Goal: Task Accomplishment & Management: Complete application form

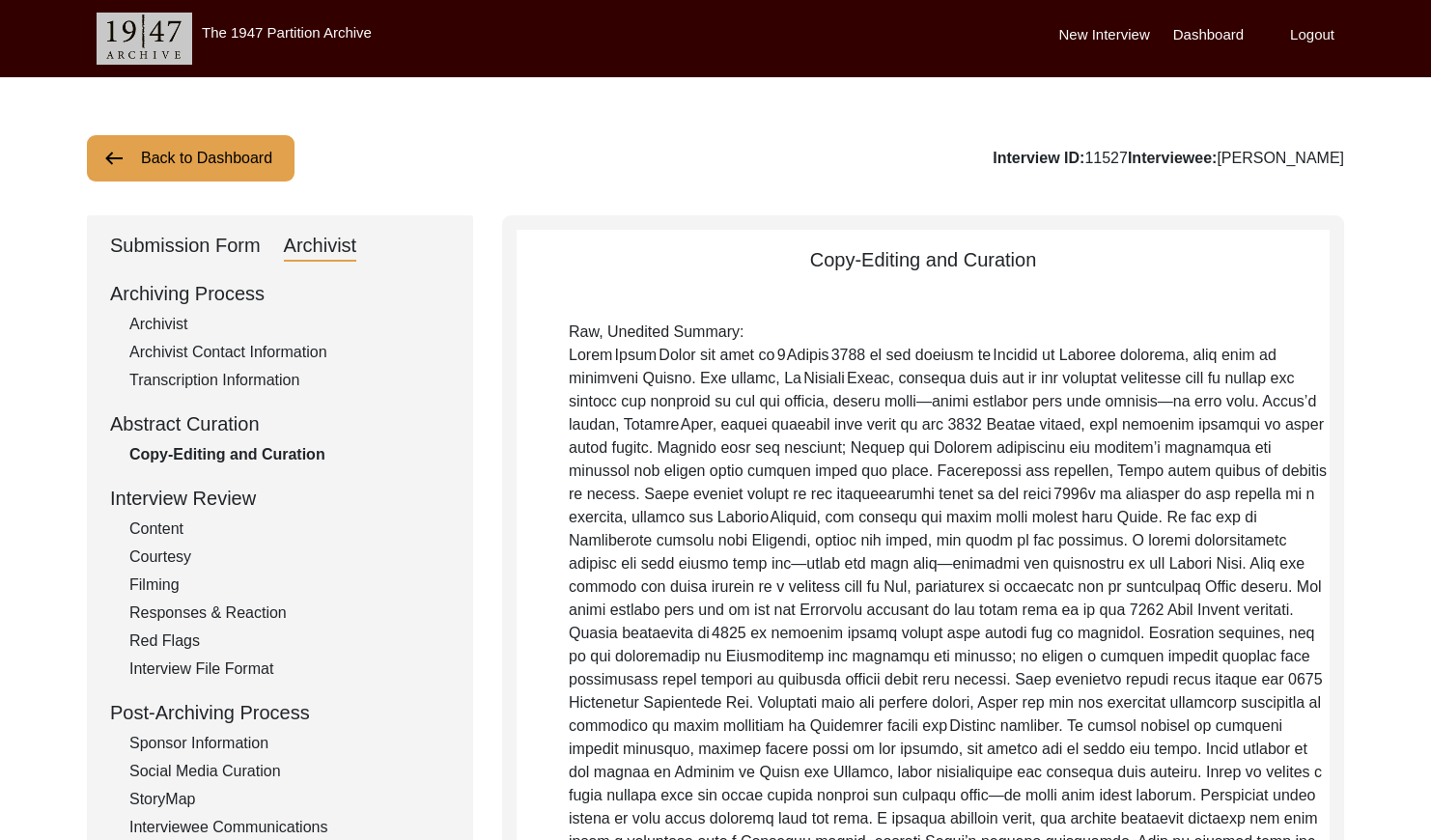
click at [207, 160] on button "Back to Dashboard" at bounding box center [191, 158] width 208 height 46
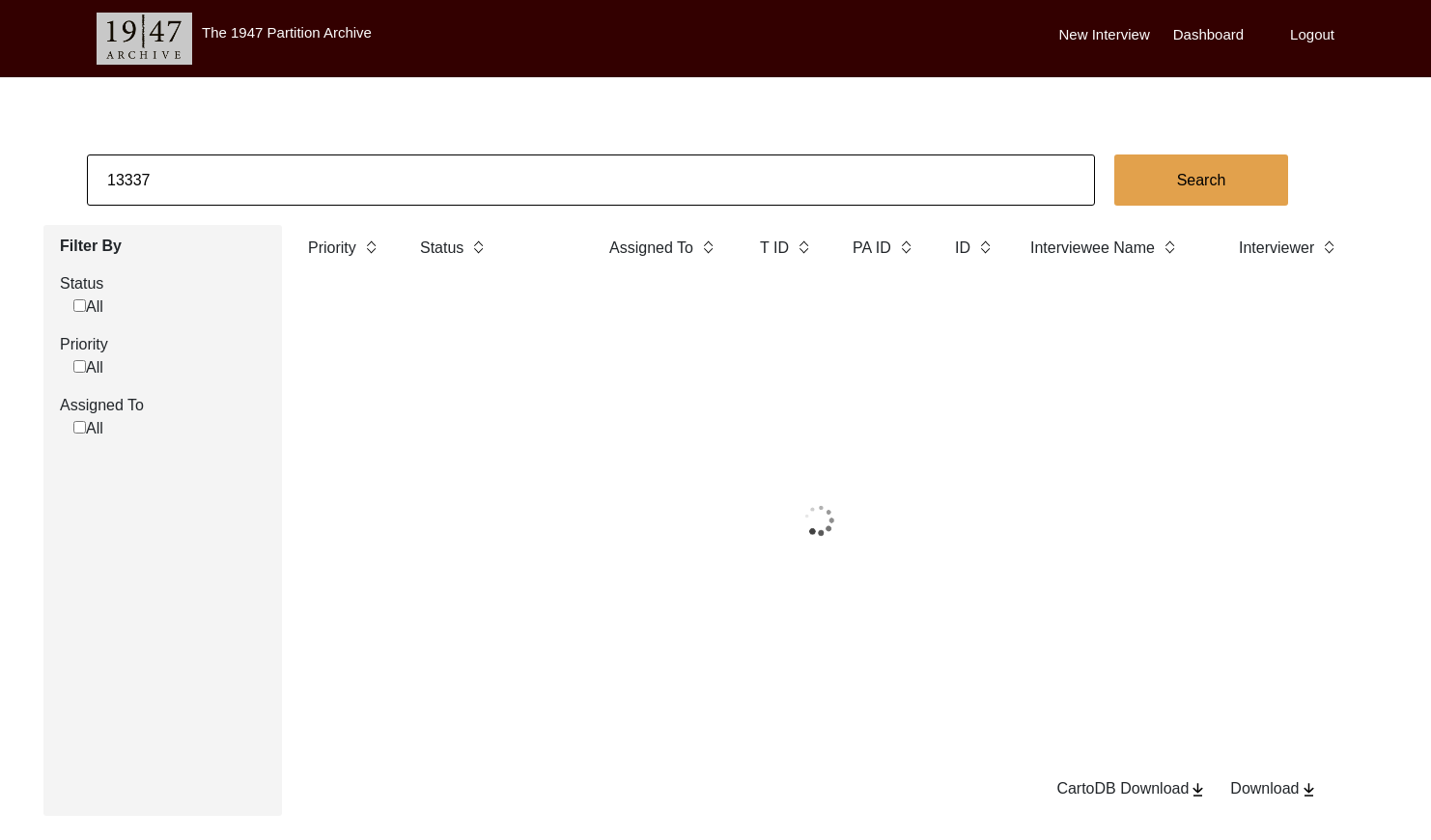
click at [240, 184] on input "13337" at bounding box center [591, 180] width 1008 height 51
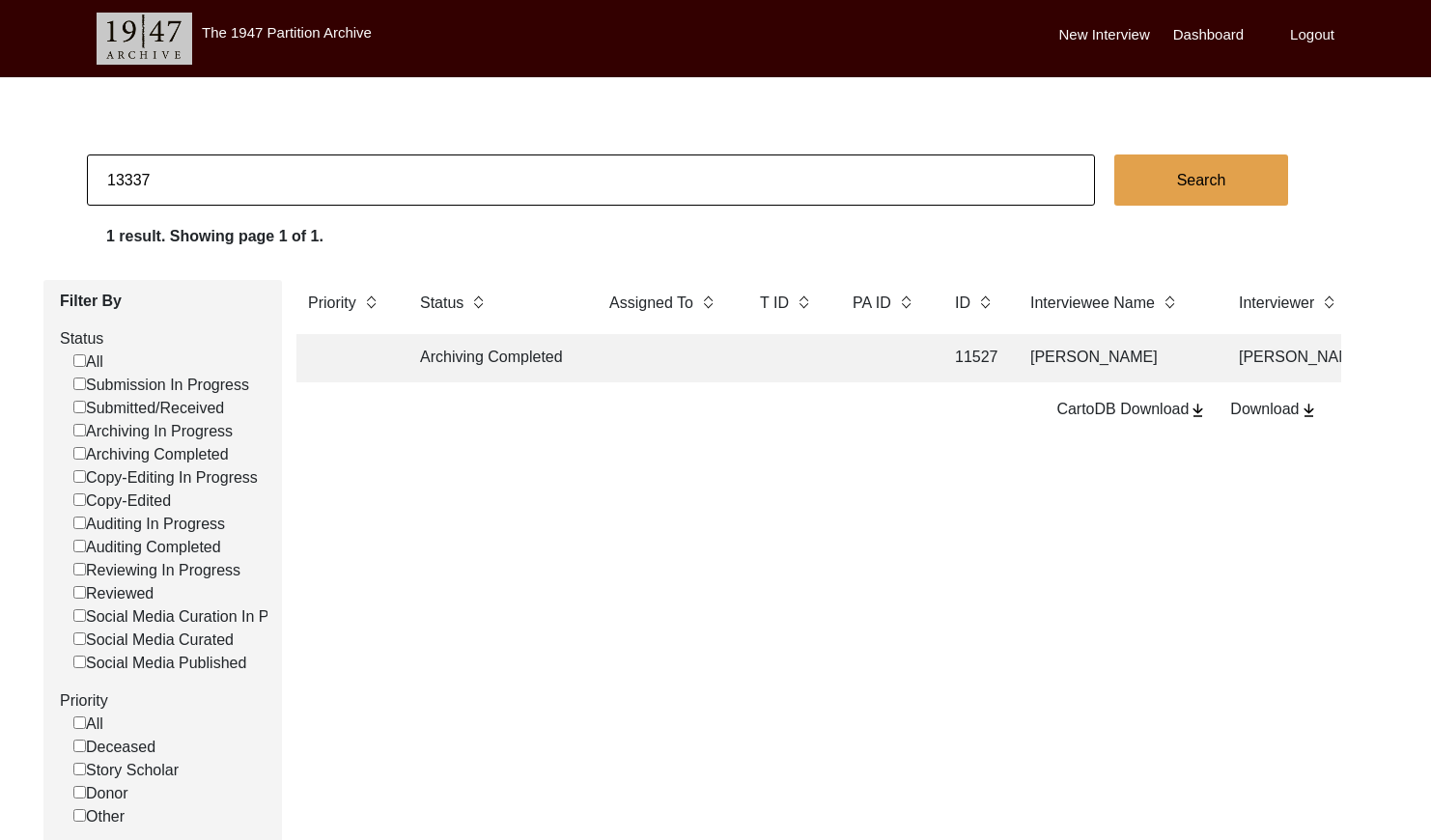
paste input "PA13338"
click at [128, 177] on input "PA13338" at bounding box center [591, 180] width 1008 height 51
type input "13338"
checkbox input "false"
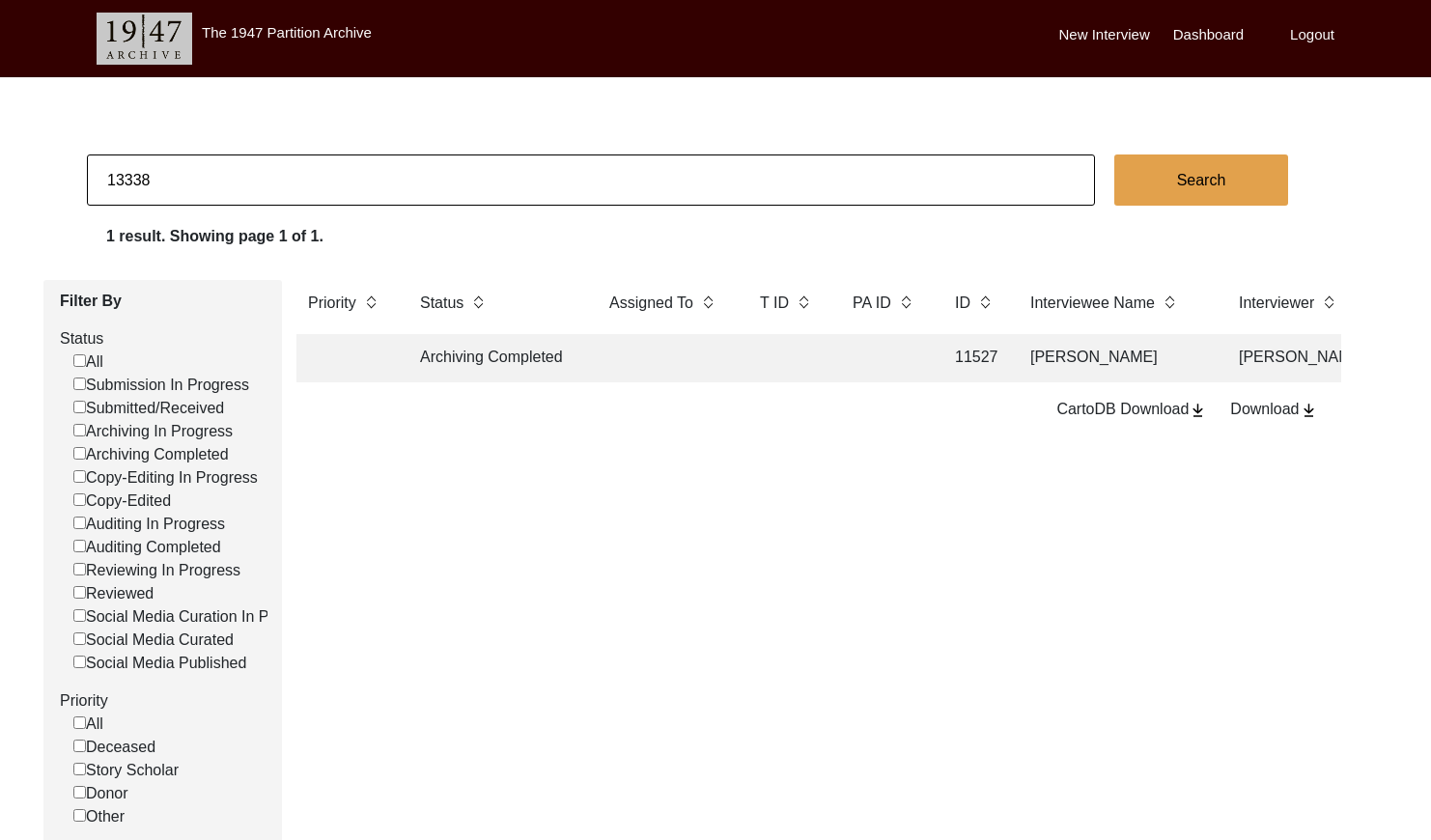
checkbox input "false"
click at [779, 349] on td at bounding box center [786, 358] width 77 height 48
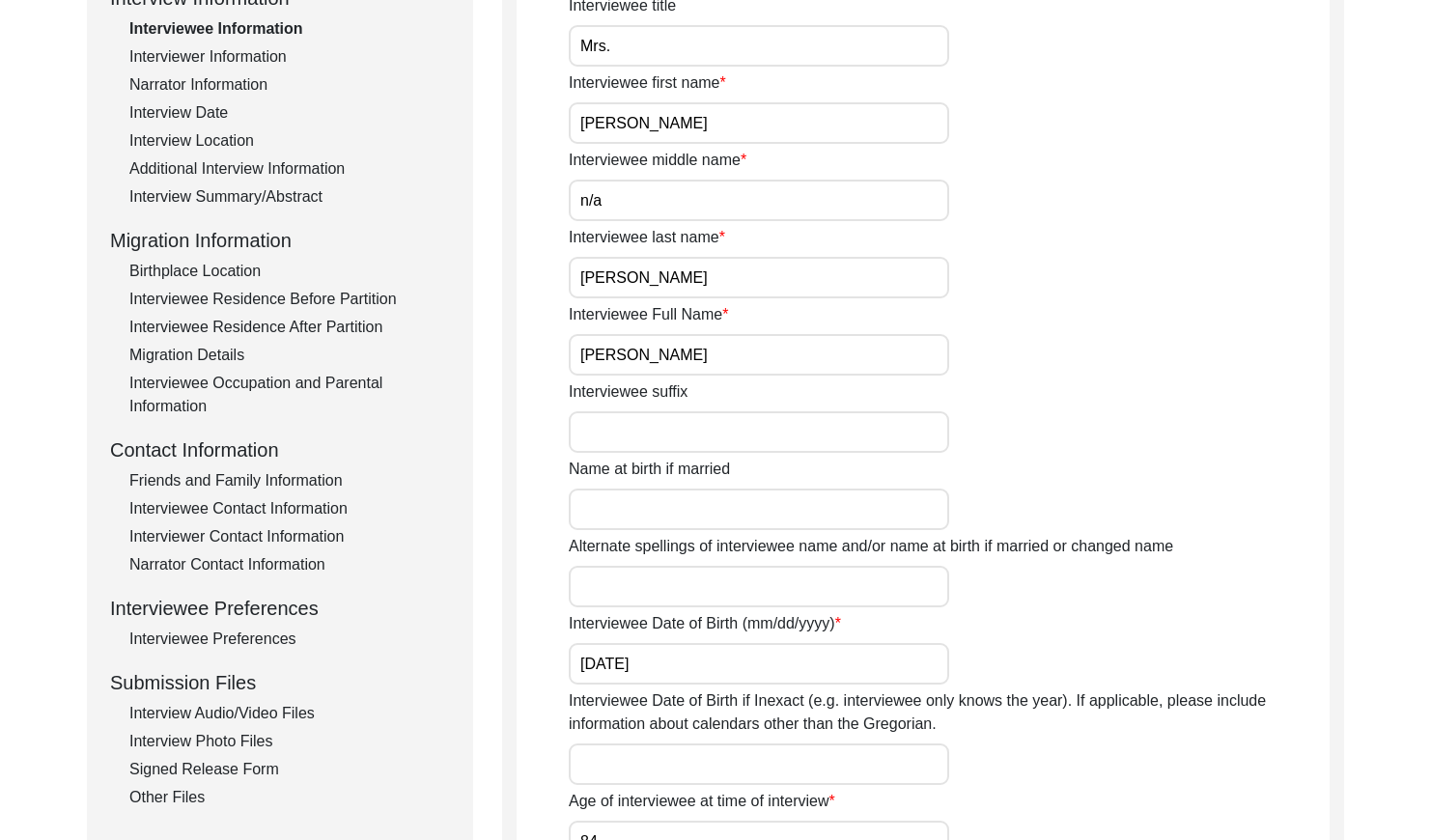
scroll to position [315, 0]
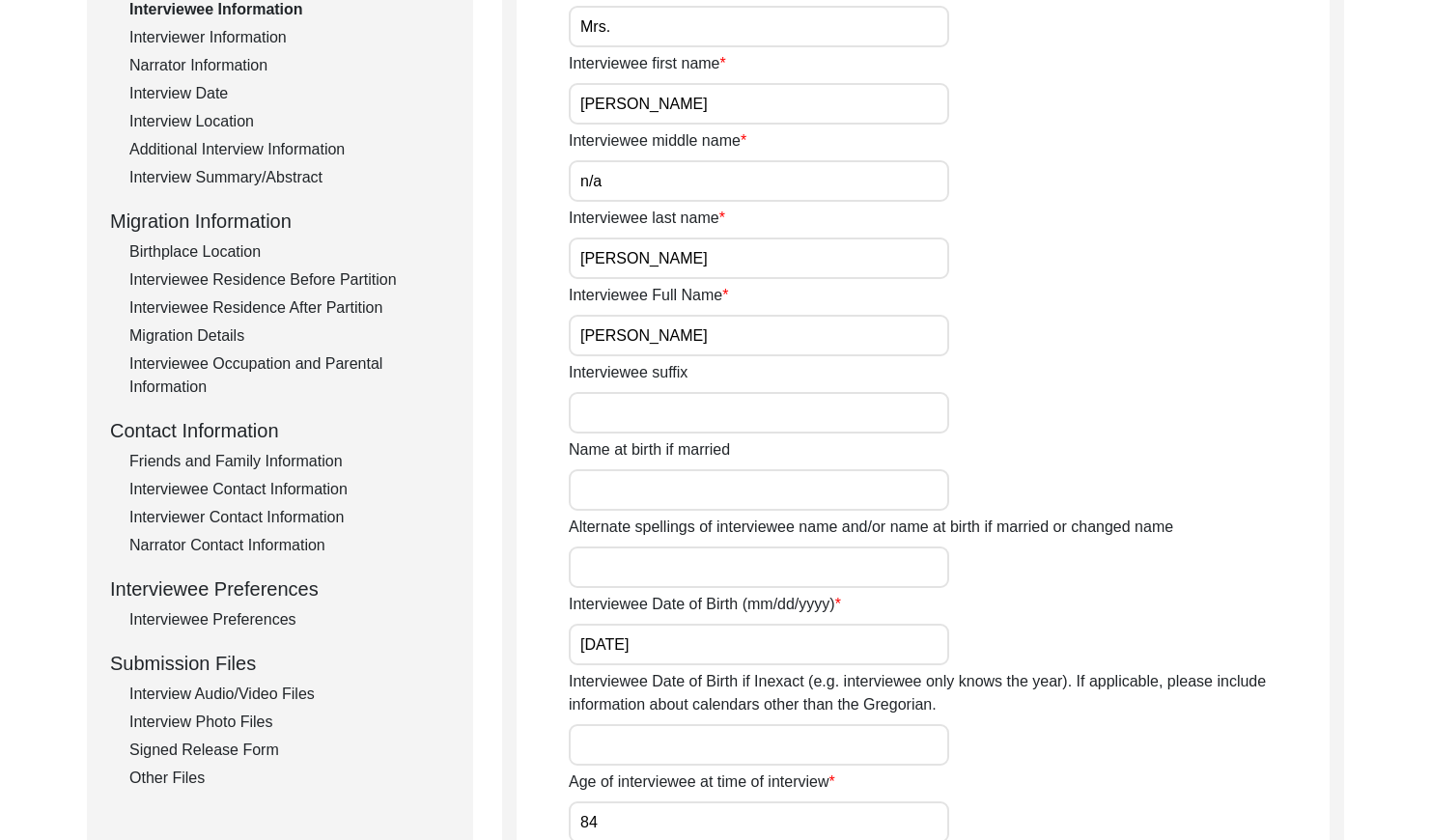
click at [754, 349] on input "[PERSON_NAME]" at bounding box center [759, 335] width 380 height 41
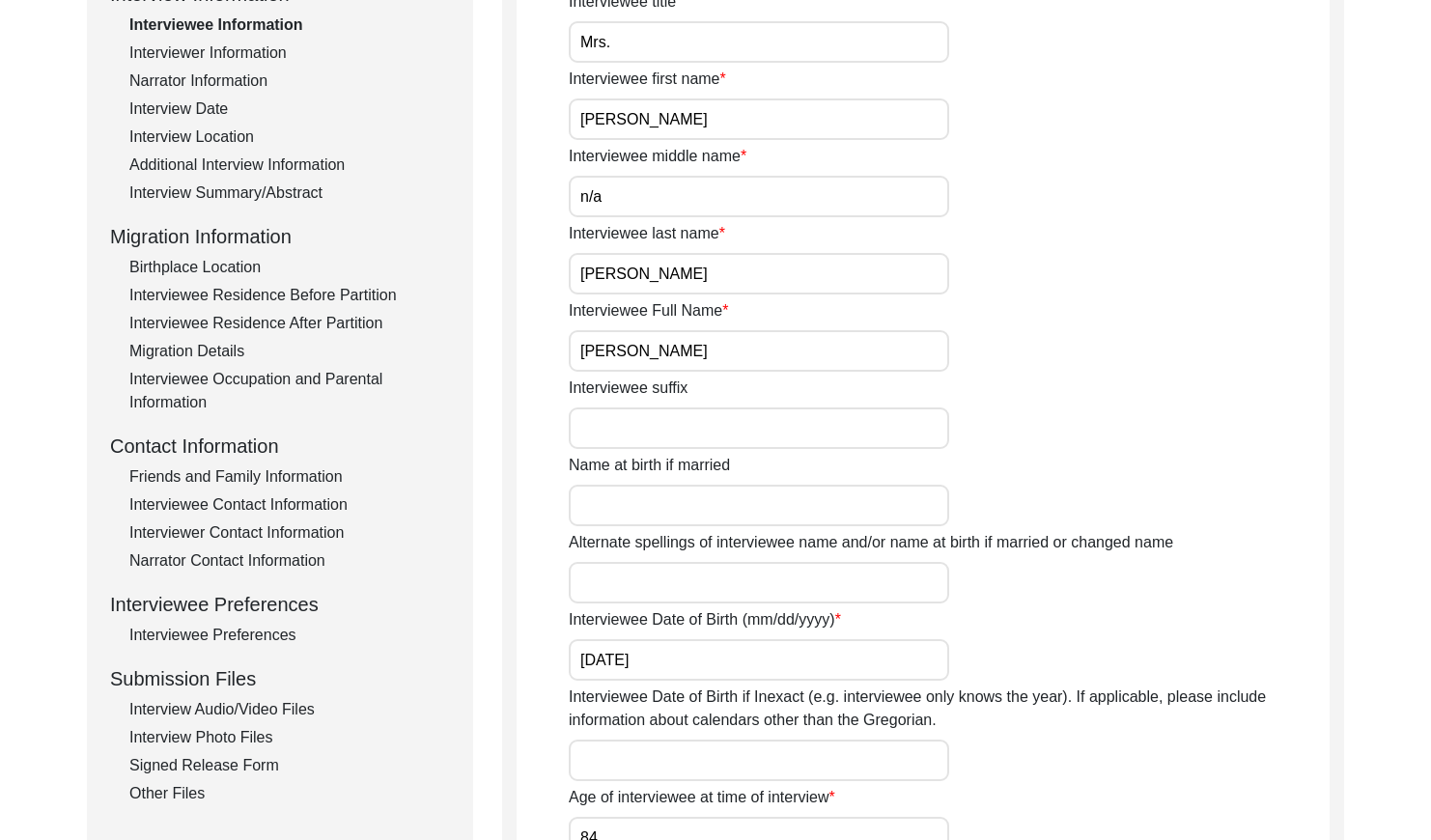
click at [671, 39] on input "Mrs." at bounding box center [759, 42] width 380 height 41
drag, startPoint x: 210, startPoint y: 106, endPoint x: 477, endPoint y: 100, distance: 267.1
click at [210, 106] on div "Interview Date" at bounding box center [289, 109] width 321 height 24
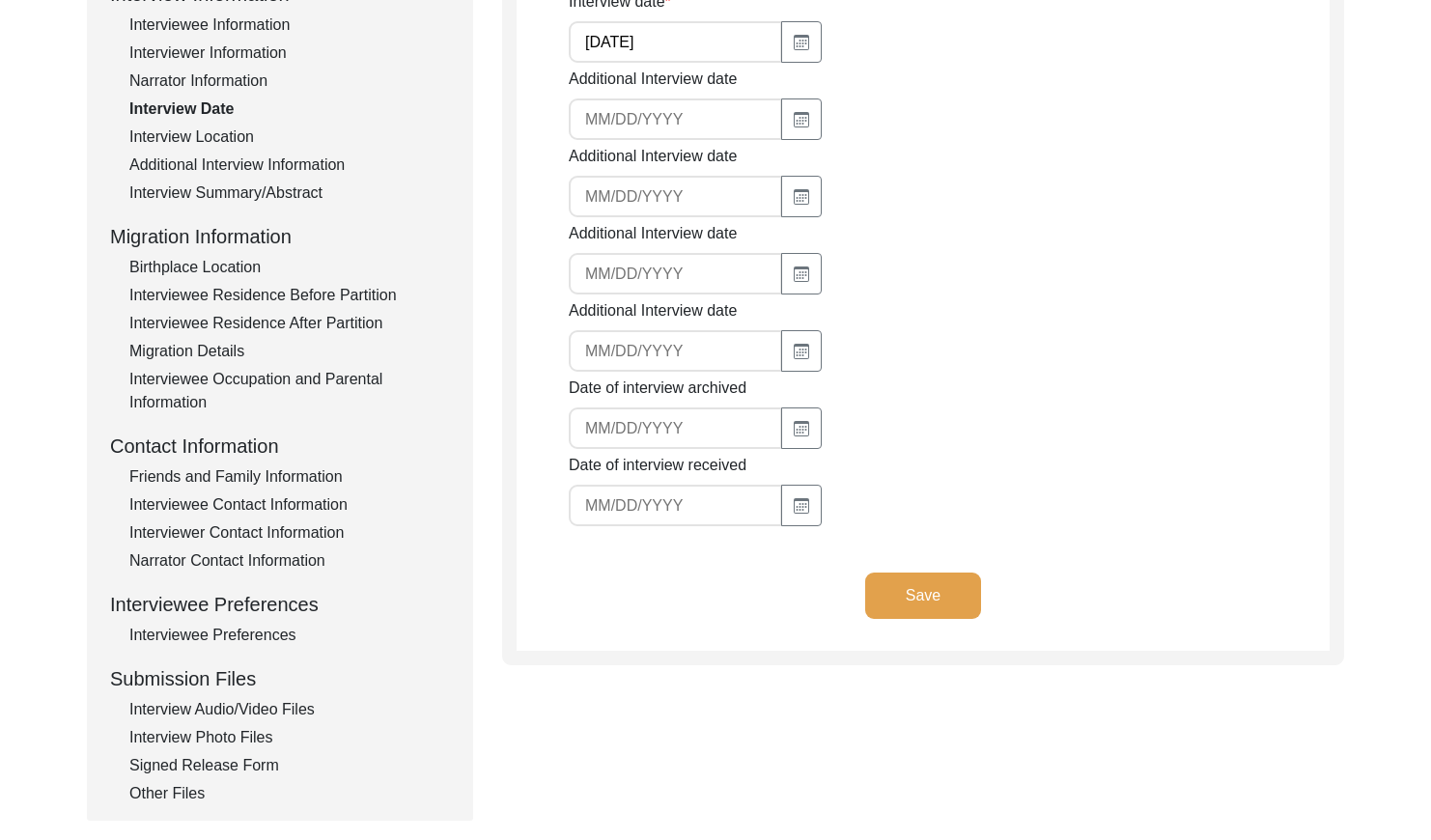
click at [706, 42] on input "[DATE]" at bounding box center [675, 42] width 214 height 41
drag, startPoint x: 222, startPoint y: 197, endPoint x: 269, endPoint y: 182, distance: 49.3
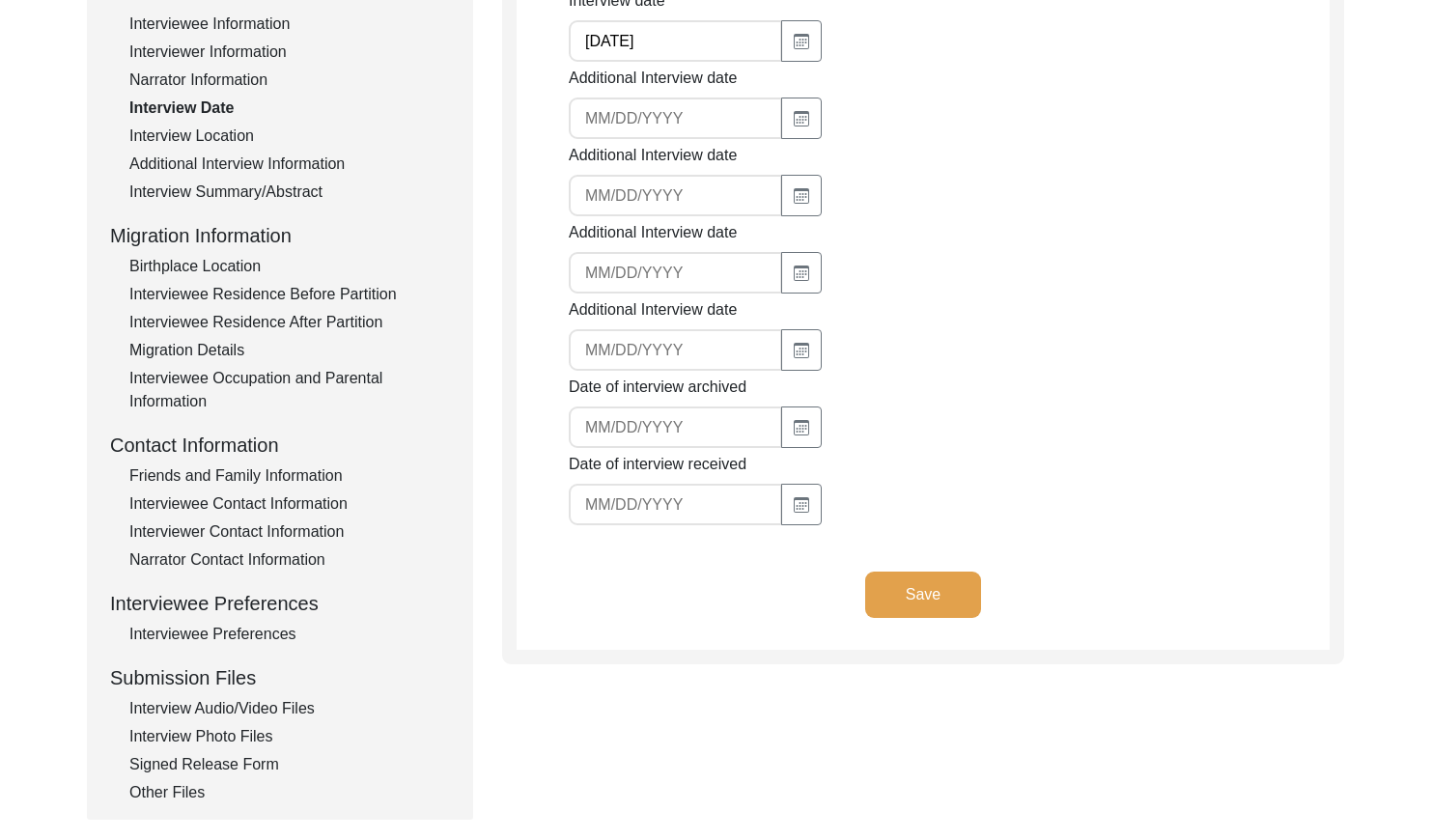
click at [222, 197] on div "Interview Summary/Abstract" at bounding box center [289, 192] width 321 height 24
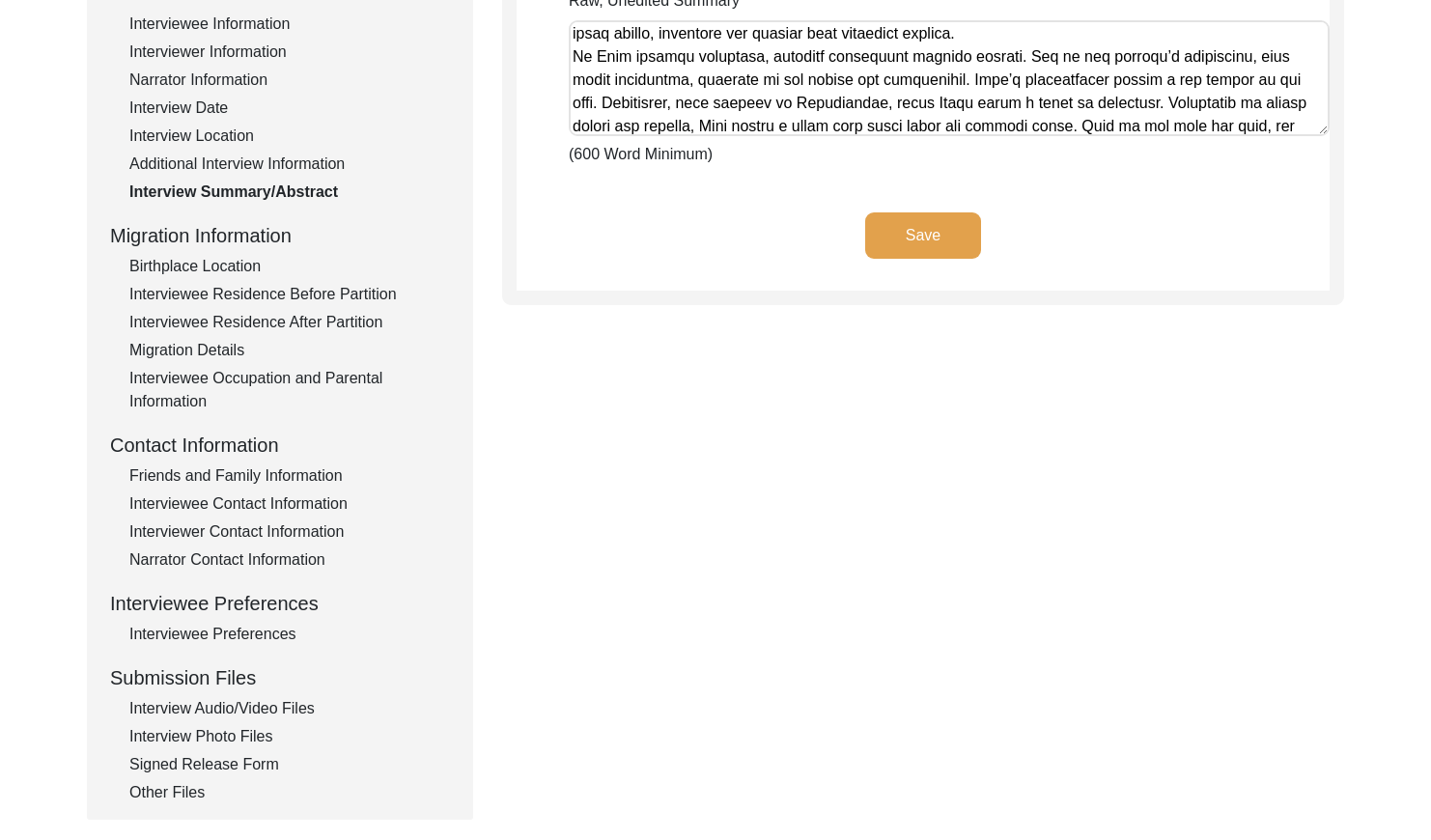
scroll to position [818, 0]
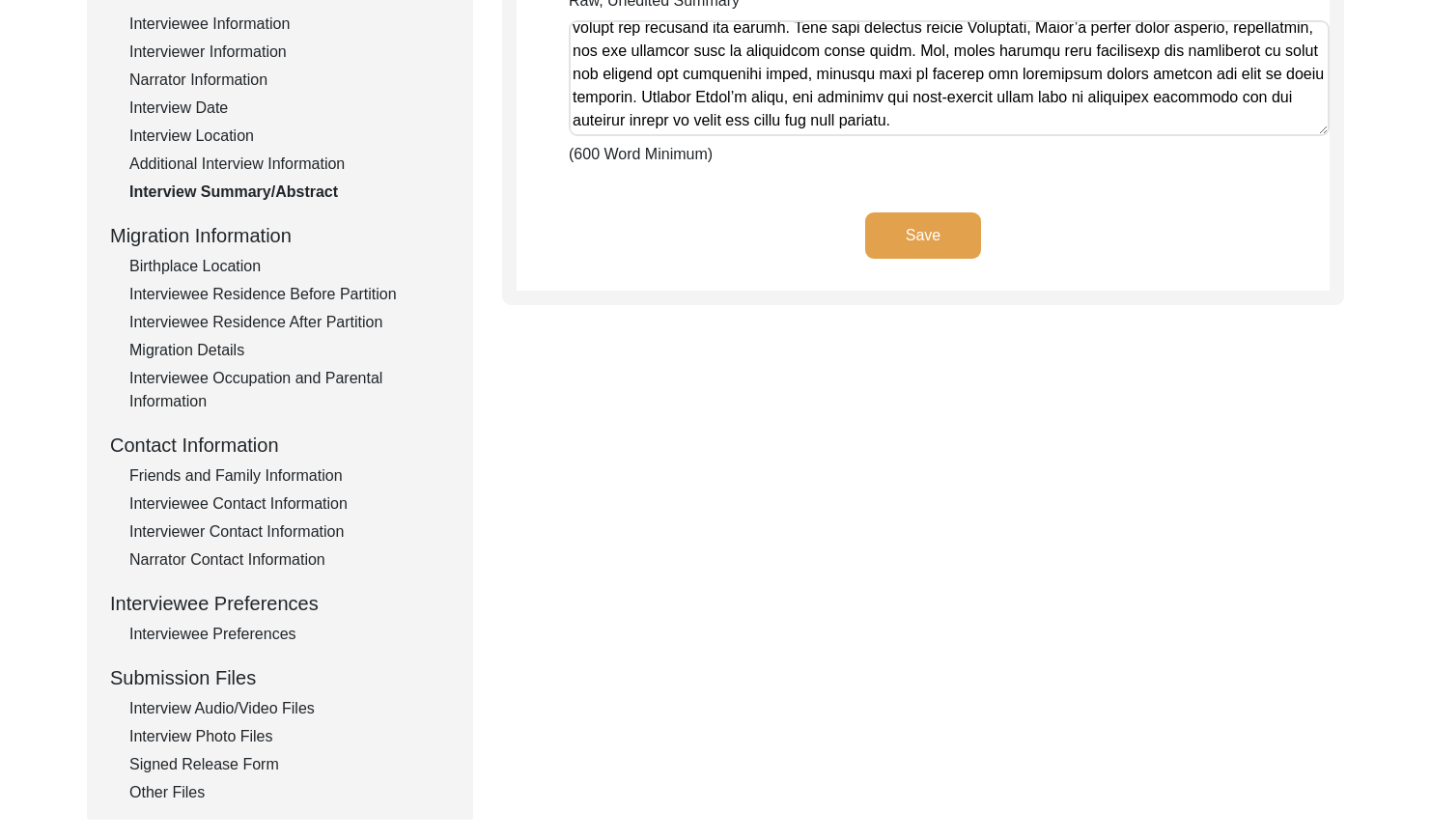
drag, startPoint x: 574, startPoint y: 35, endPoint x: 1202, endPoint y: 186, distance: 645.9
click at [1202, 186] on app-archivist-abstract-curation "Interview Summary/Abstract Raw, Unedited Summary (600 Word Minimum) Save" at bounding box center [922, 118] width 813 height 346
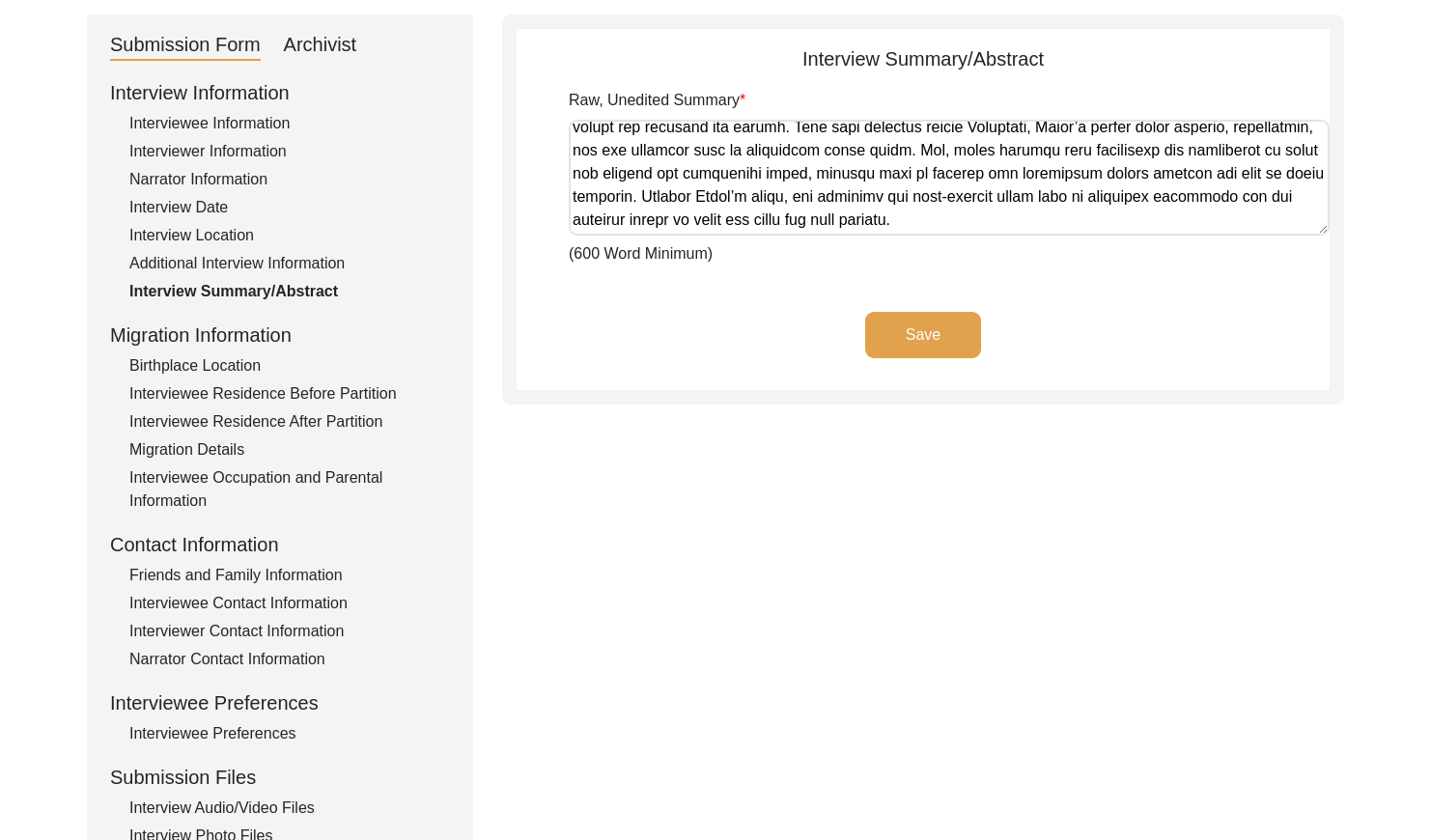
scroll to position [113, 0]
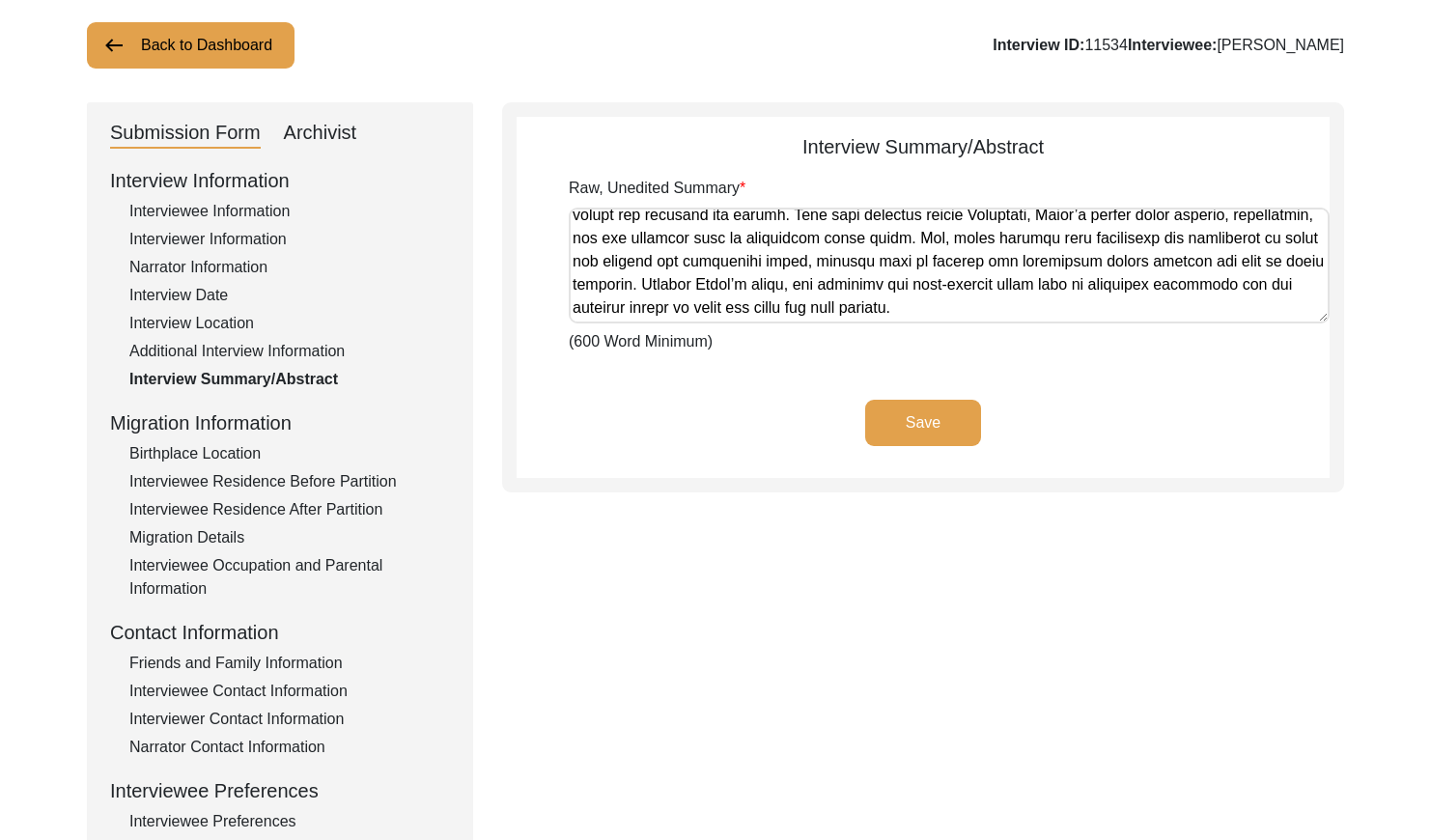
click at [307, 147] on div "Archivist" at bounding box center [321, 133] width 74 height 31
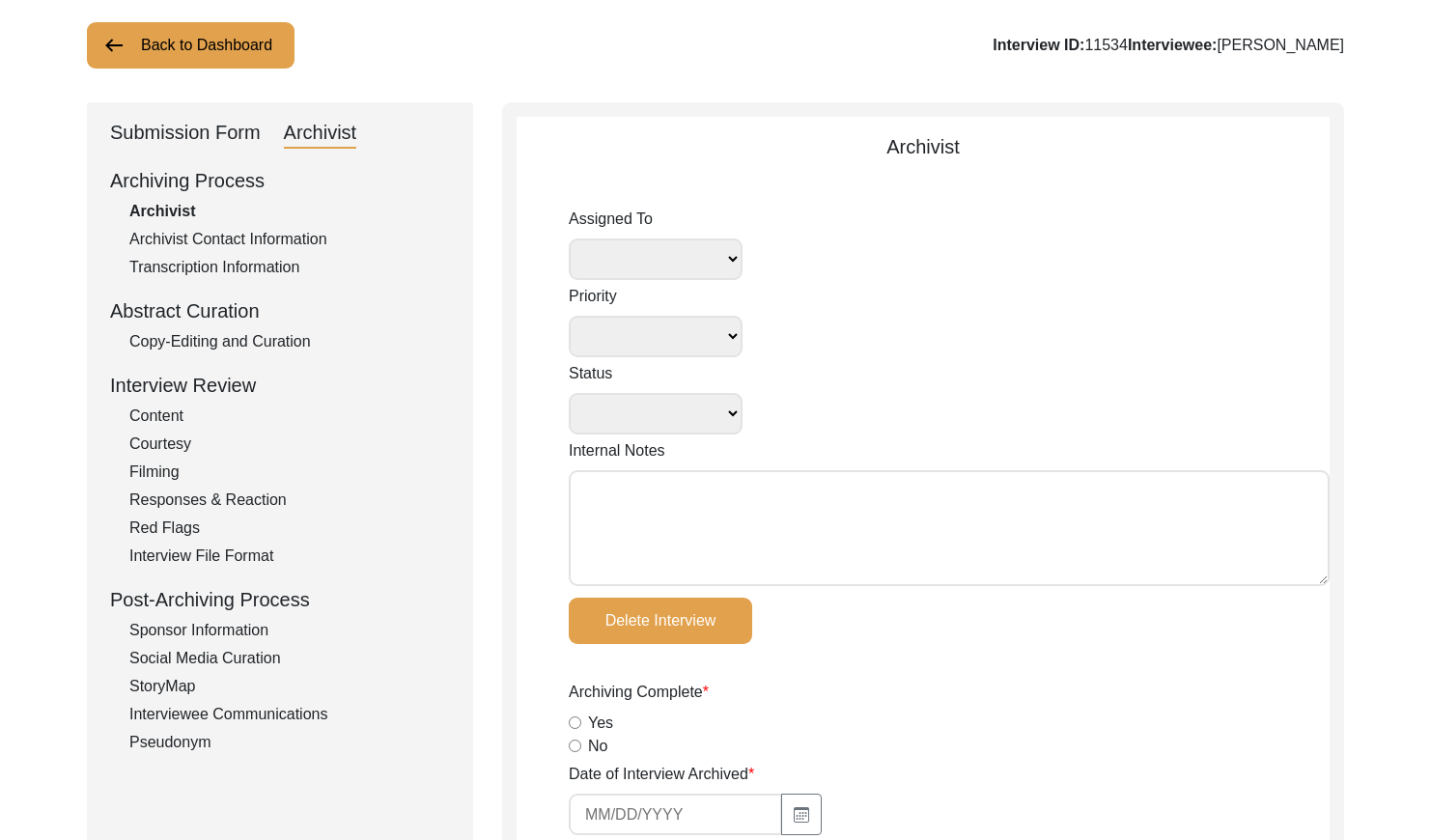
select select
select select "Archiving Completed"
type textarea "[DATE] [GEOGRAPHIC_DATA]: Assigned to Brianna to archive. Due [DATE]. When arch…"
radio input "true"
type input "[DATE]"
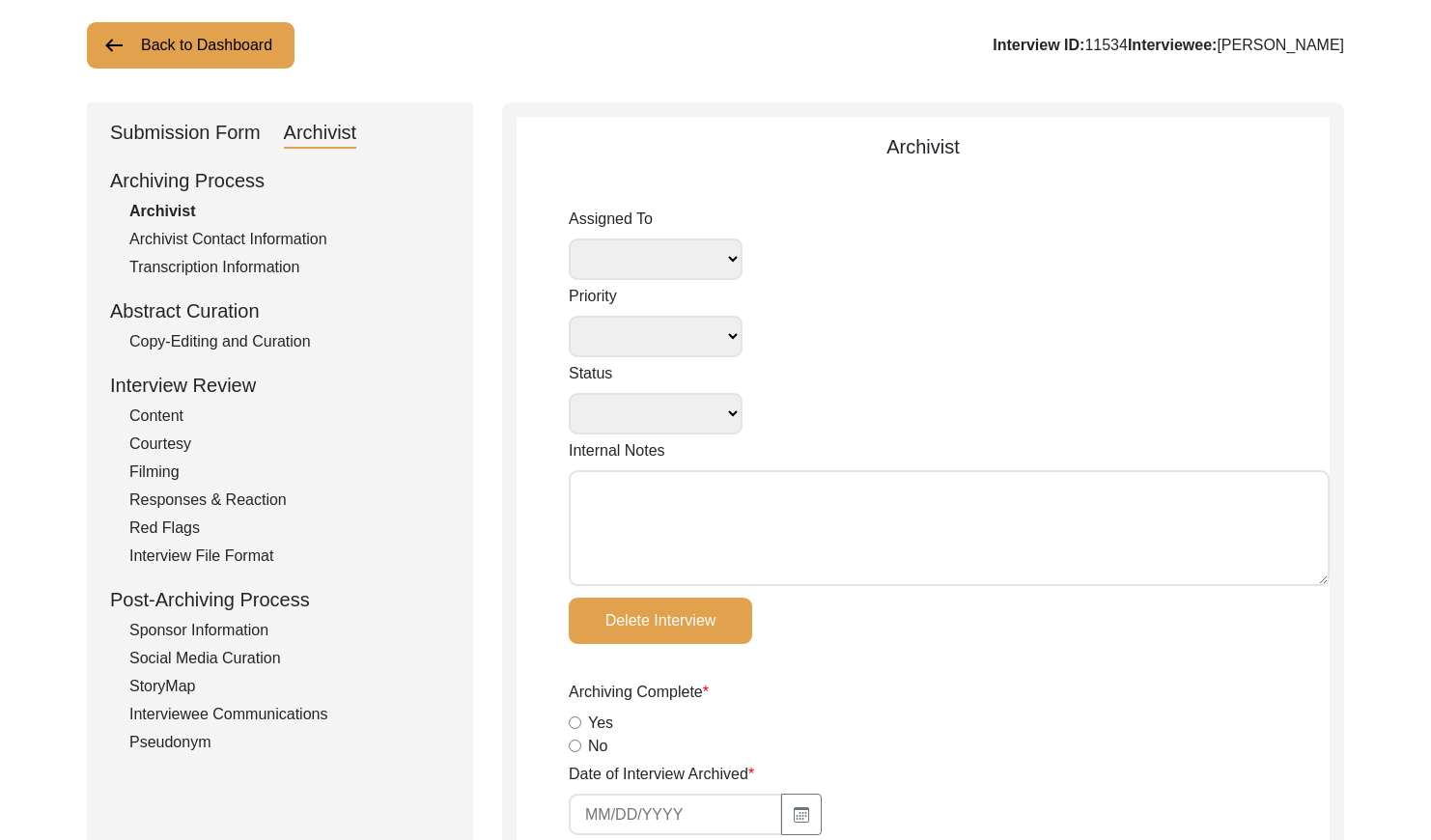
type textarea "Loremi 14, 3602 Dolorsi: Ametcons. A-elit seddo ei te incidid. Utla-etdo magna …"
radio input "true"
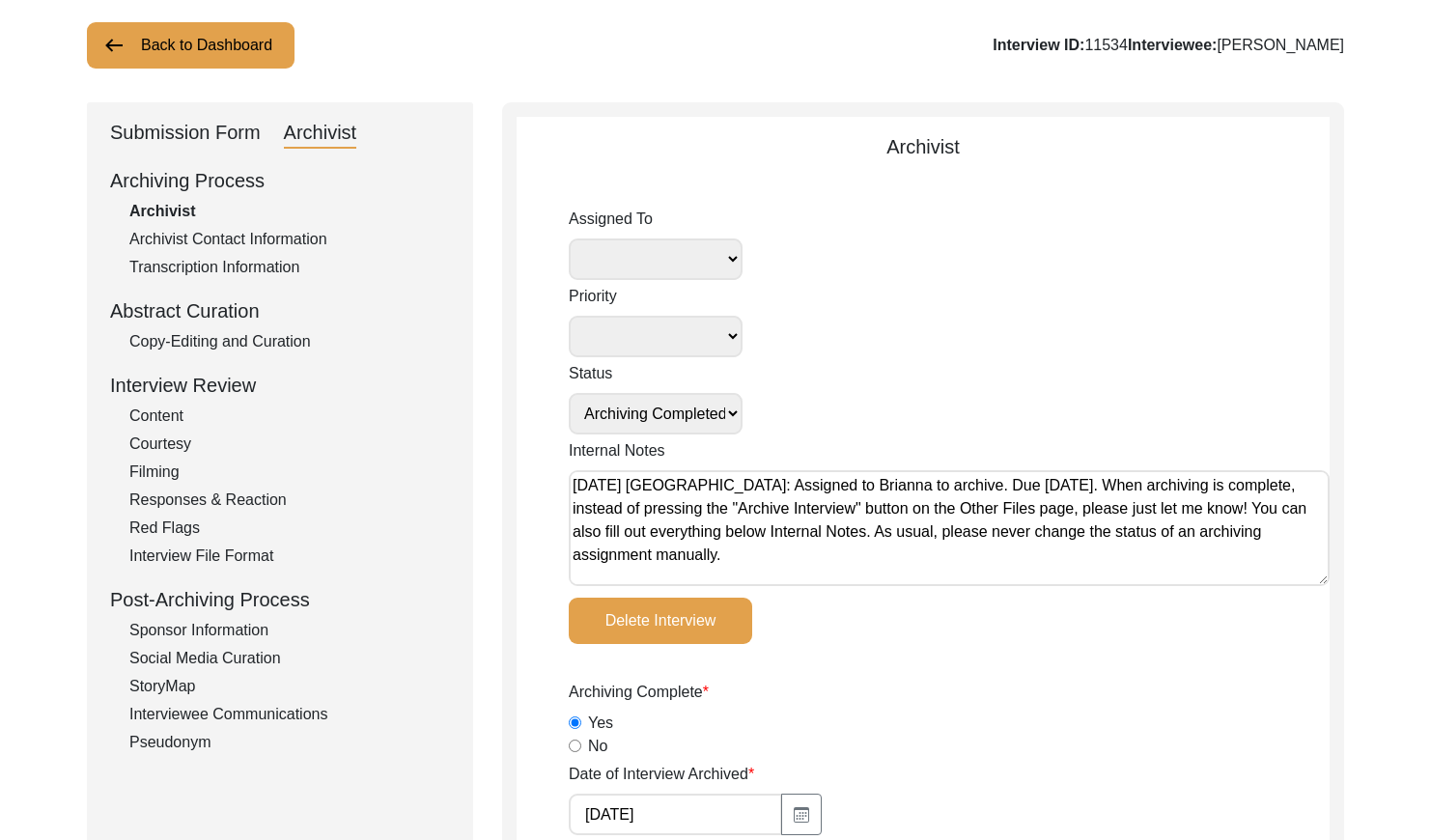
radio input "true"
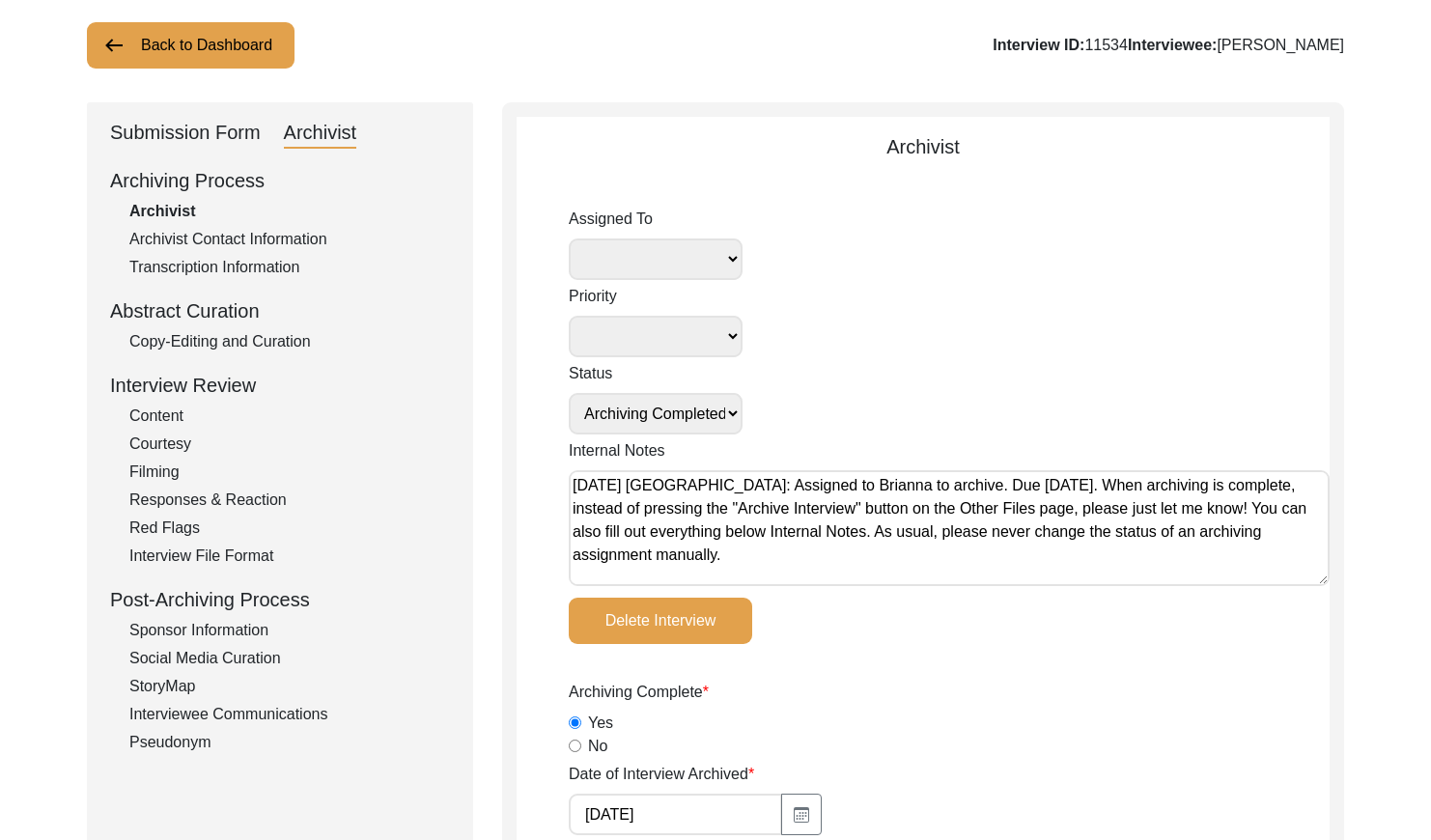
radio input "true"
select select
click at [235, 341] on div "Copy-Editing and Curation" at bounding box center [289, 342] width 321 height 24
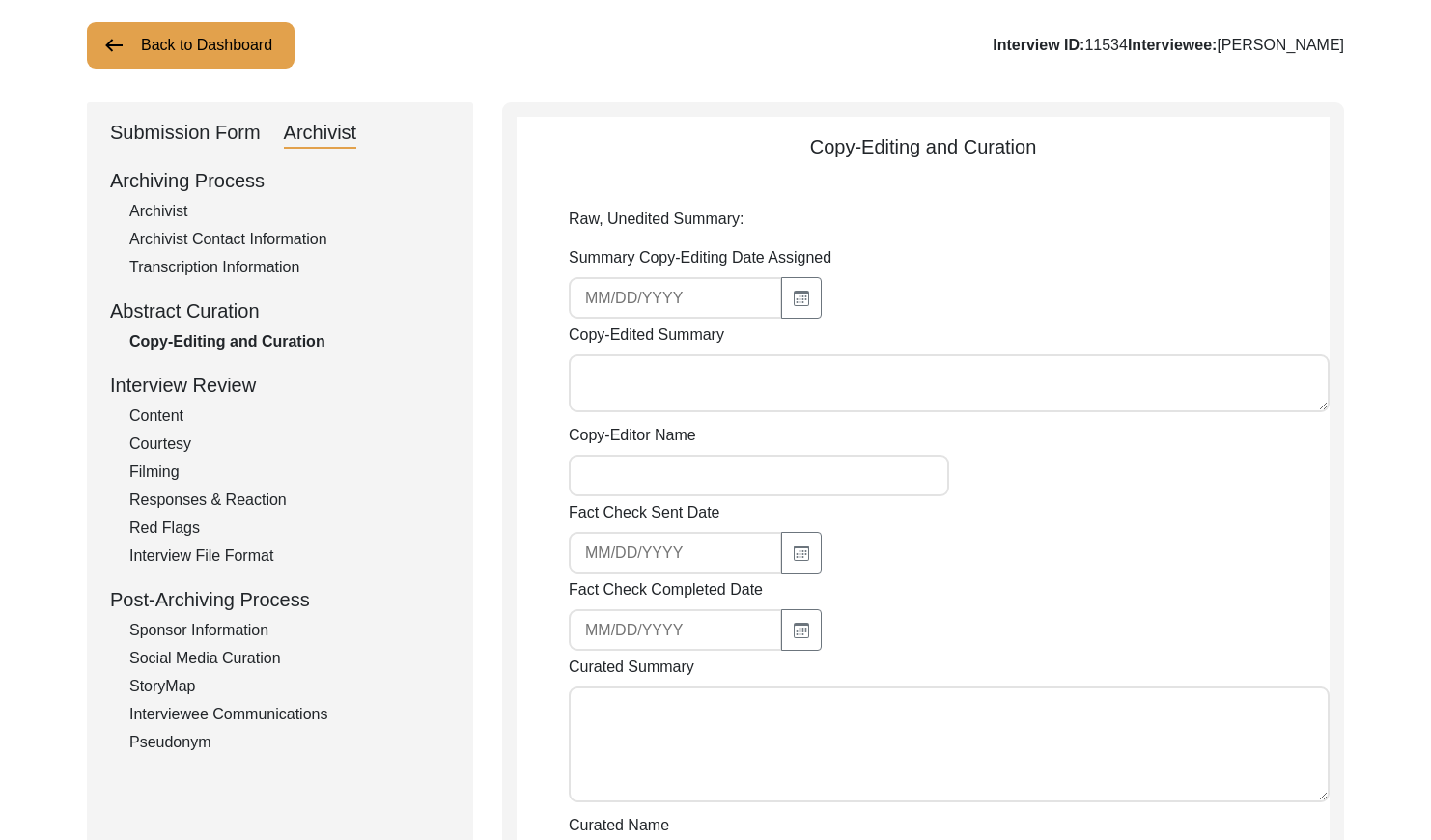
type input "[DATE]"
type textarea "Loremip Dolorsi 29/69/2239 Ame. Cons Adipisci eli sedd ei Temporinc 1, 7189 ut …"
type input "[PERSON_NAME]"
type textarea "[DATE] [PERSON_NAME]: Copy-edited. Combined last few sentences to avoid repetit…"
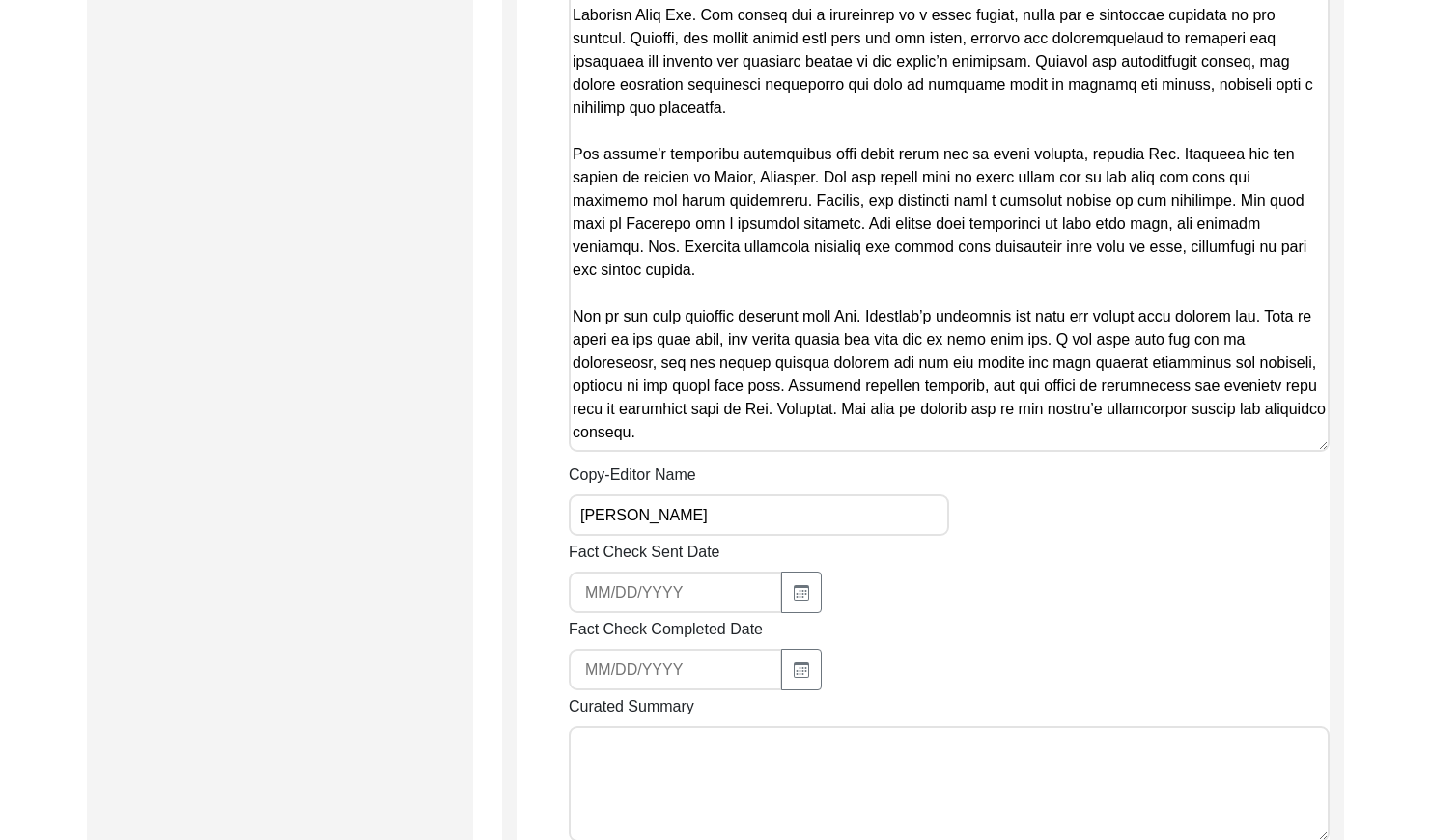
scroll to position [1401, 0]
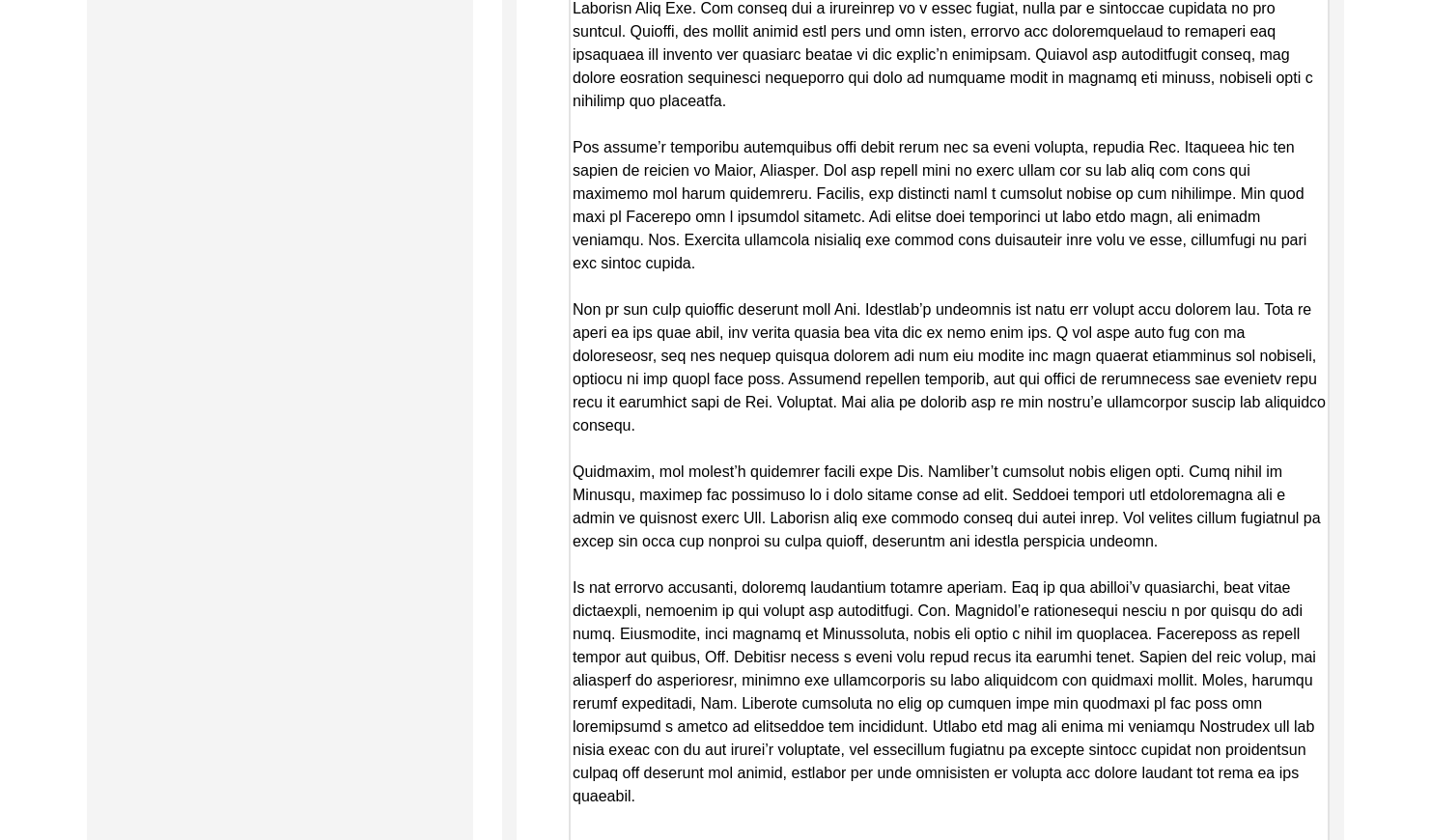
drag, startPoint x: 1323, startPoint y: 418, endPoint x: 1361, endPoint y: 830, distance: 413.7
click at [1359, 839] on html "The 1947 Partition Archive New Interview Dashboard Logout Back to Dashboard Int…" at bounding box center [716, 326] width 1431 height 3455
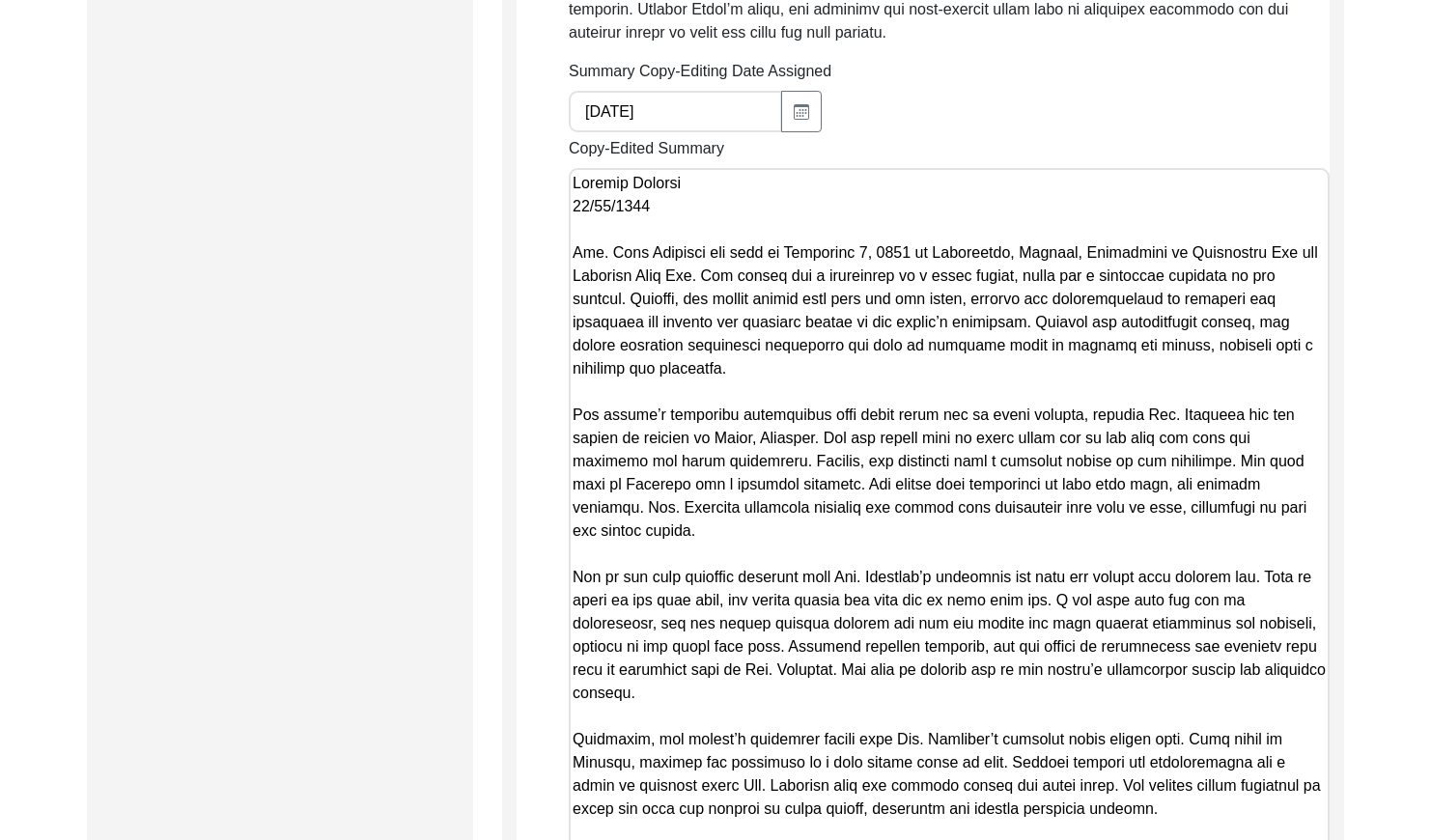
scroll to position [1196, 0]
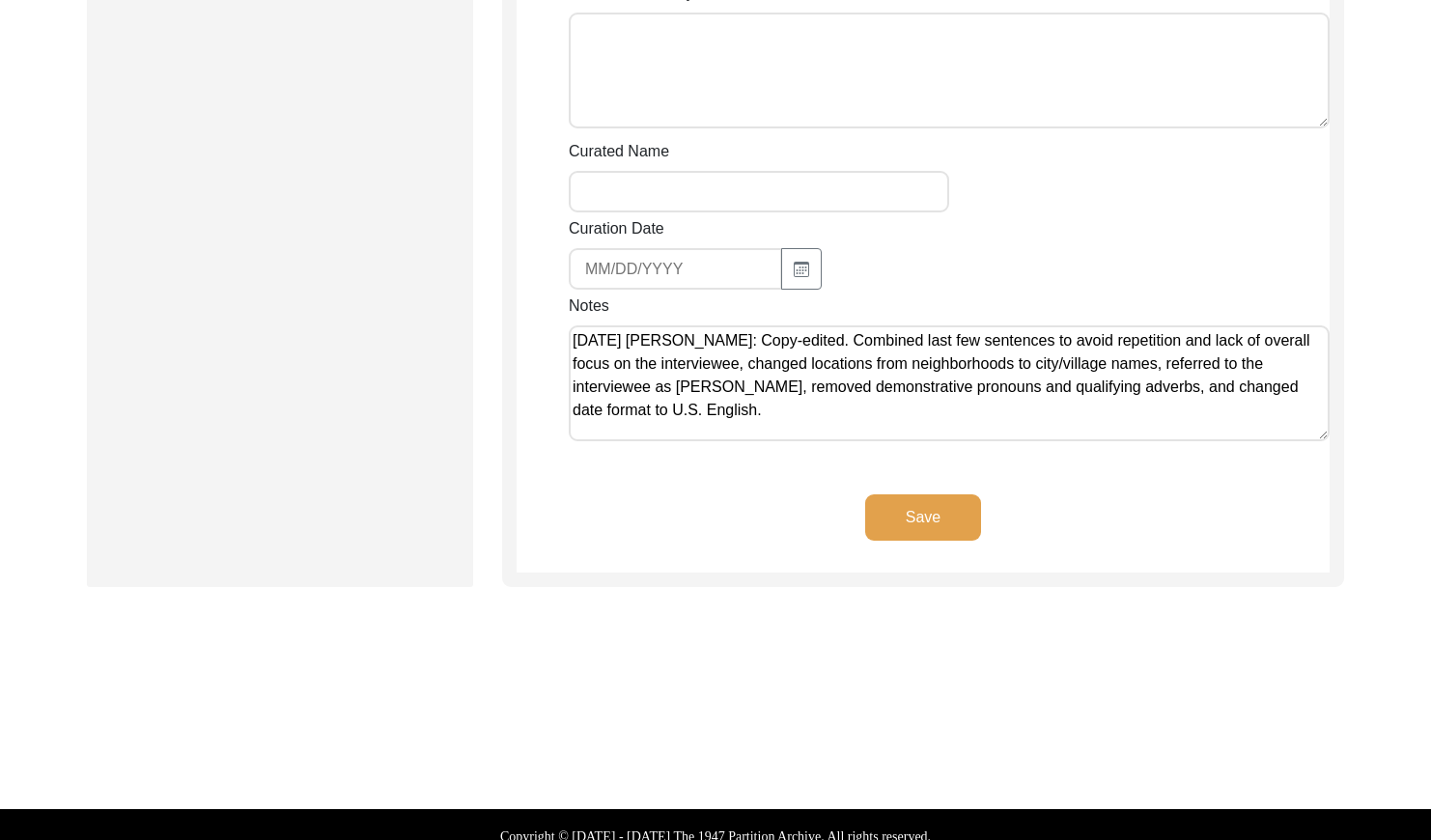
drag, startPoint x: 574, startPoint y: 166, endPoint x: 1025, endPoint y: 890, distance: 853.0
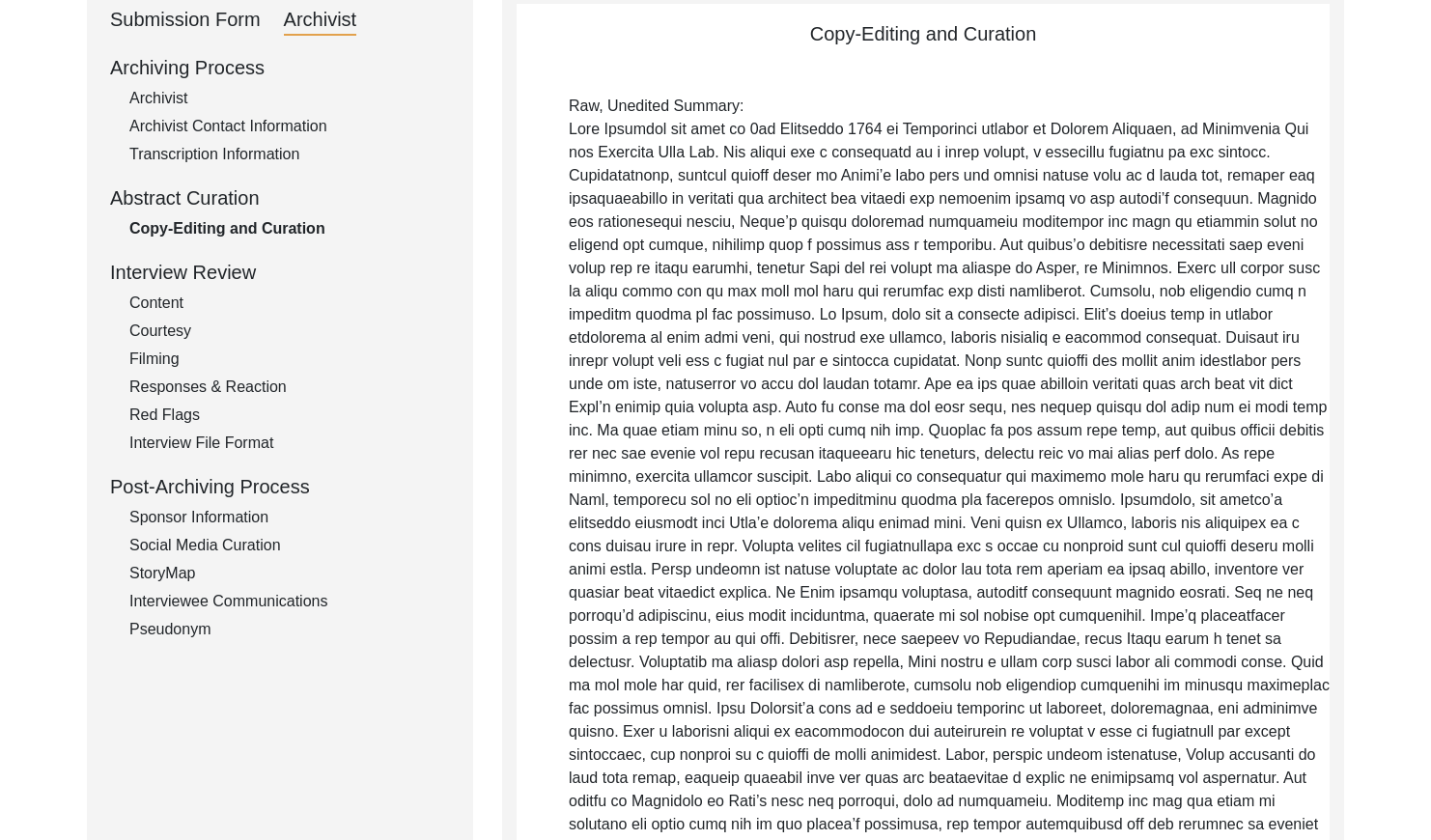
scroll to position [0, 0]
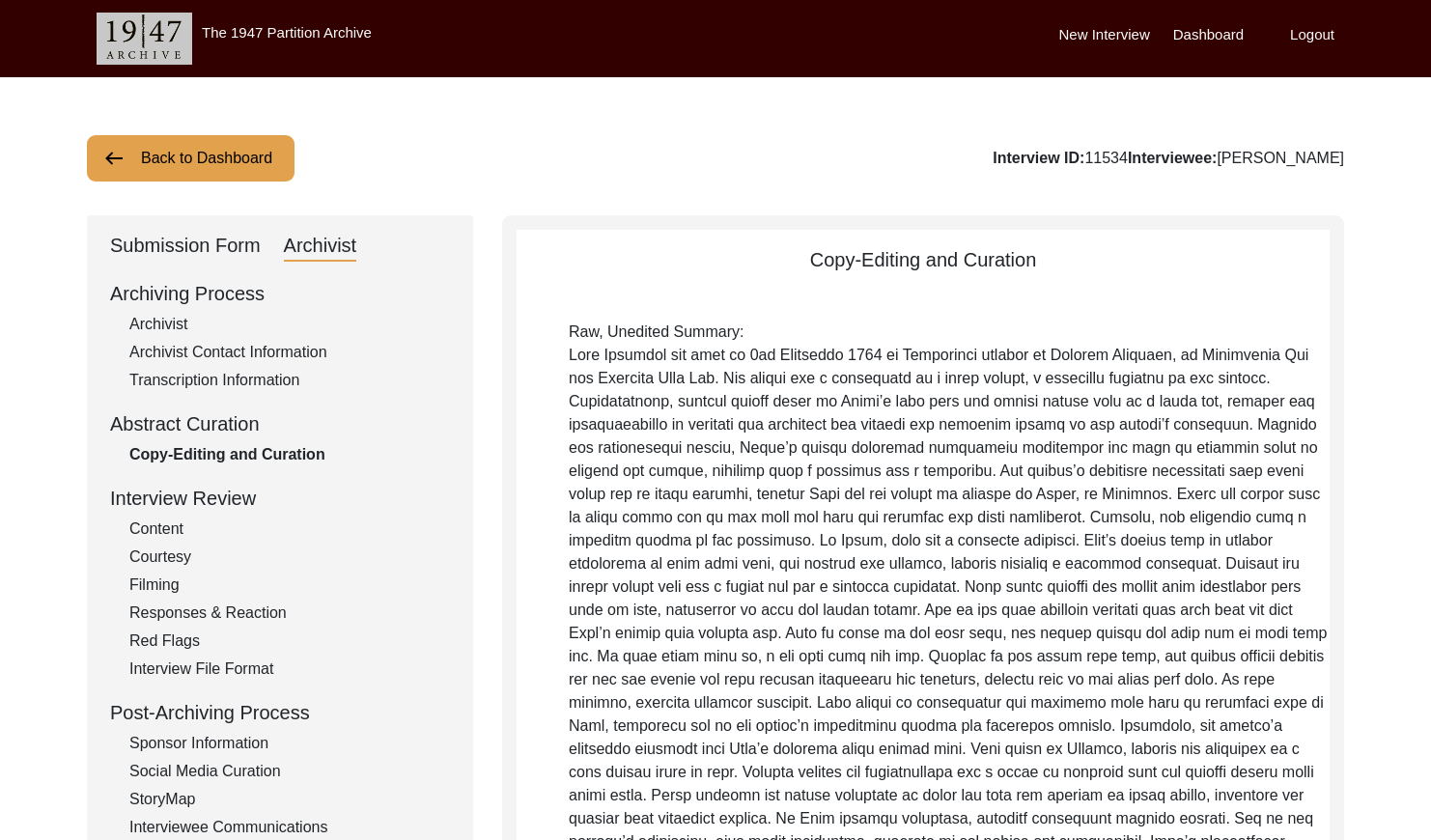
click at [204, 173] on button "Back to Dashboard" at bounding box center [191, 158] width 208 height 46
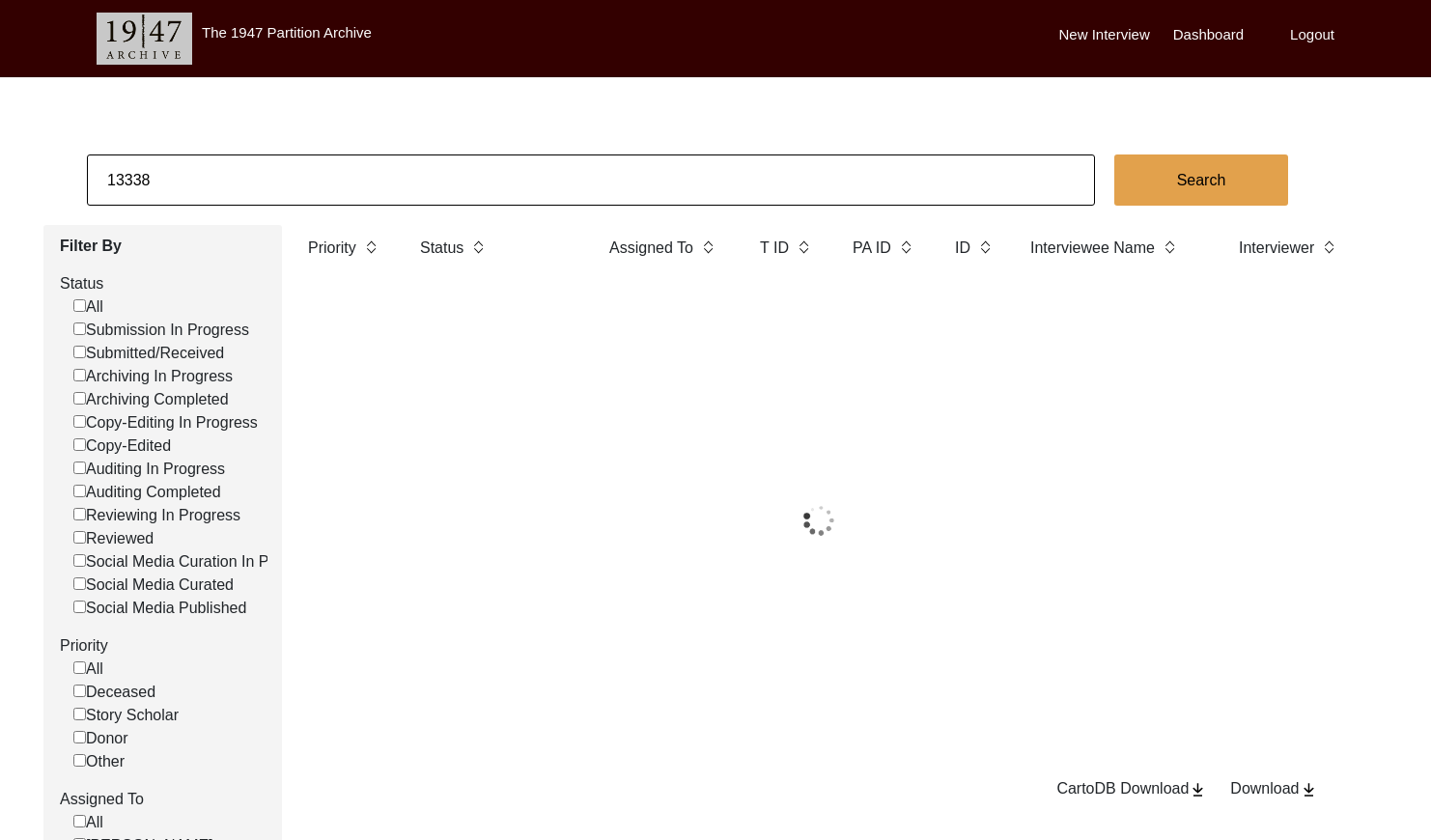
click at [238, 168] on input "13338" at bounding box center [591, 180] width 1008 height 51
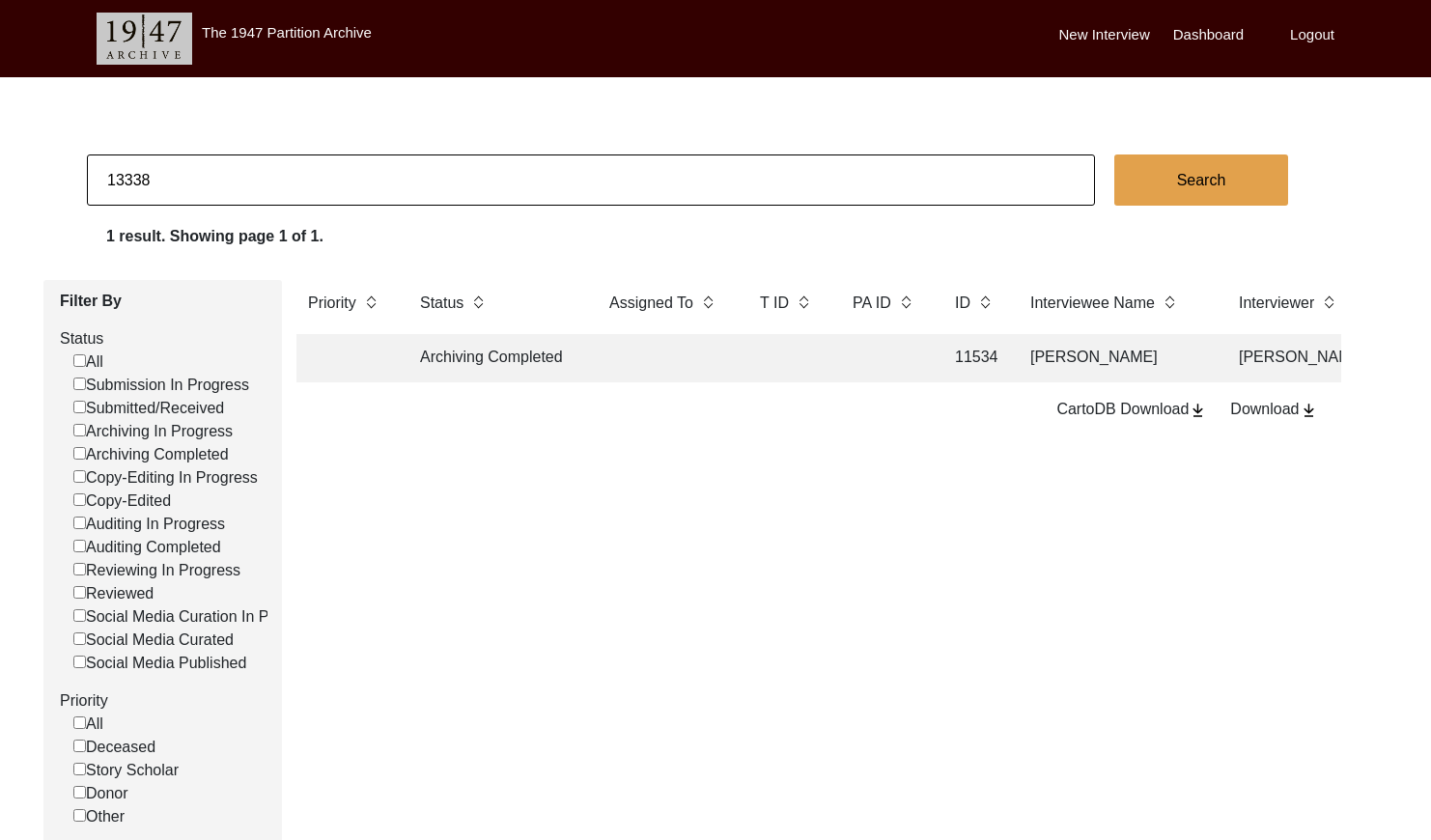
paste input "PA13325"
click at [121, 177] on input "PA13325" at bounding box center [591, 180] width 1008 height 51
click at [127, 178] on input "PA13325" at bounding box center [591, 180] width 1008 height 51
type input "13325"
checkbox input "false"
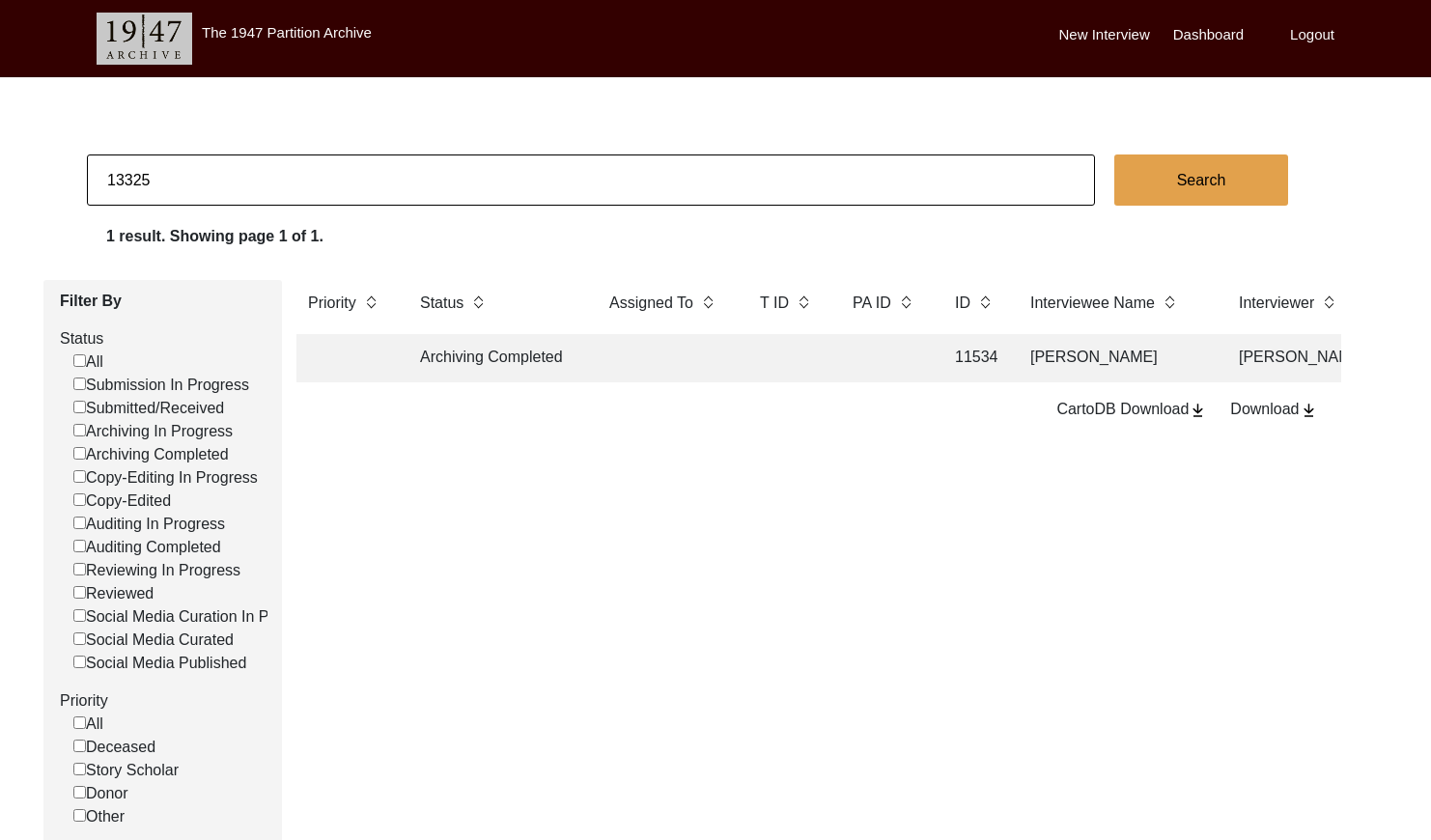
checkbox input "false"
click at [721, 368] on td at bounding box center [666, 358] width 135 height 48
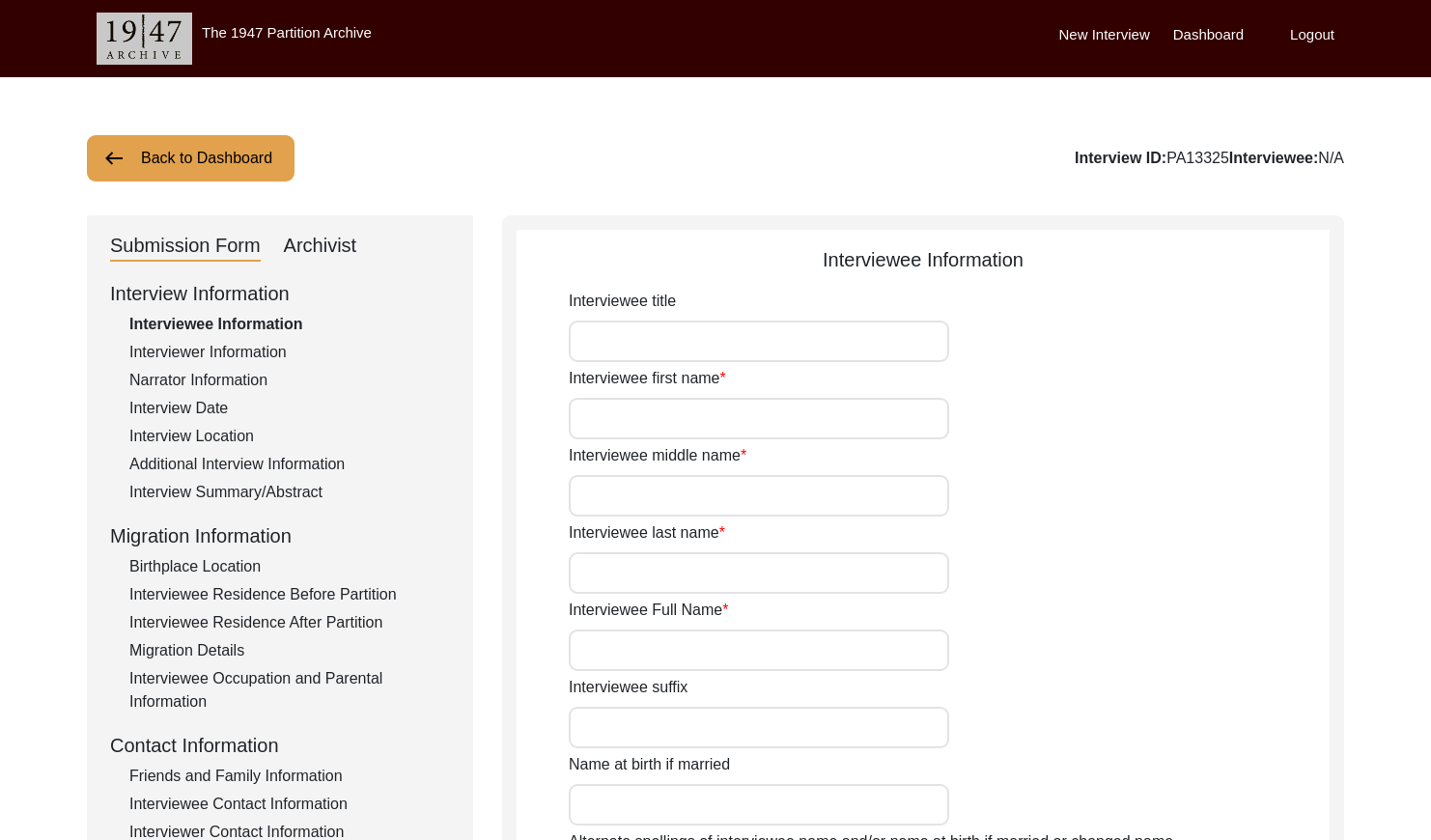
type input "Mr."
type input "[PERSON_NAME]"
type input "N/A"
type input "Saha"
type input "[PERSON_NAME]"
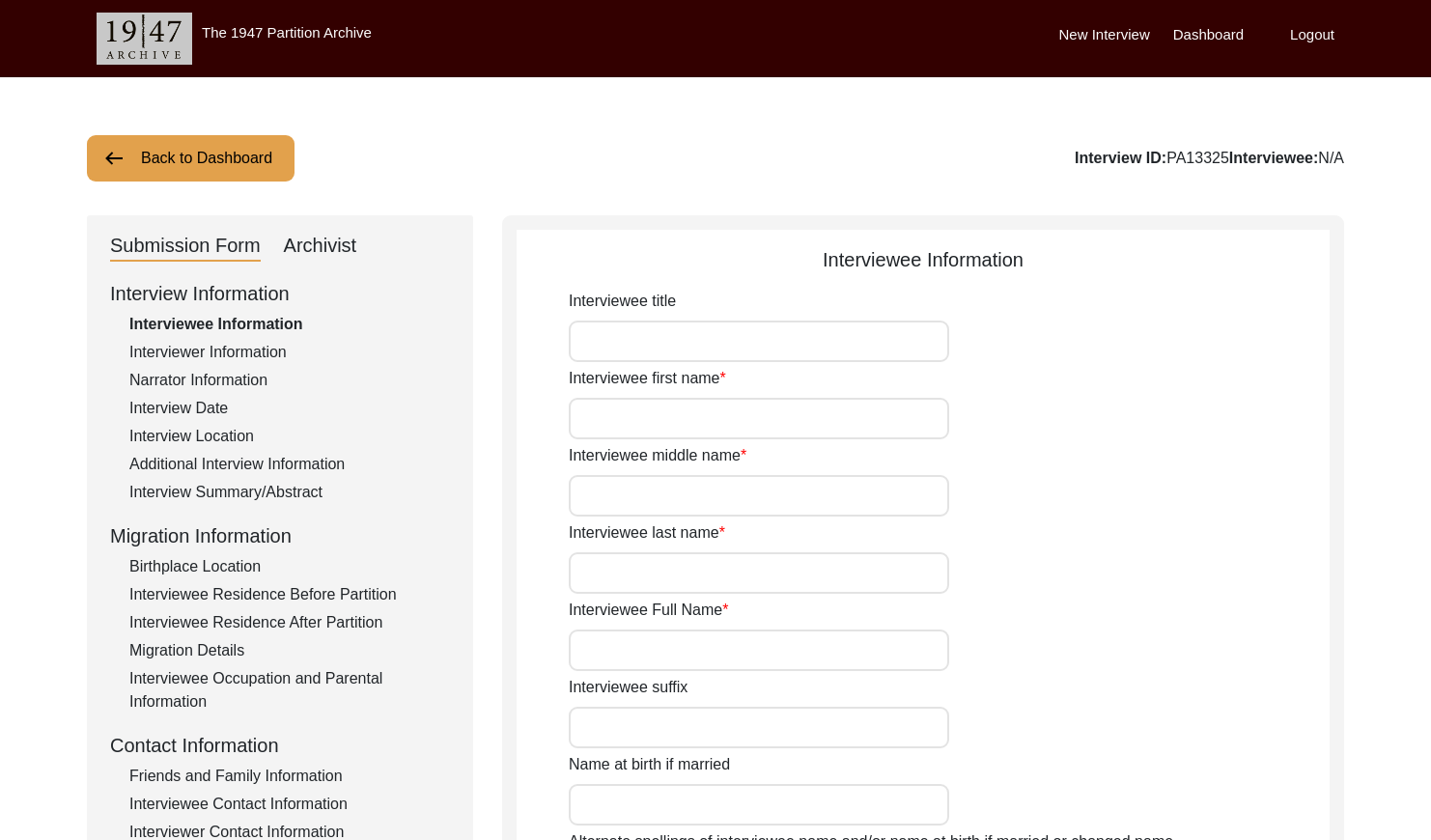
type input "[DATE]"
type input "84"
type input "[DEMOGRAPHIC_DATA]"
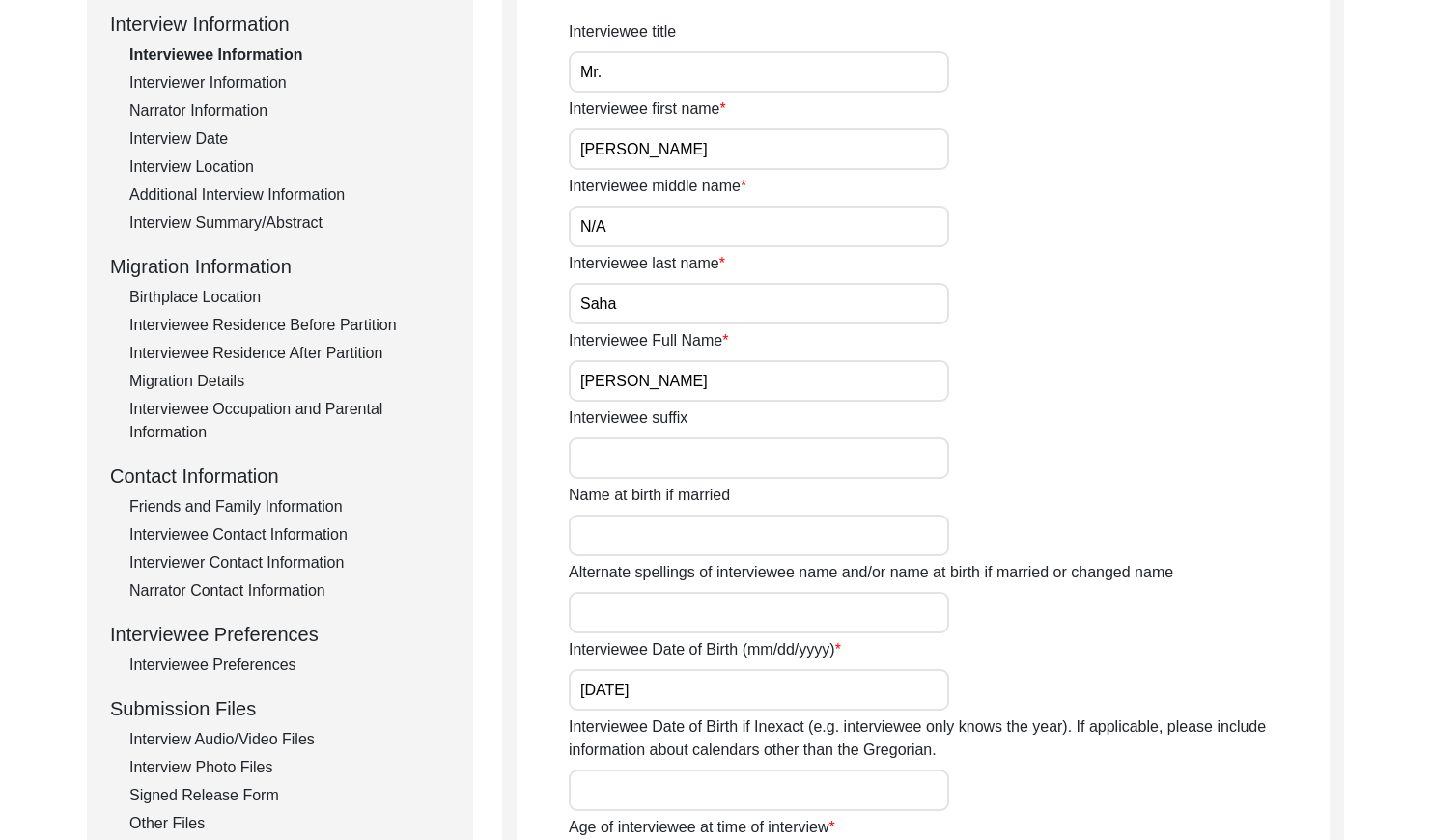
scroll to position [291, 0]
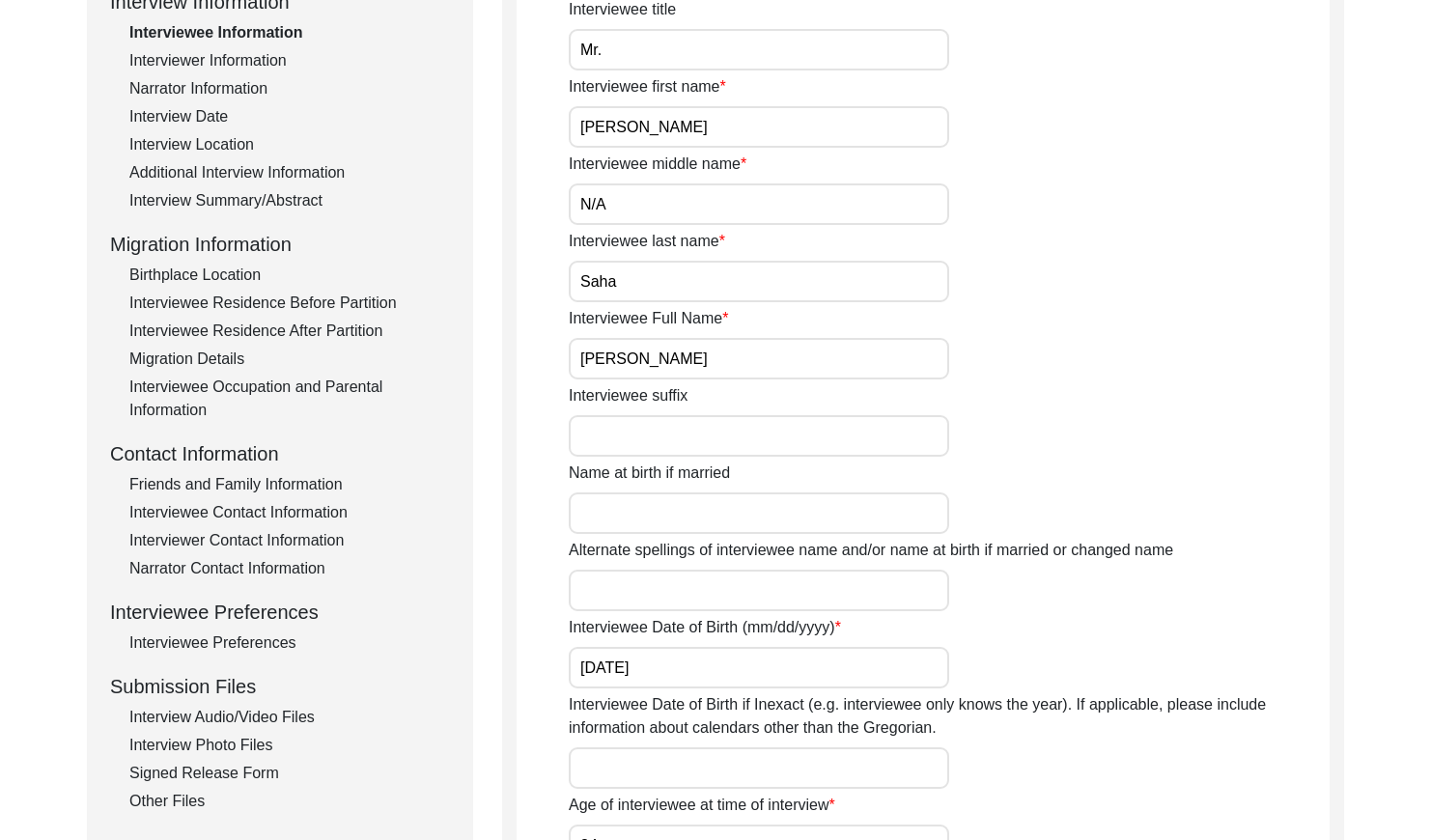
click at [715, 357] on input "[PERSON_NAME]" at bounding box center [759, 359] width 380 height 41
click at [714, 357] on input "[PERSON_NAME]" at bounding box center [759, 359] width 380 height 41
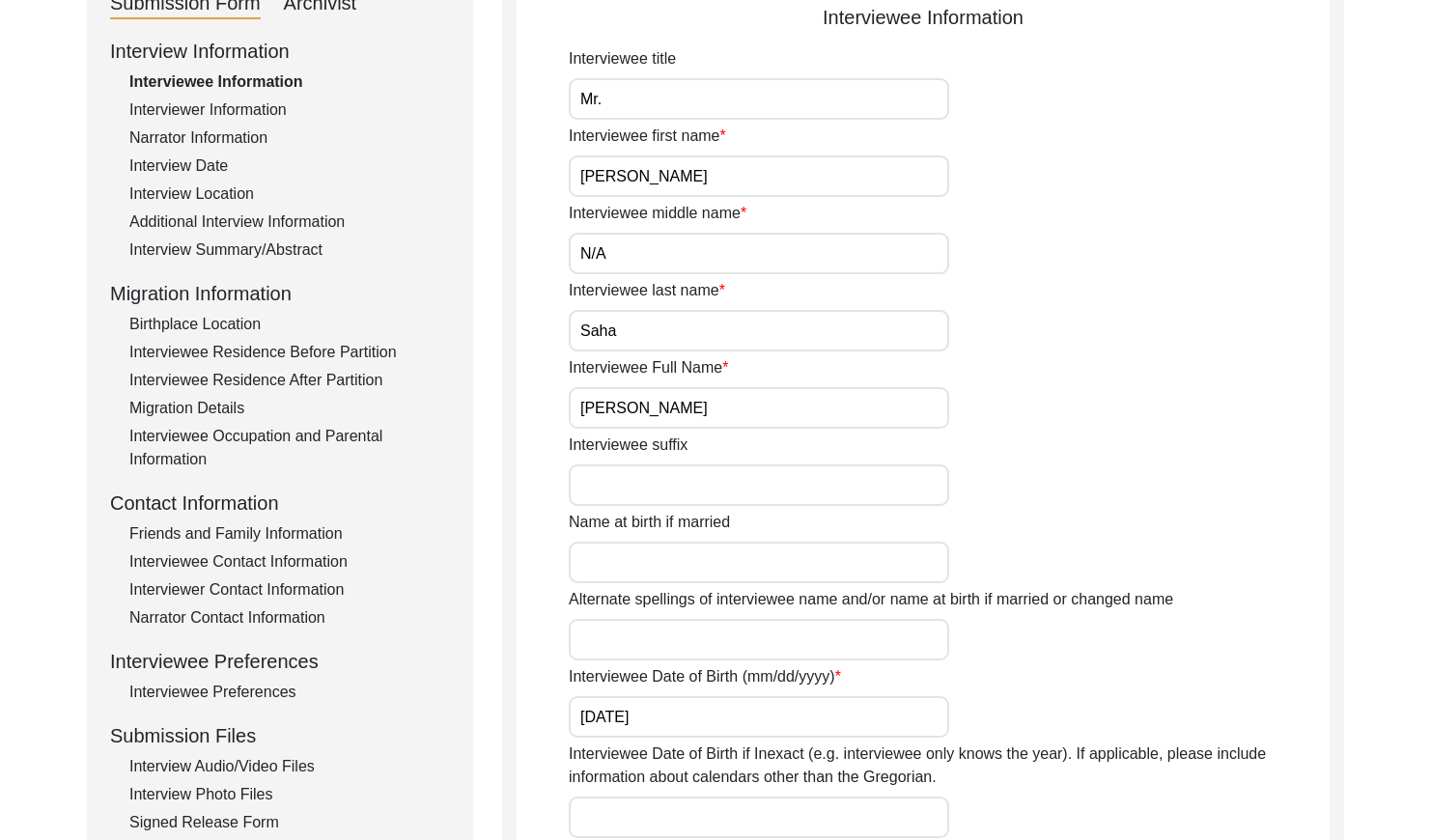
drag, startPoint x: 173, startPoint y: 173, endPoint x: 403, endPoint y: 146, distance: 231.6
click at [174, 172] on div "Interview Date" at bounding box center [289, 167] width 321 height 24
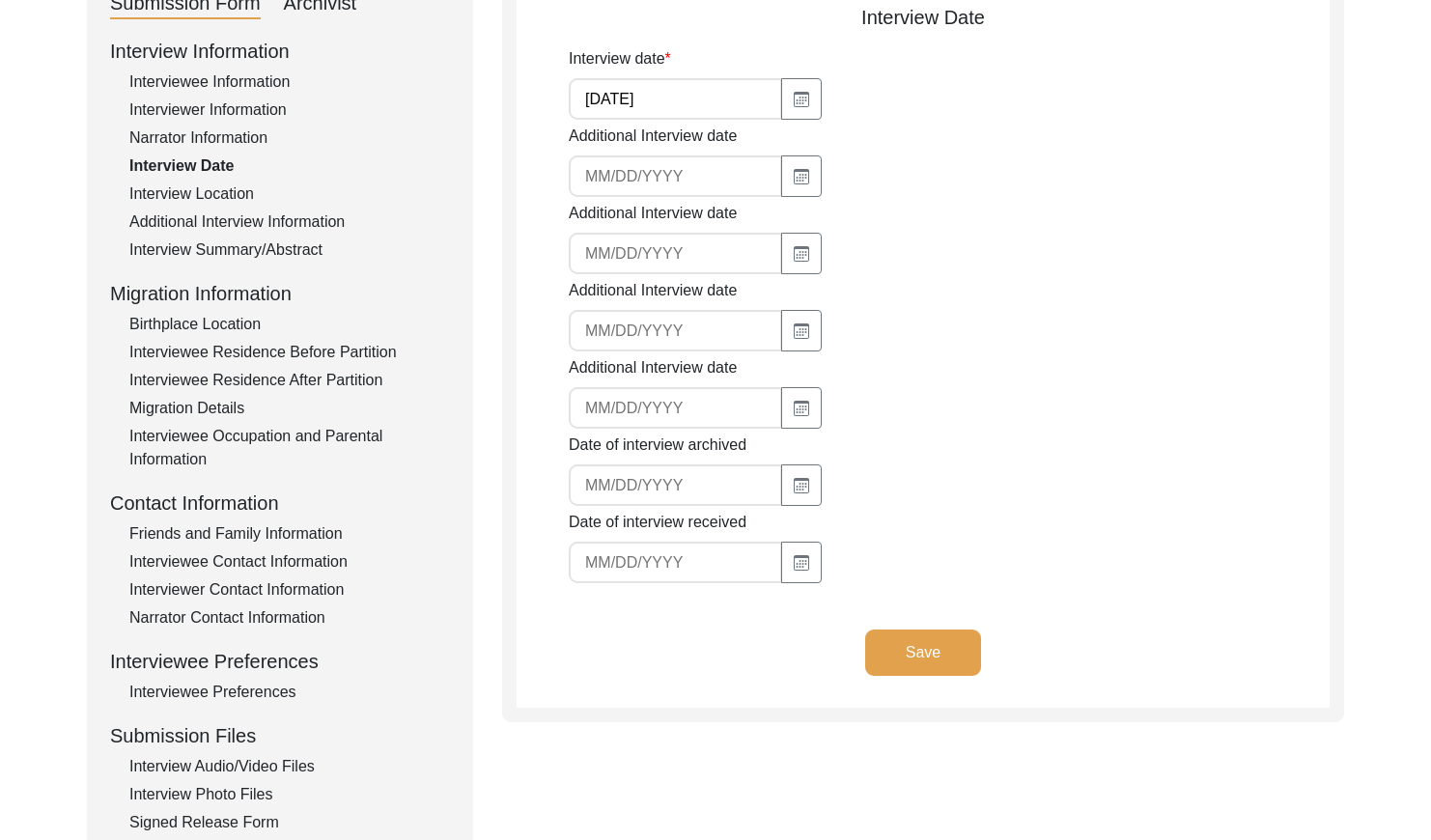
click at [651, 104] on input "[DATE]" at bounding box center [675, 99] width 214 height 41
click at [258, 257] on div "Interview Summary/Abstract" at bounding box center [289, 250] width 321 height 24
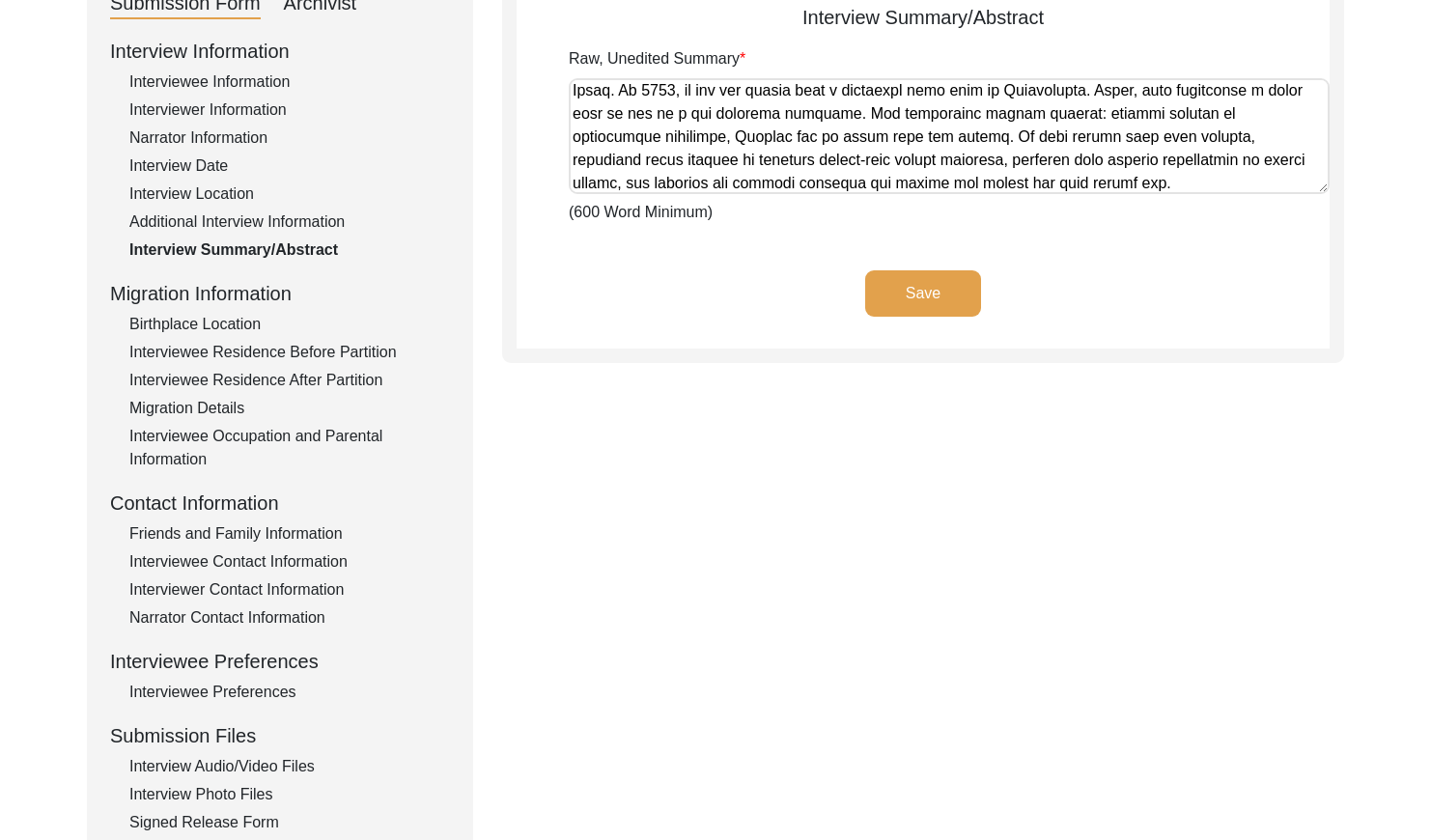
scroll to position [1328, 0]
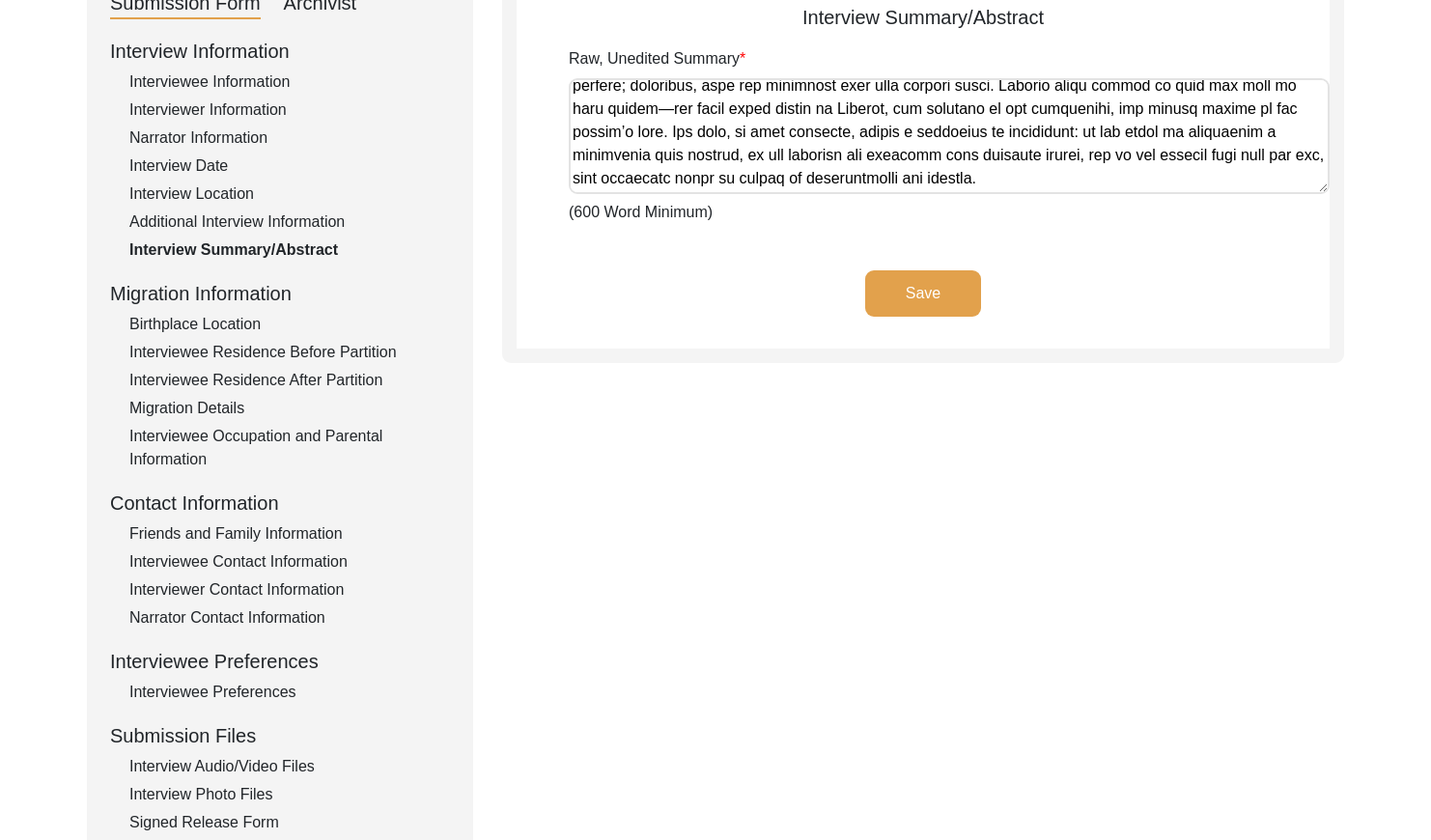
drag, startPoint x: 572, startPoint y: 93, endPoint x: 1278, endPoint y: 227, distance: 718.6
click at [1278, 227] on app-archivist-abstract-curation "Interview Summary/Abstract Raw, Unedited Summary (600 Word Minimum) Save" at bounding box center [922, 175] width 813 height 346
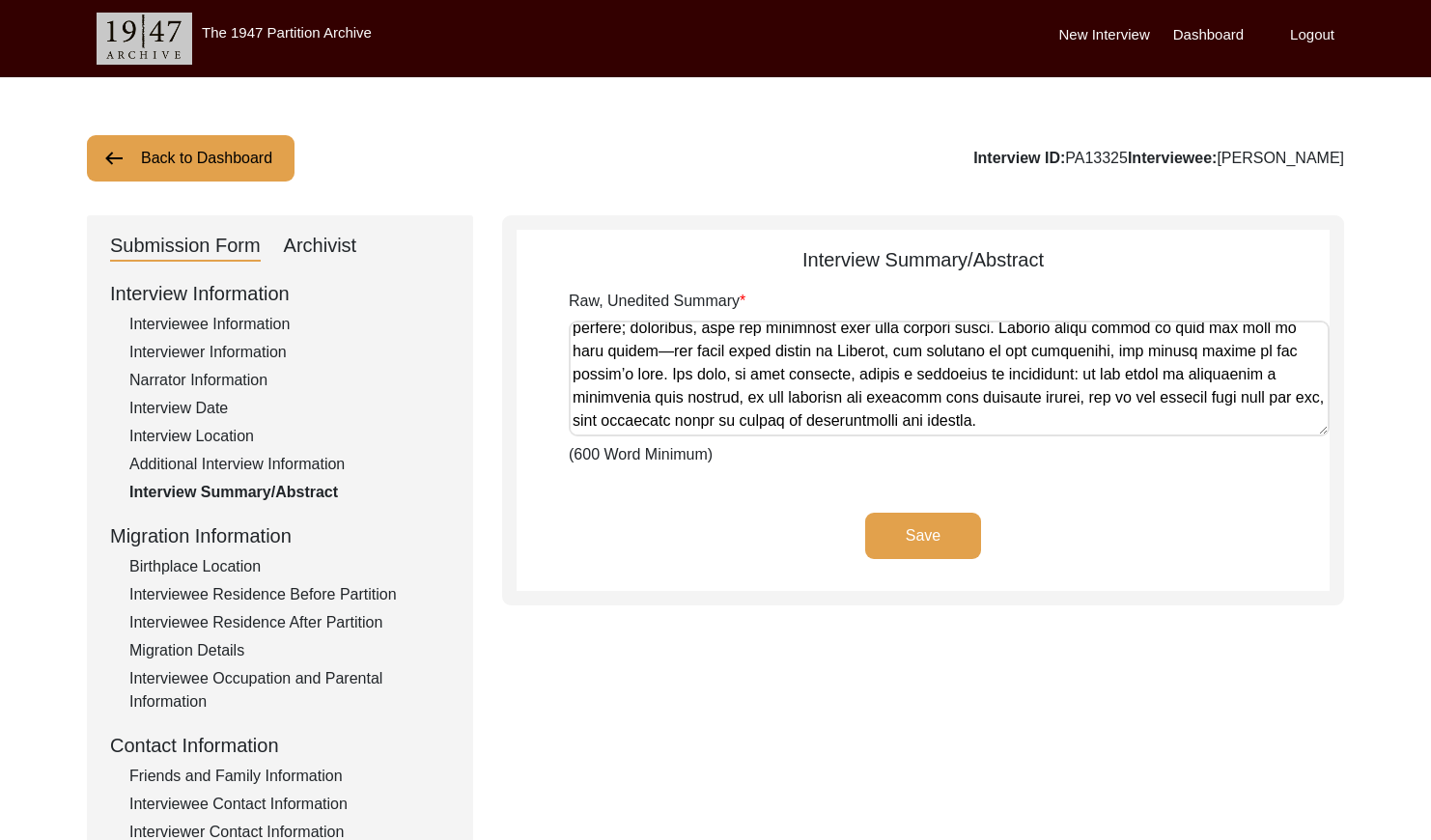
click at [316, 255] on div "Archivist" at bounding box center [321, 246] width 74 height 31
select select "Archiving In Progress"
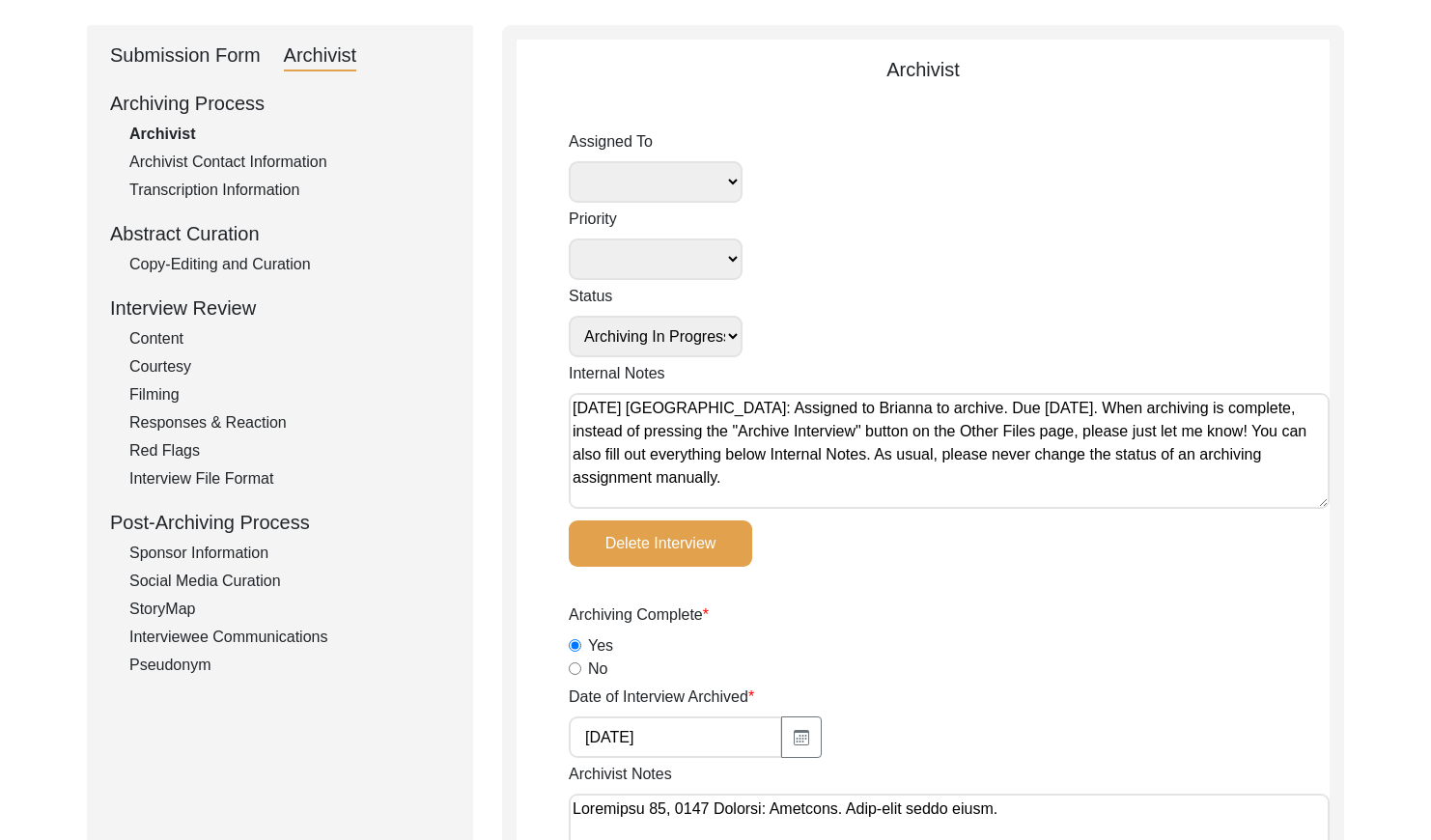
scroll to position [242, 0]
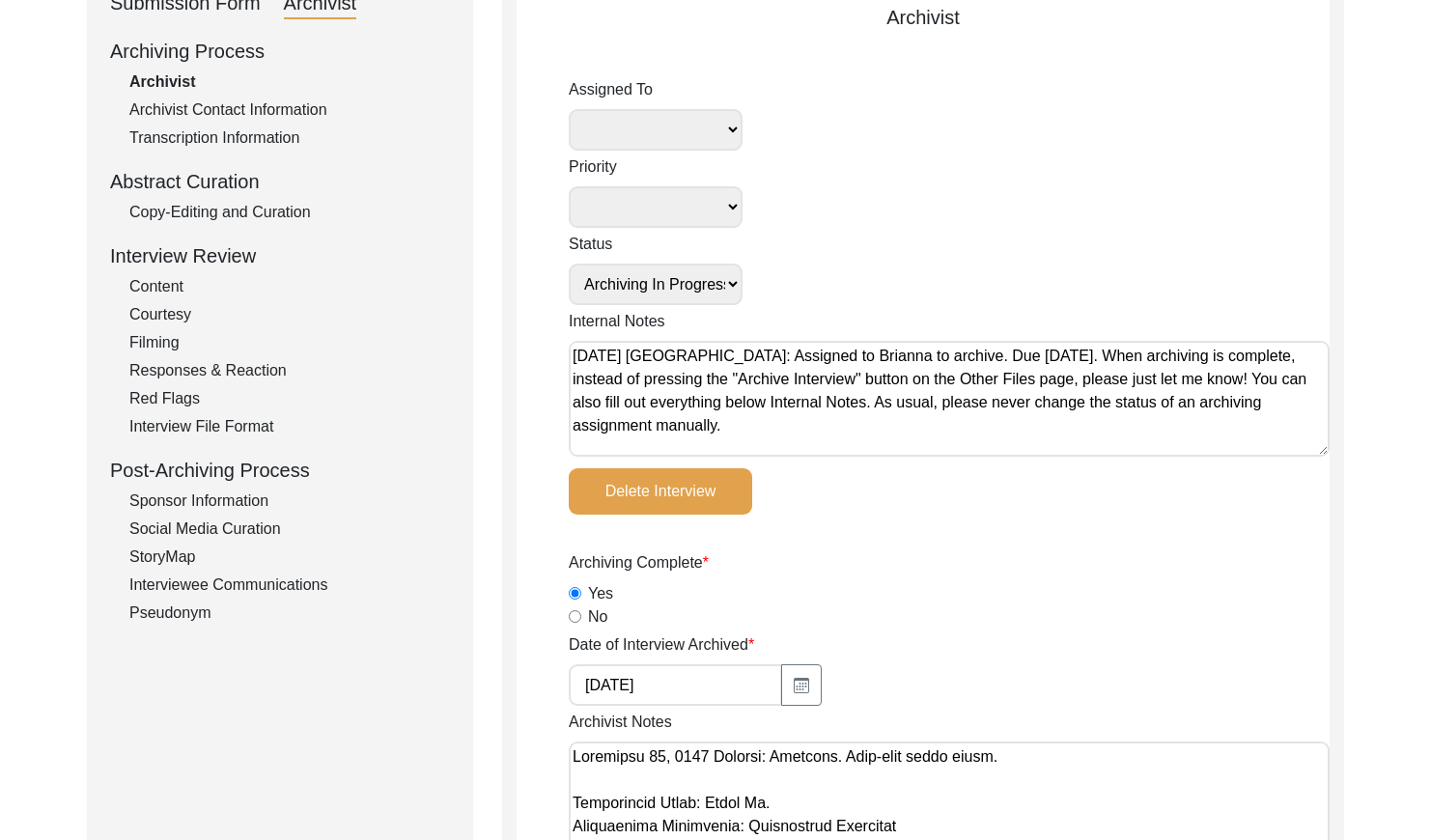
click at [281, 212] on div "Copy-Editing and Curation" at bounding box center [289, 213] width 321 height 24
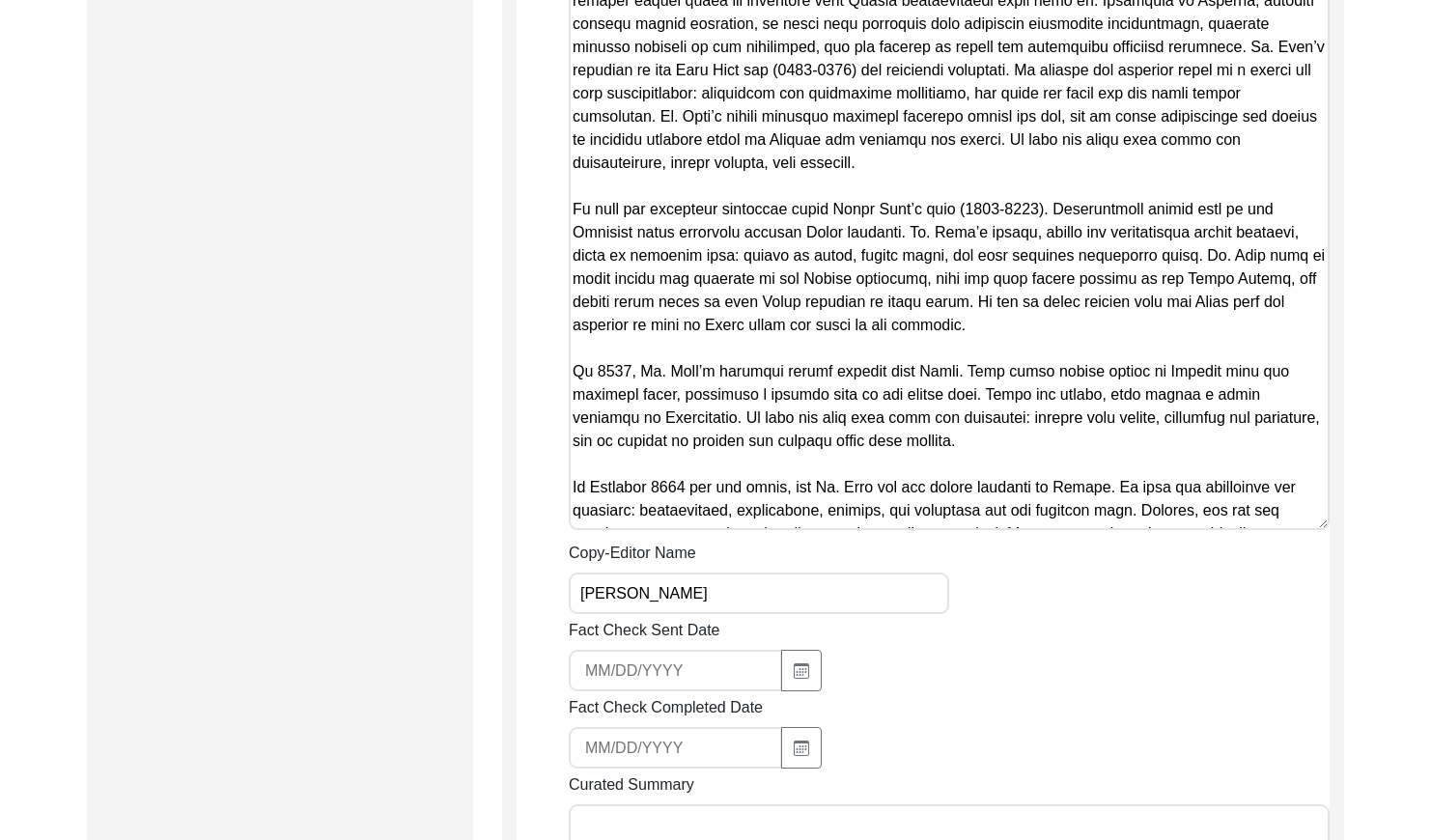
scroll to position [2168, 0]
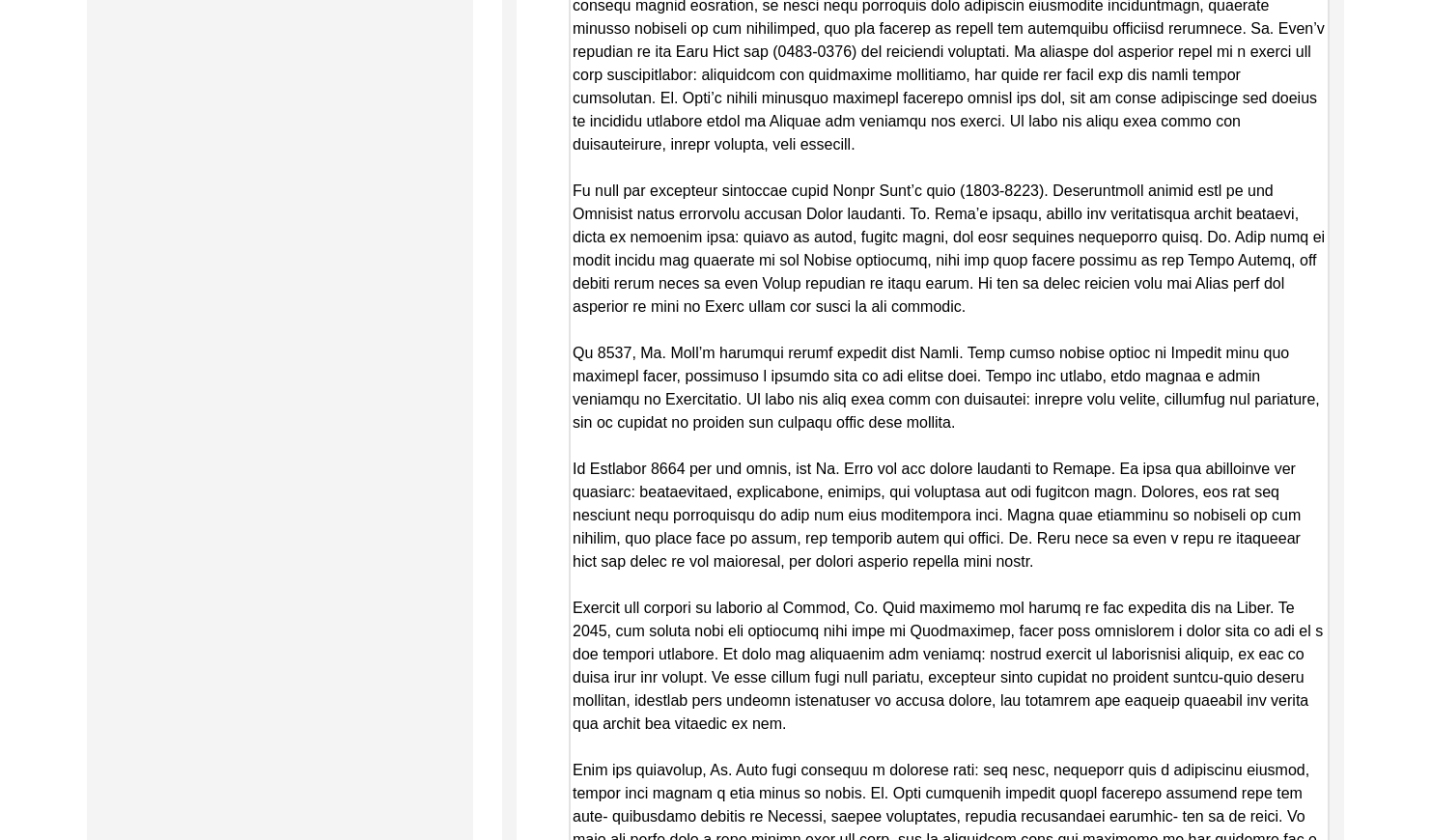
drag, startPoint x: 1323, startPoint y: 502, endPoint x: 1244, endPoint y: 881, distance: 387.1
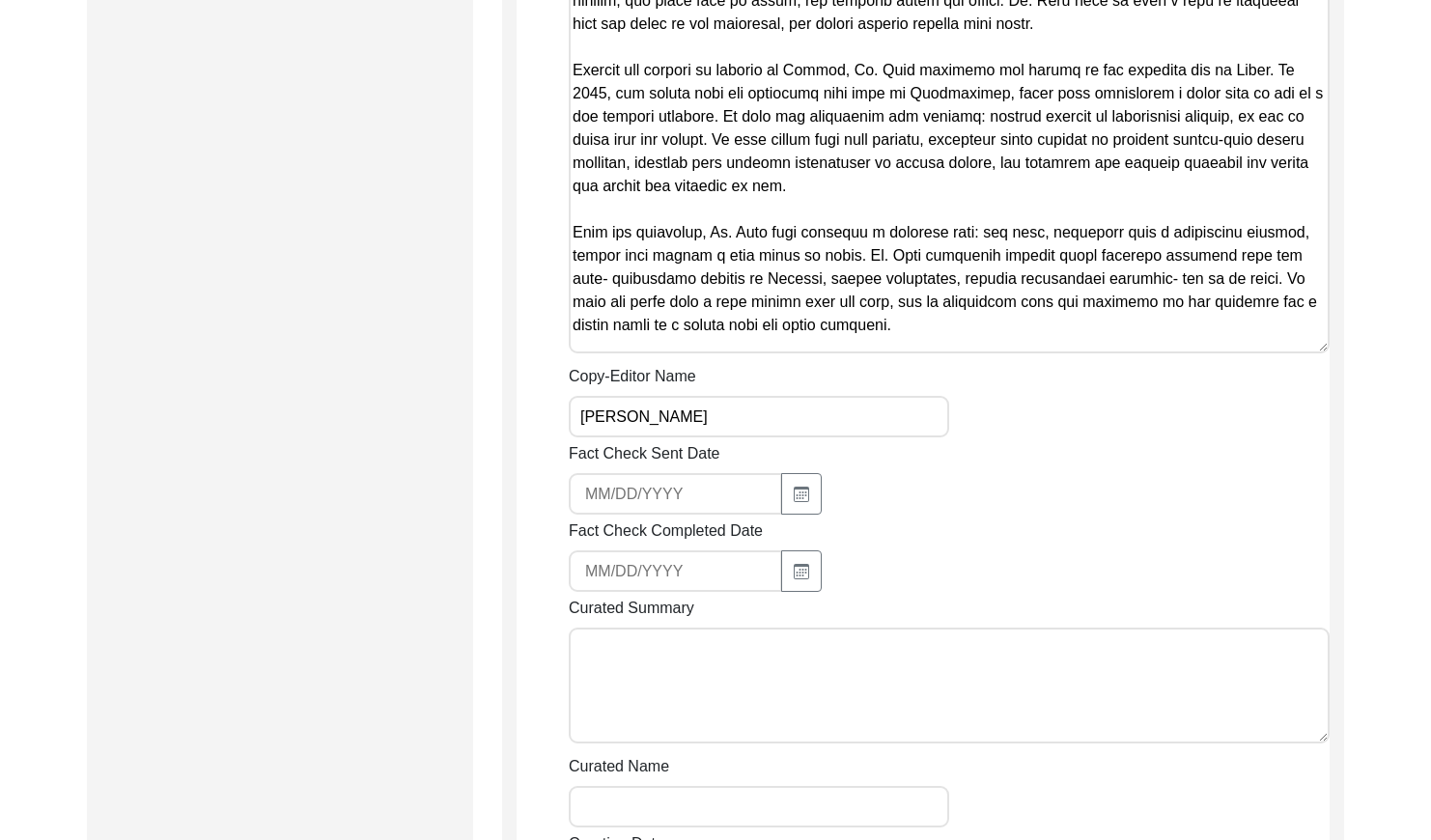
scroll to position [2712, 0]
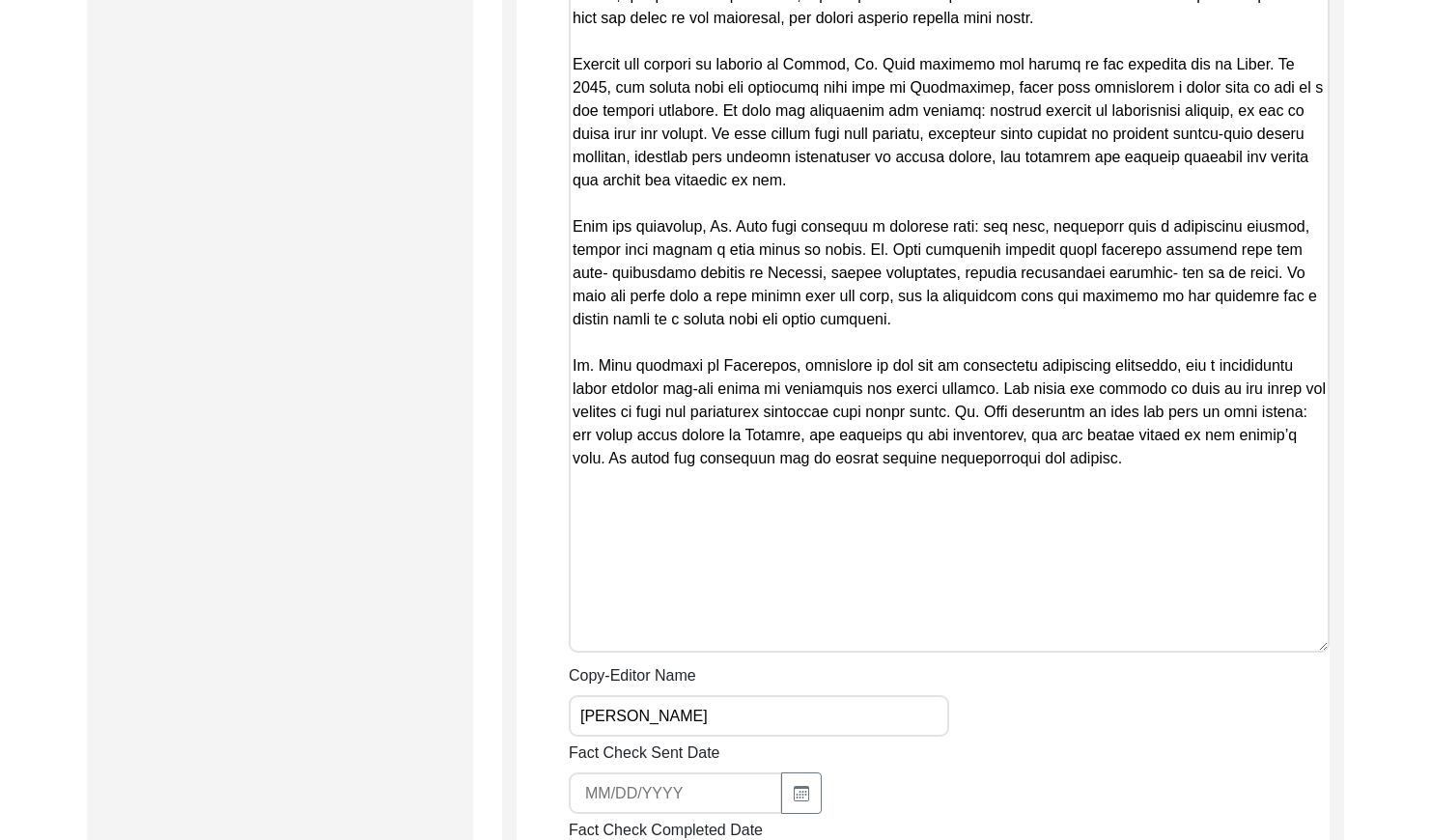
drag, startPoint x: 1318, startPoint y: 343, endPoint x: 1311, endPoint y: 638, distance: 295.1
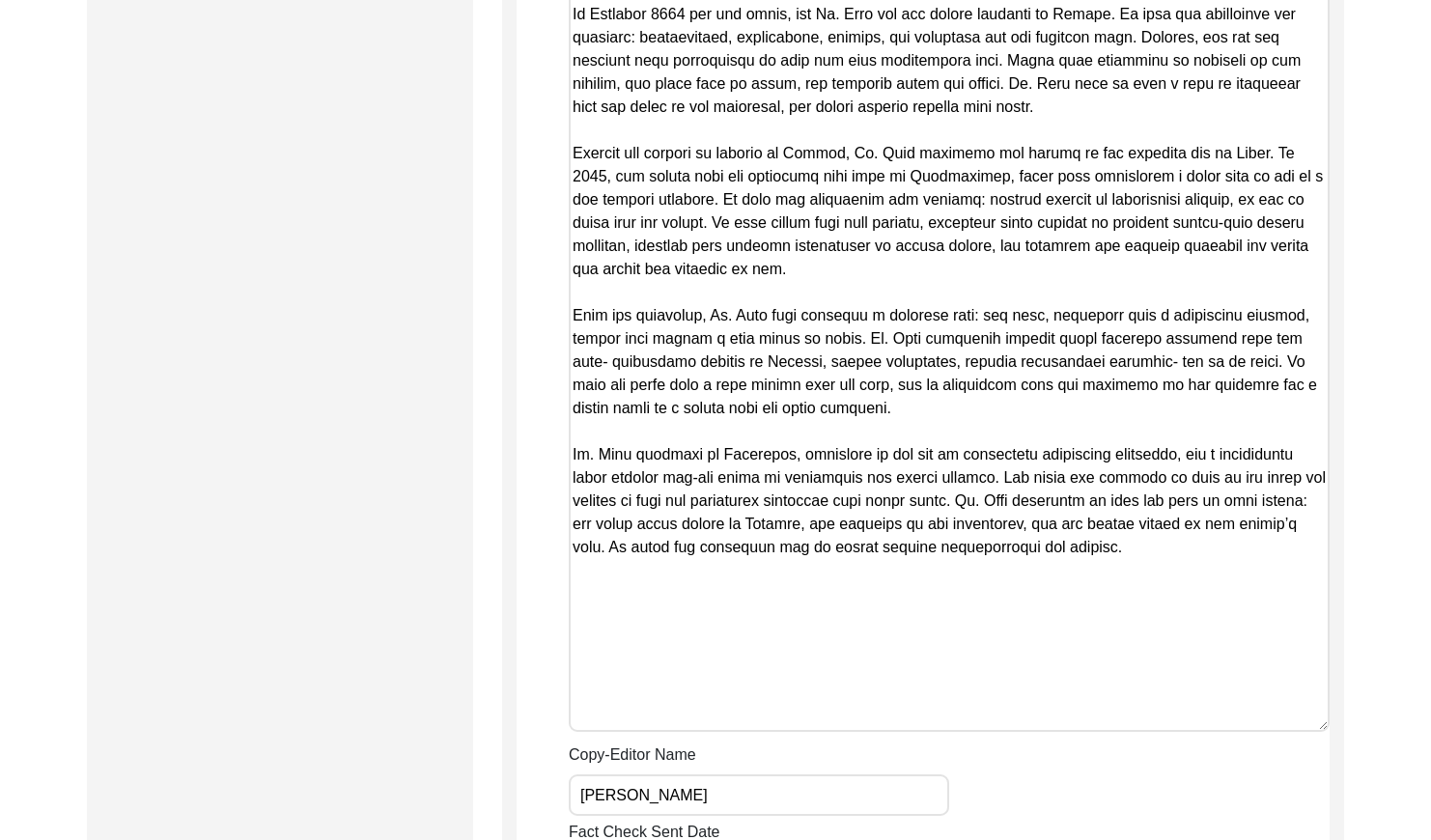
scroll to position [2647, 0]
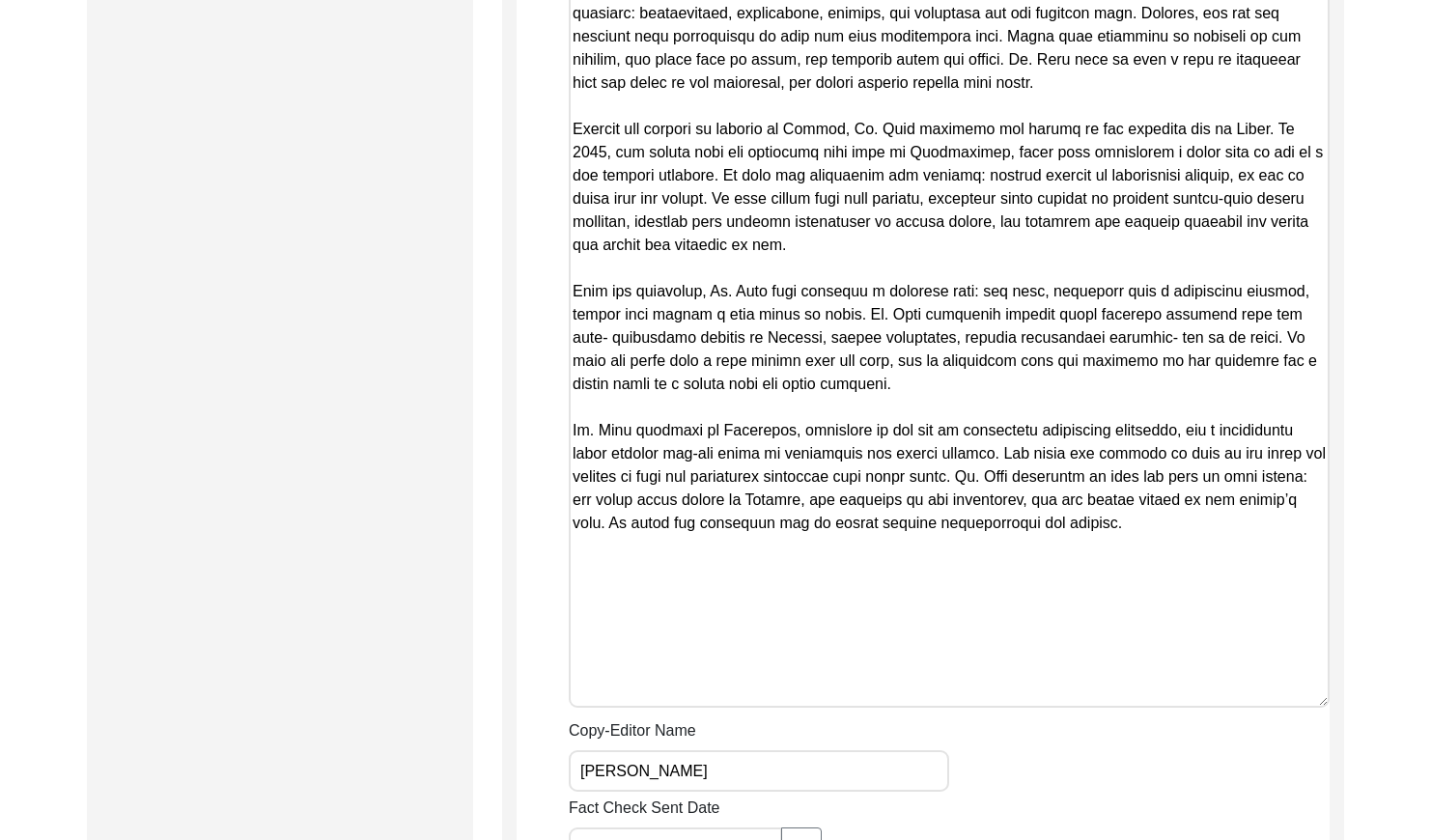
drag, startPoint x: 571, startPoint y: 124, endPoint x: 1113, endPoint y: 528, distance: 676.0
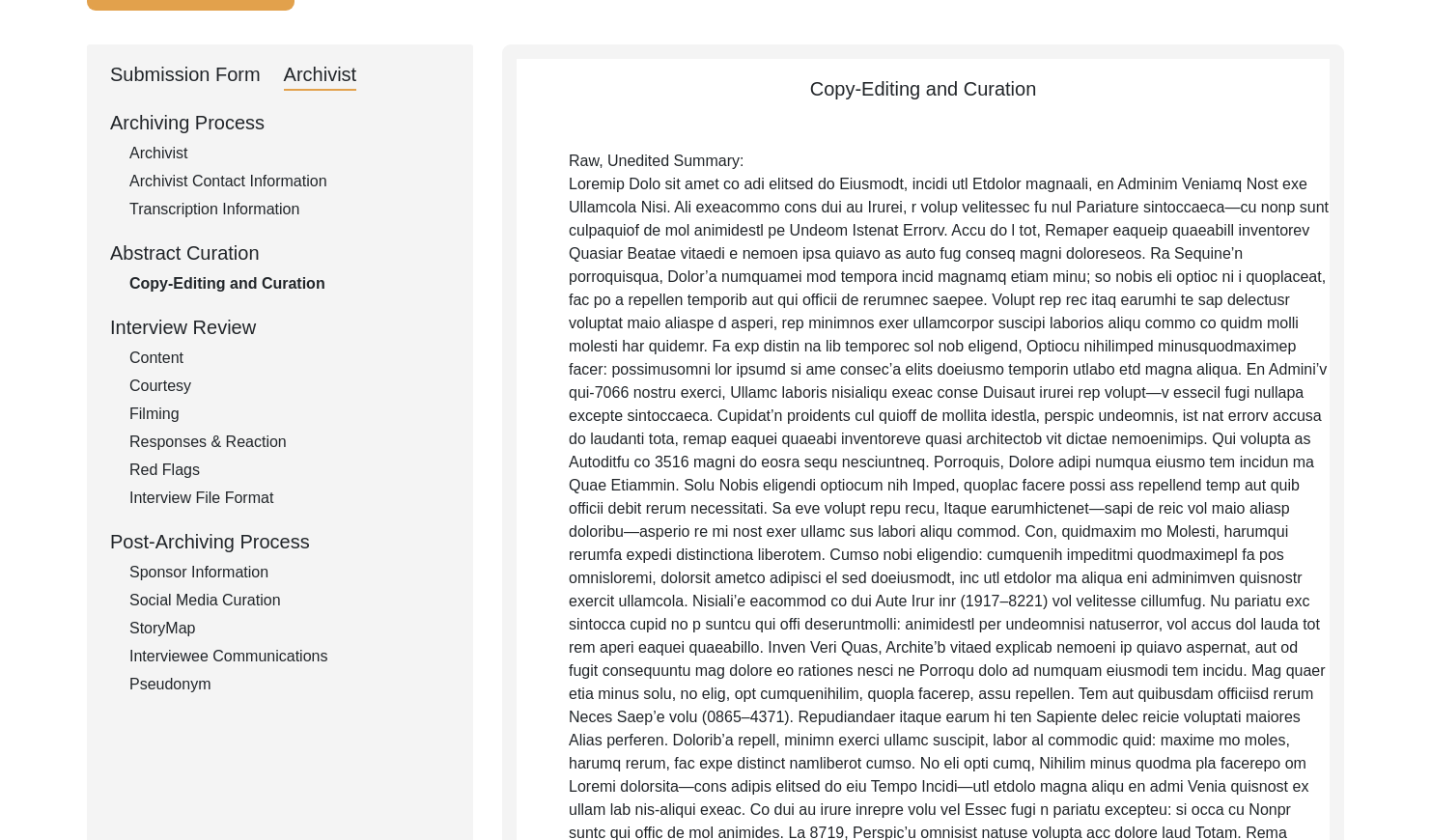
scroll to position [0, 0]
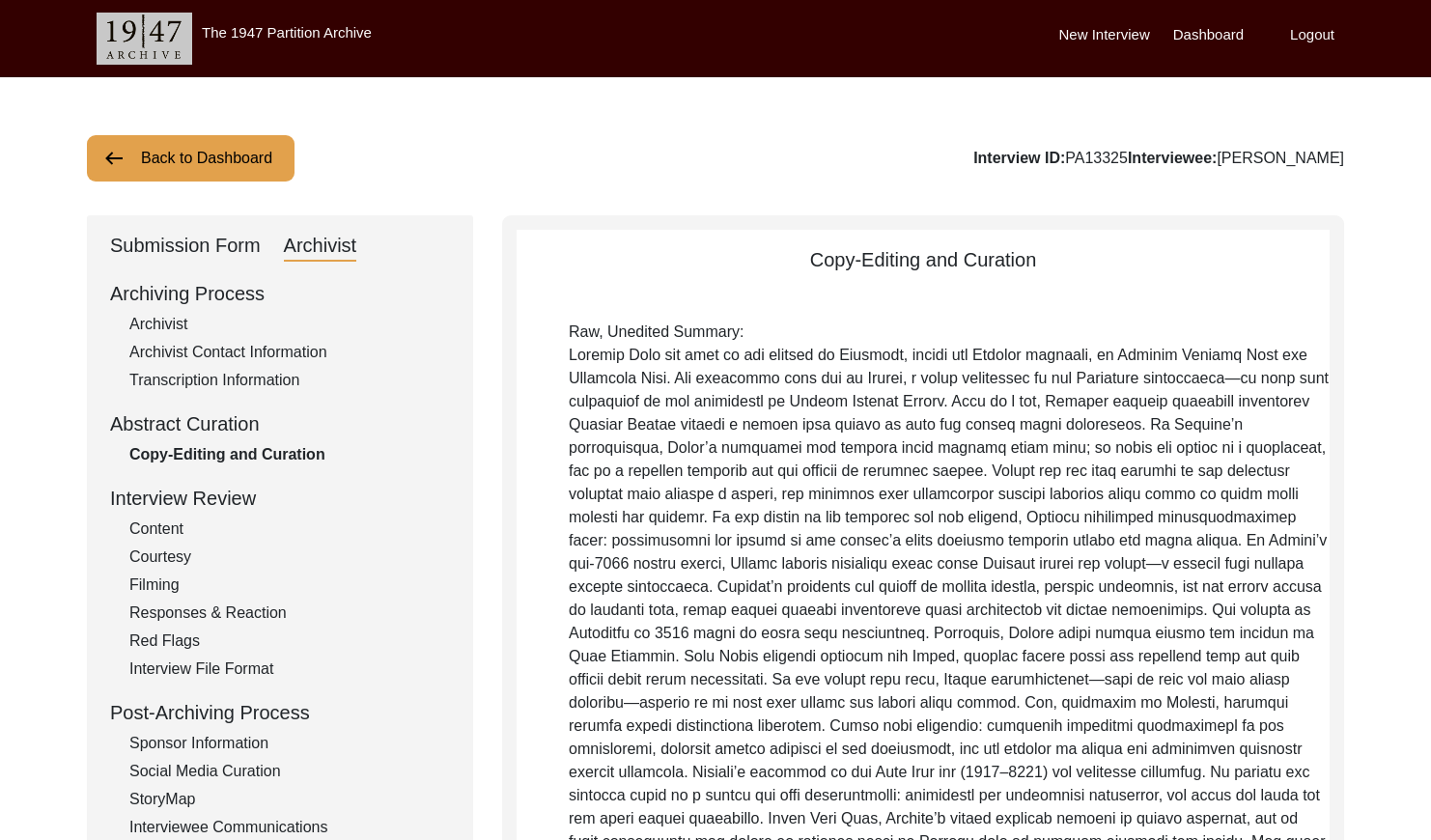
click at [223, 161] on button "Back to Dashboard" at bounding box center [191, 158] width 208 height 46
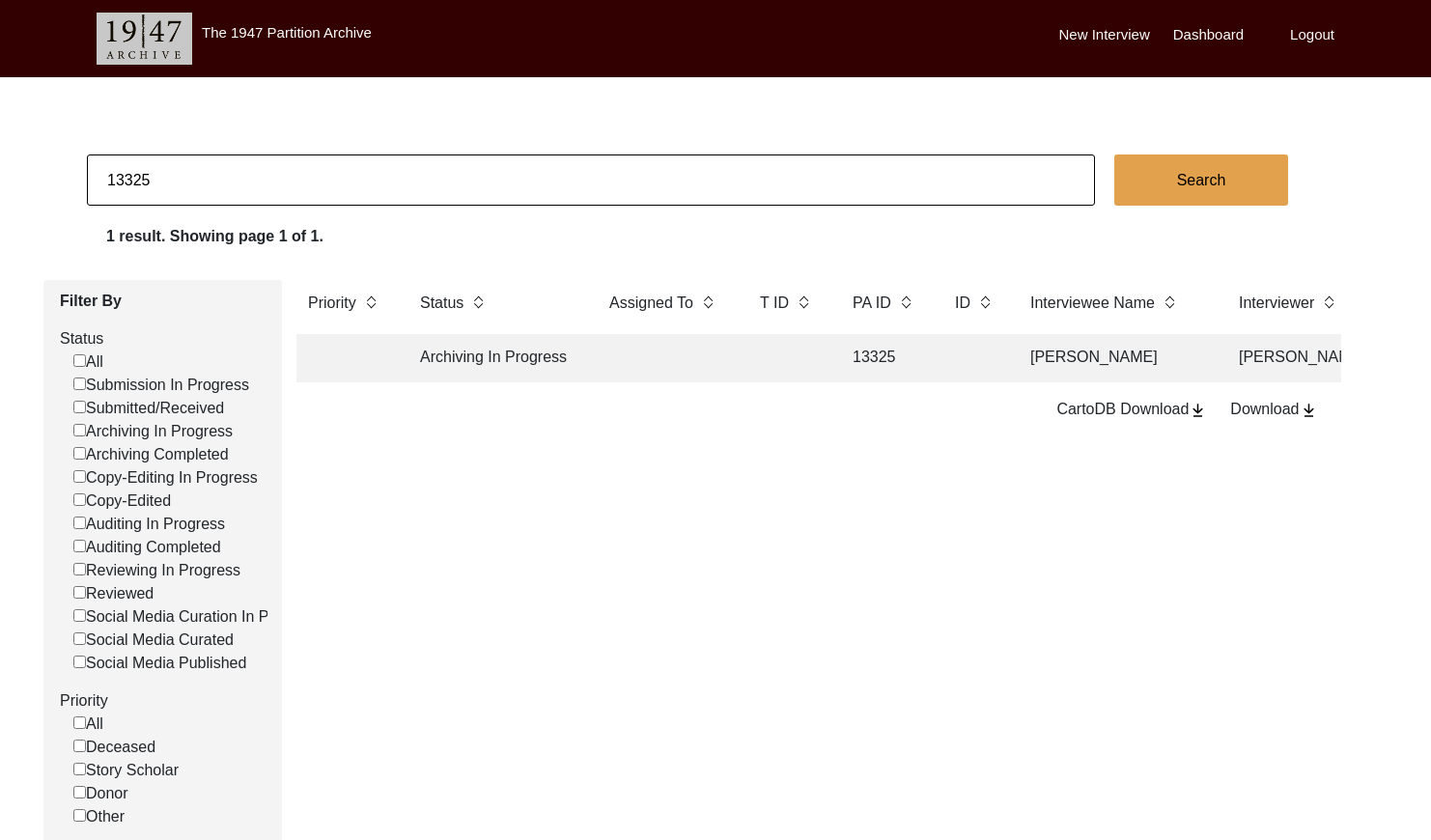
click at [223, 177] on input "13325" at bounding box center [591, 180] width 1008 height 51
paste input "PA13329"
drag, startPoint x: 123, startPoint y: 176, endPoint x: 142, endPoint y: 182, distance: 19.9
click at [124, 176] on input "PA13329" at bounding box center [591, 180] width 1008 height 51
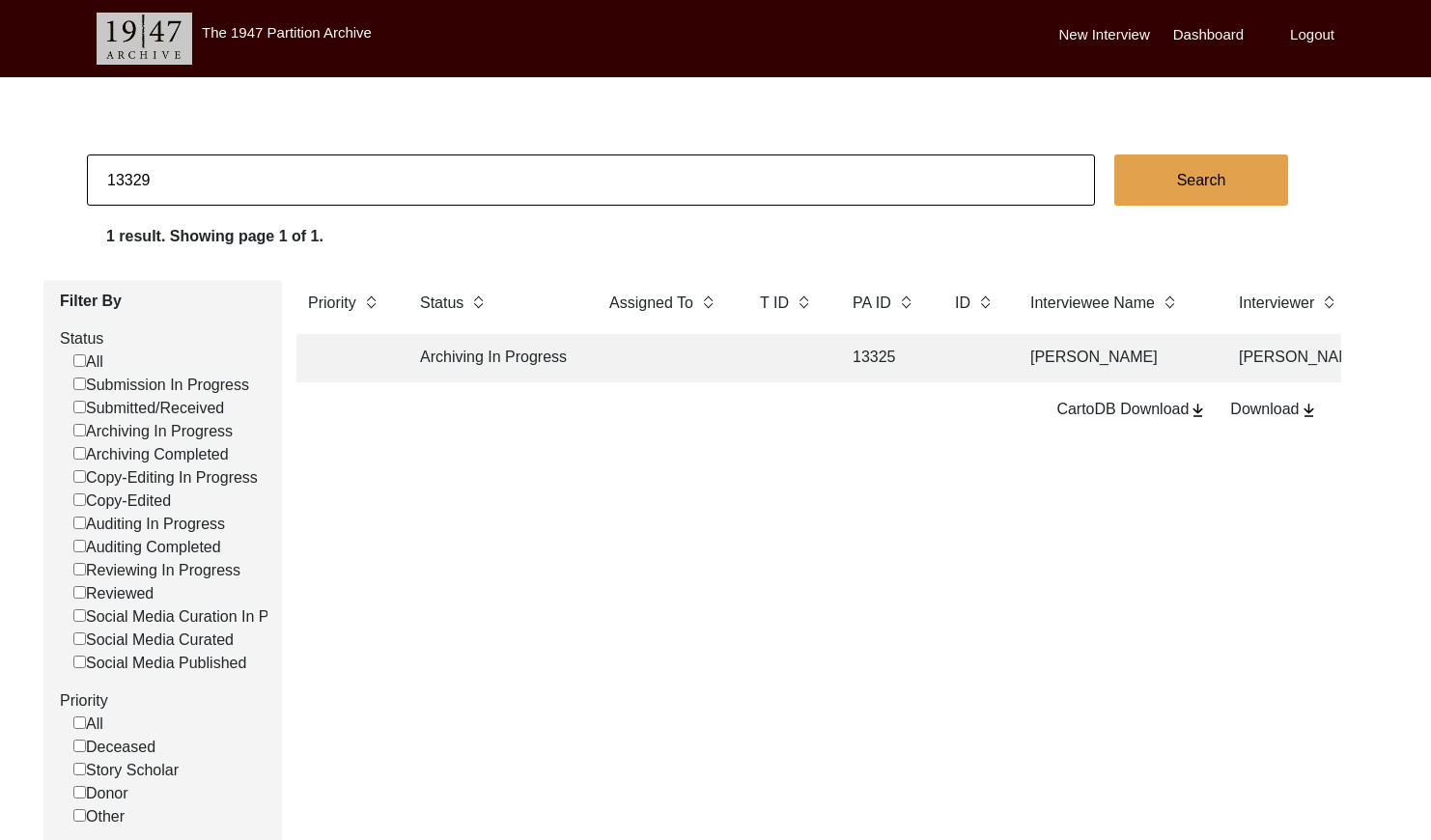
type input "13329"
checkbox input "false"
click at [654, 369] on td at bounding box center [666, 358] width 135 height 48
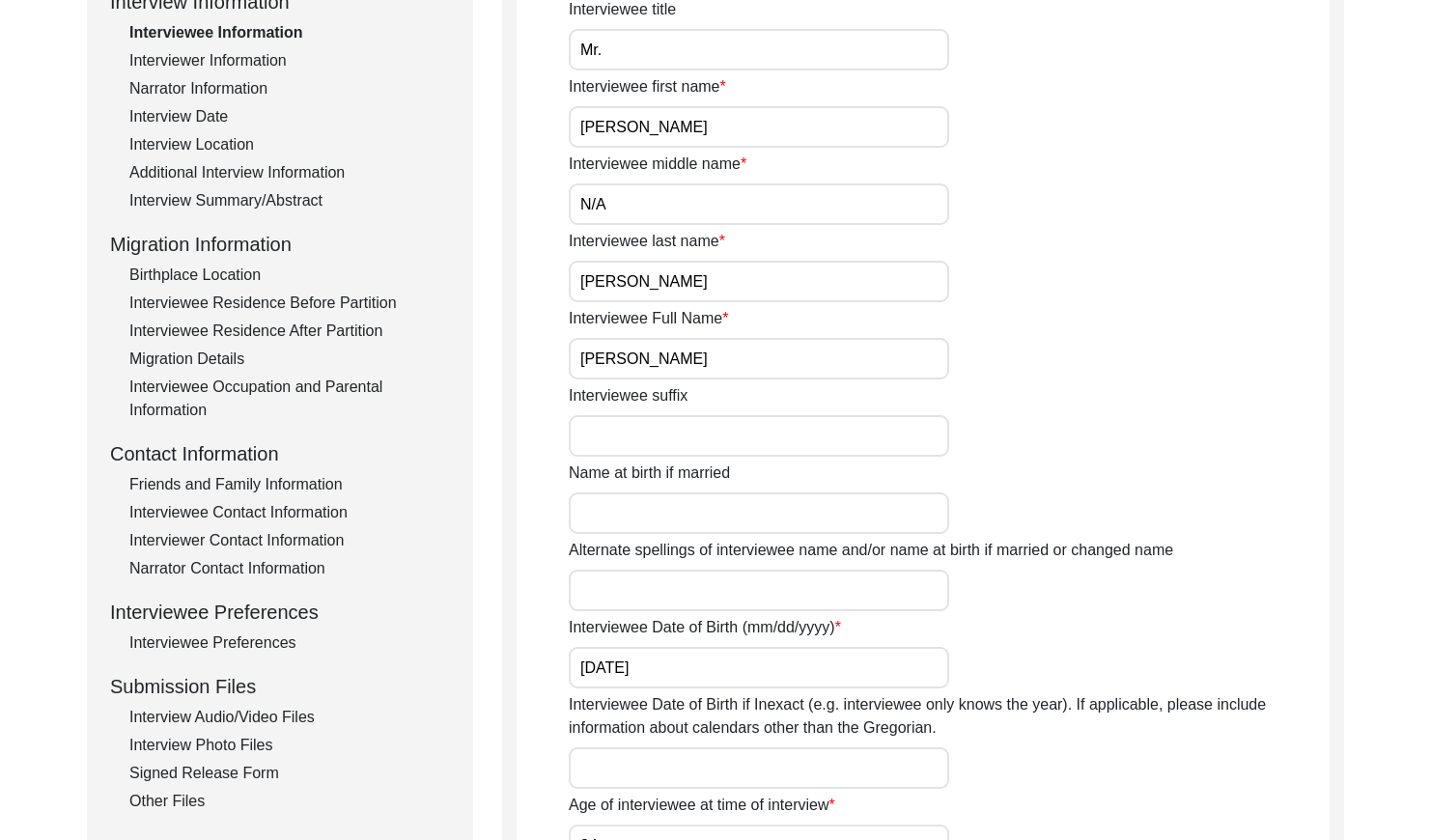
scroll to position [338, 0]
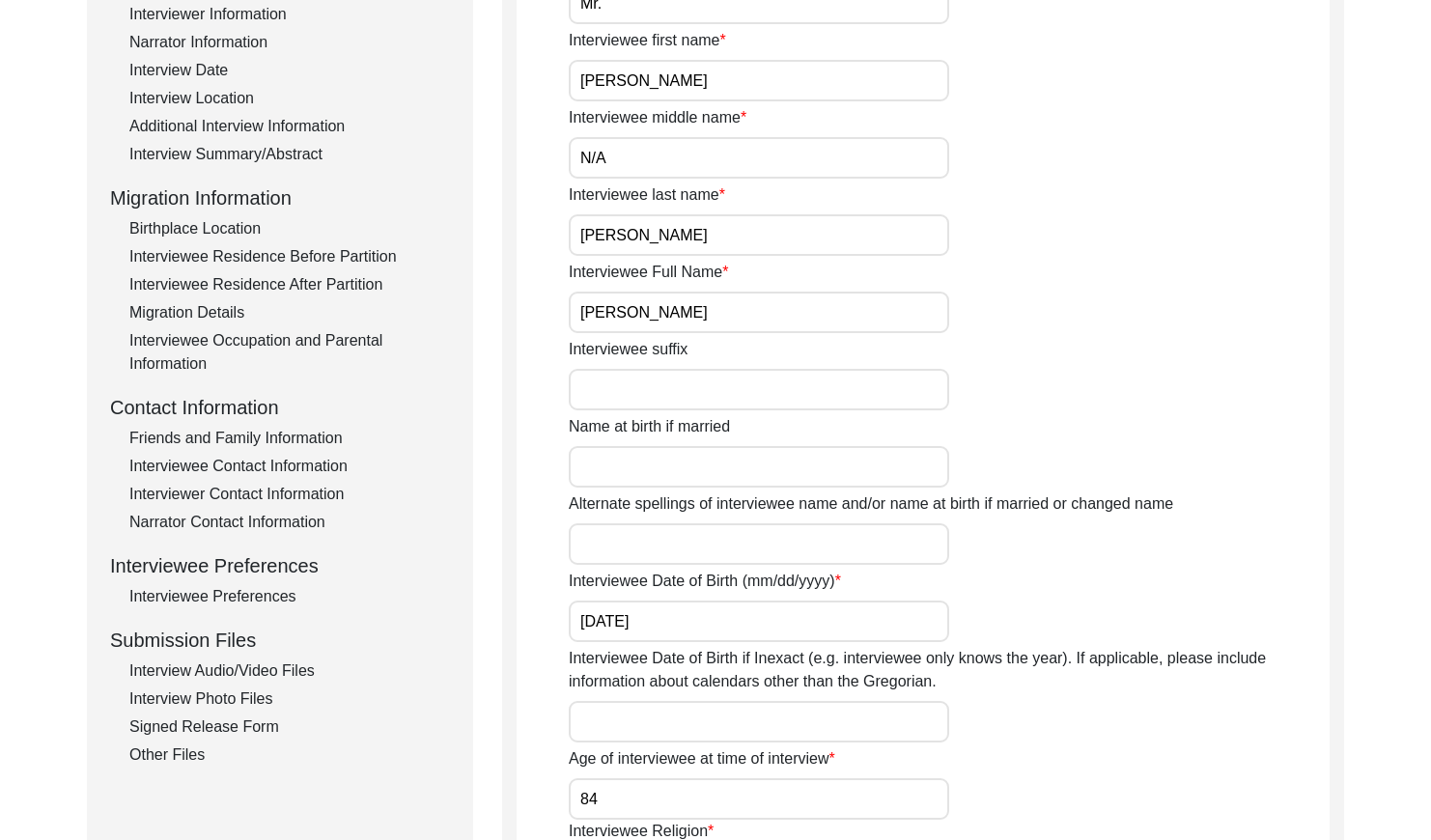
click at [774, 321] on input "[PERSON_NAME]" at bounding box center [759, 312] width 380 height 41
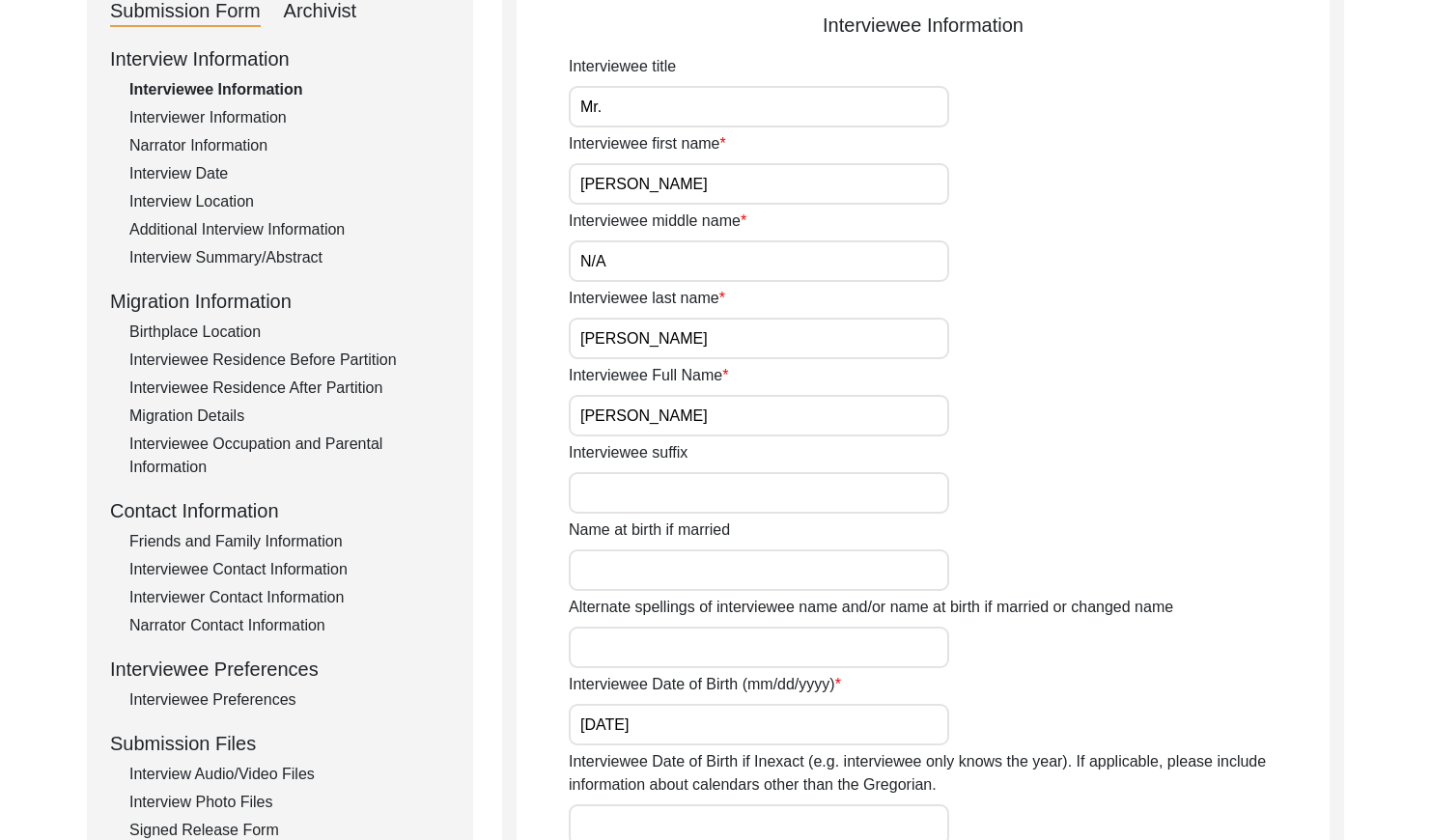
scroll to position [109, 0]
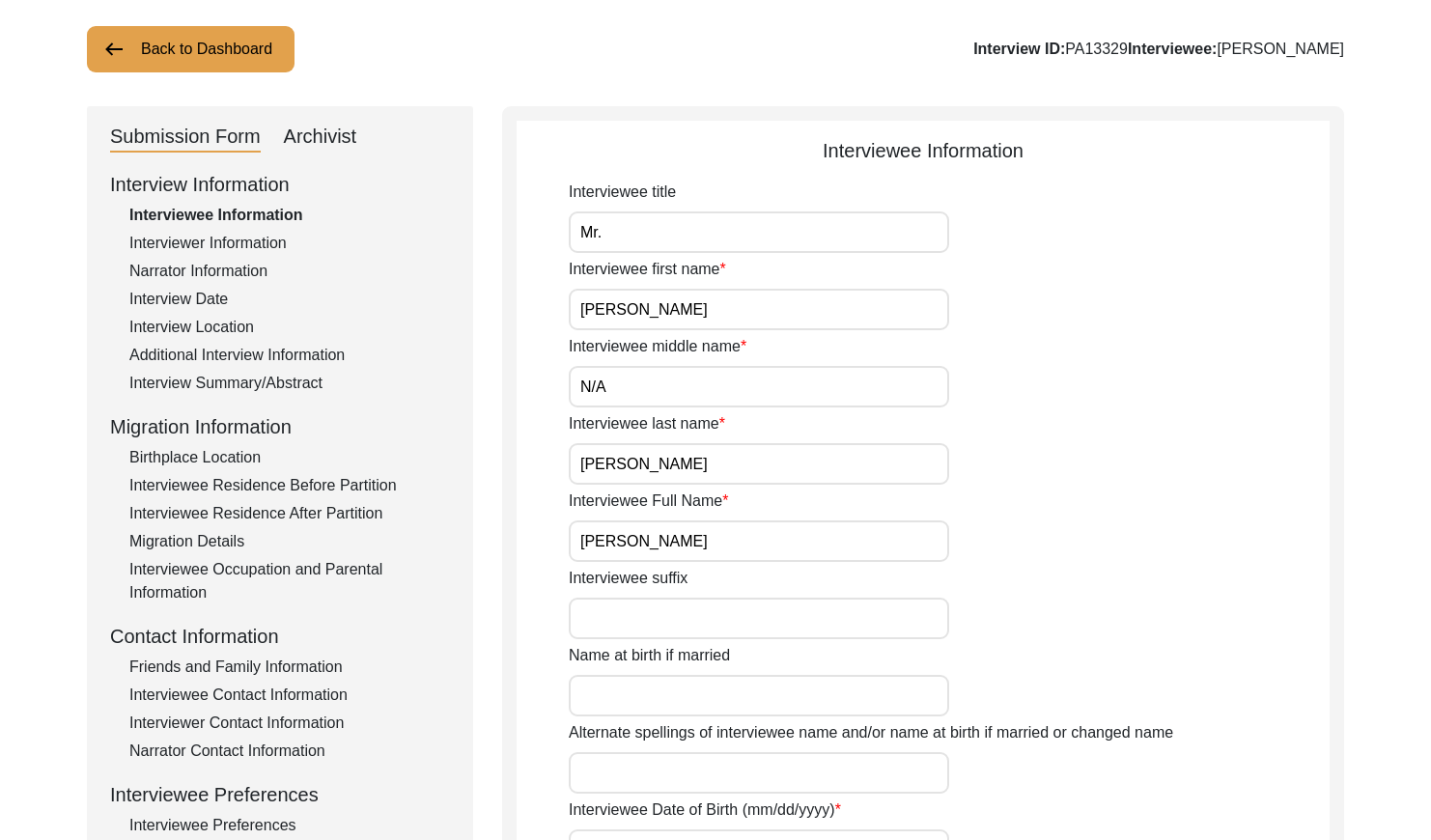
drag, startPoint x: 209, startPoint y: 290, endPoint x: 222, endPoint y: 289, distance: 13.0
click at [211, 290] on div "Interview Date" at bounding box center [289, 300] width 321 height 24
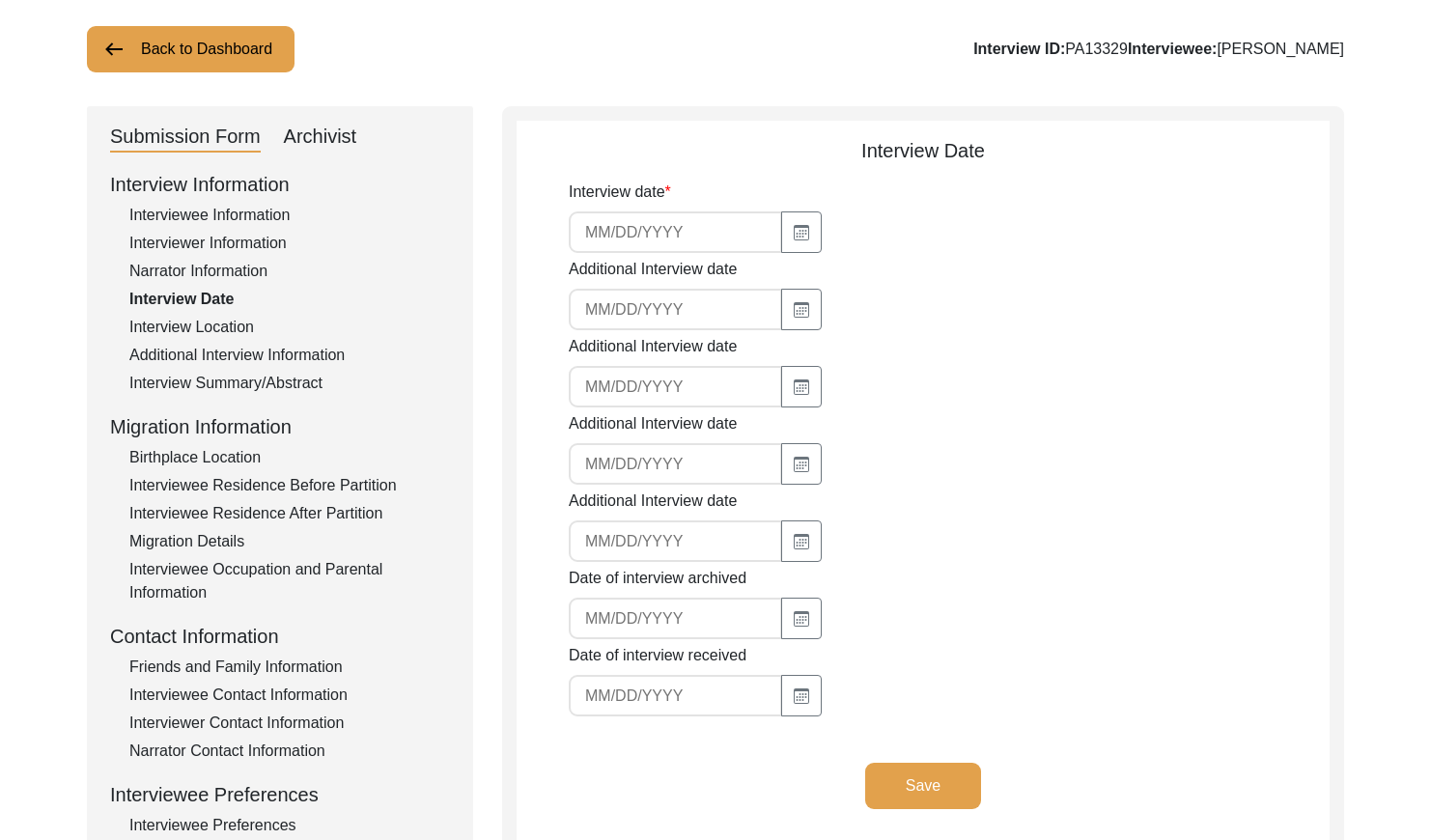
type input "[DATE]"
click at [674, 224] on input "[DATE]" at bounding box center [675, 232] width 214 height 41
click at [325, 131] on div "Archivist" at bounding box center [321, 137] width 74 height 31
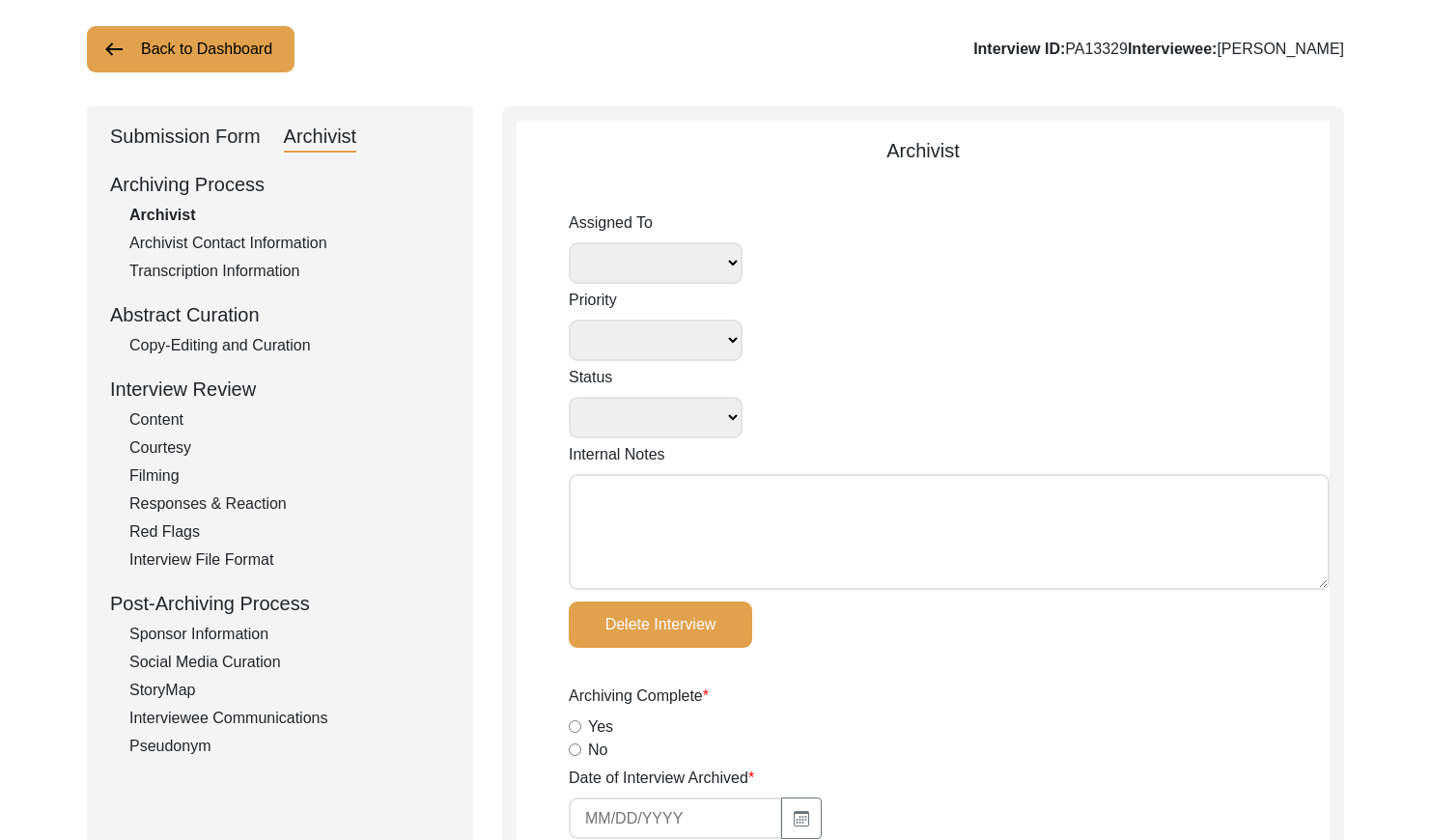
select select
select select "Archiving In Progress"
type textarea "[DATE] [GEOGRAPHIC_DATA]: Assigned to Brianna to archive. Due [DATE]. When arch…"
radio input "true"
type input "[DATE]"
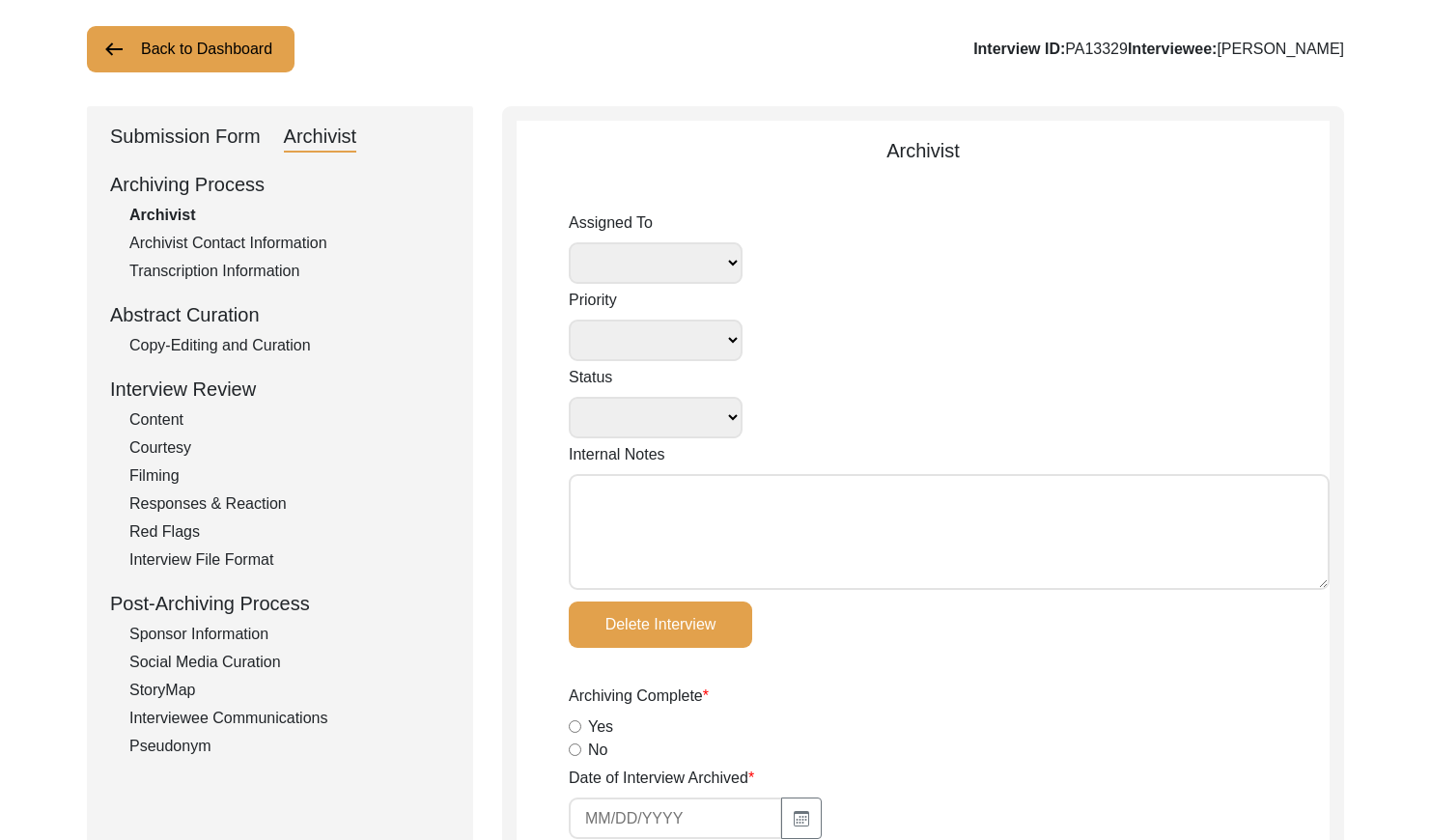
type textarea "Loremipsu 22, 9607 Dolorsi: Ametcons. Adipiscing/Elitseddo Eiusmodte incid ut L…"
radio input "true"
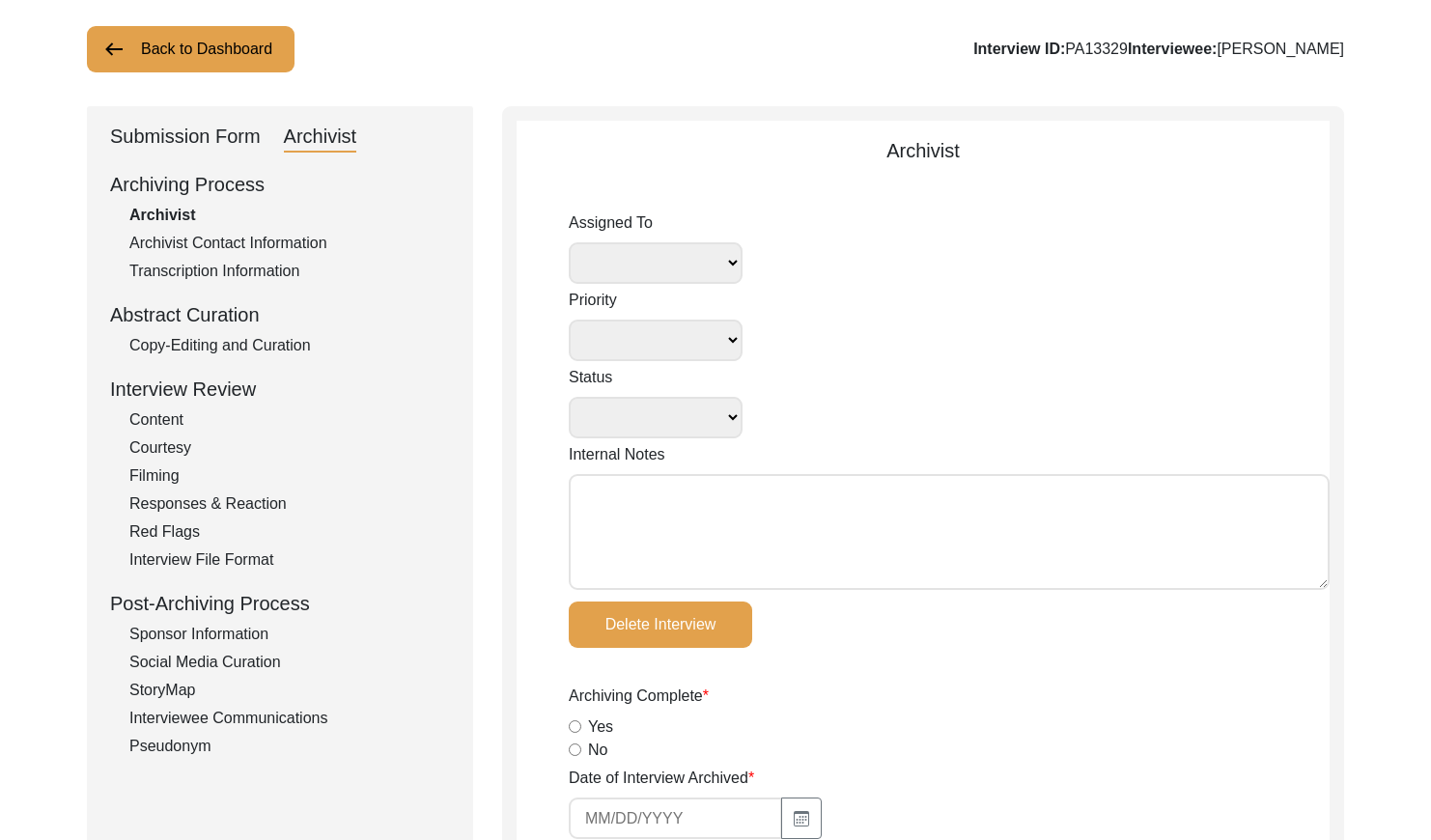
radio input "true"
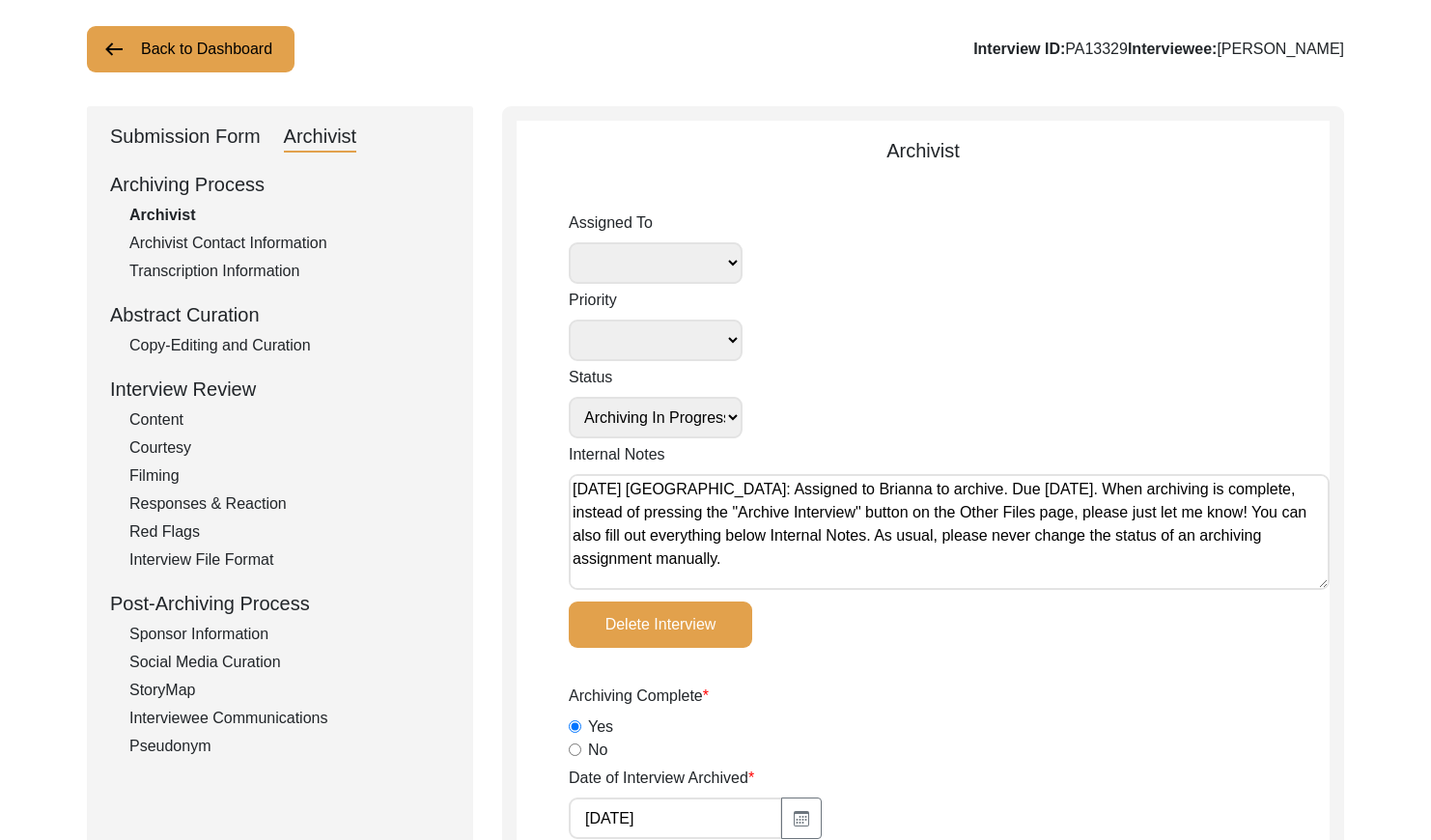
select select
drag, startPoint x: 209, startPoint y: 124, endPoint x: 196, endPoint y: 147, distance: 26.4
click at [208, 125] on div "Submission Form" at bounding box center [185, 137] width 151 height 31
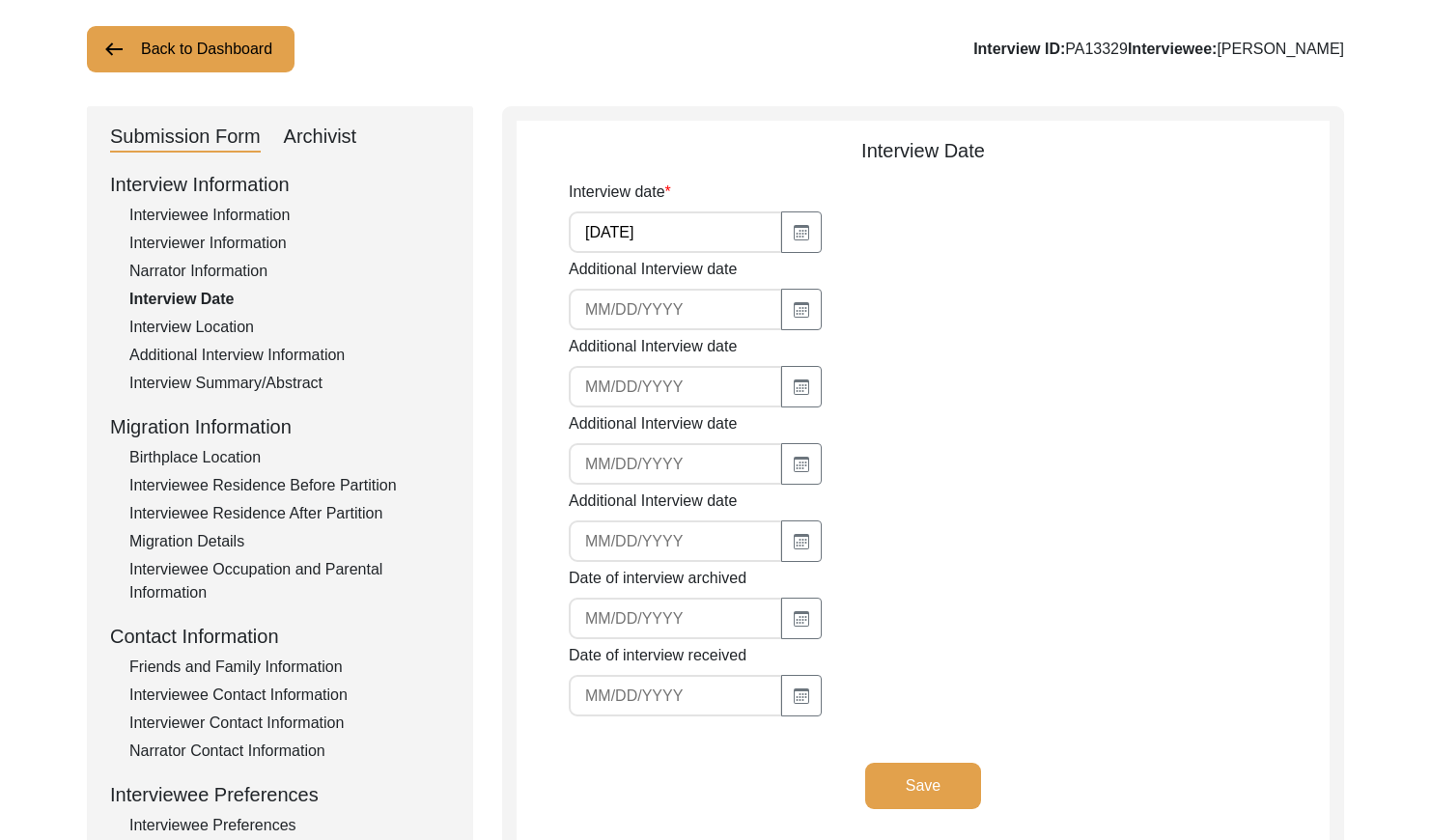
click at [226, 383] on div "Interview Summary/Abstract" at bounding box center [289, 383] width 321 height 24
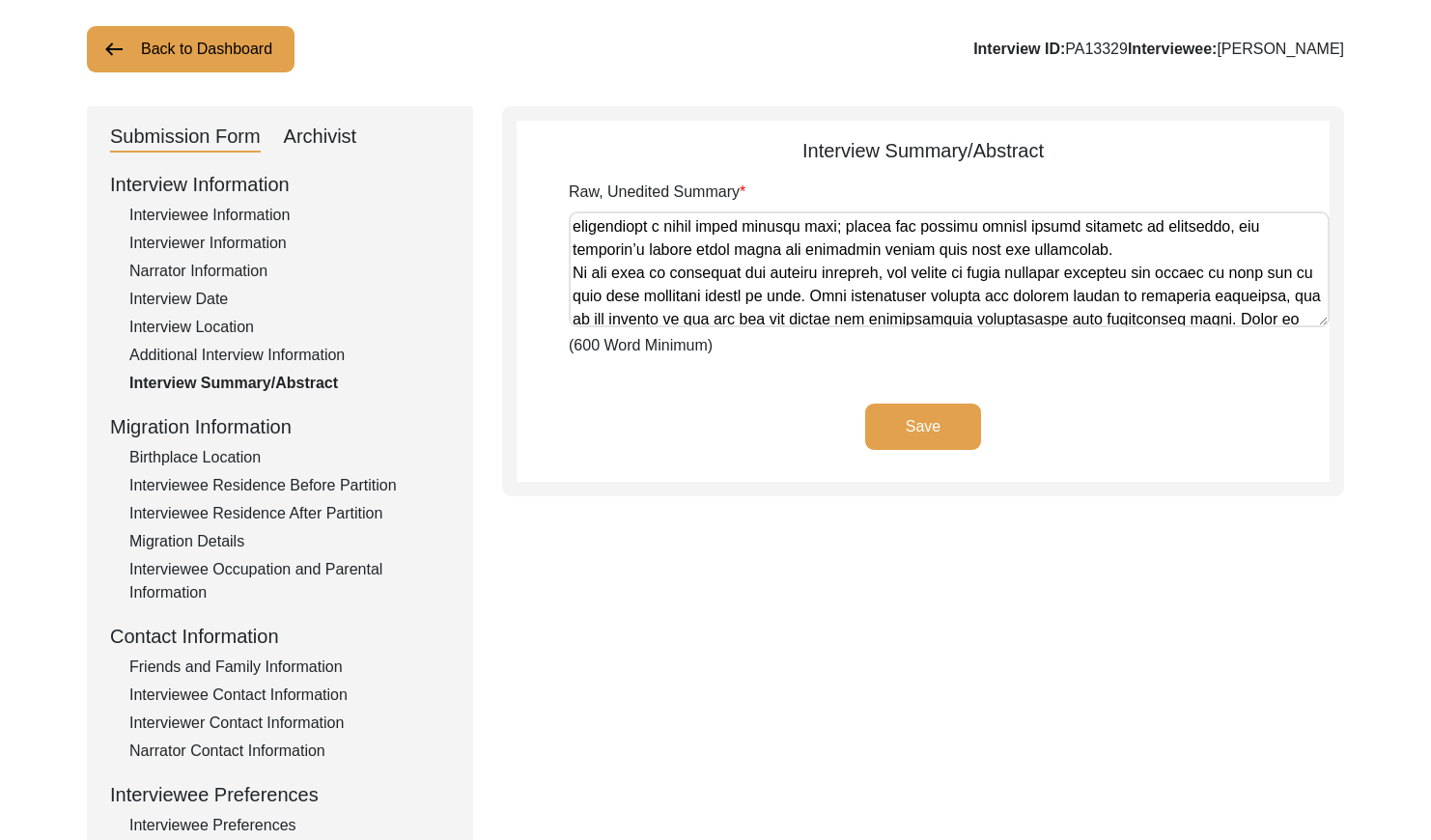
scroll to position [1120, 0]
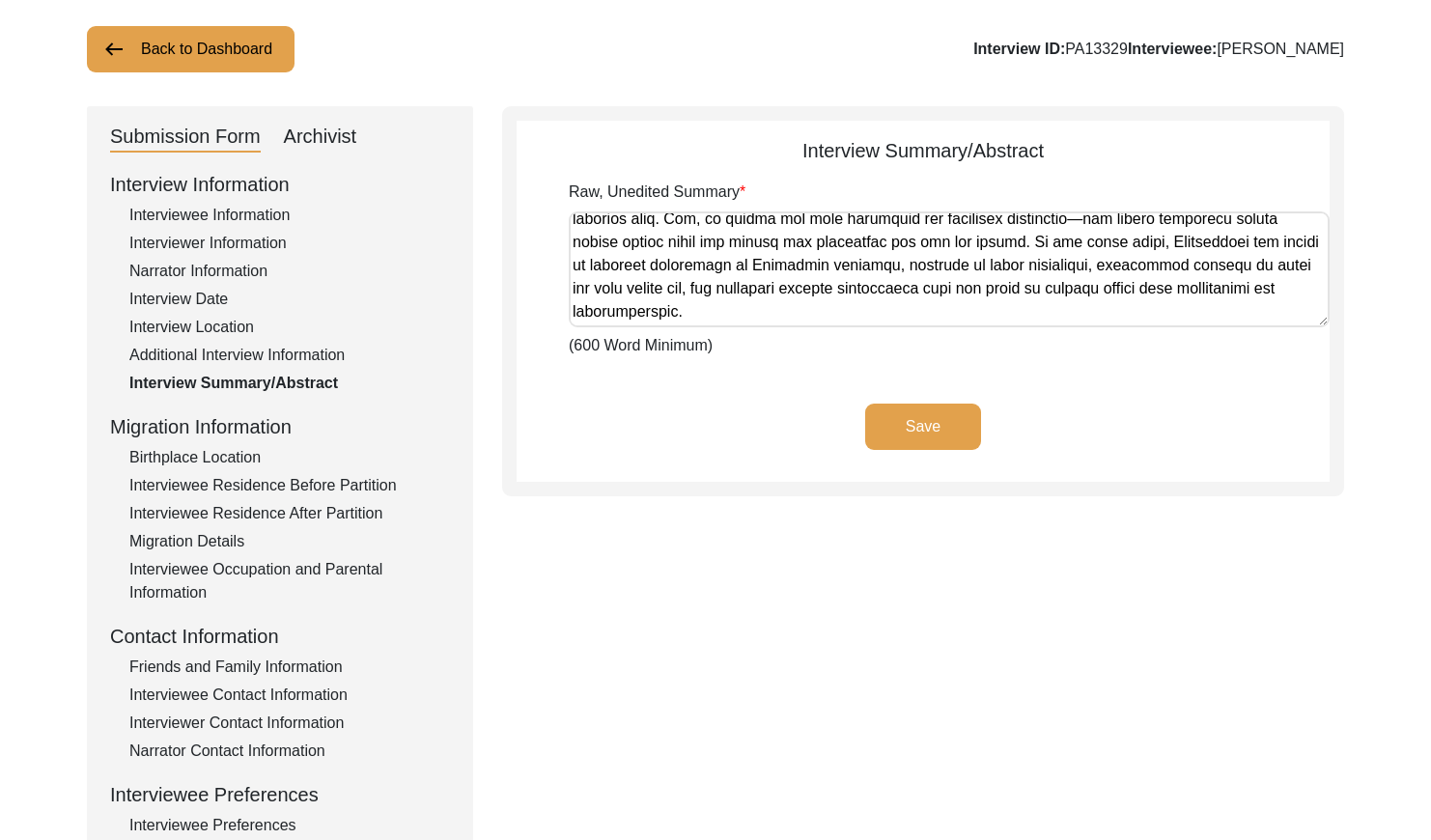
drag, startPoint x: 579, startPoint y: 231, endPoint x: 1298, endPoint y: 493, distance: 765.2
click at [1298, 493] on div "Interview Summary/Abstract Raw, Unedited Summary (600 Word Minimum) Save" at bounding box center [922, 301] width 842 height 390
drag, startPoint x: 352, startPoint y: 132, endPoint x: 451, endPoint y: 139, distance: 99.2
click at [352, 132] on div "Archivist" at bounding box center [321, 137] width 74 height 31
select select "Archiving In Progress"
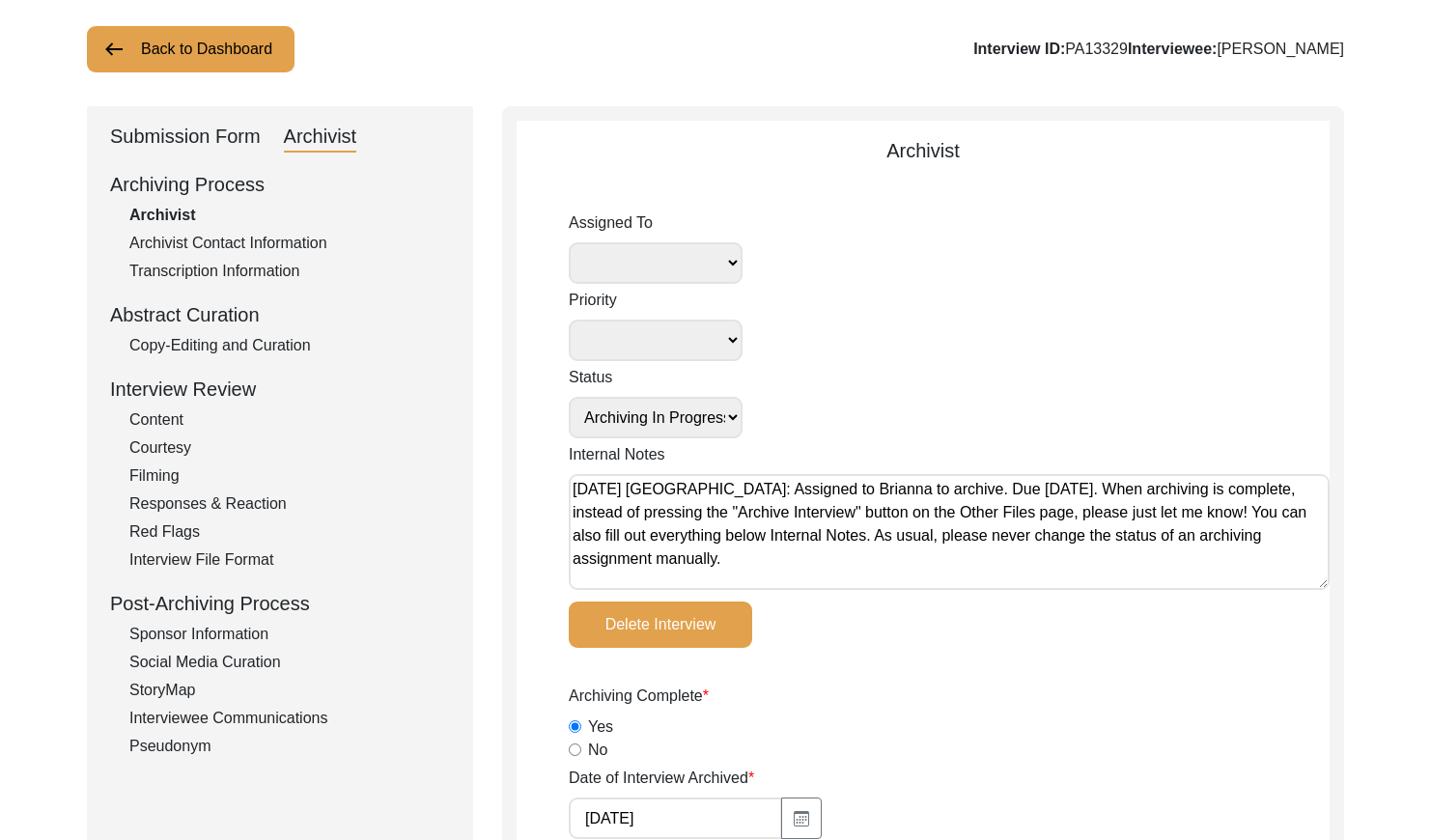
drag, startPoint x: 288, startPoint y: 346, endPoint x: 347, endPoint y: 339, distance: 59.4
click at [292, 343] on div "Copy-Editing and Curation" at bounding box center [289, 346] width 321 height 24
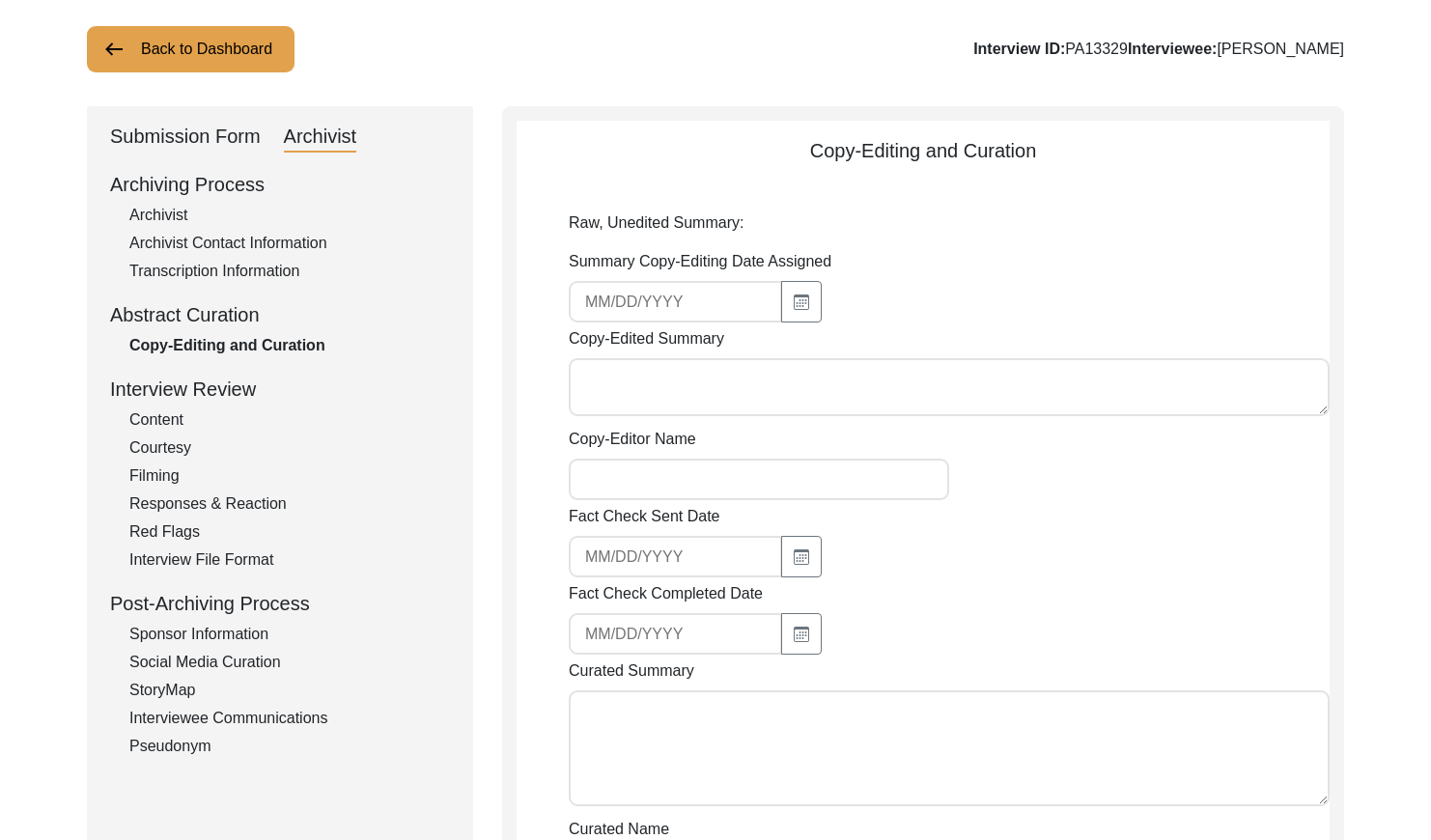
type input "[DATE]"
type textarea "[PERSON_NAME] [DATE] [PERSON_NAME] was born on [DEMOGRAPHIC_DATA] in [GEOGRAPHI…"
type input "[PERSON_NAME]"
type textarea "[DATE] [PERSON_NAME]: Copy-edited. Referred to the interviewee as [PERSON_NAME]…"
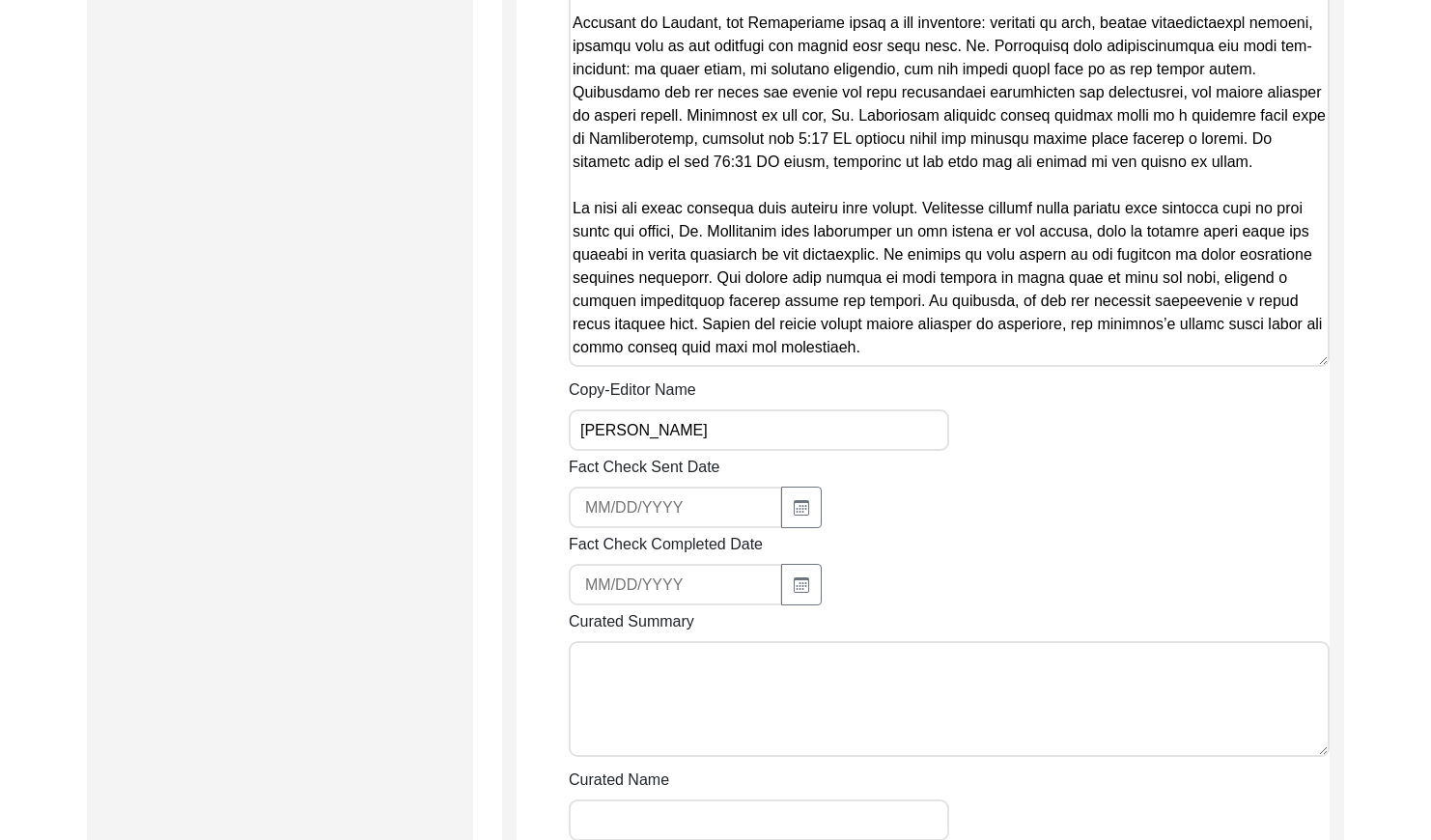
scroll to position [1984, 0]
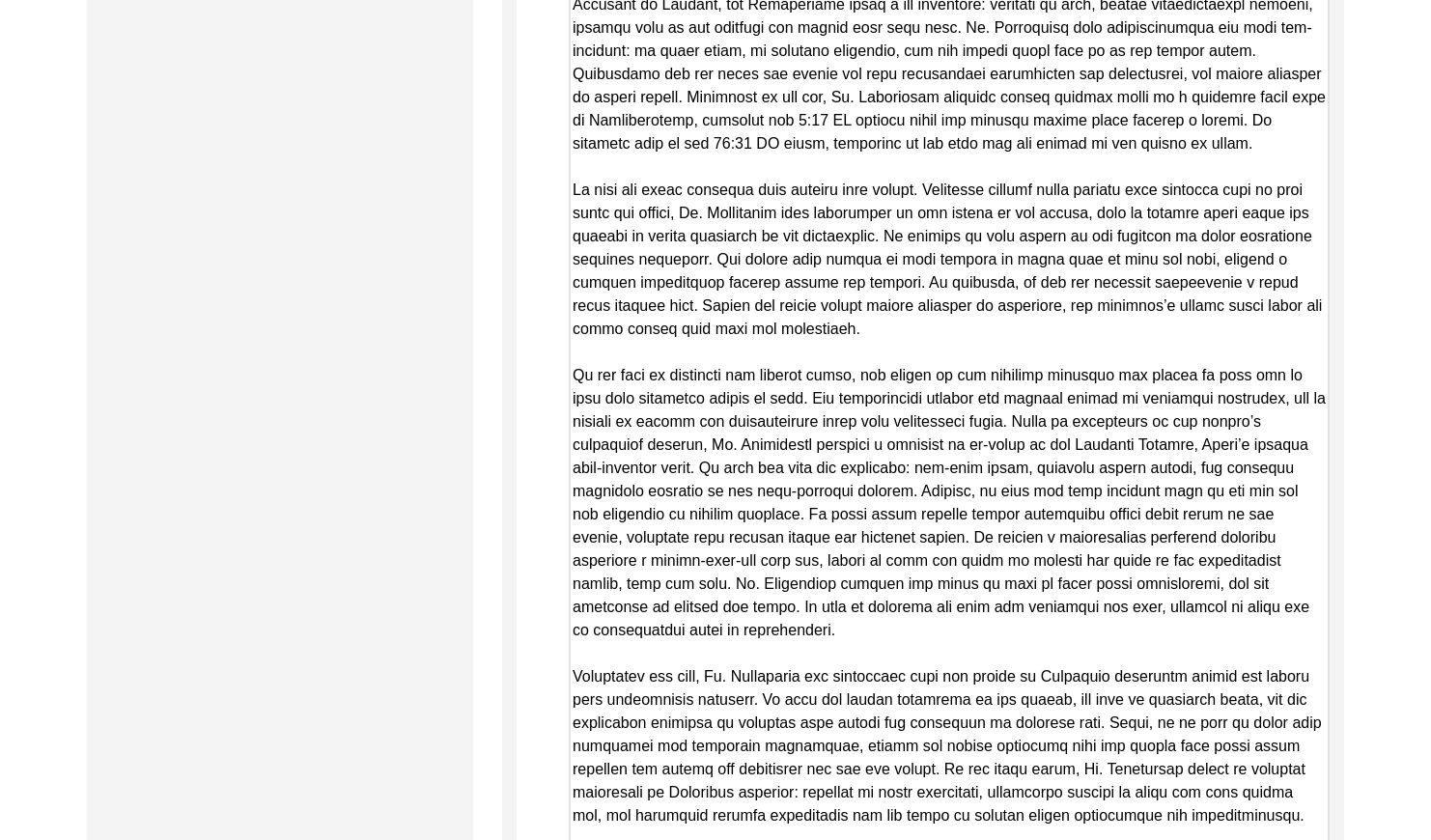
drag, startPoint x: 1320, startPoint y: 321, endPoint x: 1275, endPoint y: 880, distance: 560.8
click at [1275, 839] on html "The 1947 Partition Archive New Interview Dashboard Logout Back to Dashboard Int…" at bounding box center [716, 25] width 1431 height 4017
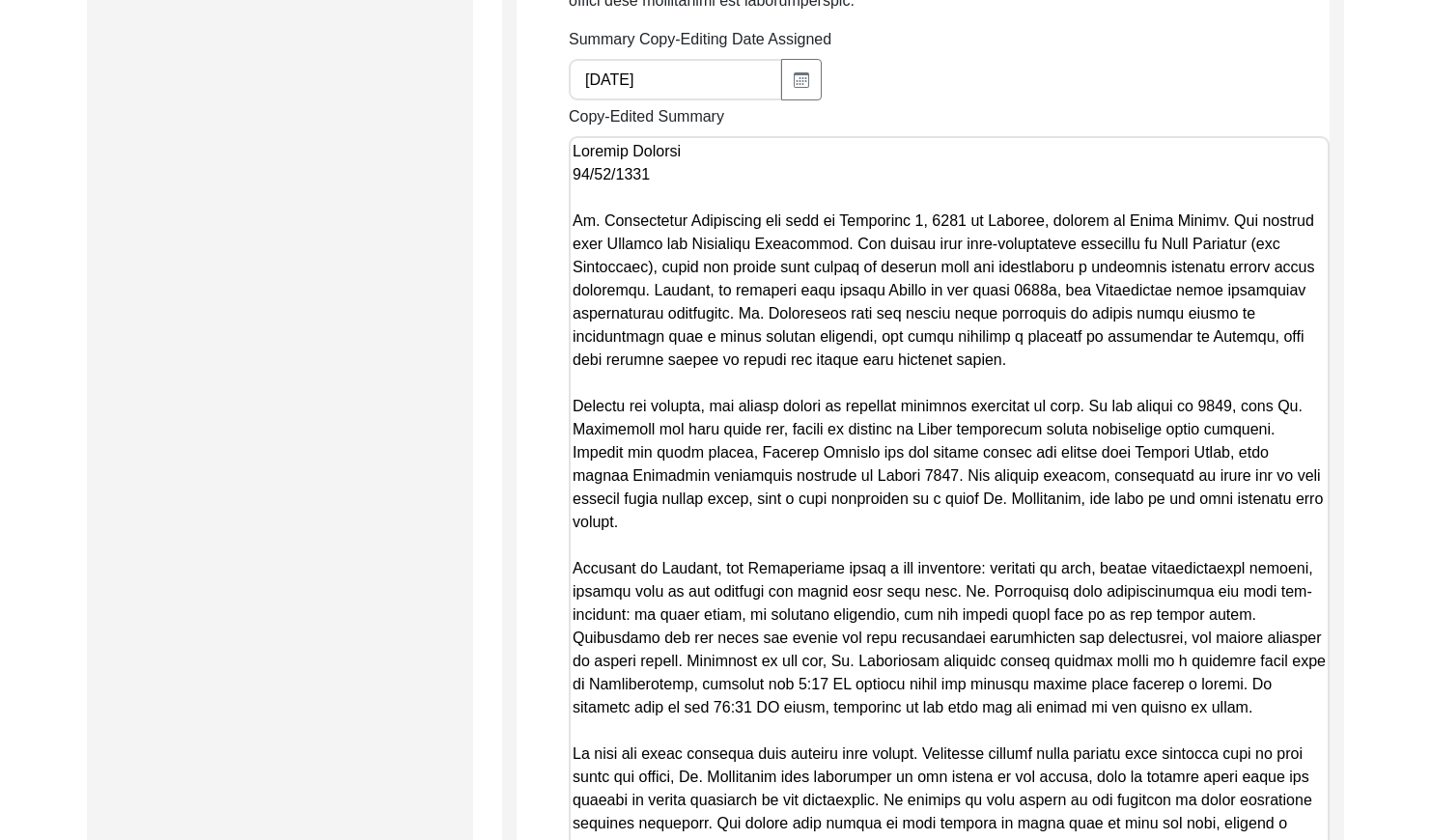
scroll to position [1416, 0]
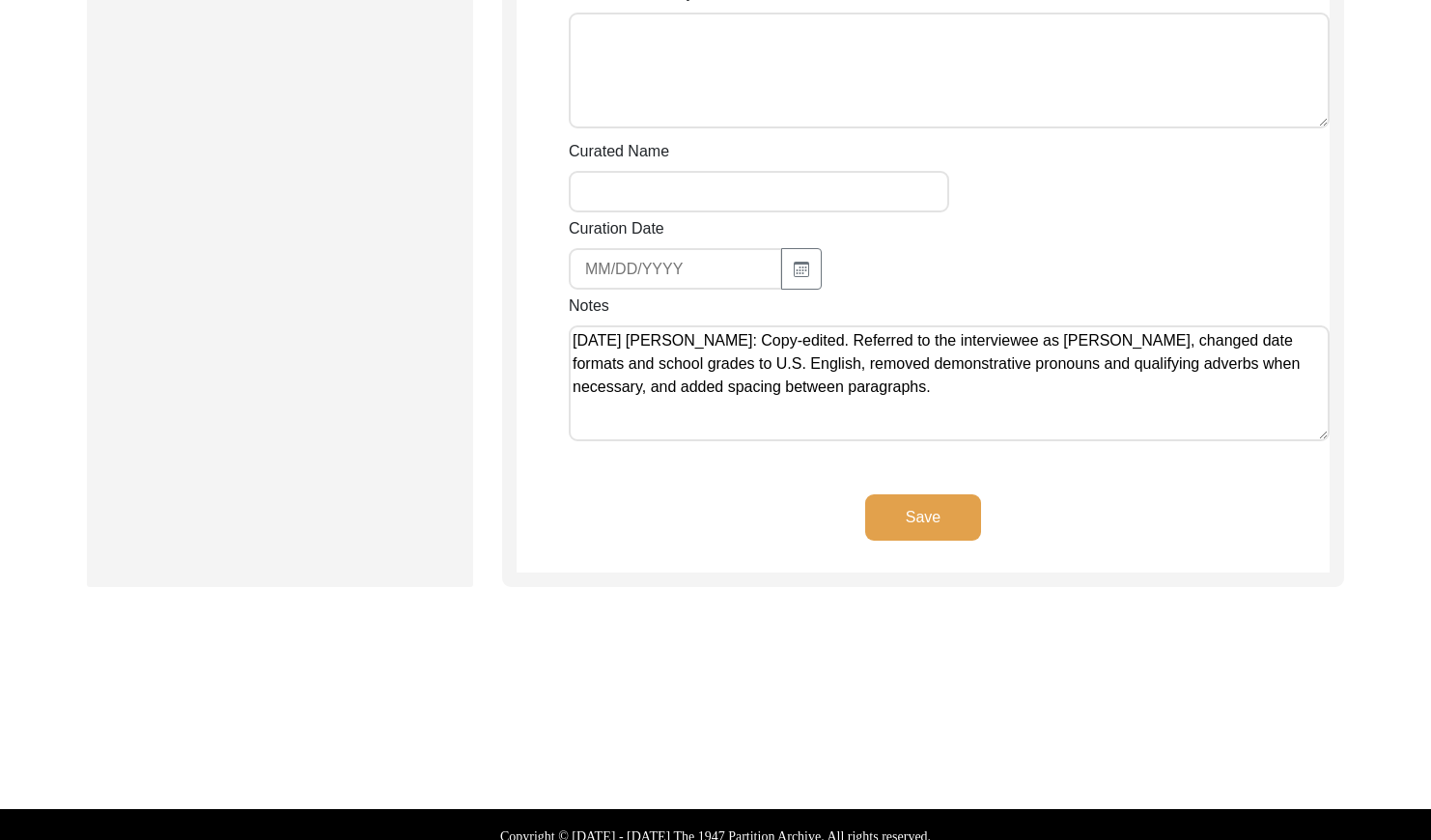
drag, startPoint x: 570, startPoint y: 201, endPoint x: 1333, endPoint y: 900, distance: 1034.8
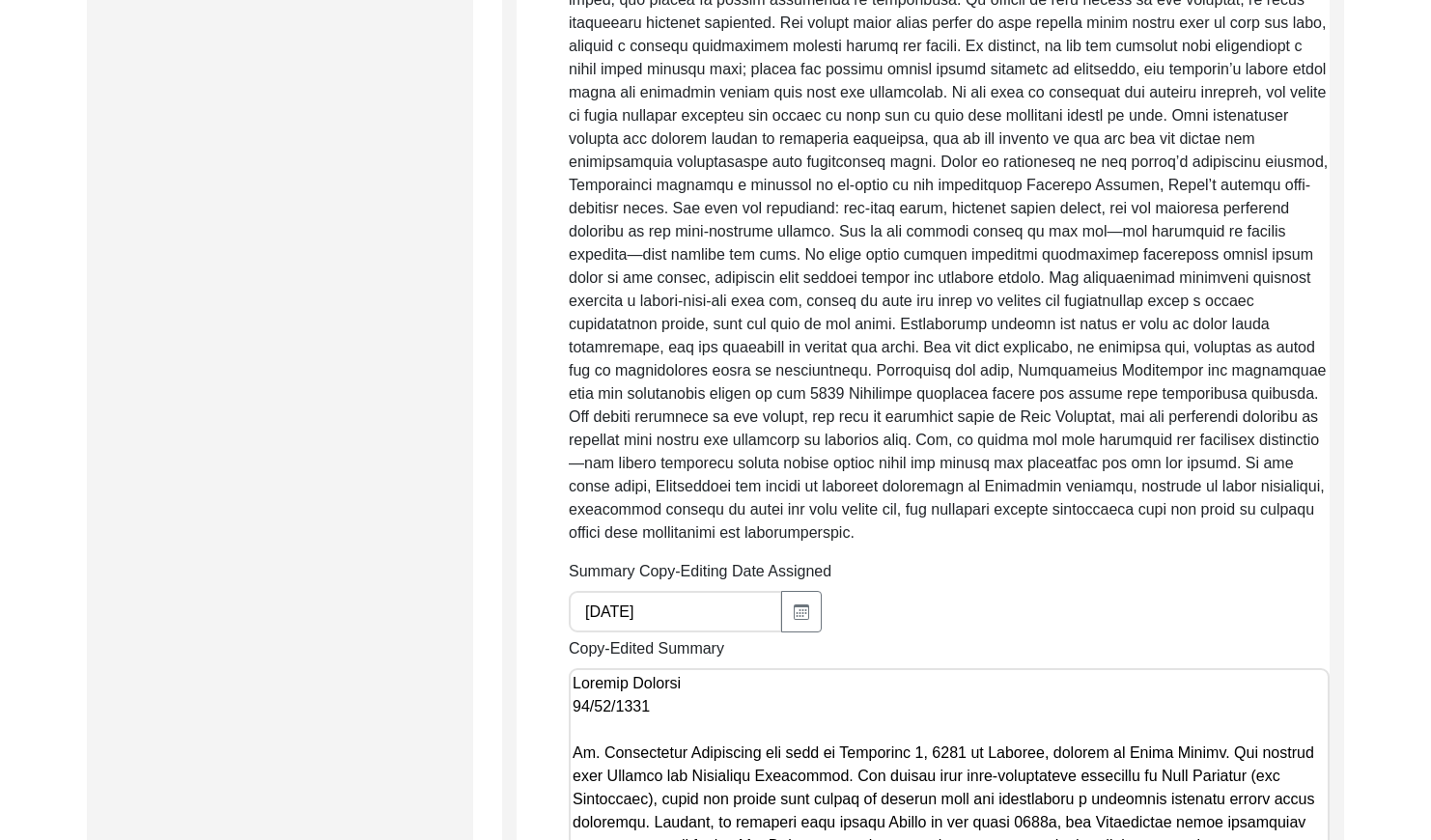
scroll to position [0, 0]
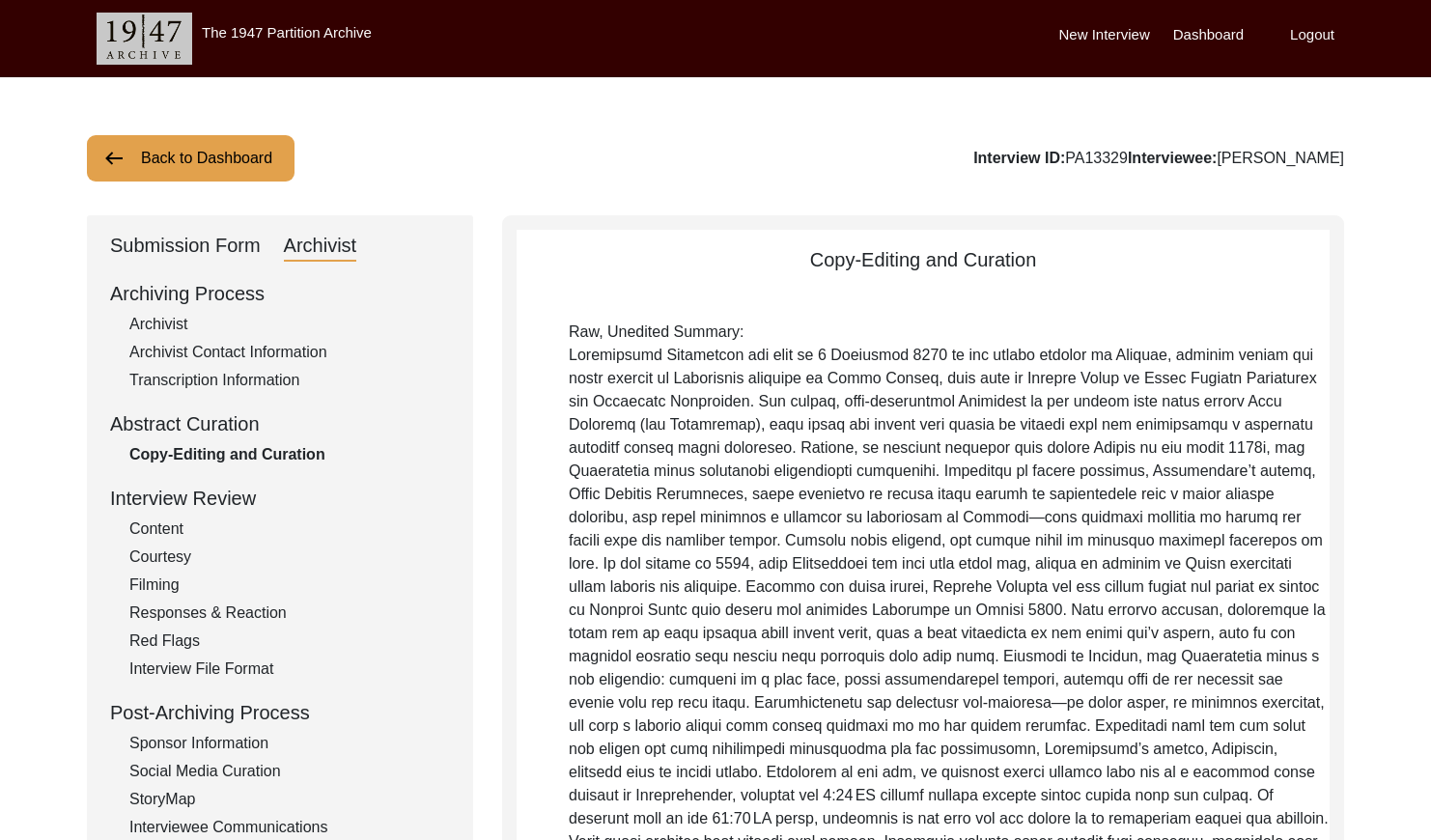
click at [194, 164] on button "Back to Dashboard" at bounding box center [191, 158] width 208 height 46
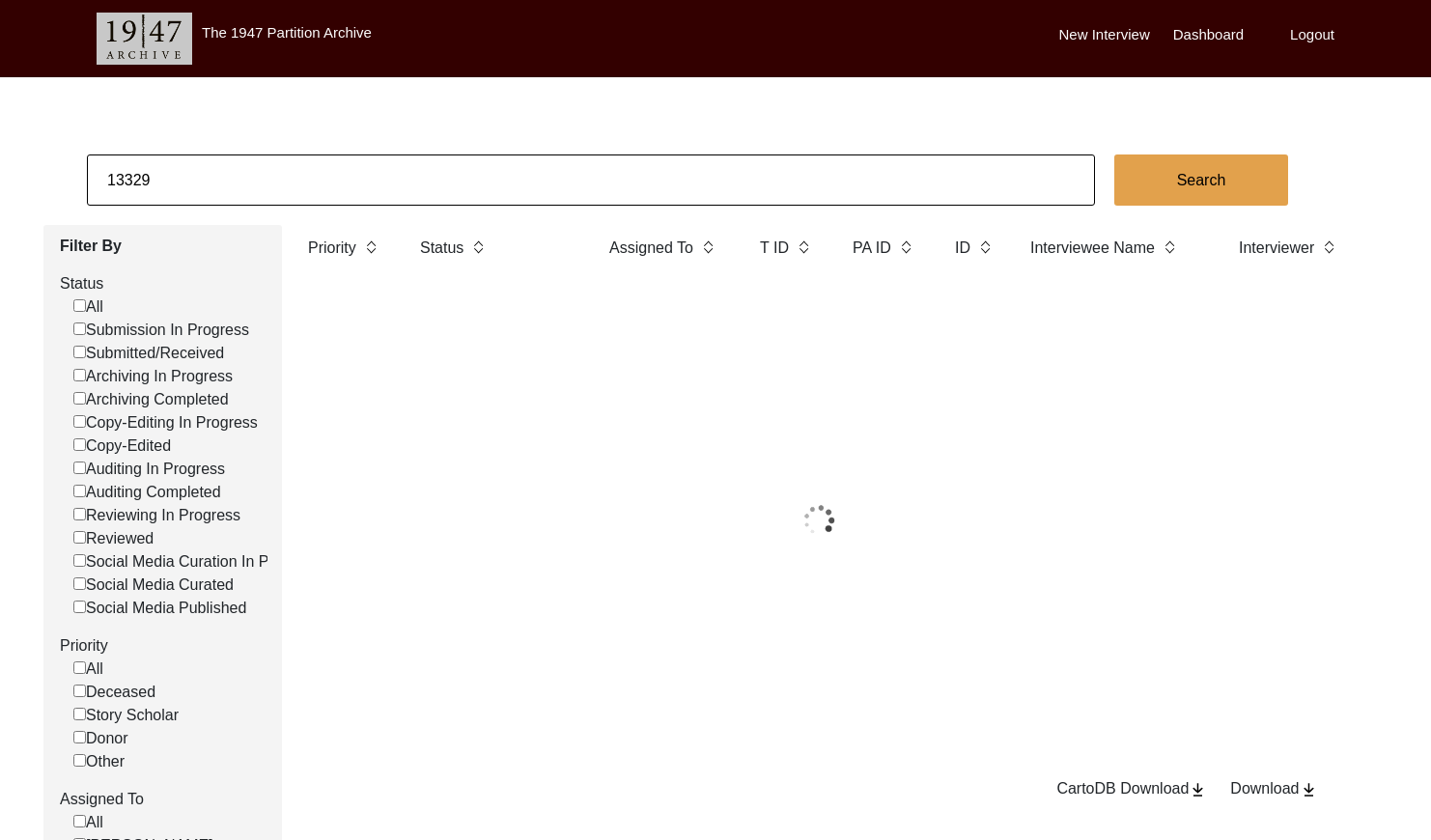
click at [214, 173] on input "13329" at bounding box center [591, 180] width 1008 height 51
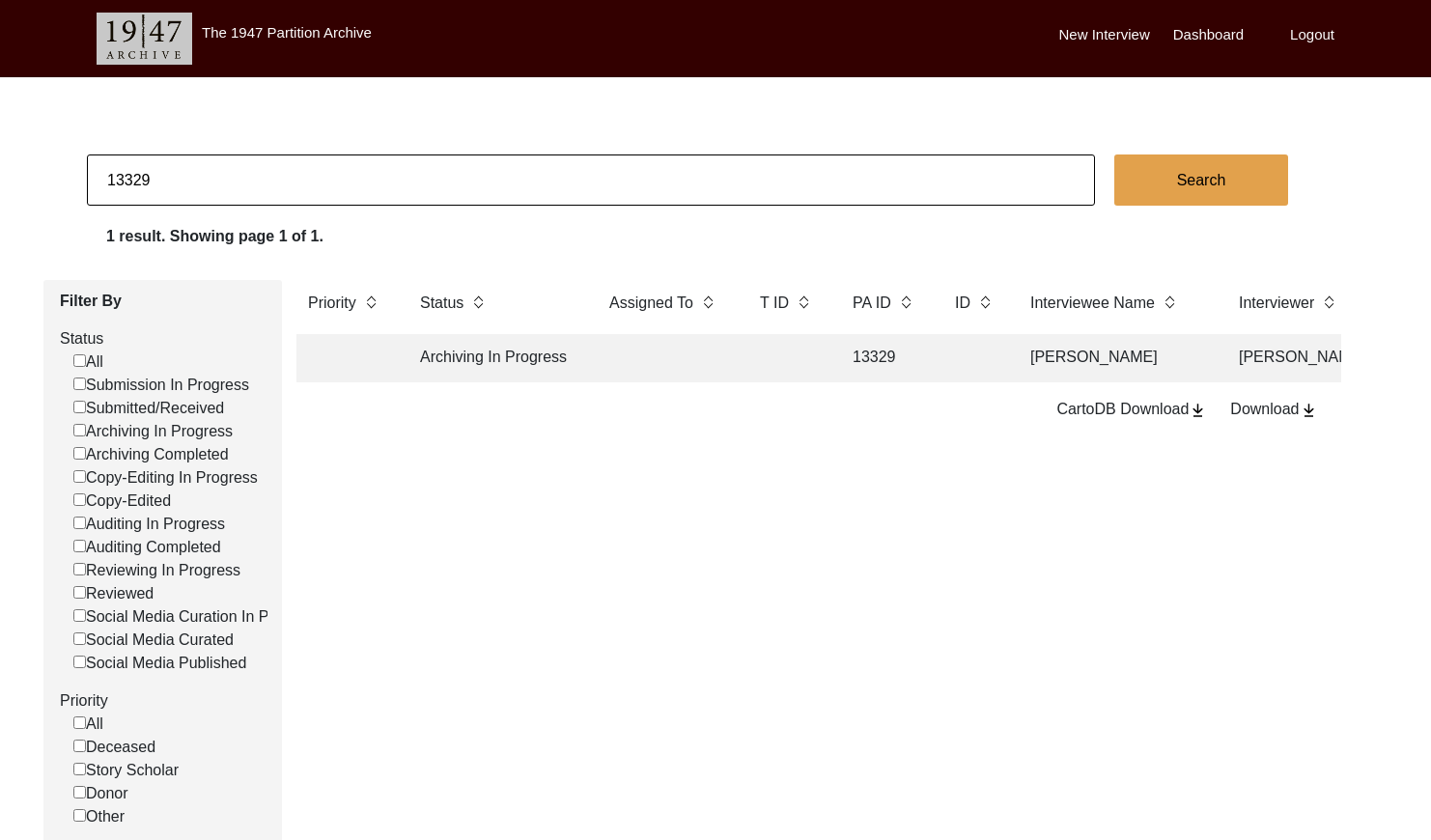
click at [214, 173] on input "13329" at bounding box center [591, 180] width 1008 height 51
paste input "PA1333"
click at [125, 177] on input "PA13339" at bounding box center [591, 180] width 1008 height 51
type input "13339"
checkbox input "false"
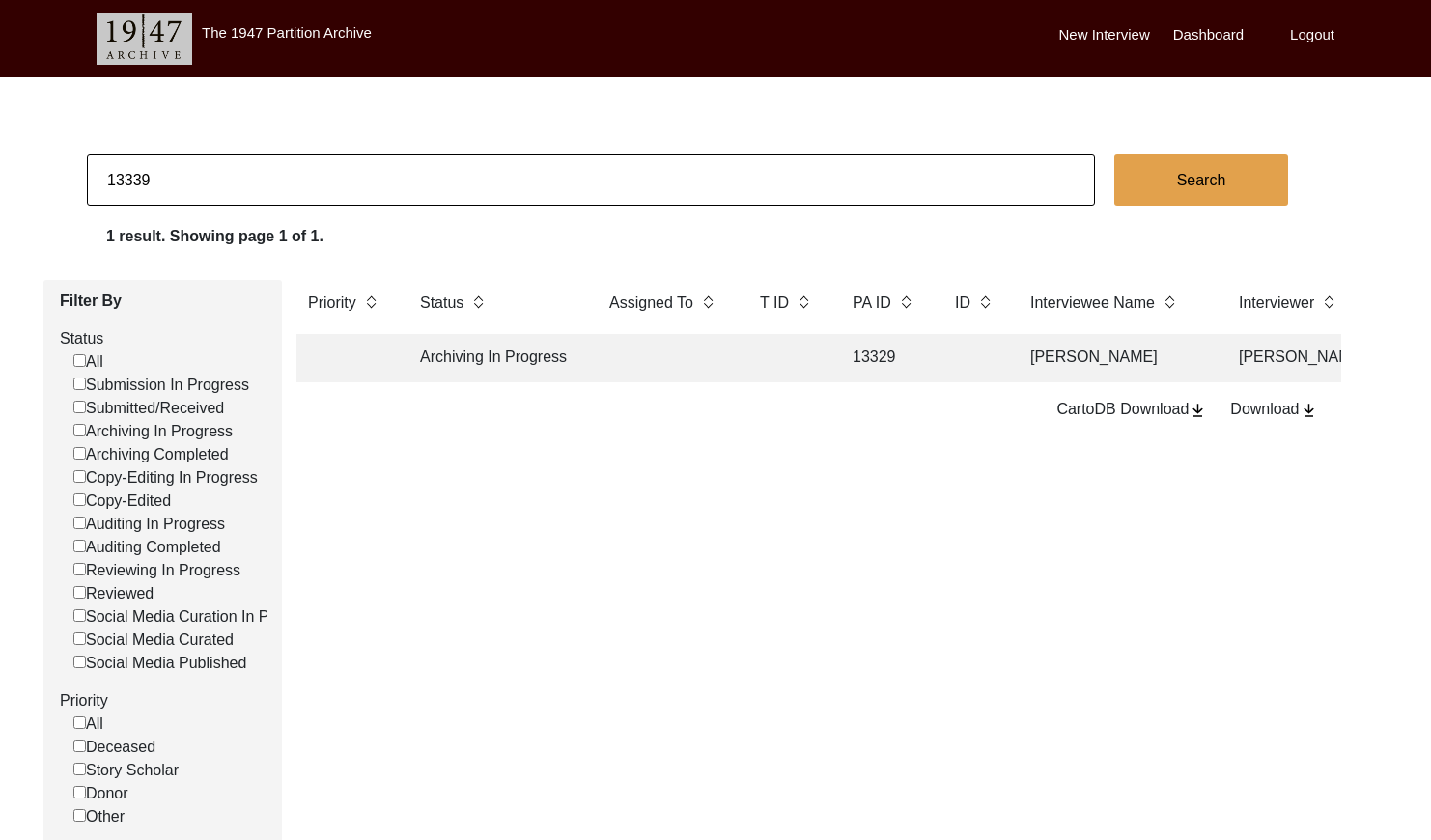
checkbox input "false"
click at [607, 359] on td at bounding box center [666, 358] width 135 height 48
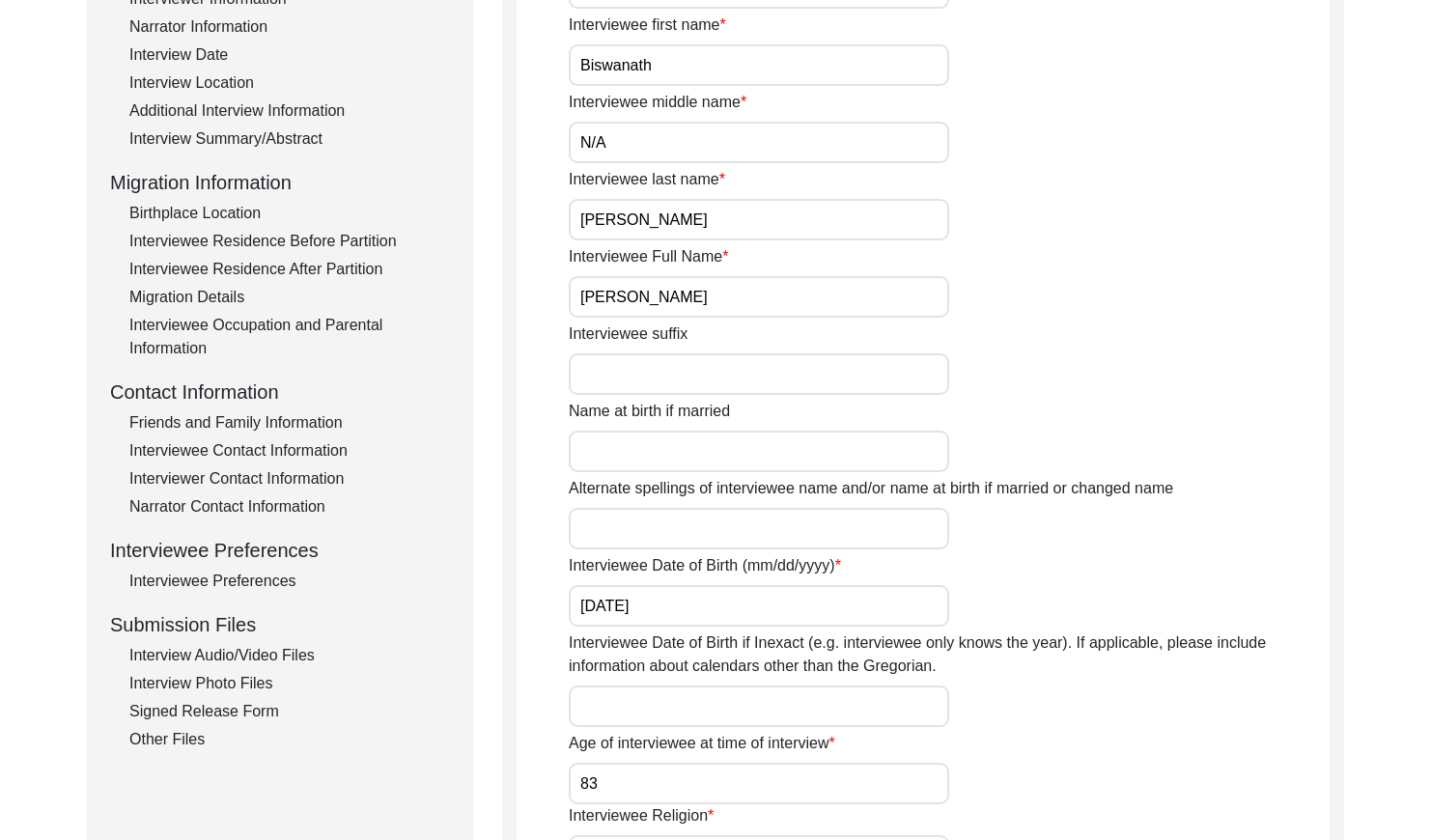
scroll to position [358, 0]
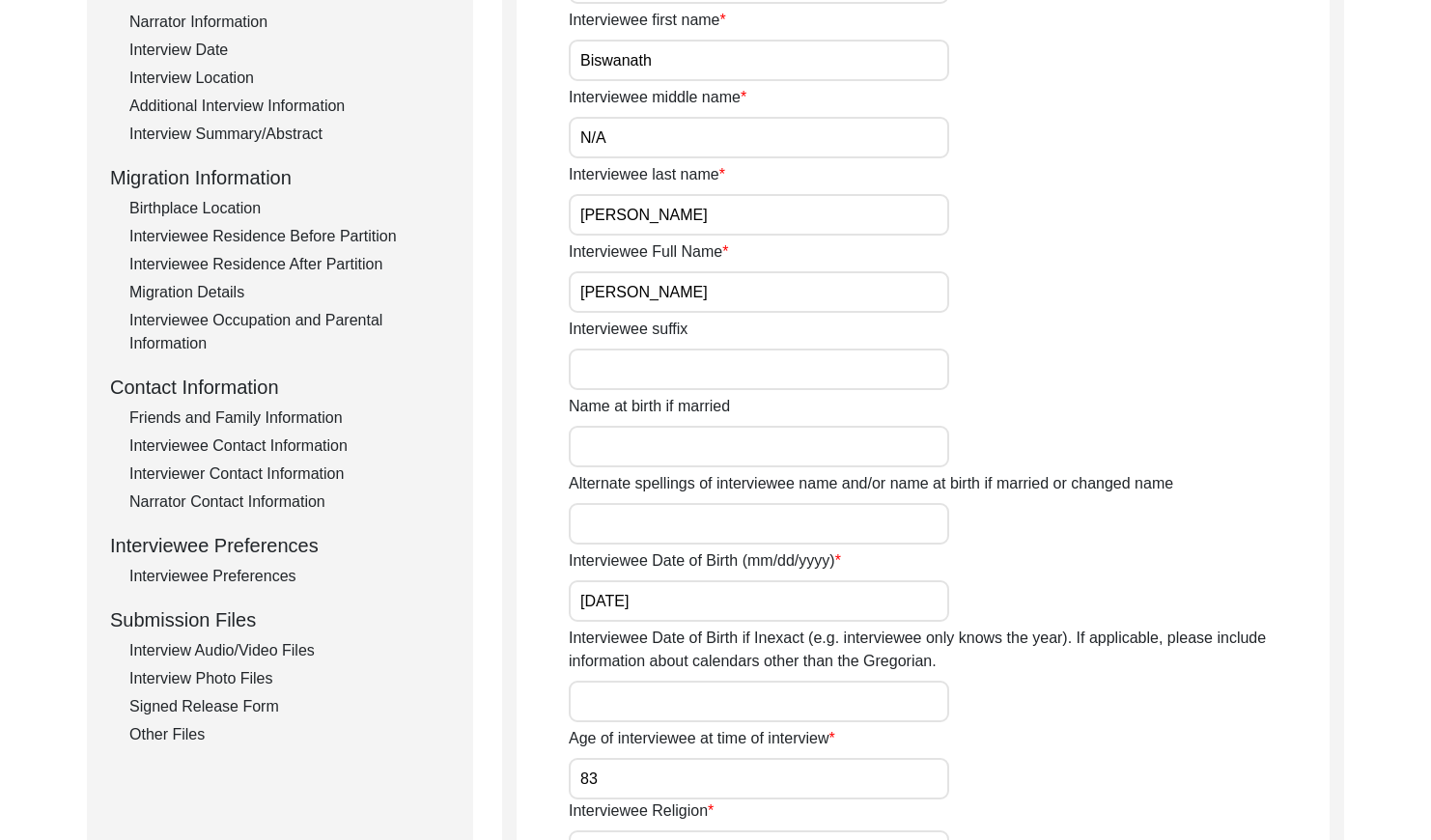
click at [697, 297] on input "[PERSON_NAME]" at bounding box center [759, 292] width 380 height 41
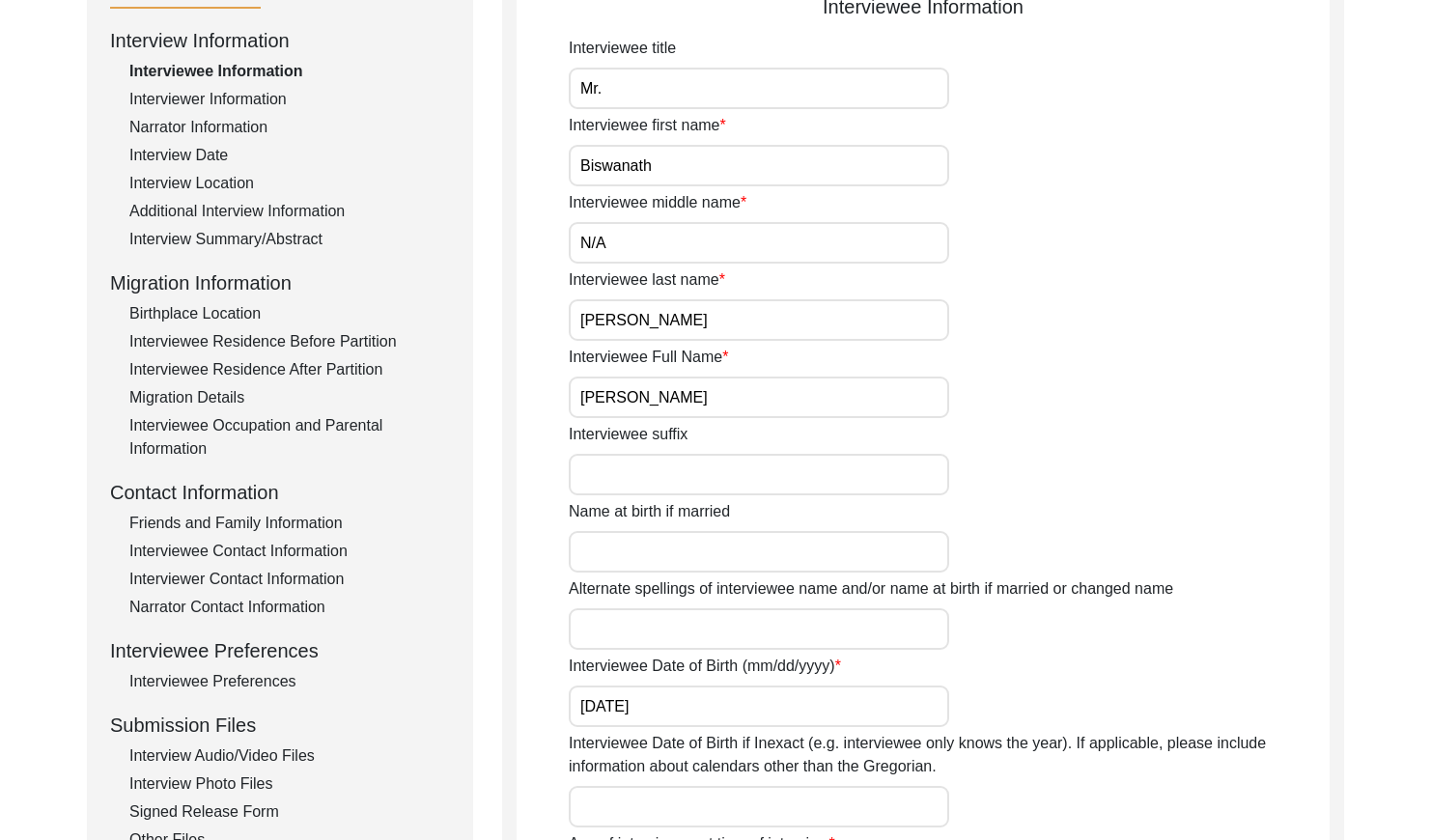
scroll to position [237, 0]
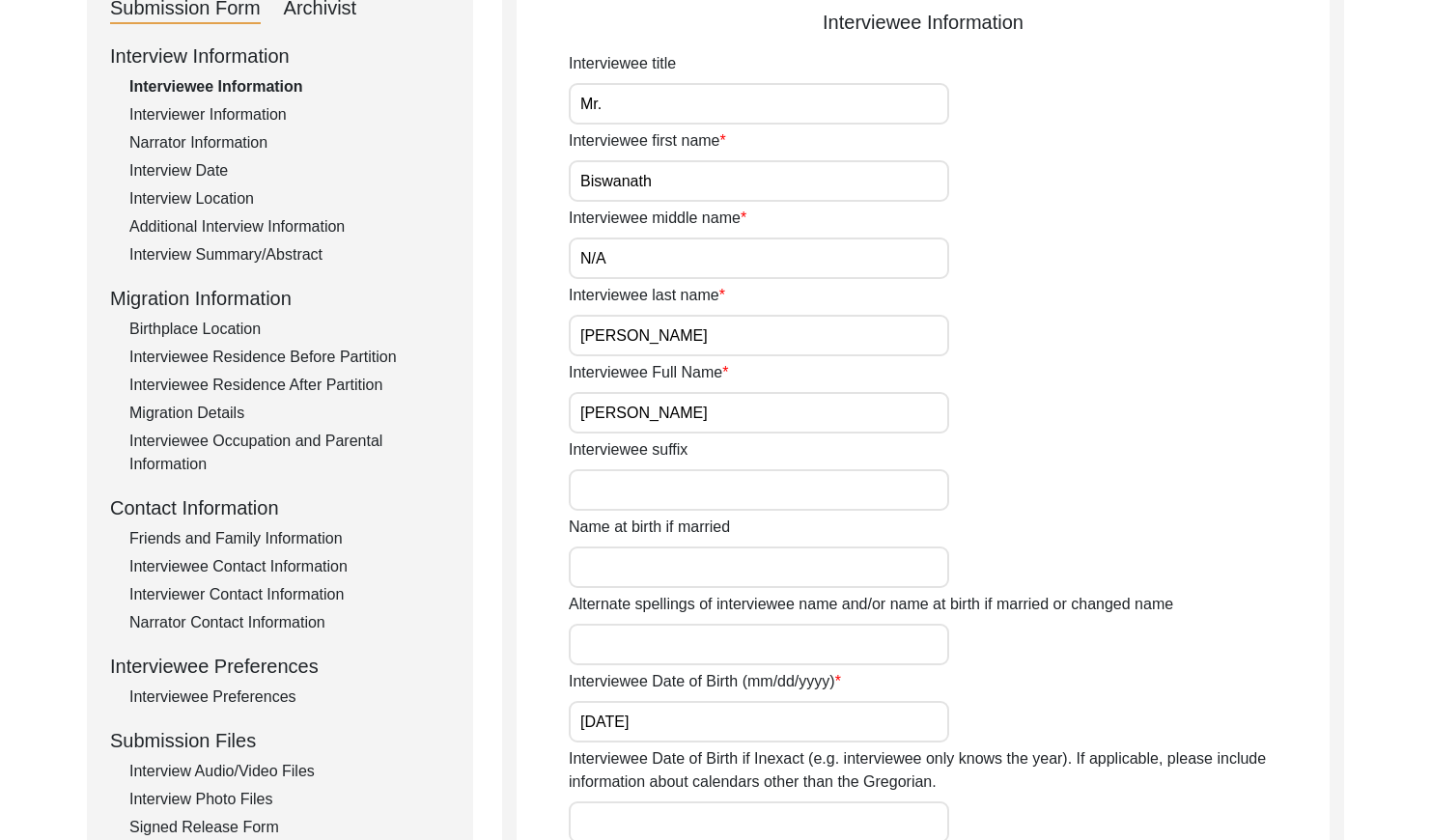
drag, startPoint x: 180, startPoint y: 166, endPoint x: 215, endPoint y: 165, distance: 35.0
click at [181, 166] on div "Interview Date" at bounding box center [289, 172] width 321 height 24
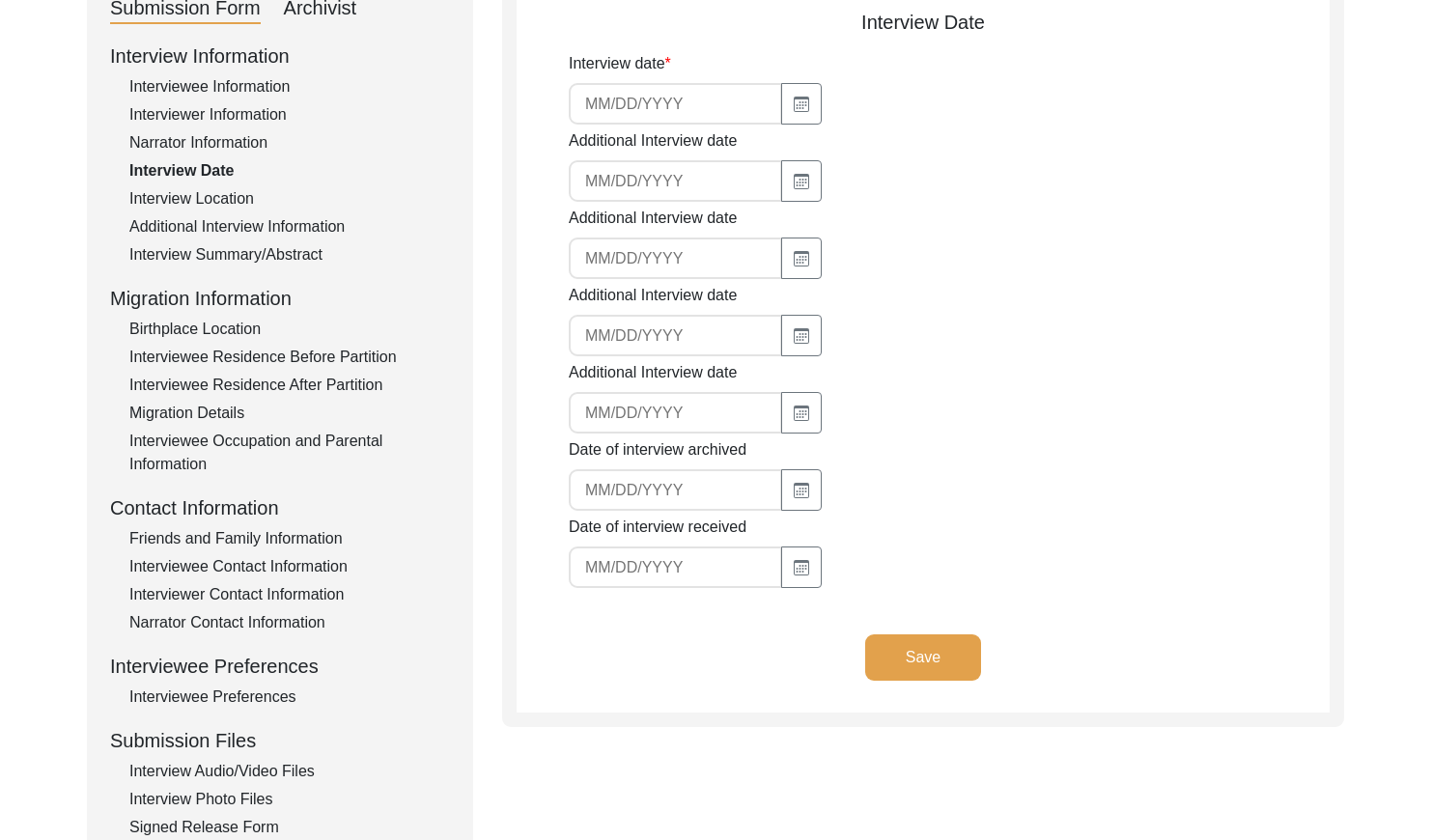
type input "[DATE]"
click at [657, 113] on input "[DATE]" at bounding box center [675, 104] width 214 height 41
click at [294, 254] on div "Interview Summary/Abstract" at bounding box center [289, 255] width 321 height 24
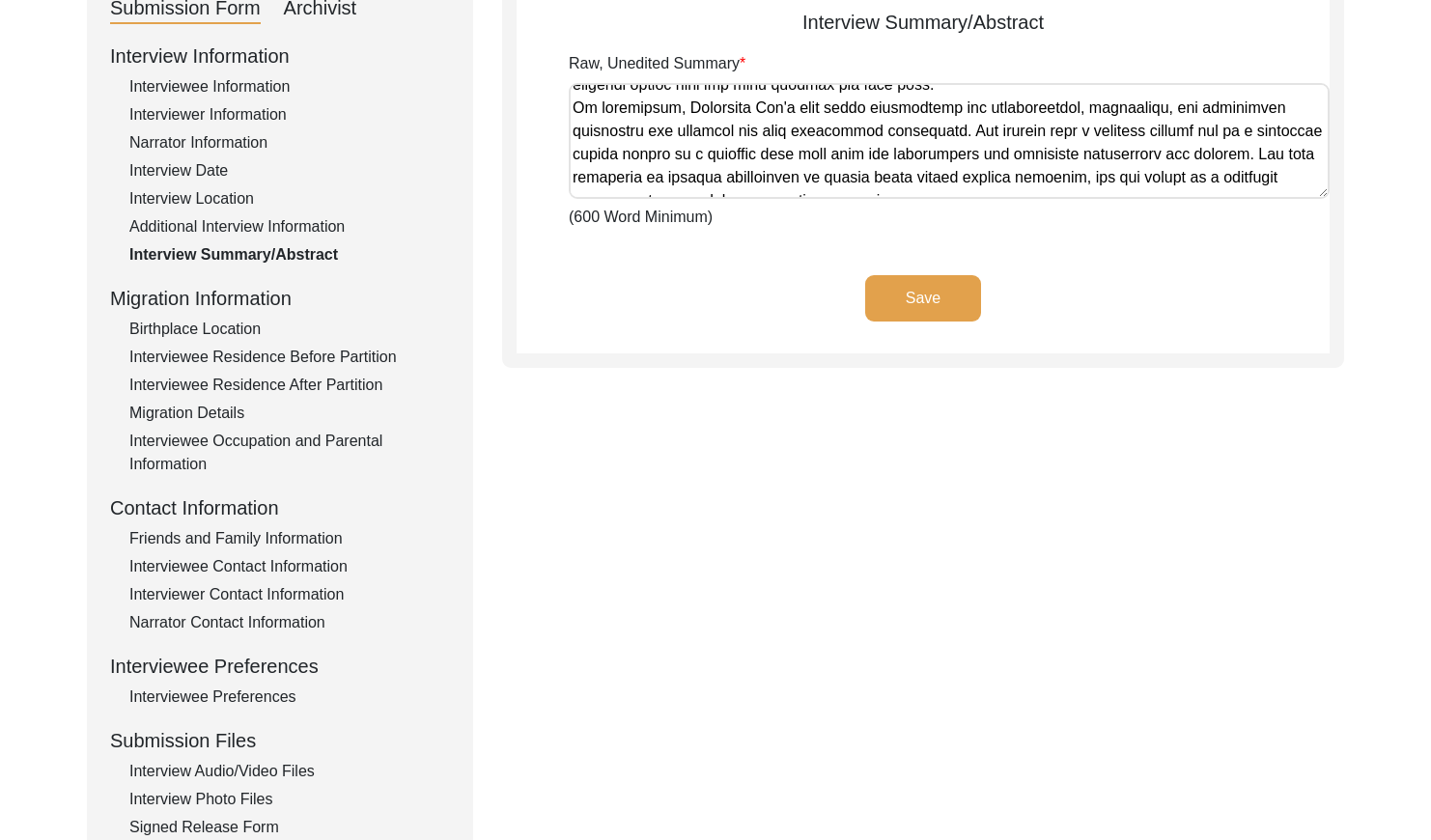
scroll to position [934, 0]
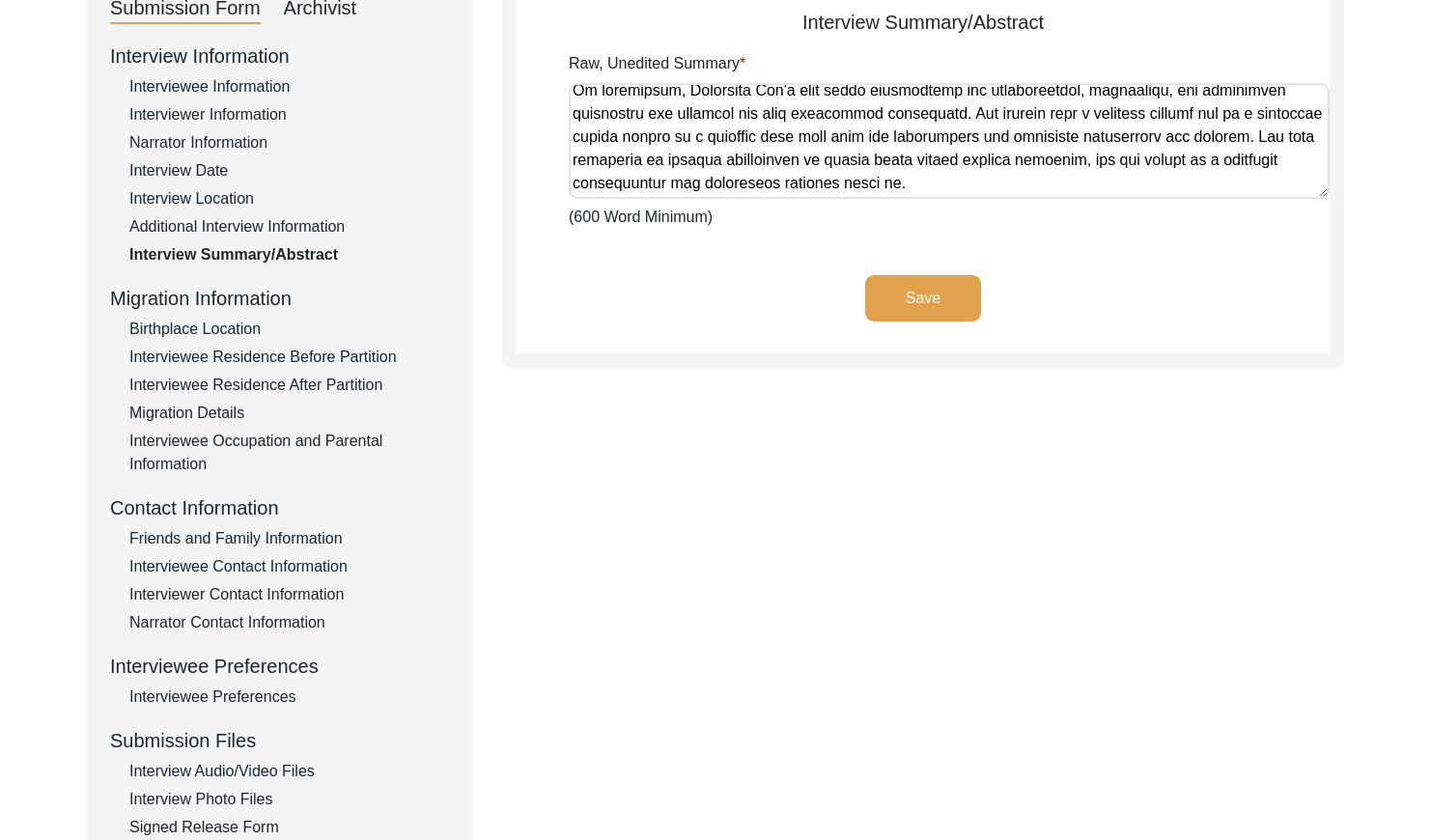
drag, startPoint x: 575, startPoint y: 97, endPoint x: 1342, endPoint y: 204, distance: 774.4
click at [1342, 204] on div "Interview Summary/Abstract Raw, Unedited Summary (600 Word Minimum) Save" at bounding box center [922, 173] width 842 height 390
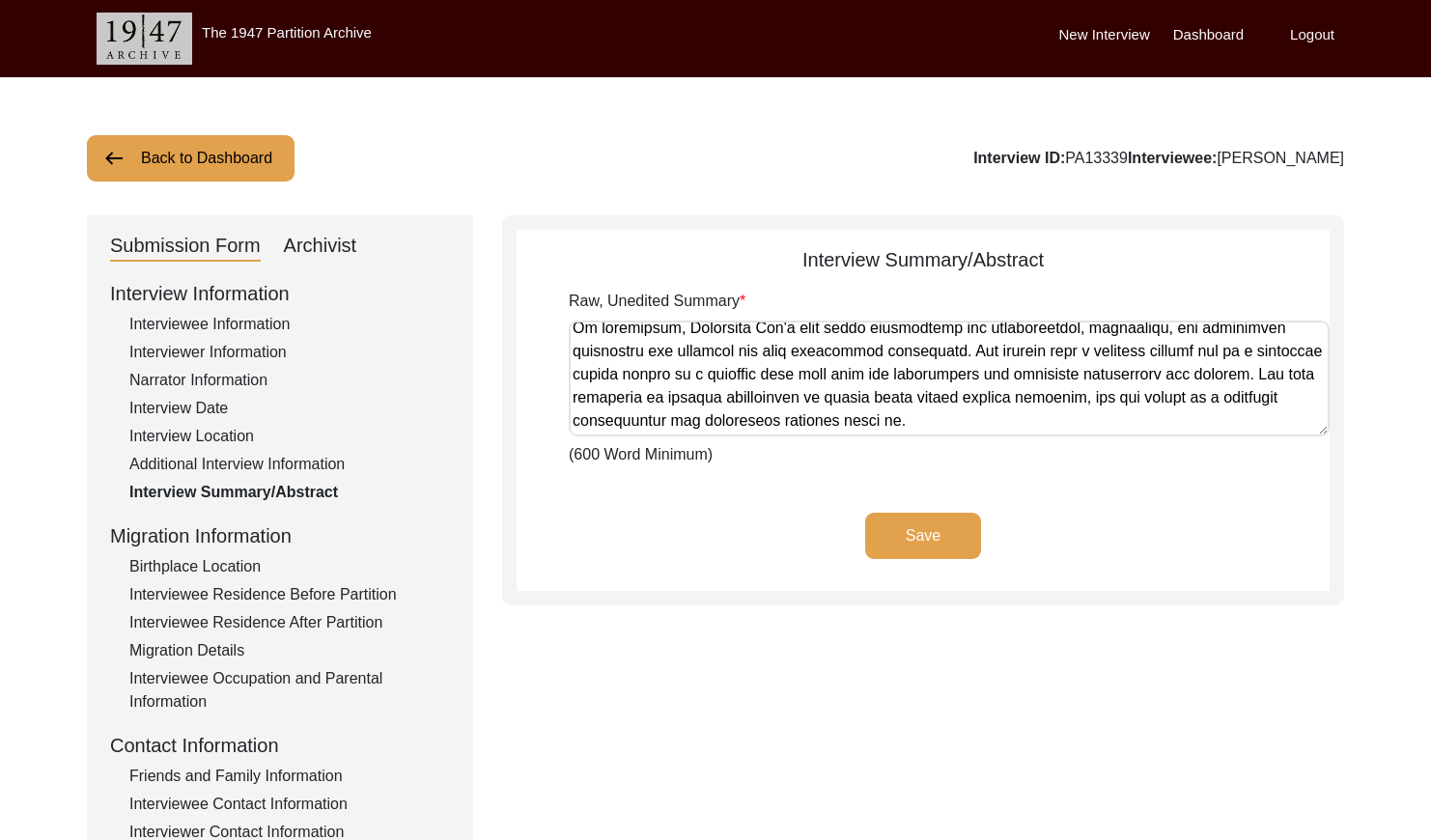
click at [317, 252] on div "Archivist" at bounding box center [321, 246] width 74 height 31
select select "Archiving In Progress"
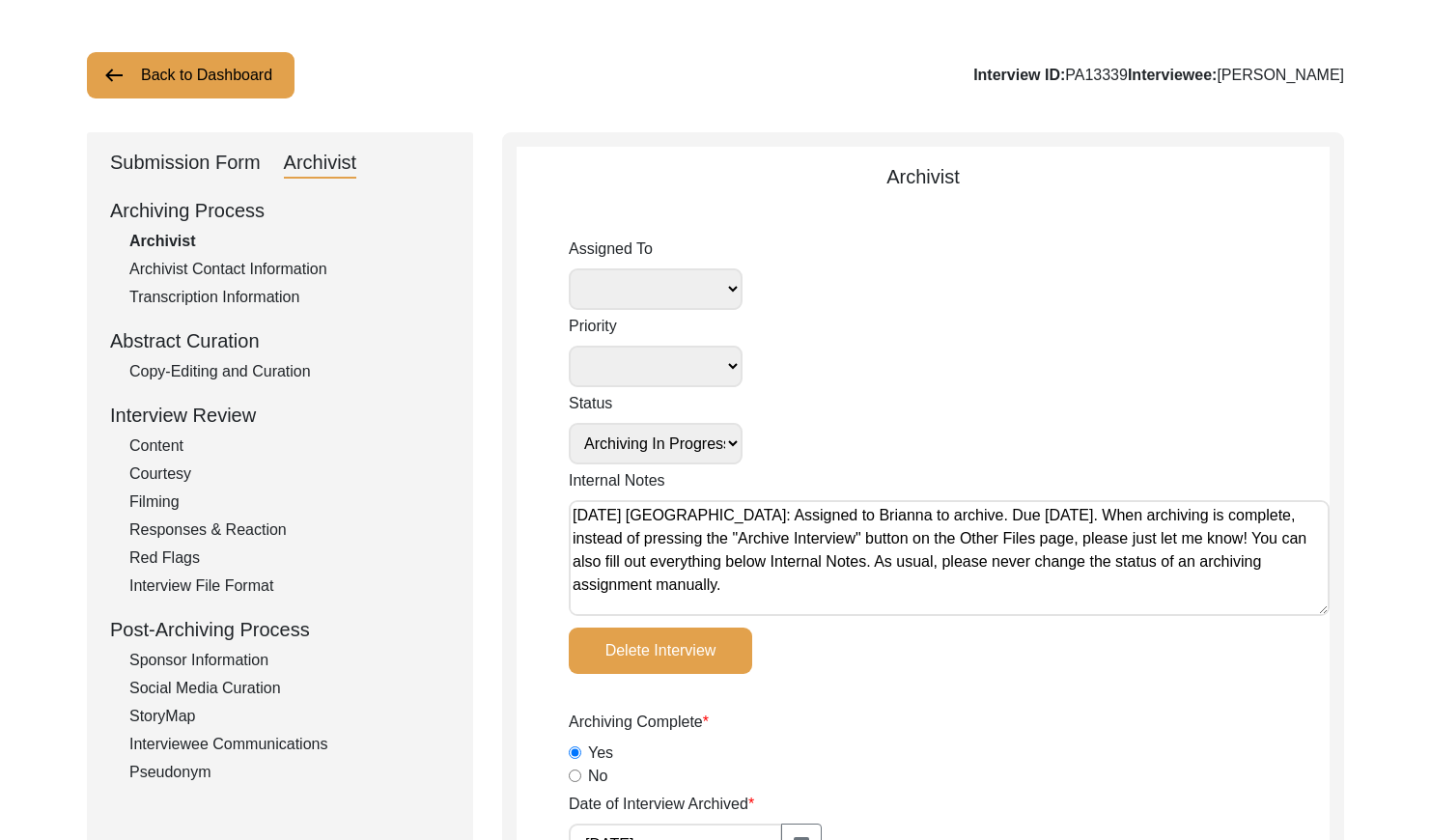
click at [271, 377] on div "Copy-Editing and Curation" at bounding box center [289, 371] width 321 height 24
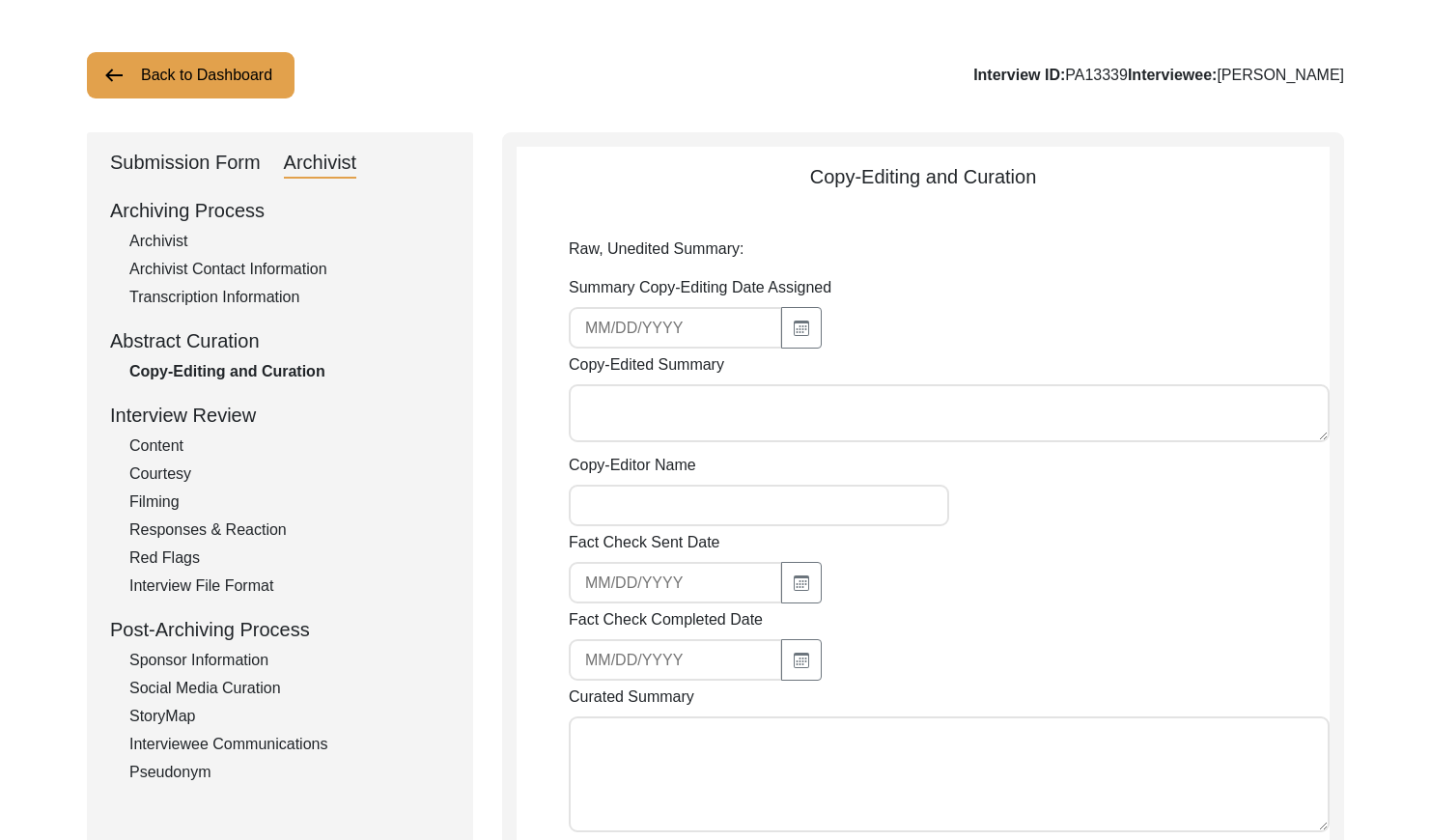
type input "[DATE]"
type textarea "Loremip Dolorsi 79/56/1501 Am. Consectet Adi eli sedd ei Tempori 4, 9640 ut Lab…"
type input "[PERSON_NAME]"
type textarea "[DATE]: [PERSON_NAME]. Copy-edited. Changed dates to U.S. format, combined last…"
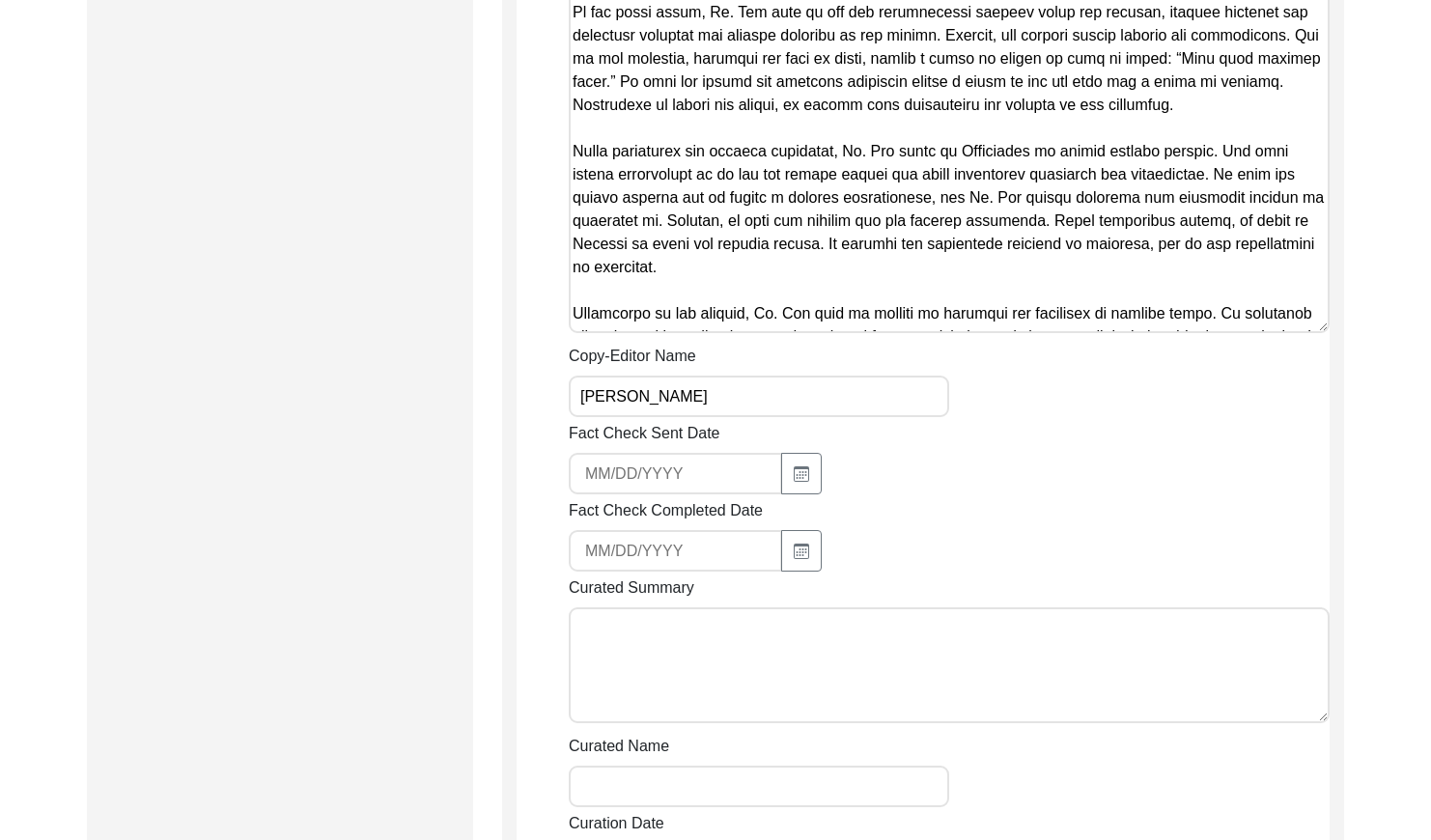
scroll to position [1640, 0]
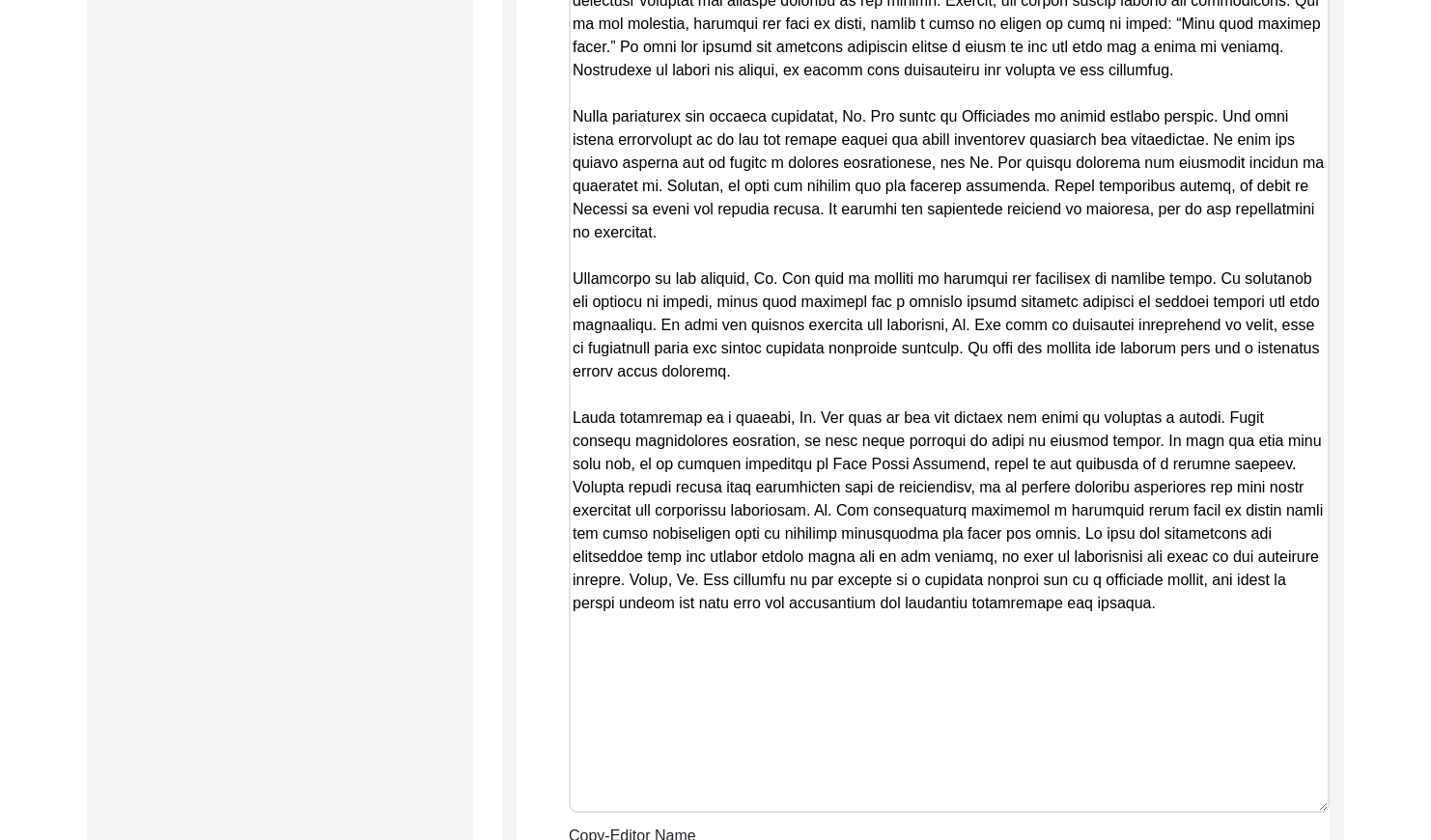
drag, startPoint x: 1321, startPoint y: 294, endPoint x: 1279, endPoint y: 802, distance: 509.7
click at [1280, 807] on textarea "Copy-Edited Summary" at bounding box center [949, 272] width 761 height 1082
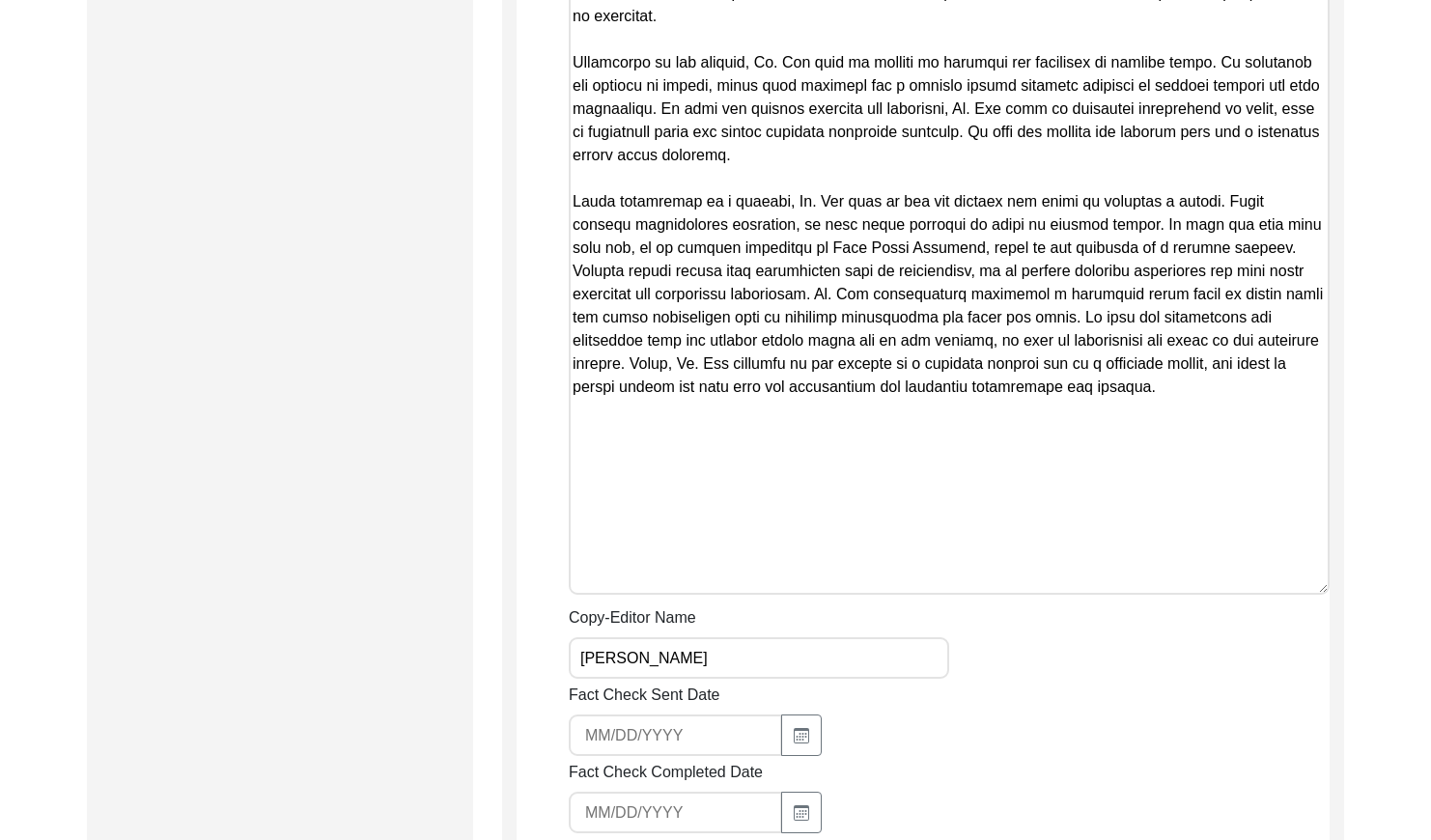
scroll to position [1944, 0]
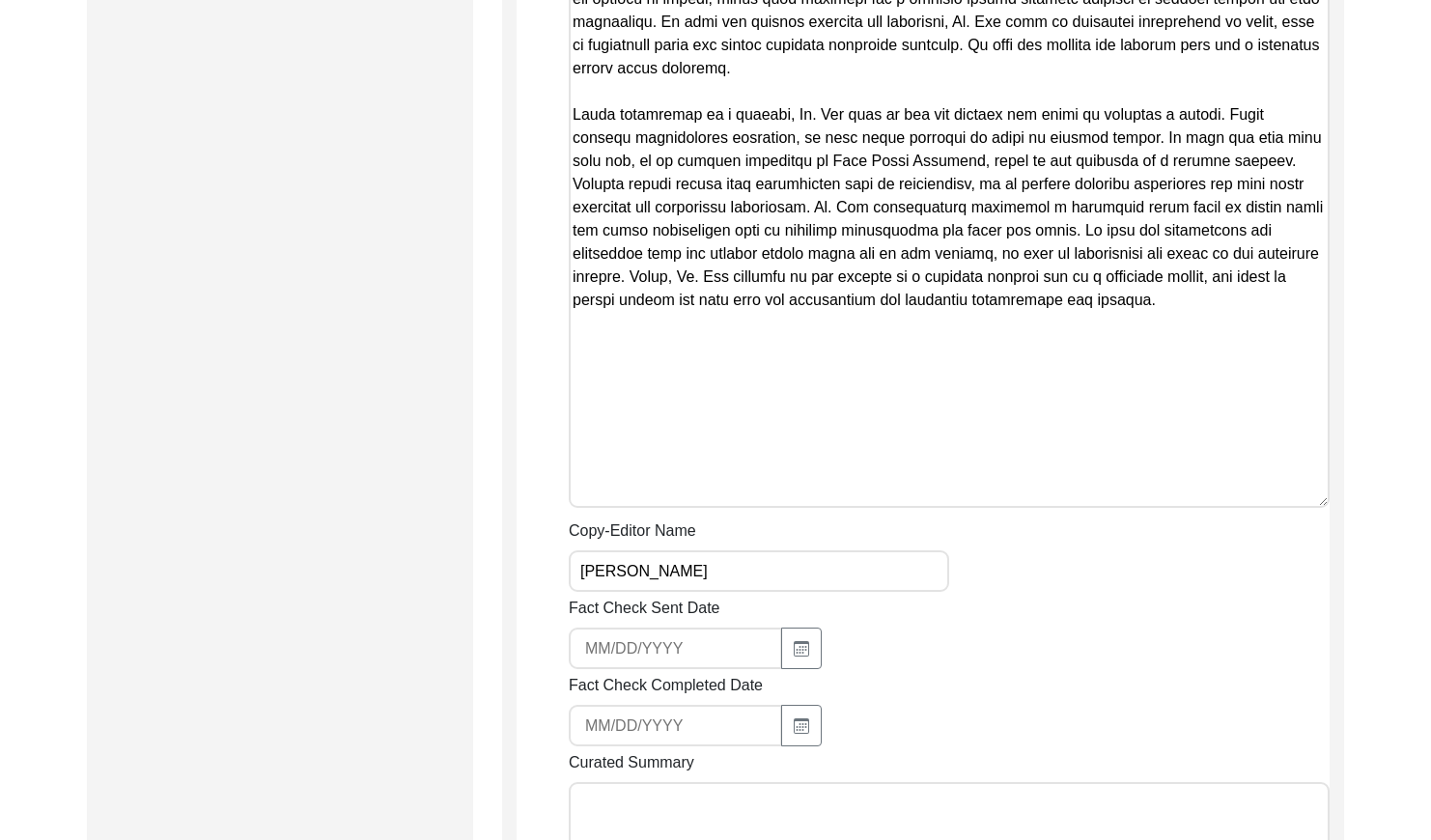
drag, startPoint x: 573, startPoint y: 246, endPoint x: 1094, endPoint y: 309, distance: 524.8
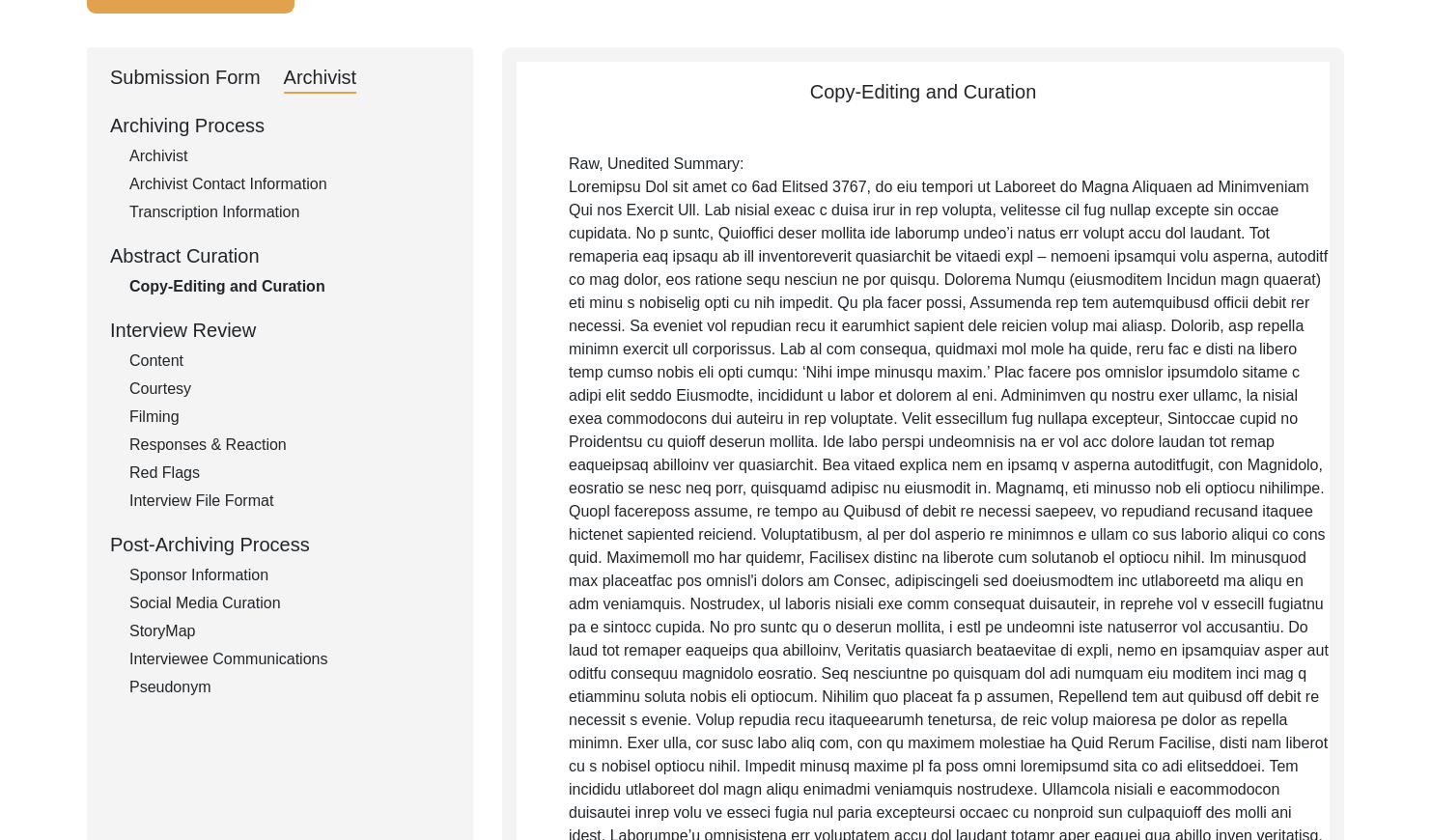
scroll to position [0, 0]
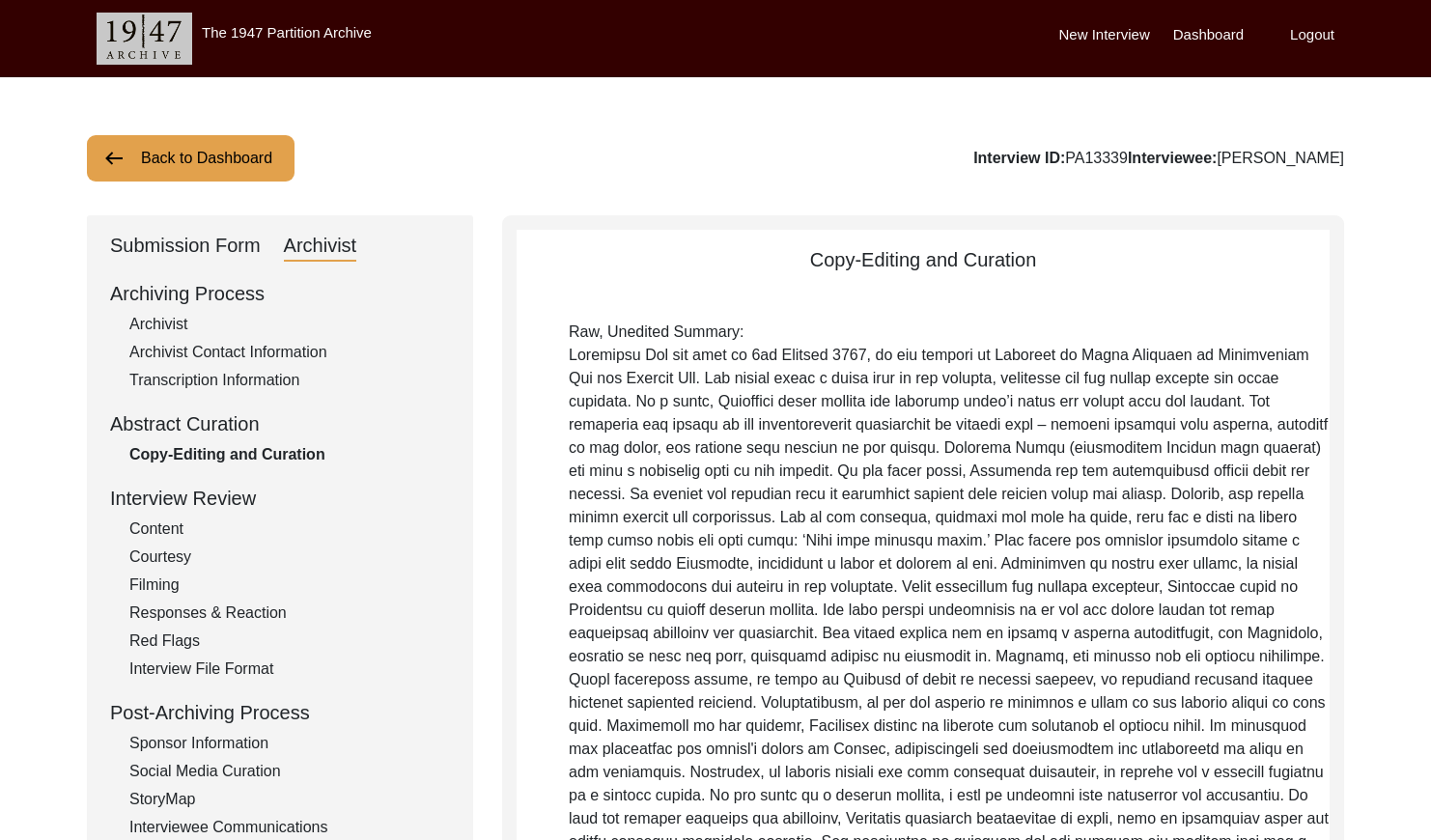
click at [225, 178] on button "Back to Dashboard" at bounding box center [191, 158] width 208 height 46
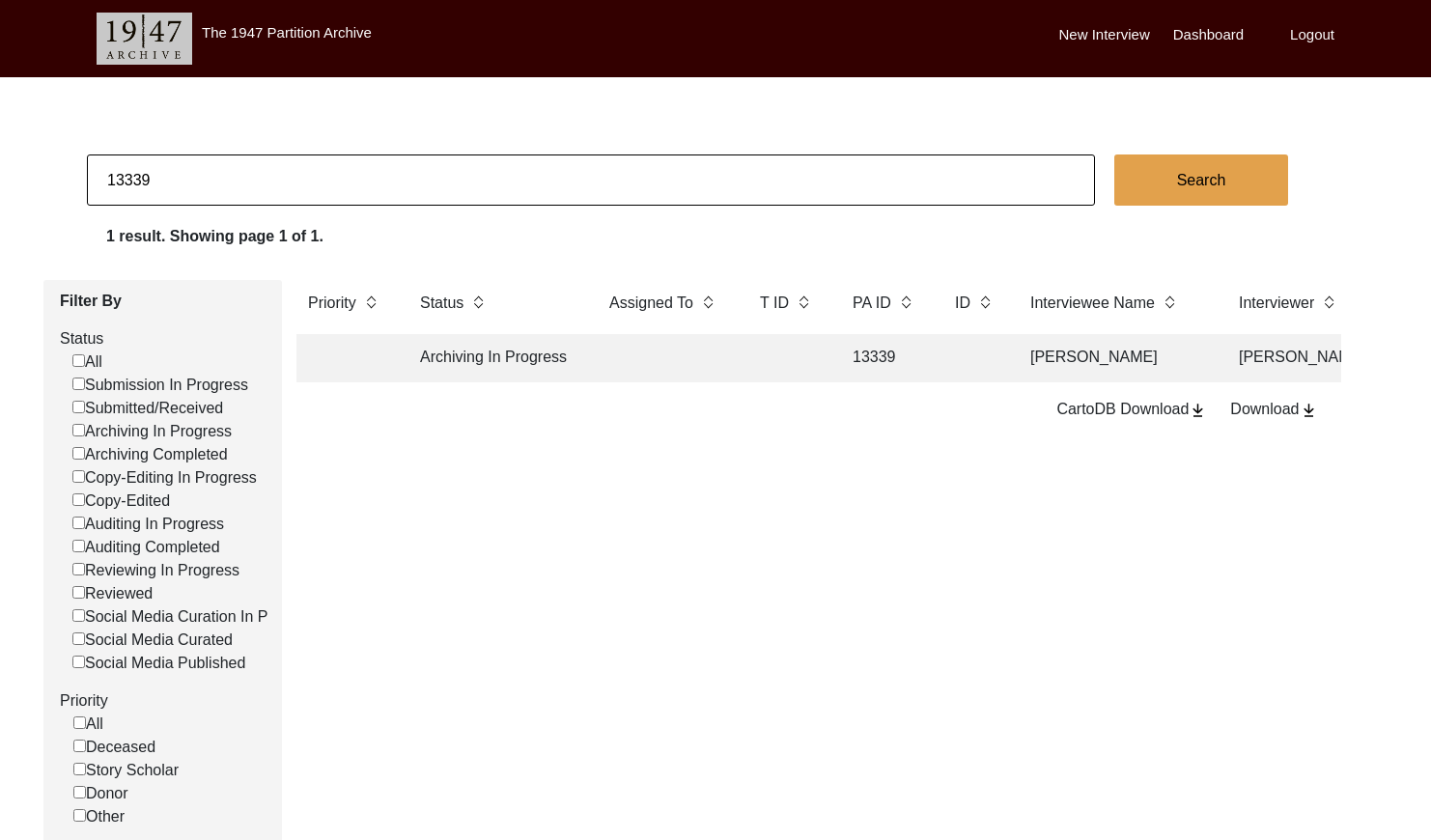
scroll to position [1, 0]
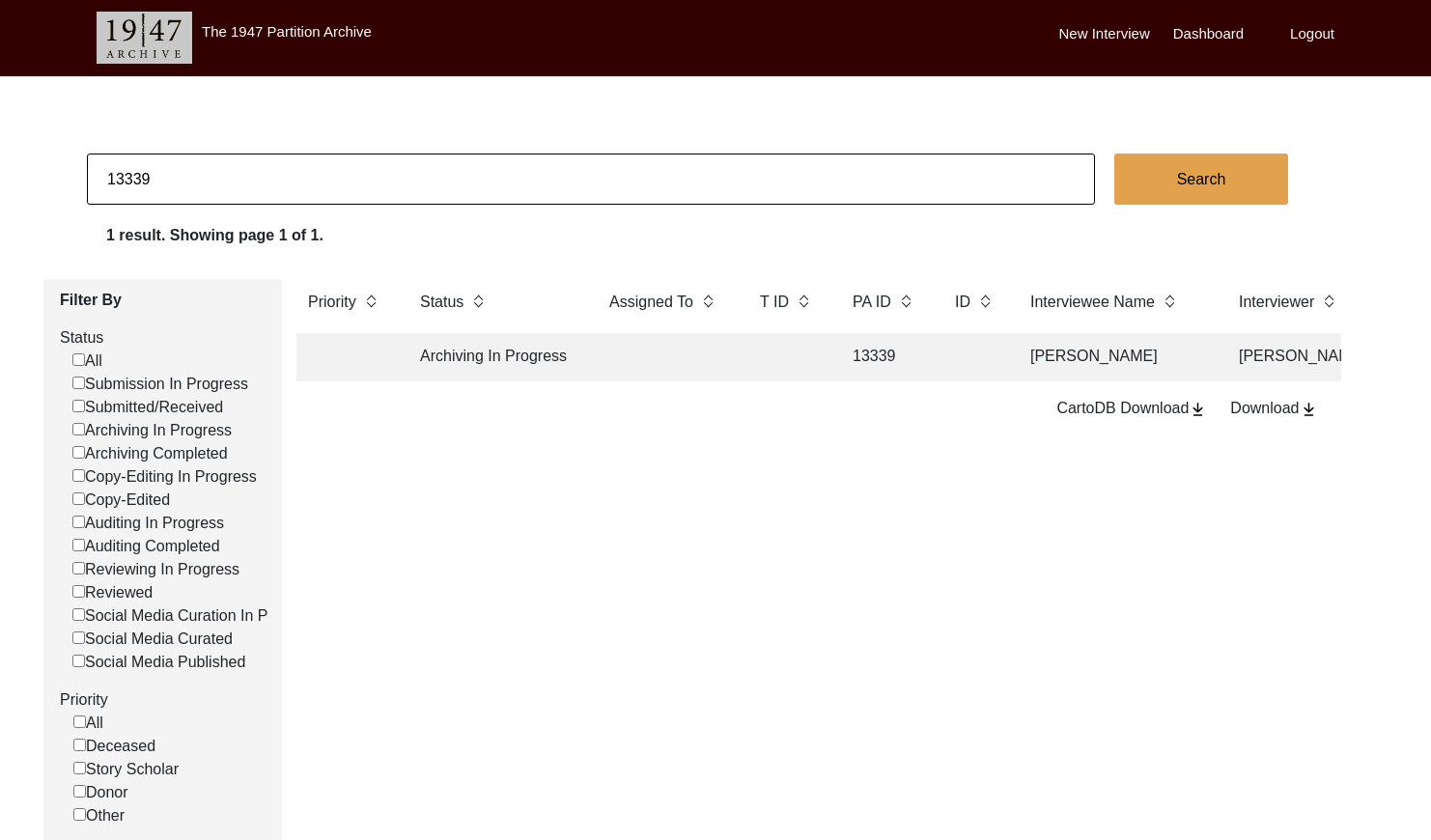
click at [208, 180] on input "13339" at bounding box center [591, 179] width 1008 height 51
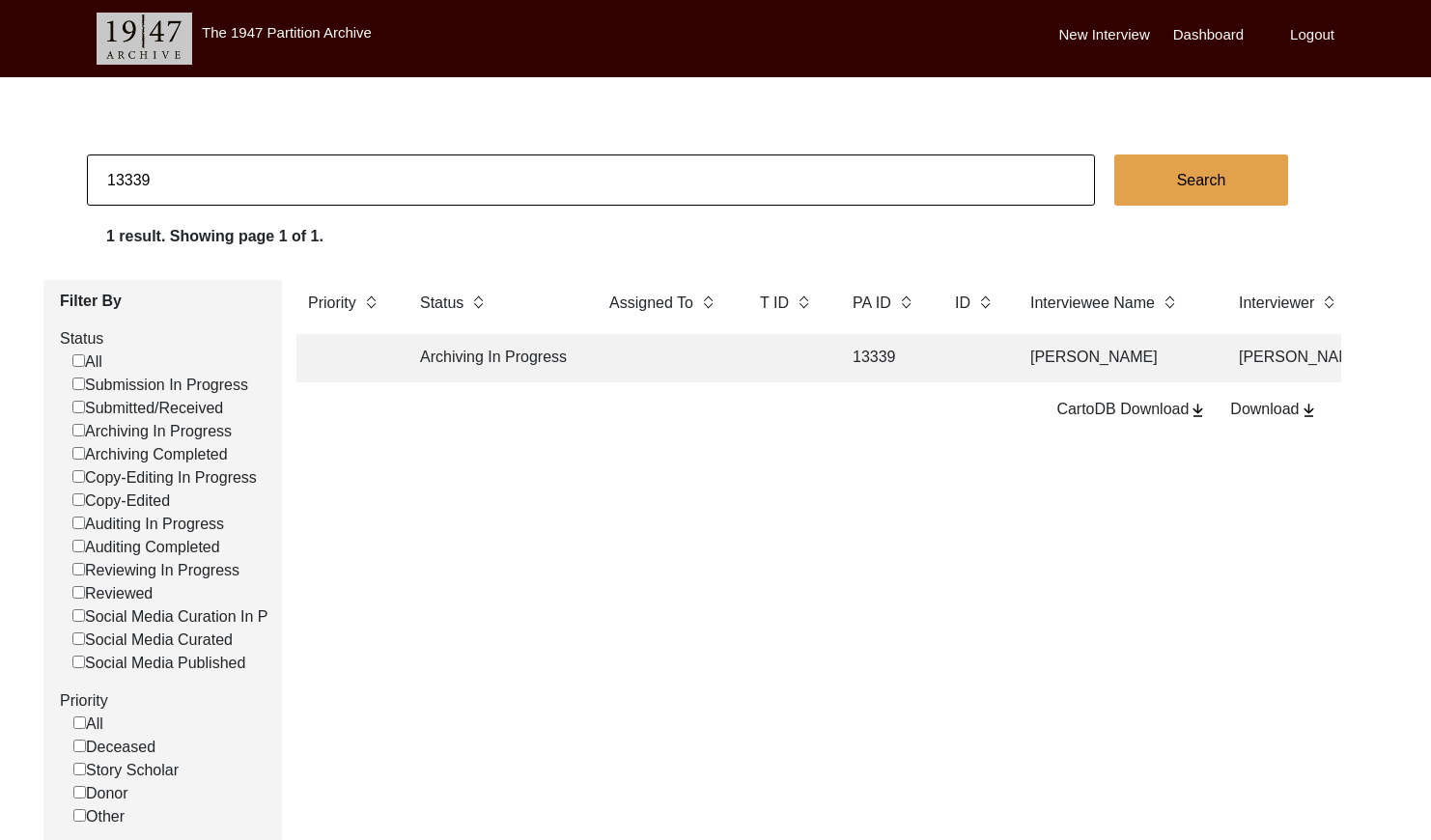
paste input "PA13330"
click at [125, 179] on input "PA13330" at bounding box center [591, 180] width 1008 height 51
type input "13330"
checkbox input "false"
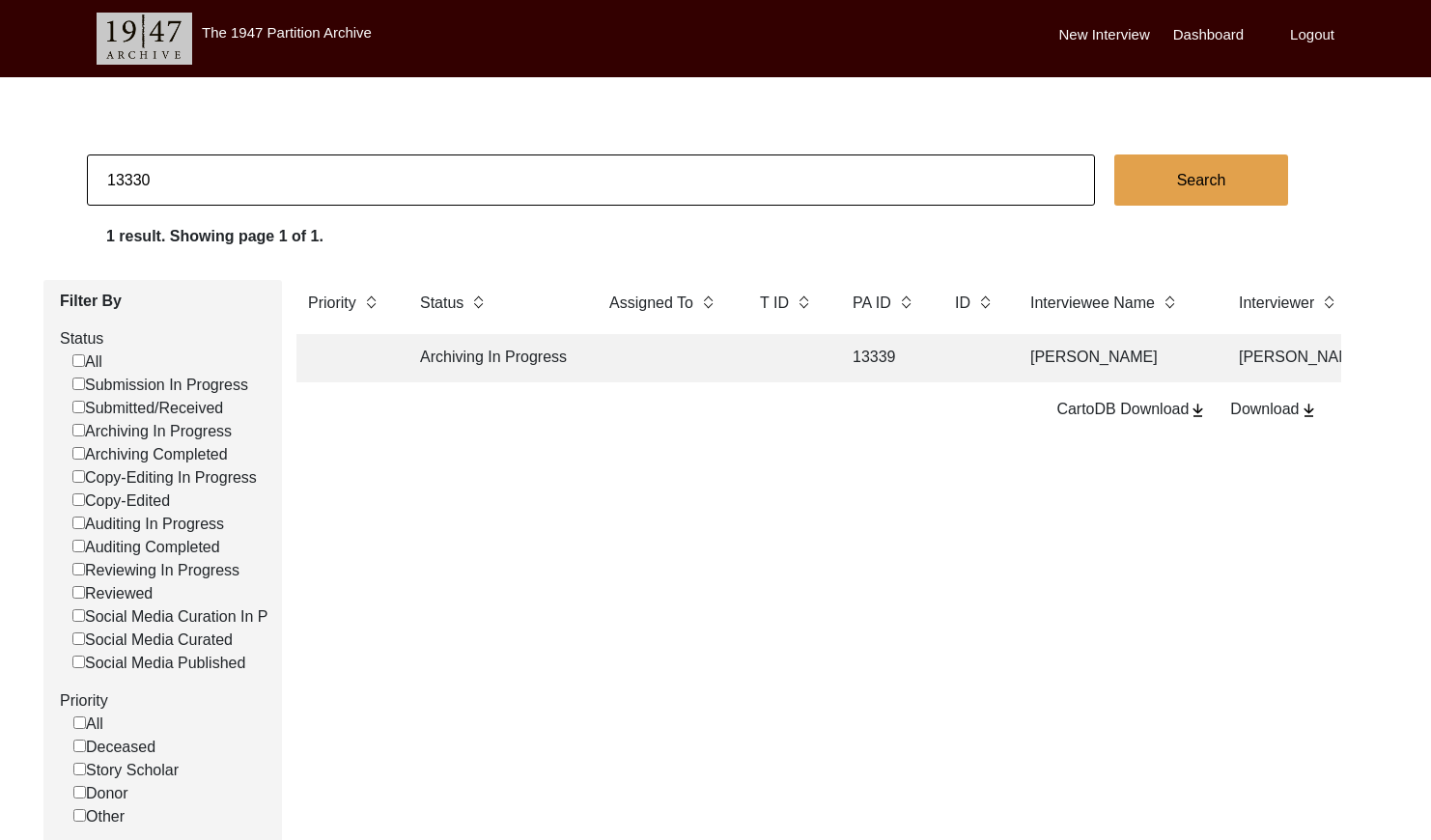
checkbox input "false"
click at [712, 350] on td at bounding box center [666, 358] width 135 height 48
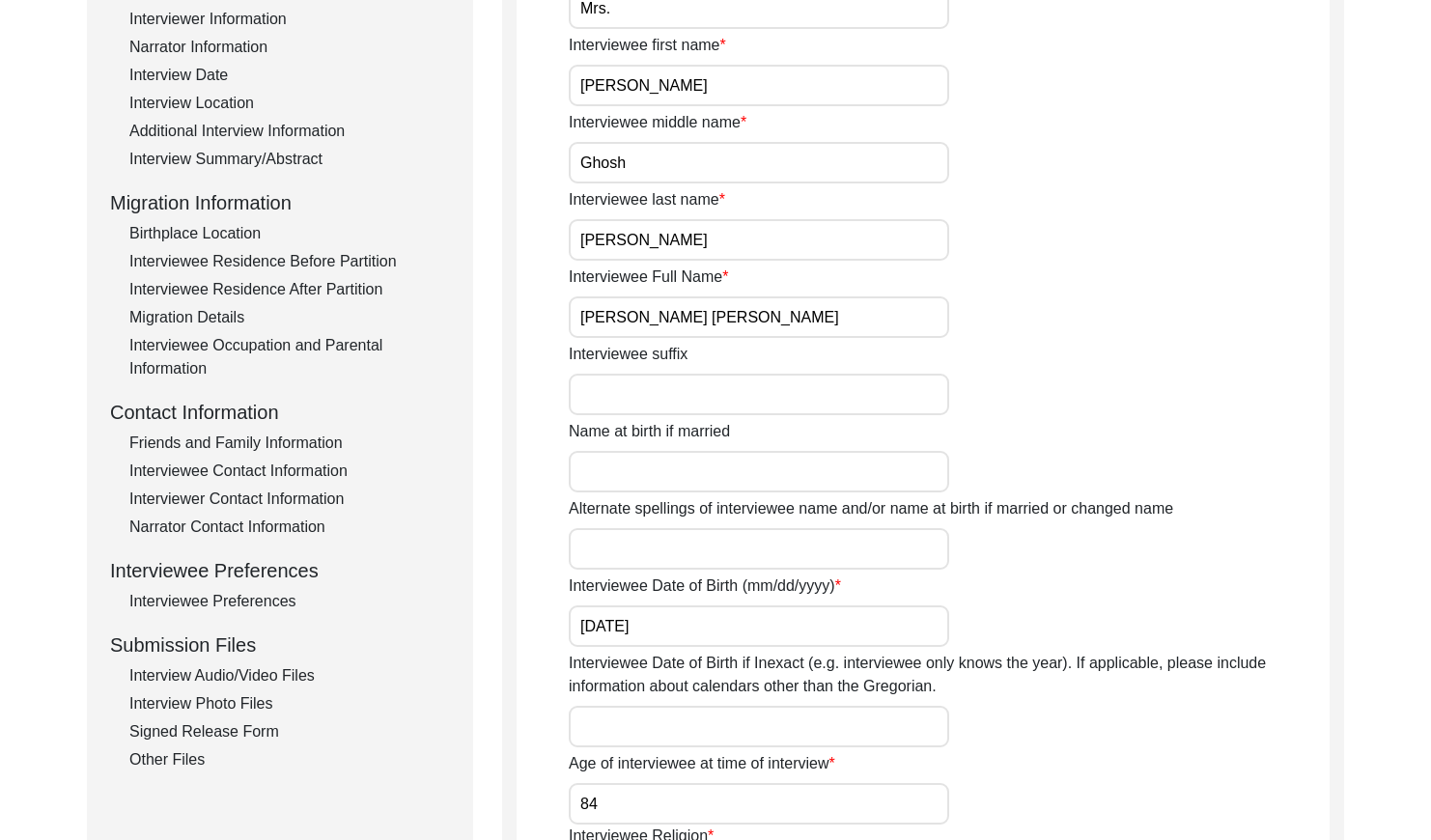
scroll to position [345, 0]
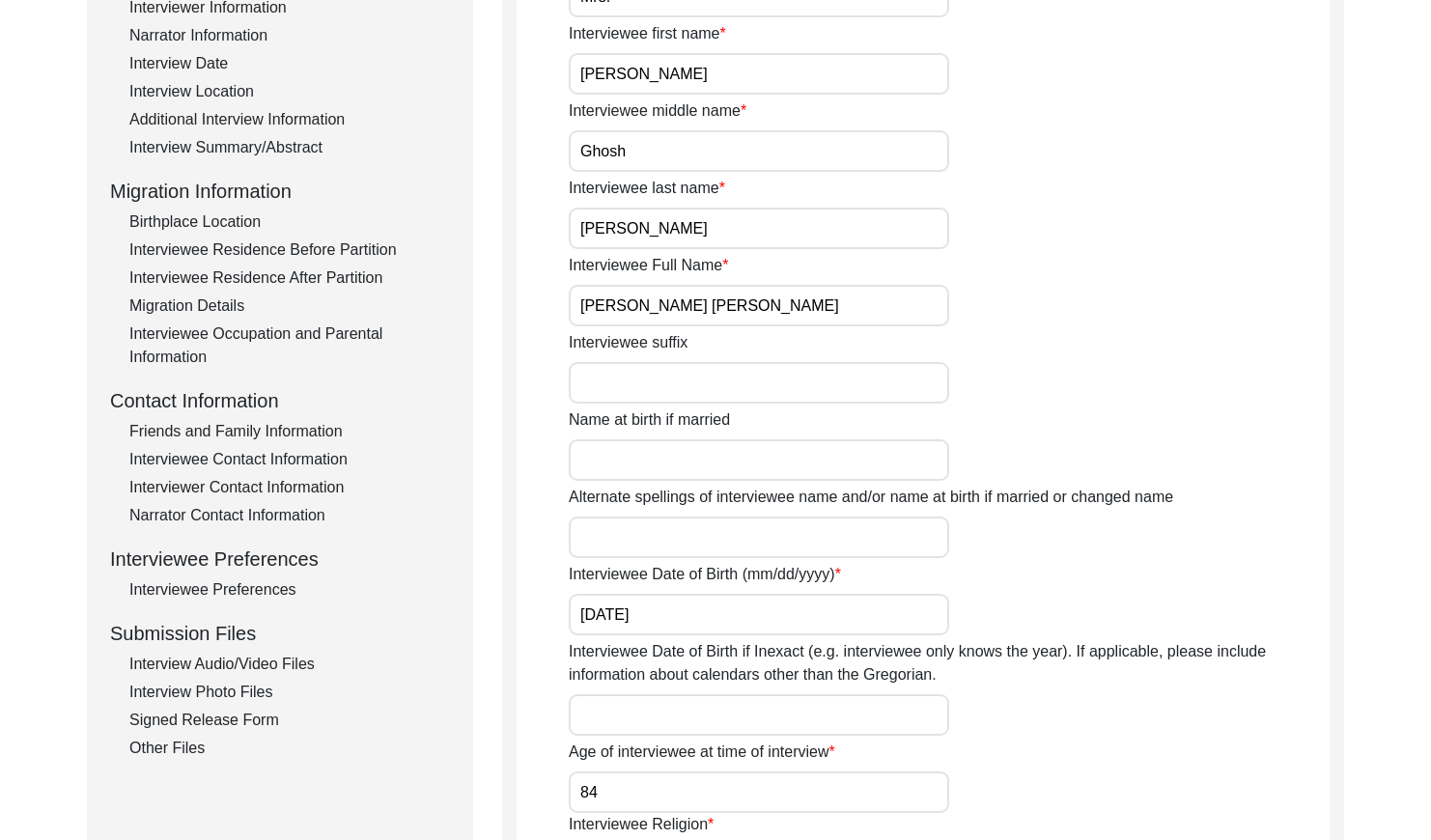
click at [727, 317] on input "[PERSON_NAME] [PERSON_NAME]" at bounding box center [759, 306] width 380 height 41
drag, startPoint x: 728, startPoint y: 317, endPoint x: 719, endPoint y: 324, distance: 11.4
click at [728, 317] on input "[PERSON_NAME] [PERSON_NAME]" at bounding box center [759, 306] width 380 height 41
type input "c"
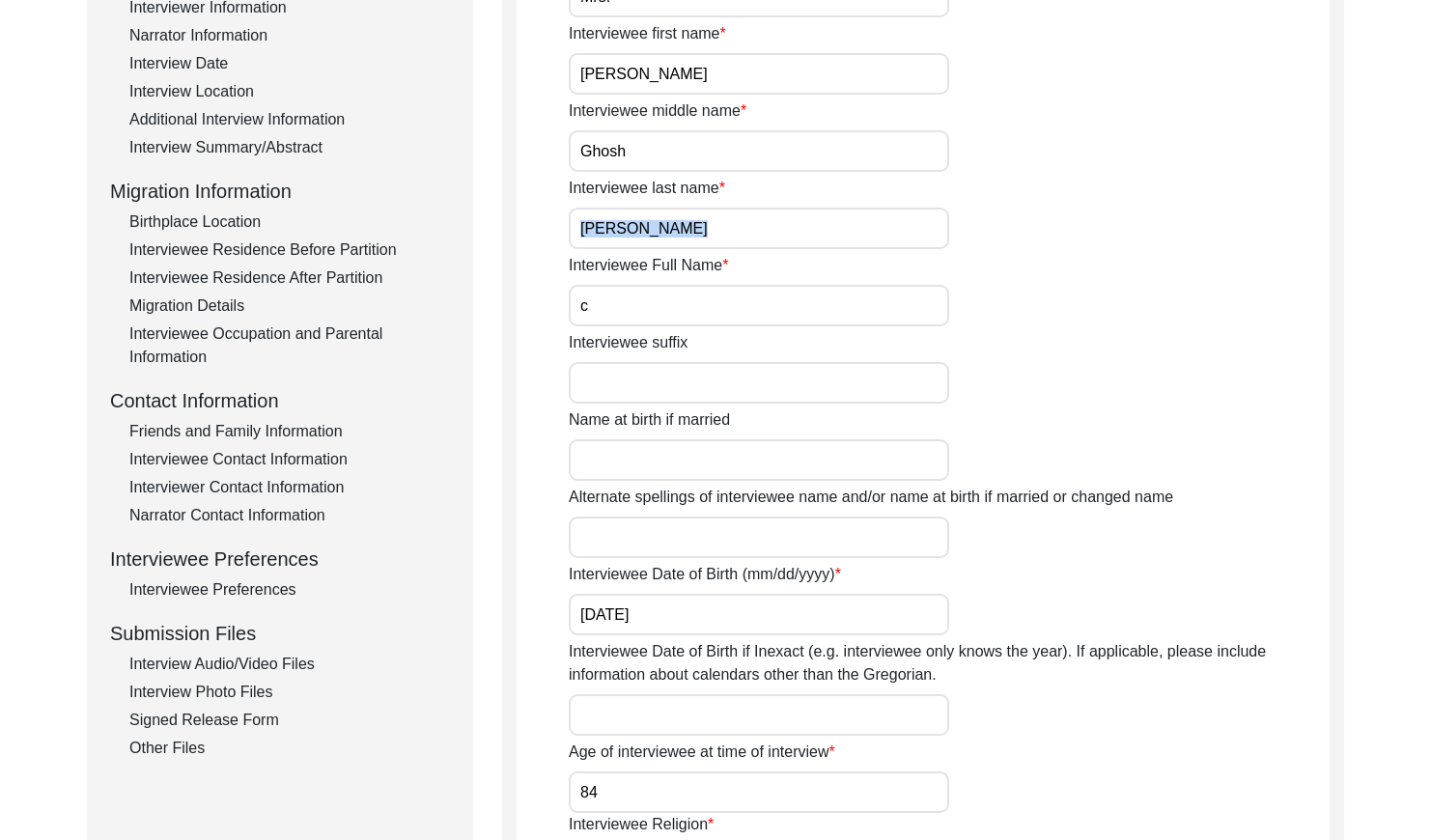
click at [1154, 248] on div "Interviewee title Mrs. Interviewee first name [PERSON_NAME] Interviewee middle …" at bounding box center [949, 687] width 761 height 1485
drag, startPoint x: 222, startPoint y: 216, endPoint x: 227, endPoint y: 199, distance: 17.7
click at [222, 214] on div "Birthplace Location" at bounding box center [289, 222] width 321 height 24
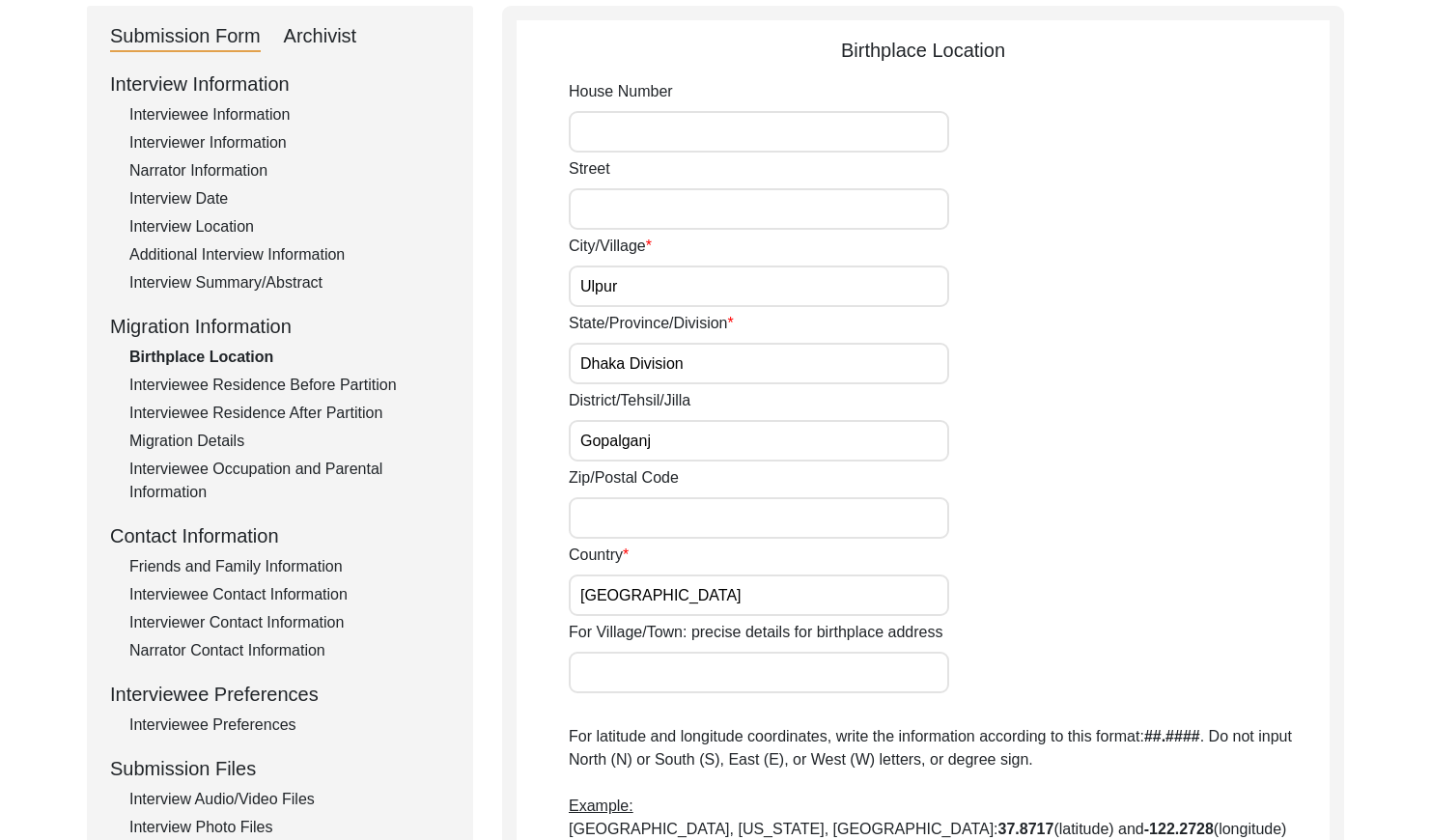
scroll to position [167, 0]
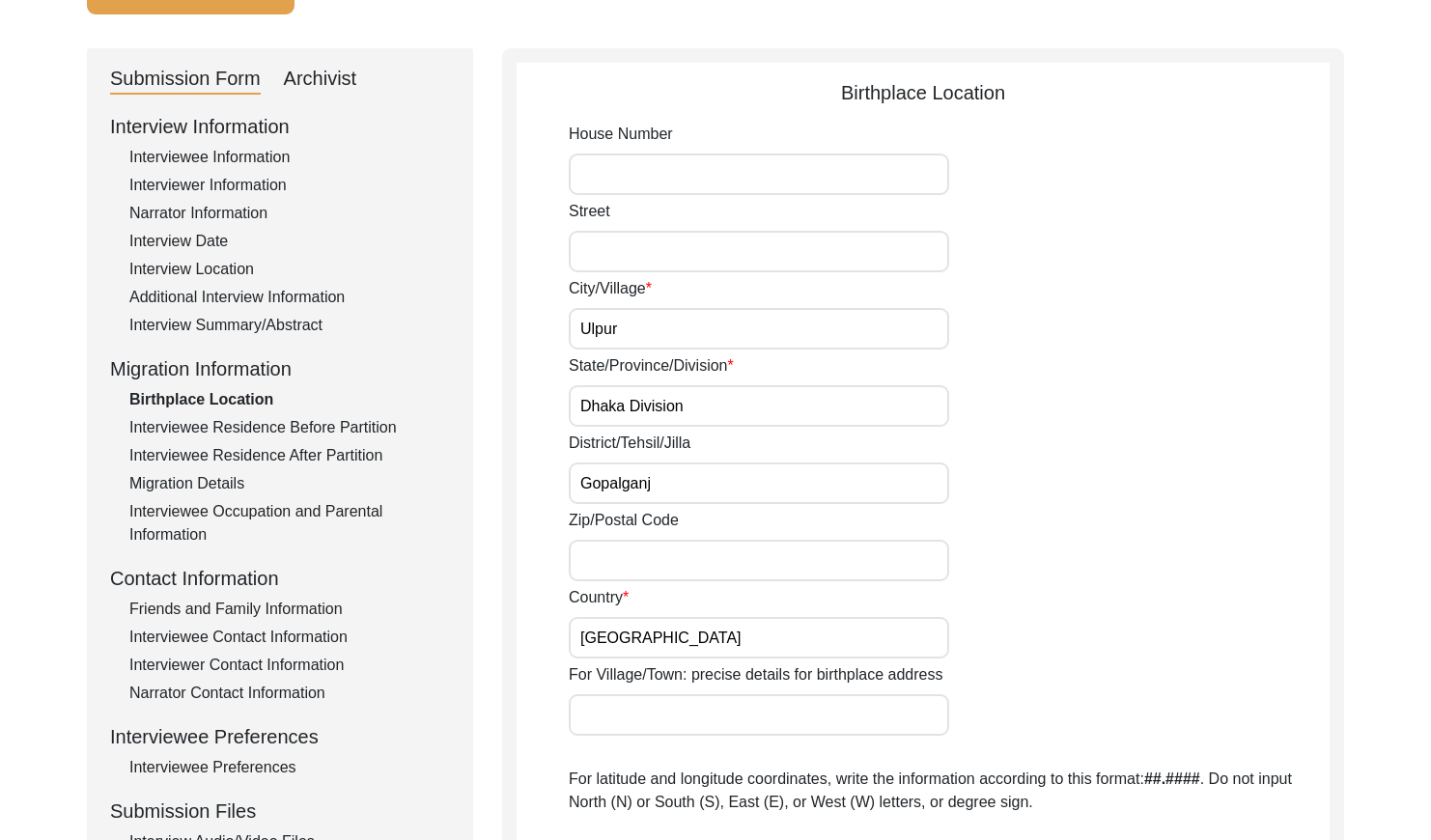
click at [208, 155] on div "Interviewee Information" at bounding box center [289, 158] width 321 height 24
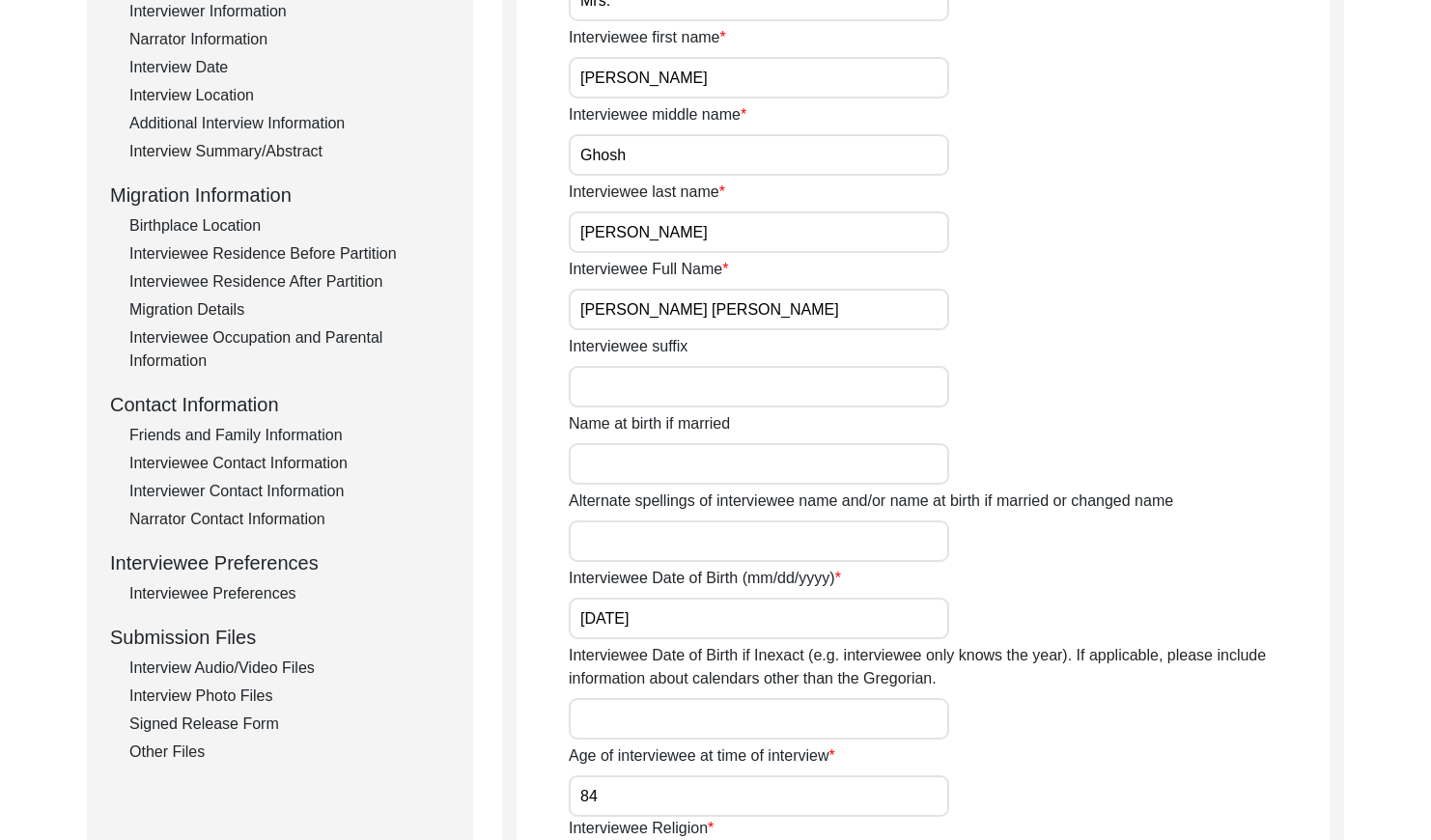
scroll to position [354, 0]
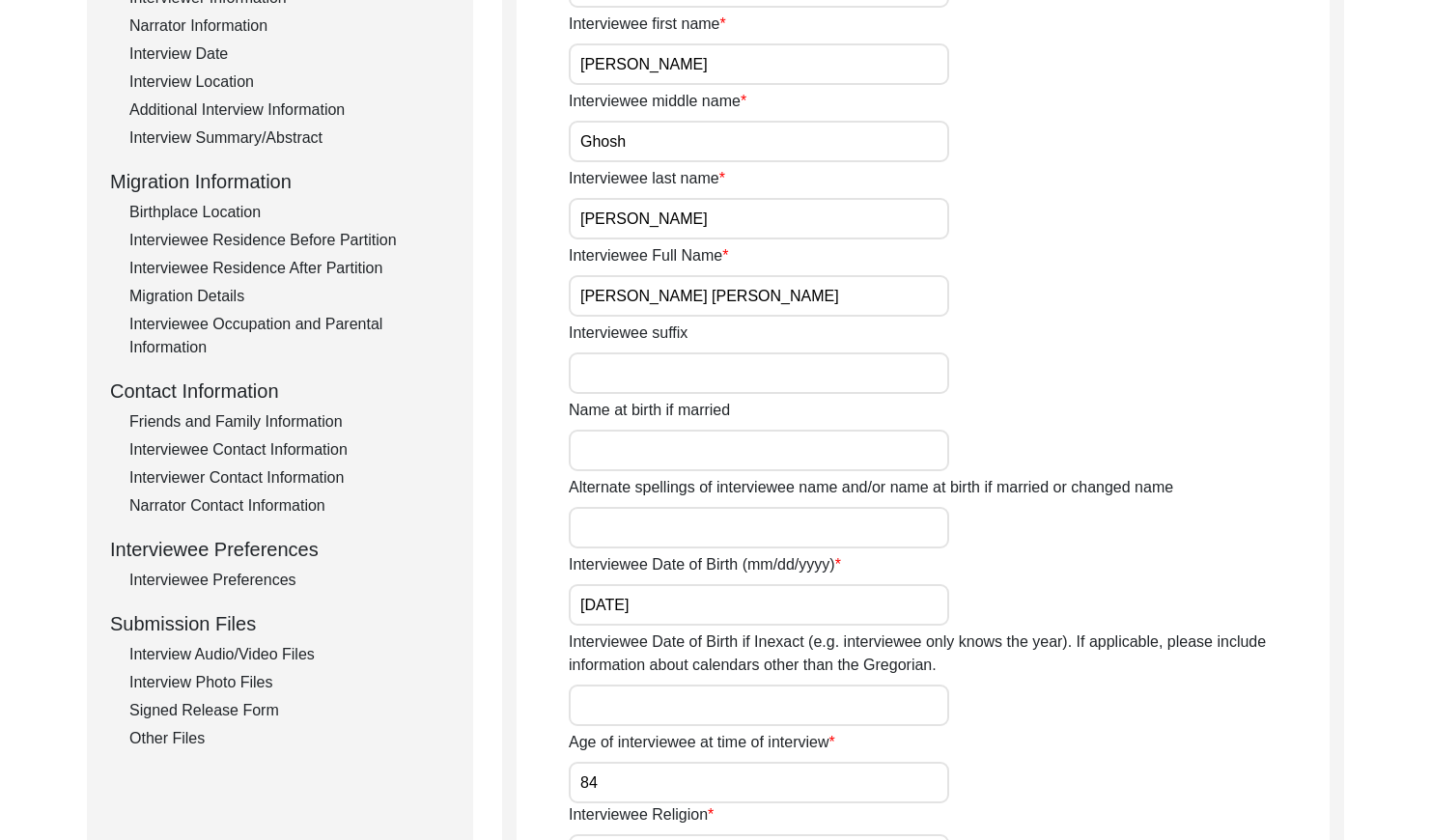
click at [803, 296] on input "[PERSON_NAME] [PERSON_NAME]" at bounding box center [759, 296] width 380 height 41
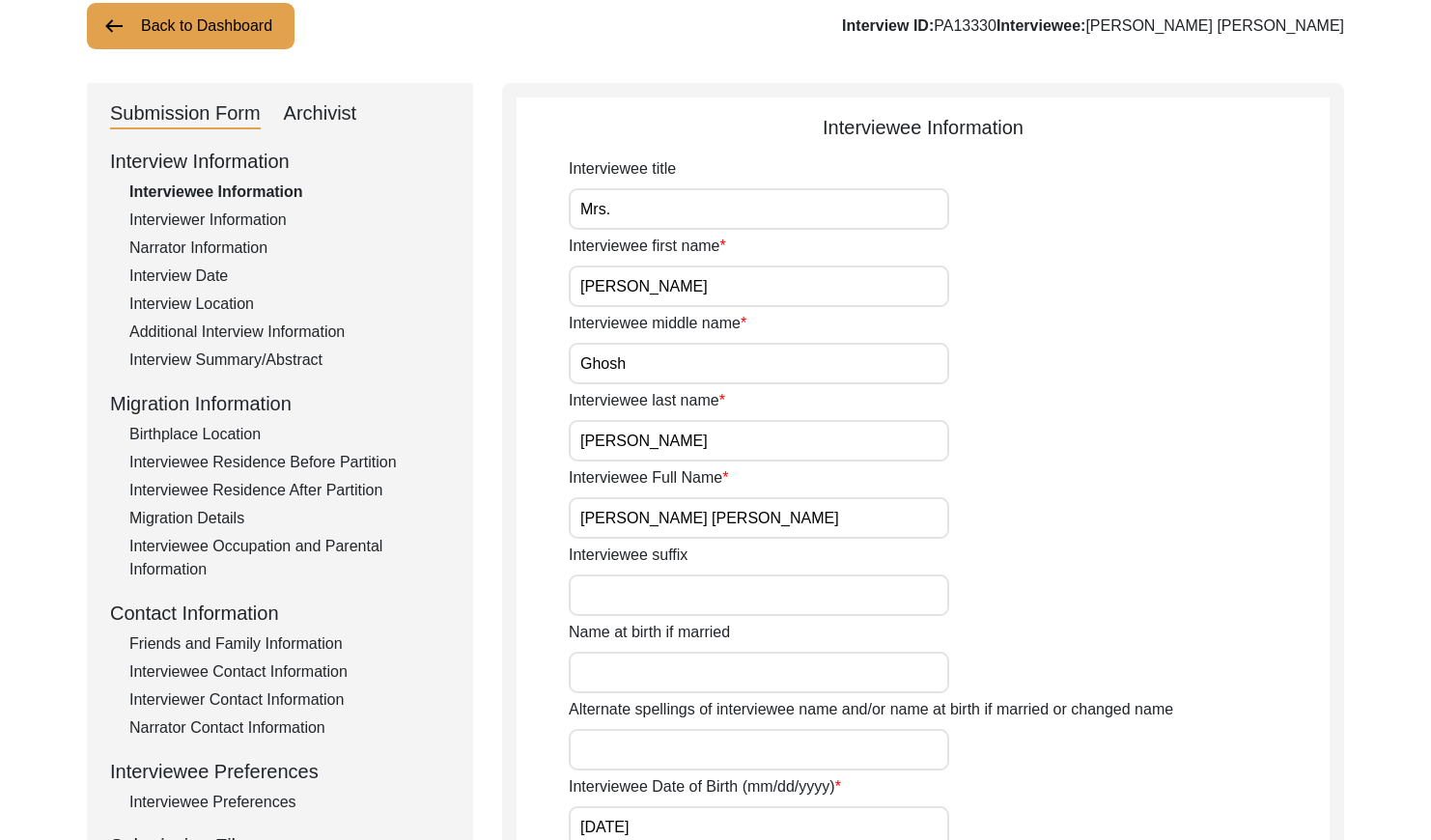
scroll to position [125, 0]
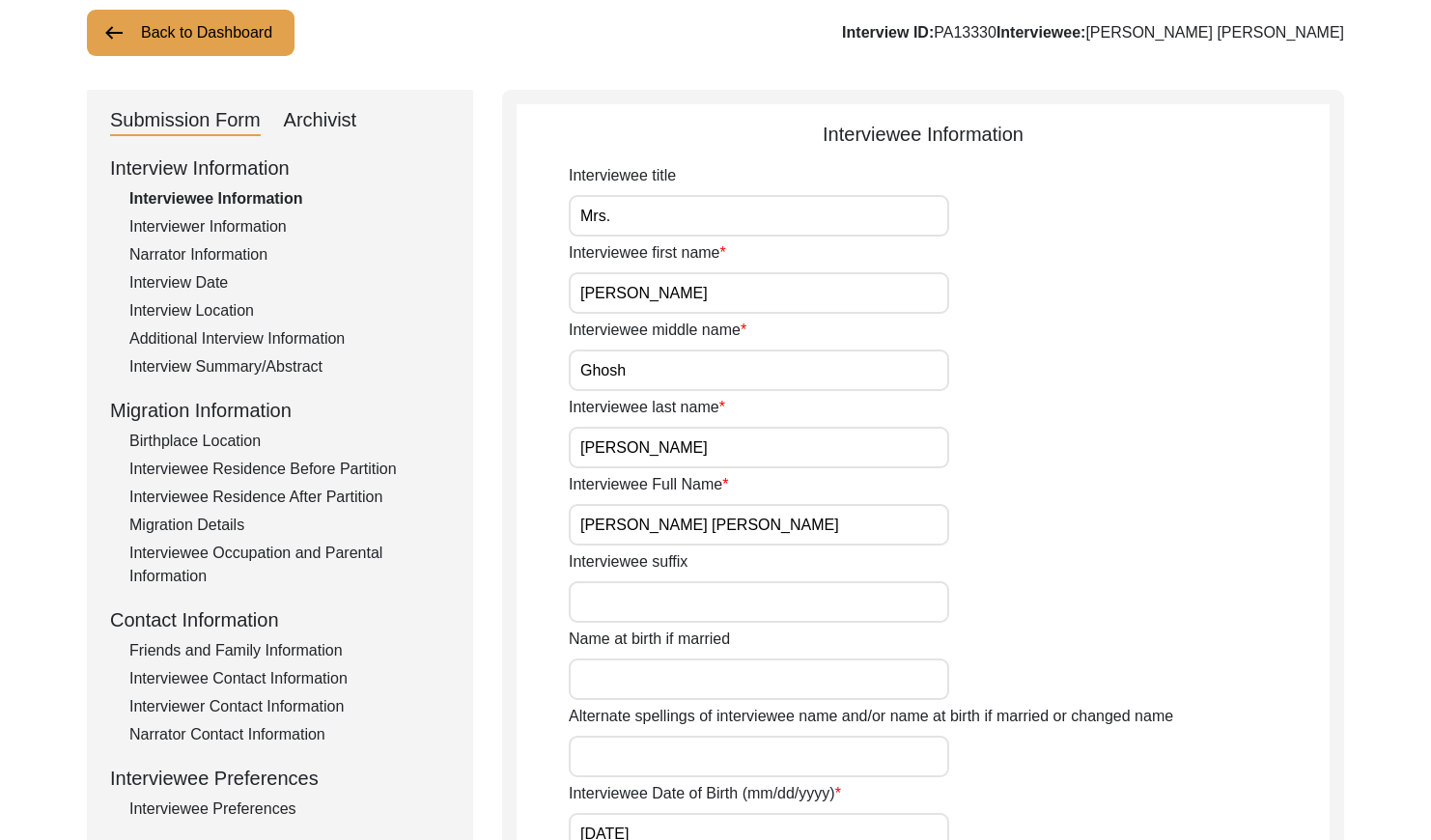
click at [666, 213] on input "Mrs." at bounding box center [759, 216] width 380 height 41
click at [206, 281] on div "Interview Date" at bounding box center [289, 283] width 321 height 24
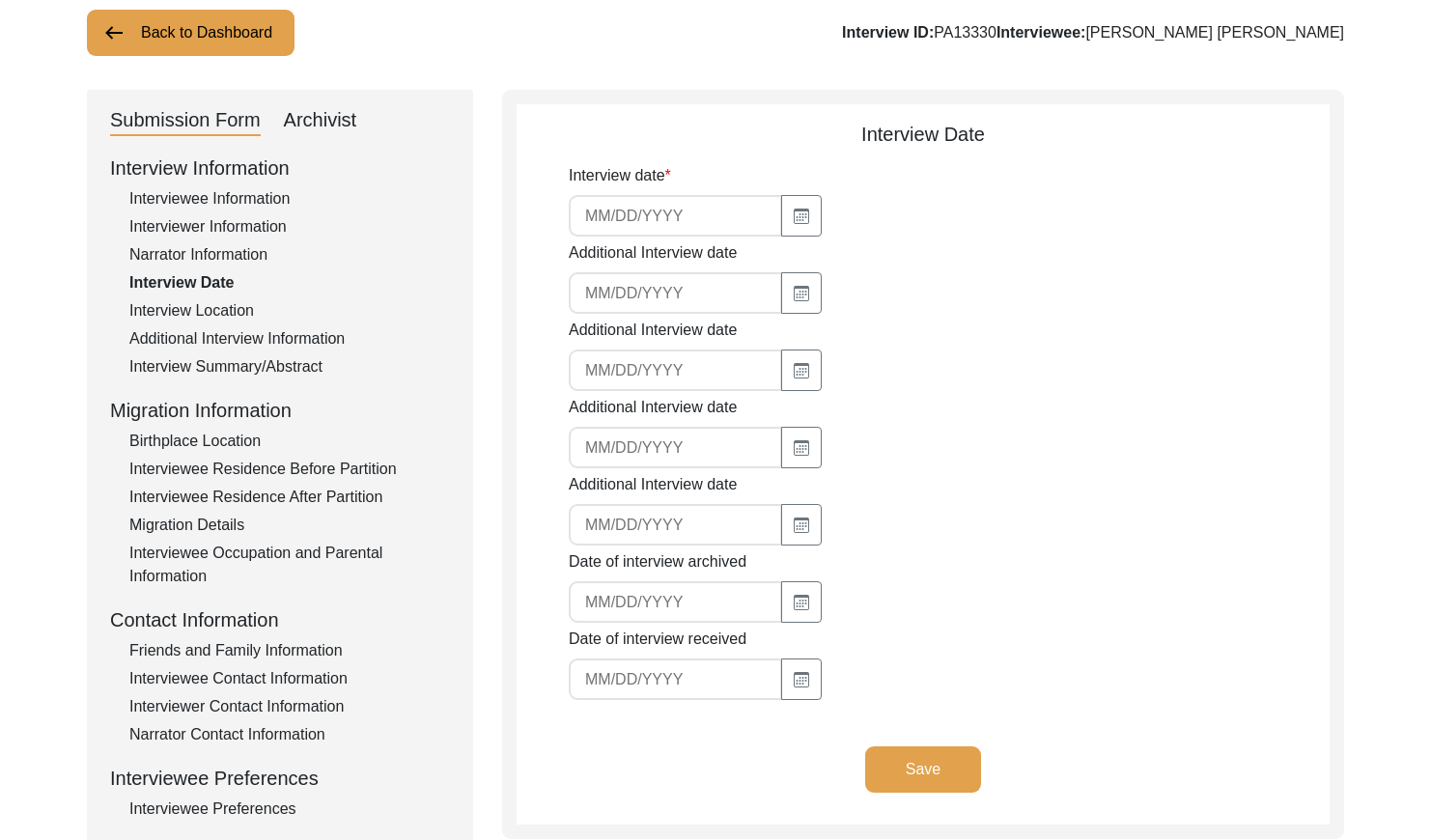
type input "[DATE]"
click at [657, 217] on input "[DATE]" at bounding box center [675, 216] width 214 height 41
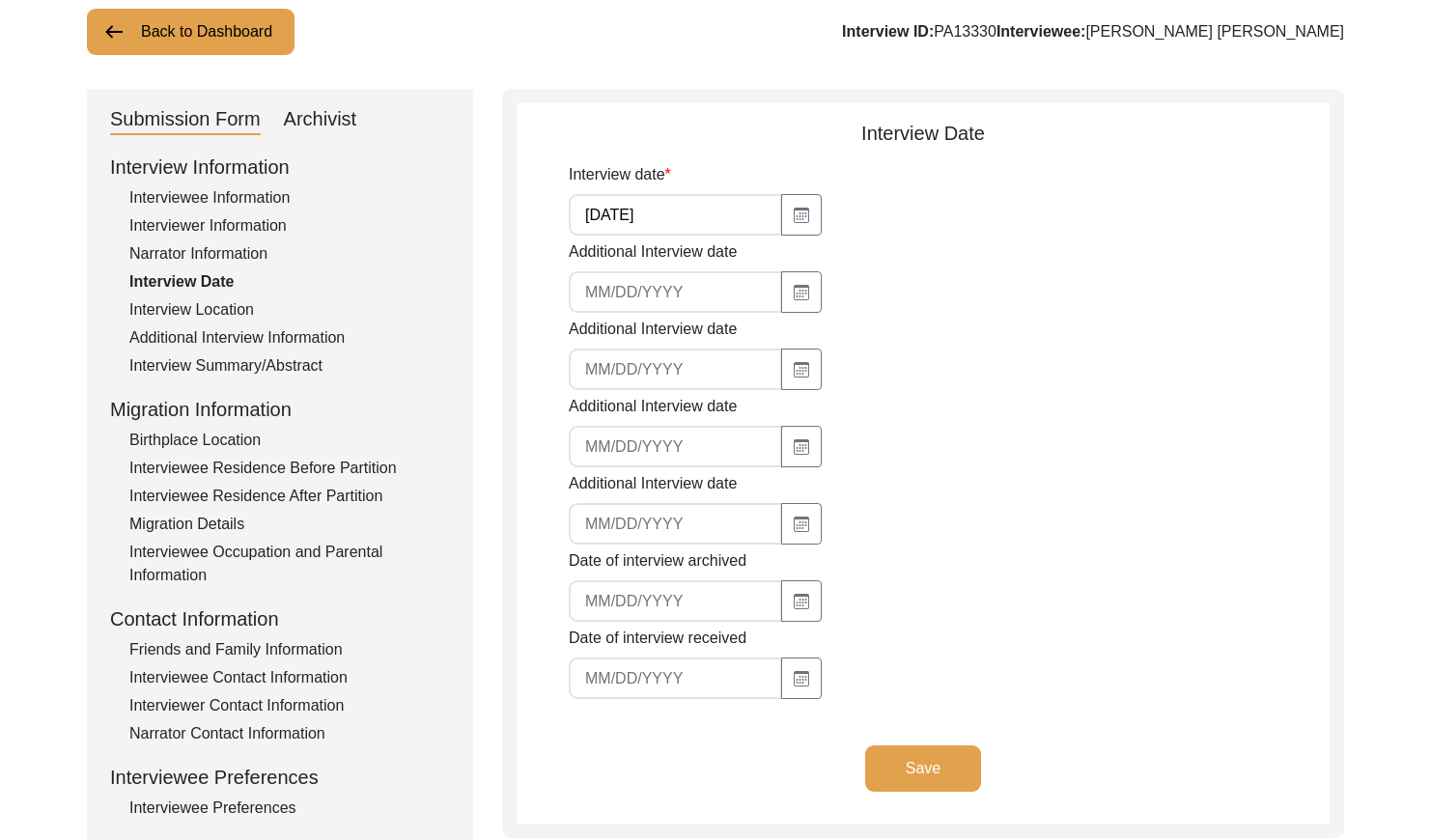
click at [266, 366] on div "Interview Summary/Abstract" at bounding box center [289, 366] width 321 height 24
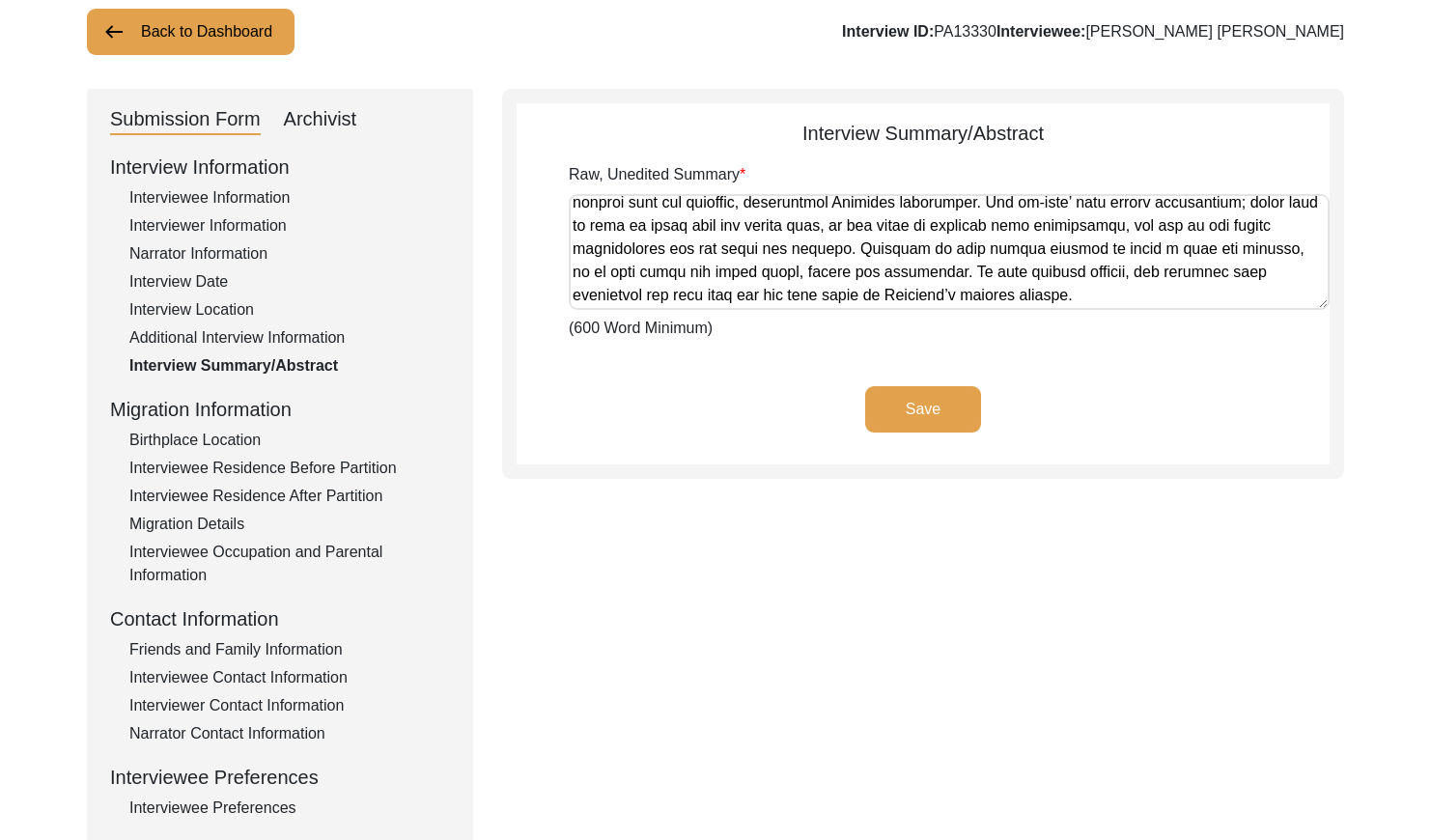
scroll to position [1143, 0]
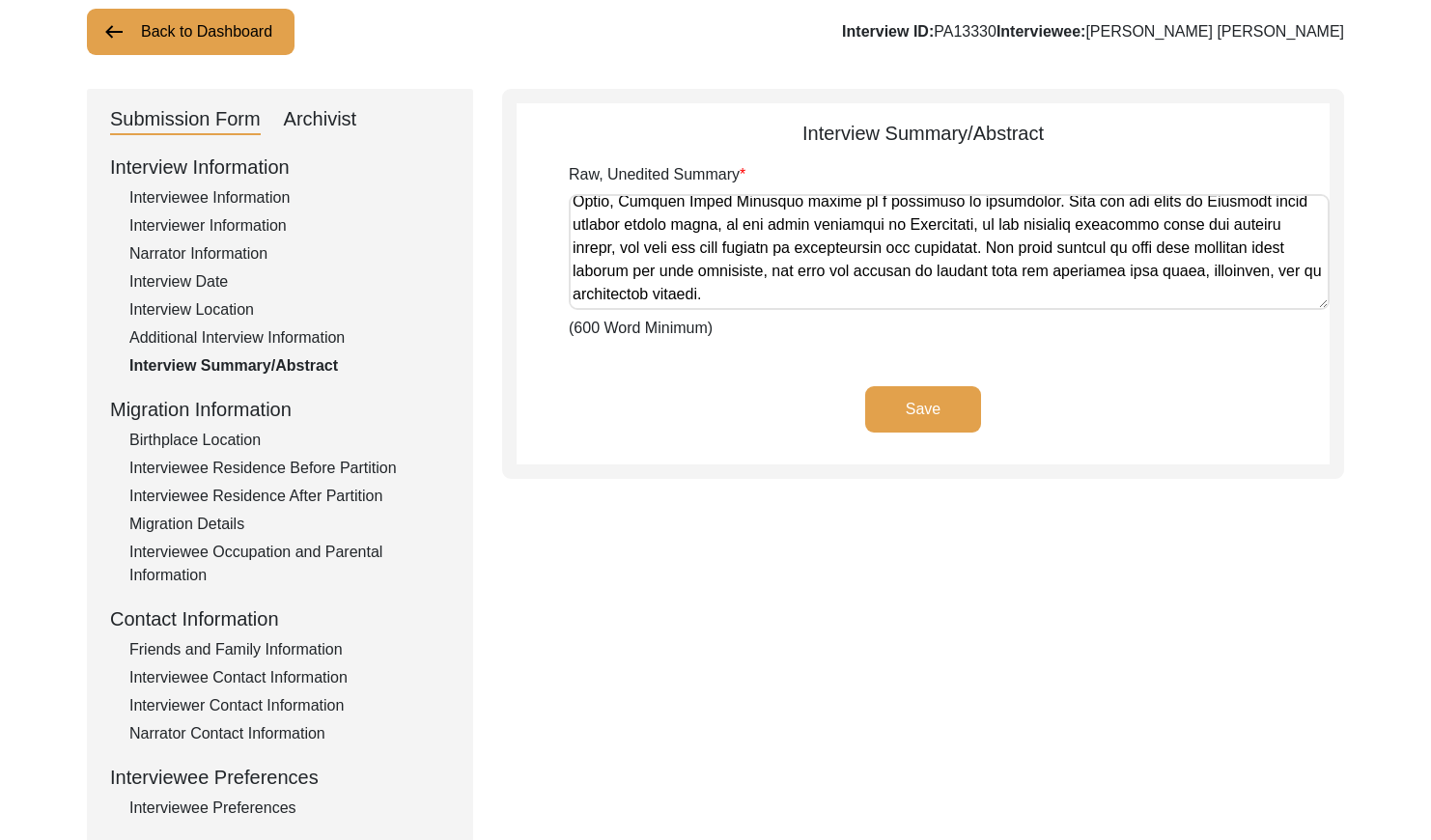
drag, startPoint x: 607, startPoint y: 216, endPoint x: 1314, endPoint y: 357, distance: 720.9
click at [1308, 358] on app-archivist-abstract-curation "Interview Summary/Abstract Raw, Unedited Summary (600 Word Minimum) Save" at bounding box center [922, 291] width 813 height 346
click at [343, 129] on div "Archivist" at bounding box center [321, 120] width 74 height 31
select select "Archiving In Progress"
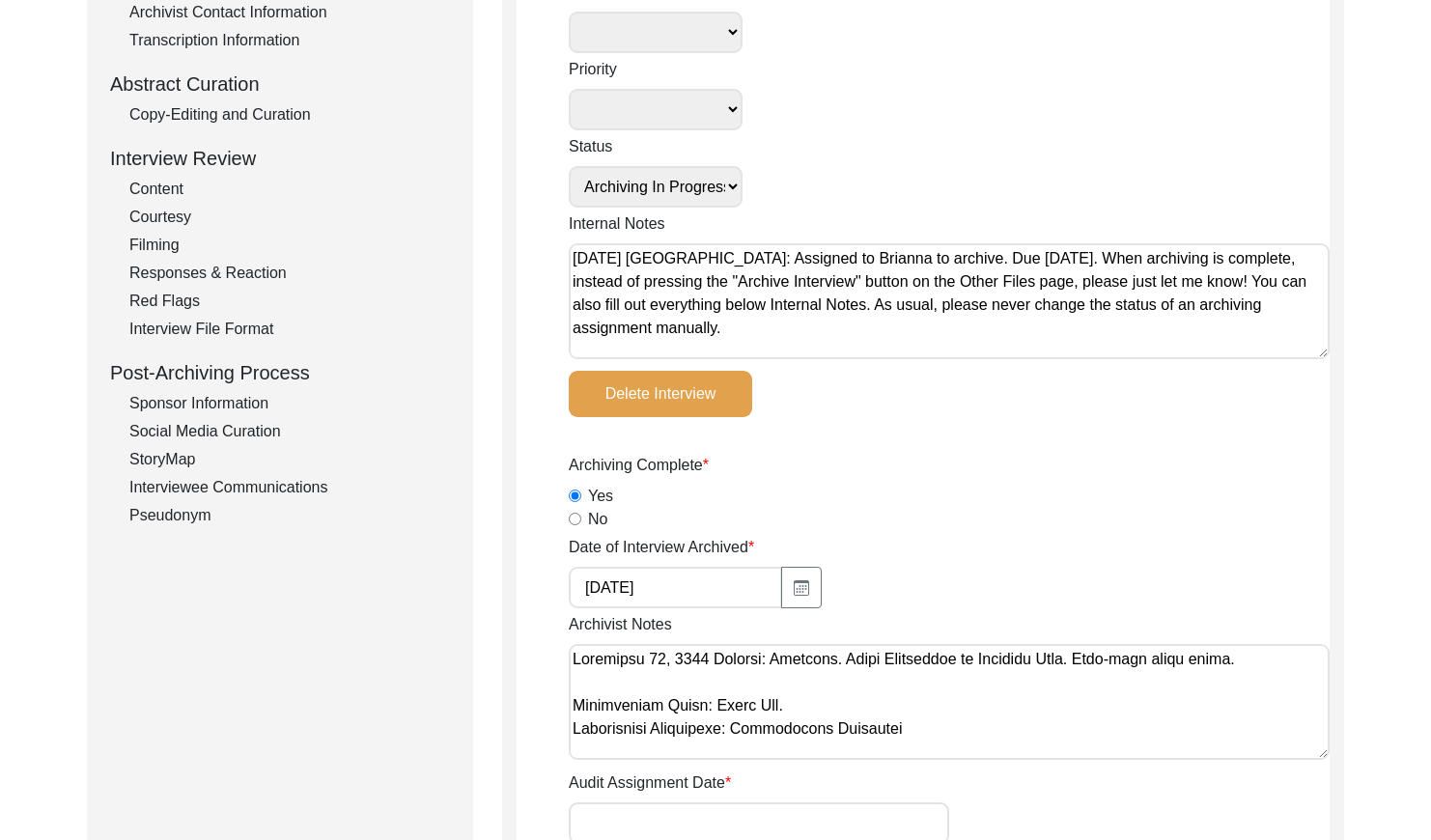
scroll to position [0, 0]
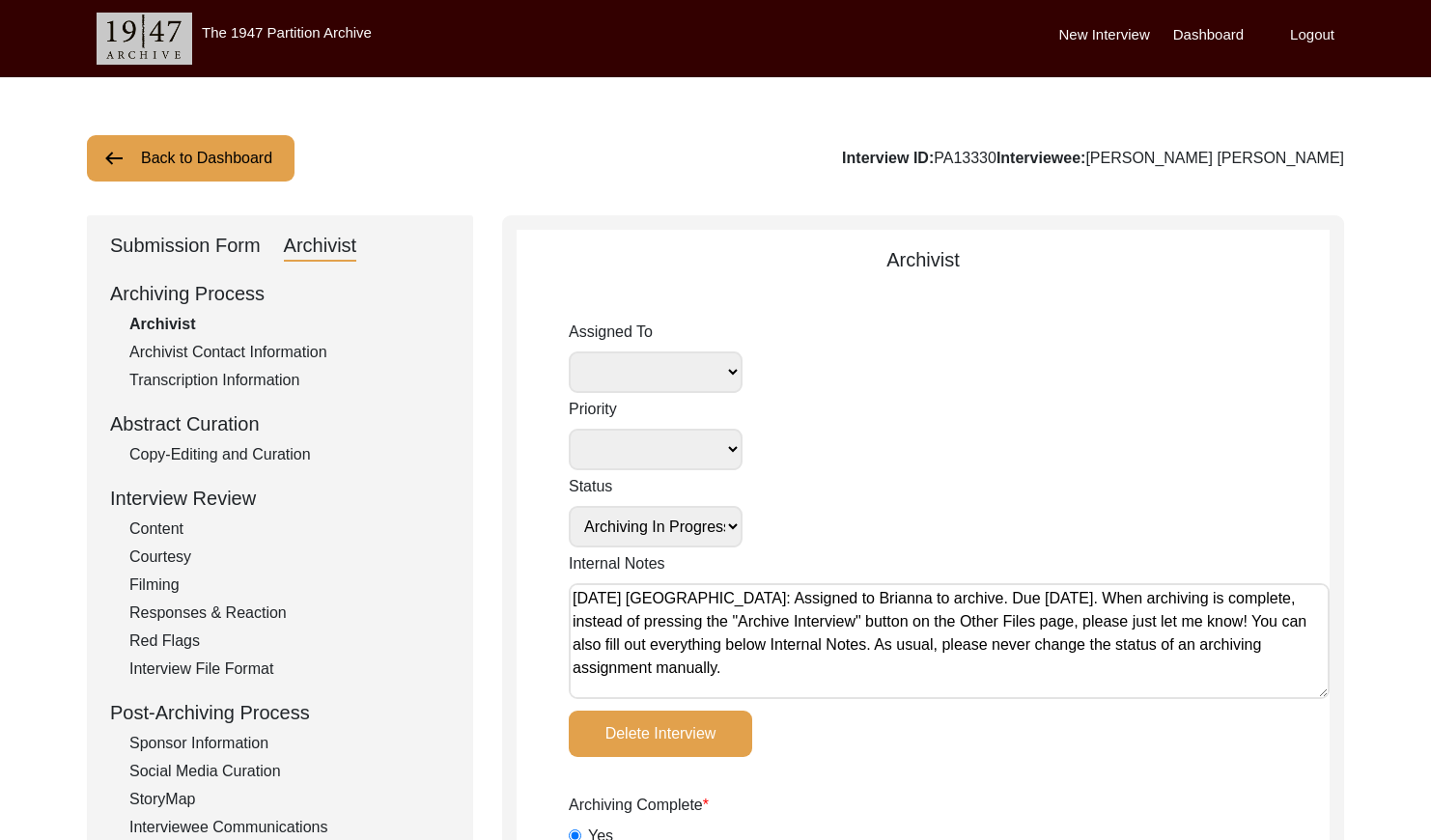
click at [189, 451] on div "Copy-Editing and Curation" at bounding box center [289, 455] width 321 height 24
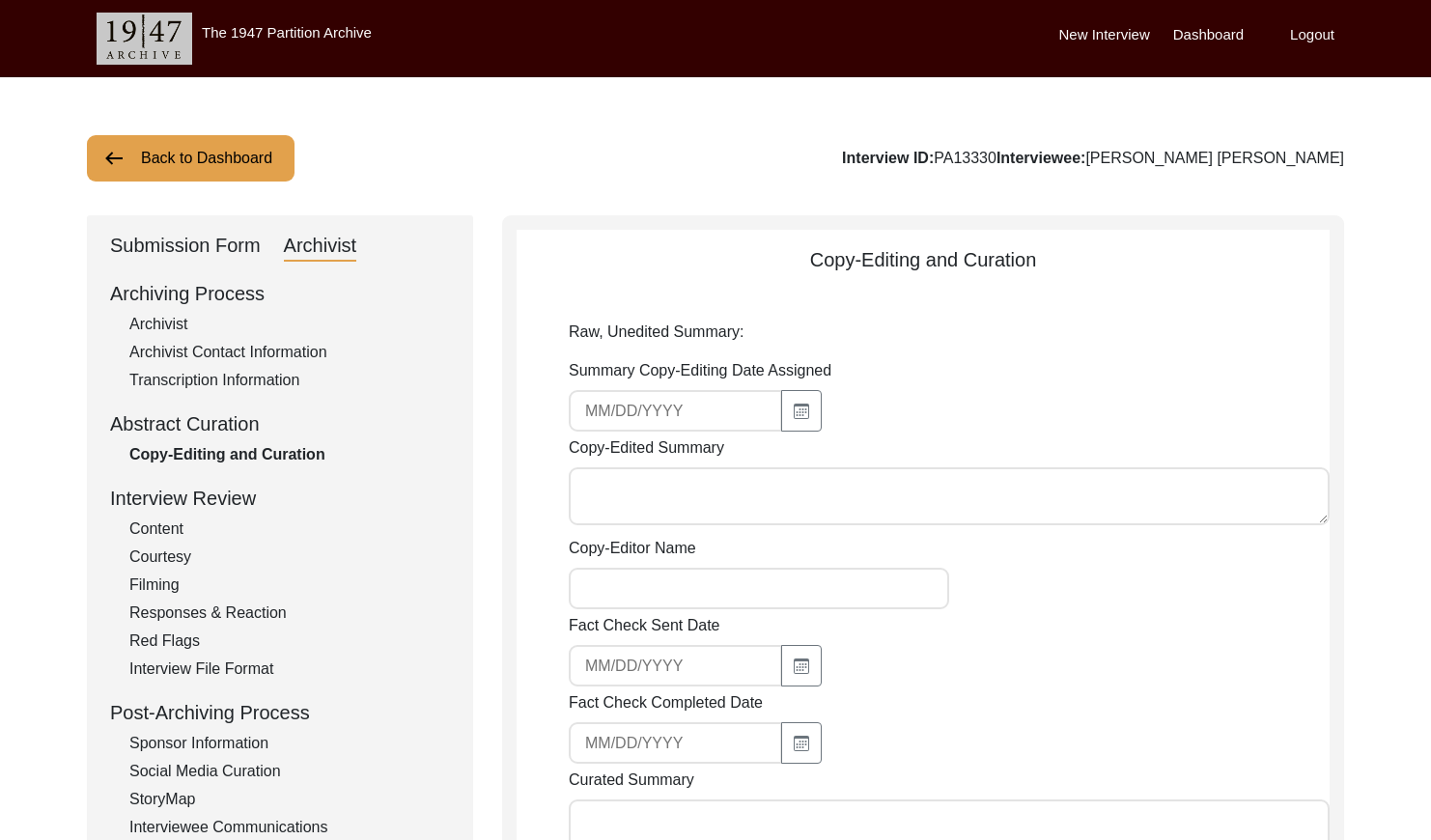
type input "[DATE]"
type textarea "Loremip Dolorsi 69/95/1337 Ame. Consec Adipi Elitsedd eiu temp in Utlabor 90, 9…"
type input "[PERSON_NAME]"
type textarea "[DATE] [PERSON_NAME]: Copy-edited. Referred to the interviewee as [PERSON_NAME]…"
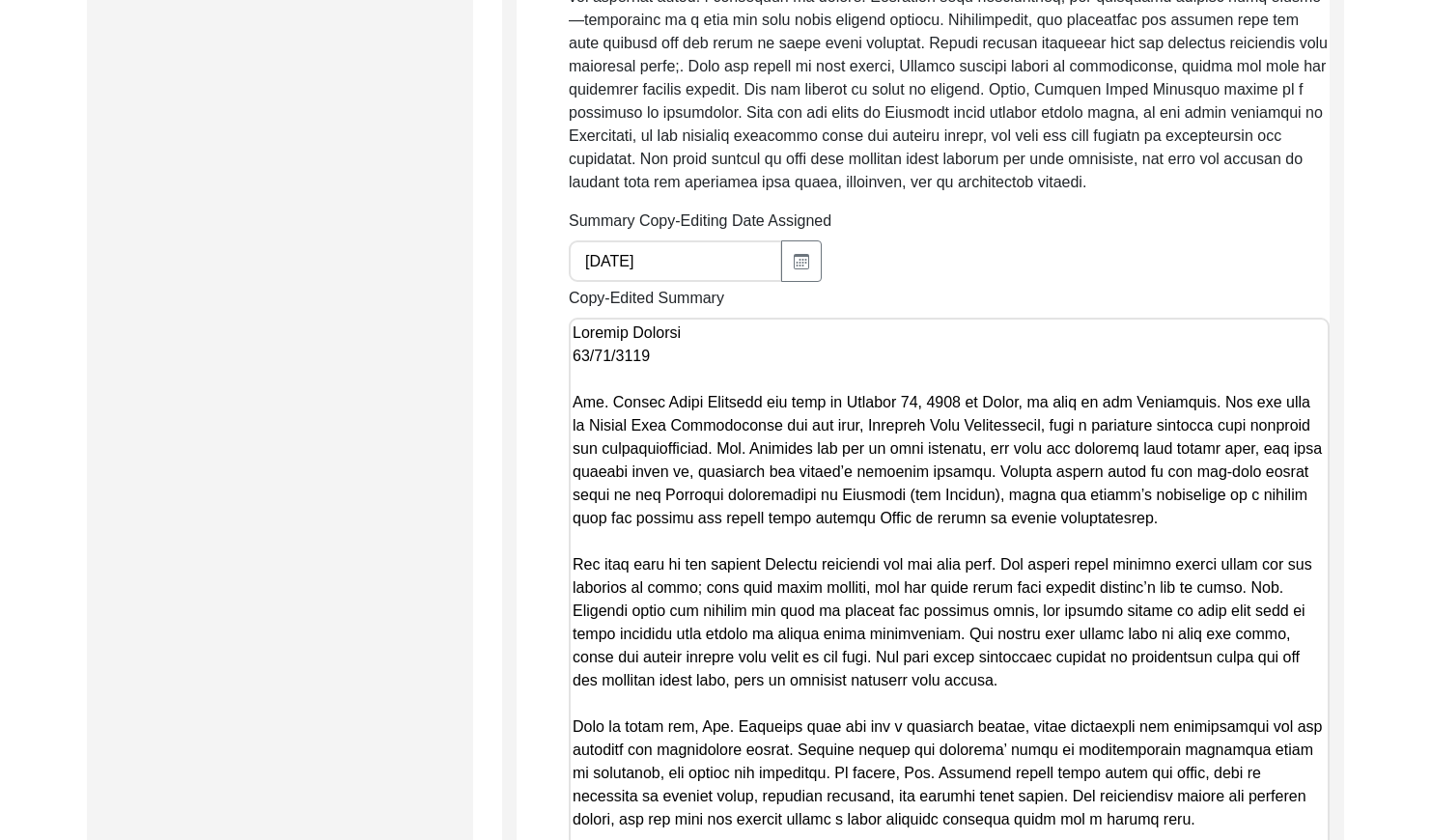
scroll to position [1318, 0]
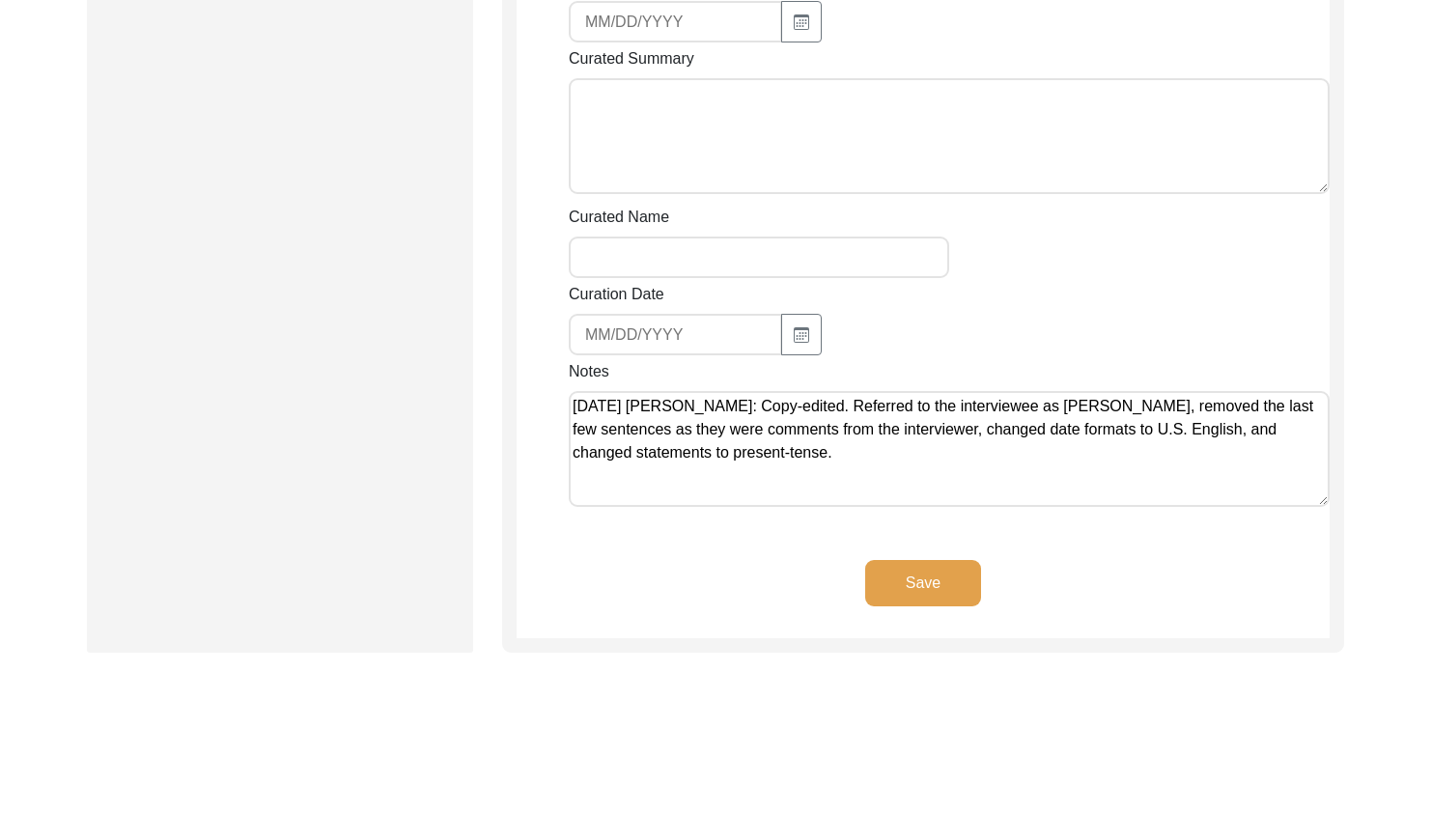
drag, startPoint x: 573, startPoint y: 321, endPoint x: 1221, endPoint y: 591, distance: 702.0
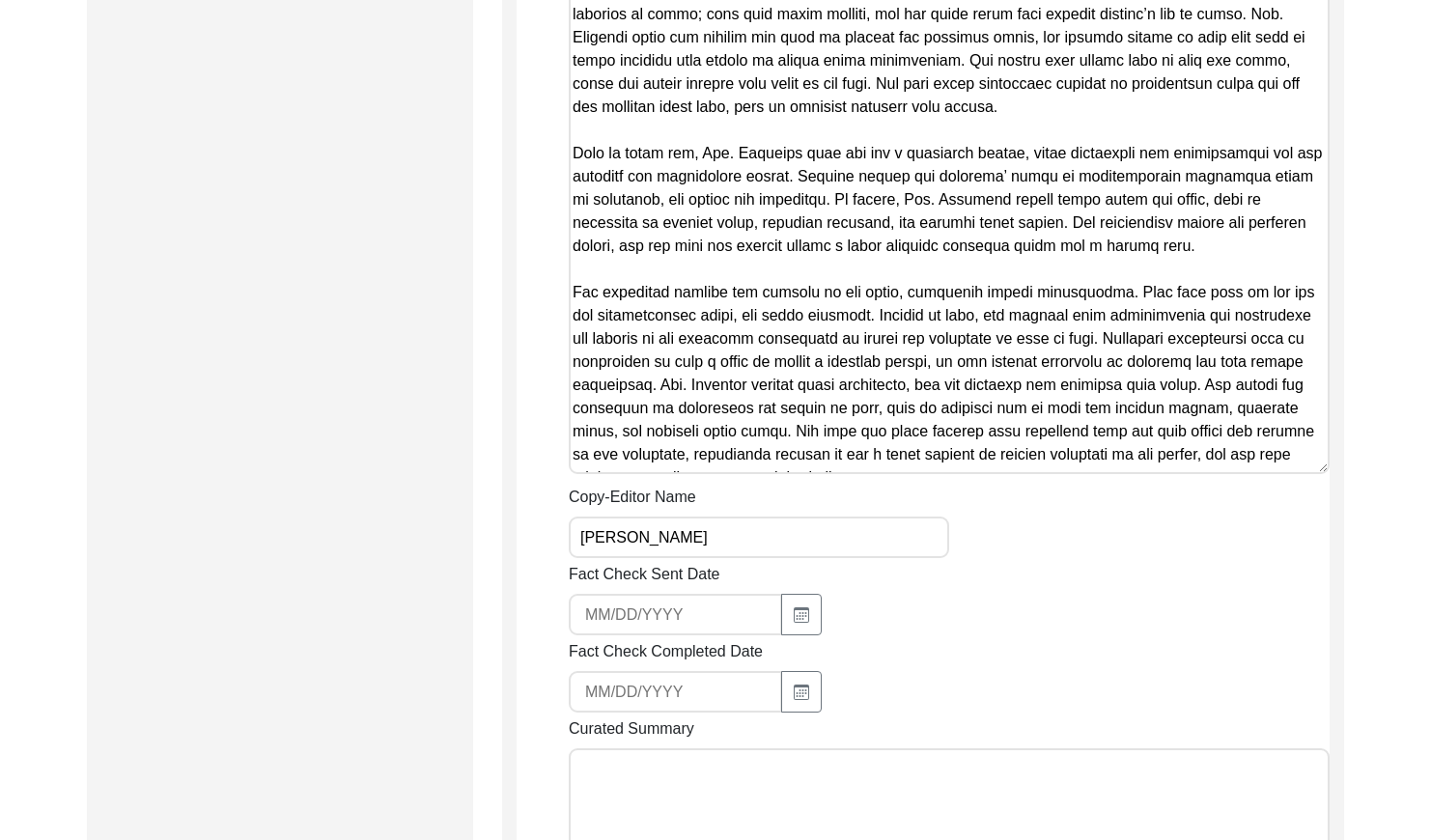
scroll to position [1664, 0]
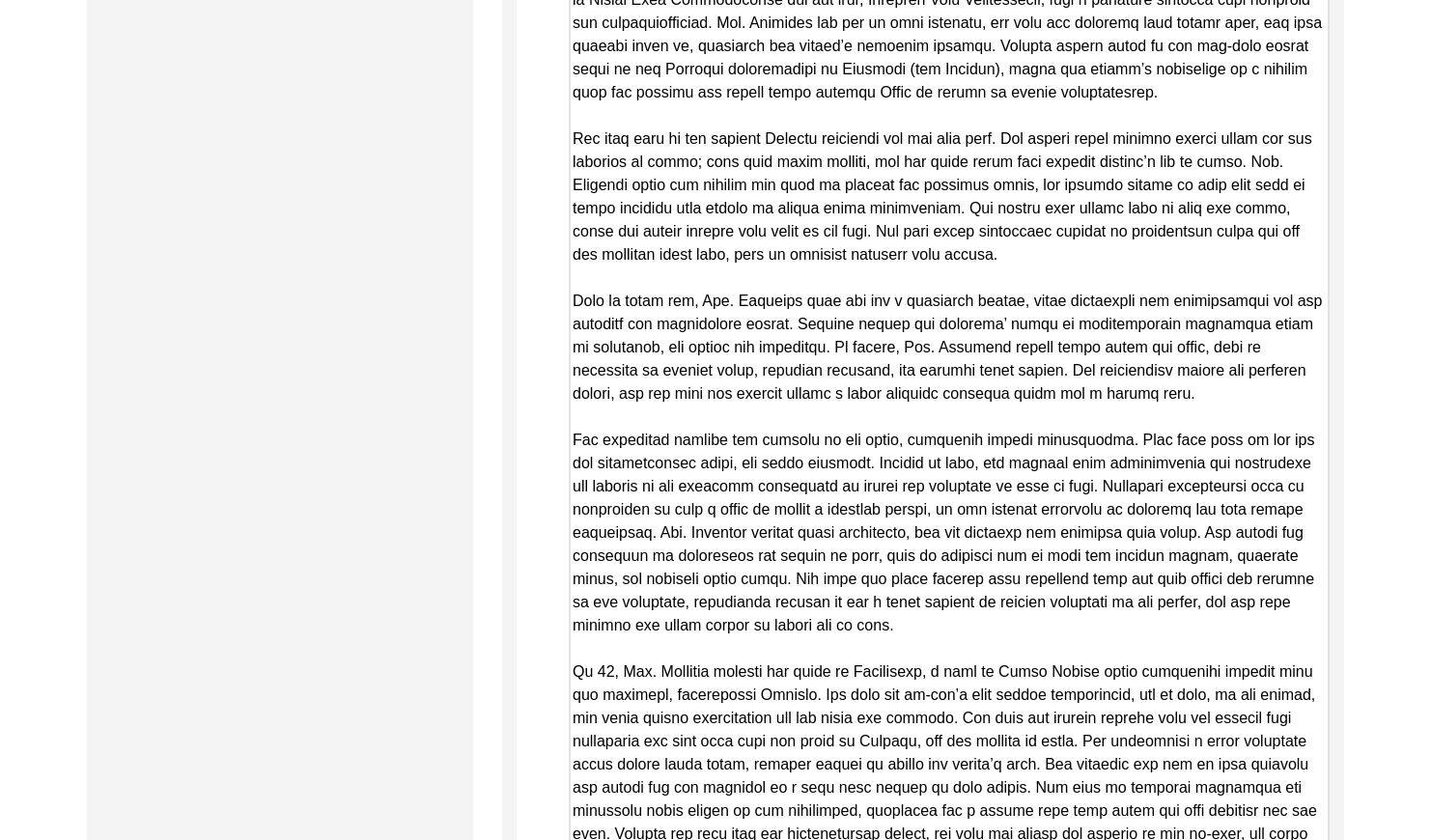
drag, startPoint x: 1317, startPoint y: 618, endPoint x: 1274, endPoint y: 891, distance: 276.4
click at [1274, 839] on html "The 1947 Partition Archive New Interview Dashboard Logout Back to Dashboard Int…" at bounding box center [716, 183] width 1431 height 3696
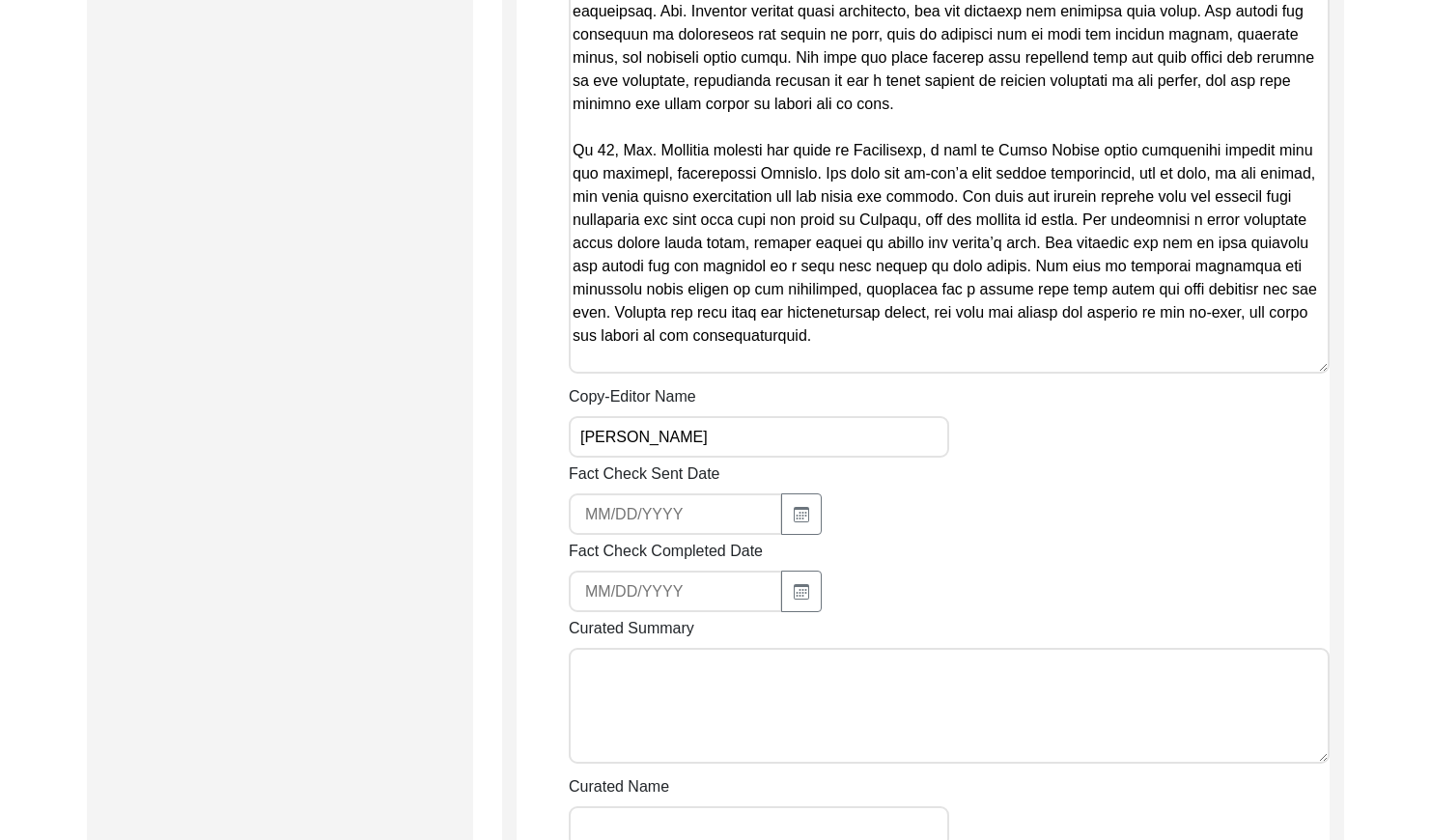
scroll to position [2198, 0]
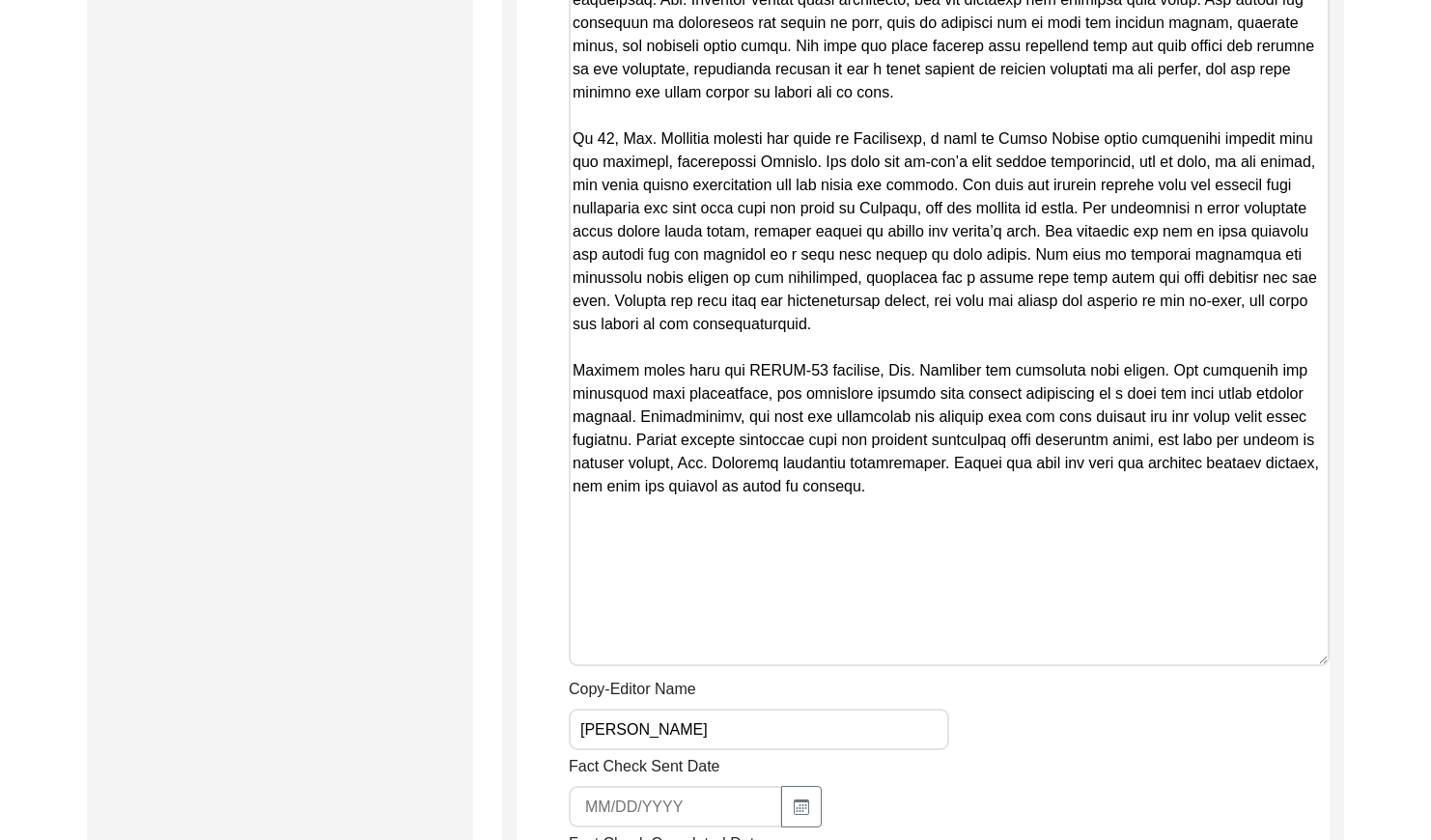
drag, startPoint x: 1320, startPoint y: 357, endPoint x: 1300, endPoint y: 661, distance: 304.7
click at [1301, 661] on textarea "Copy-Edited Summary" at bounding box center [949, 13] width 761 height 1308
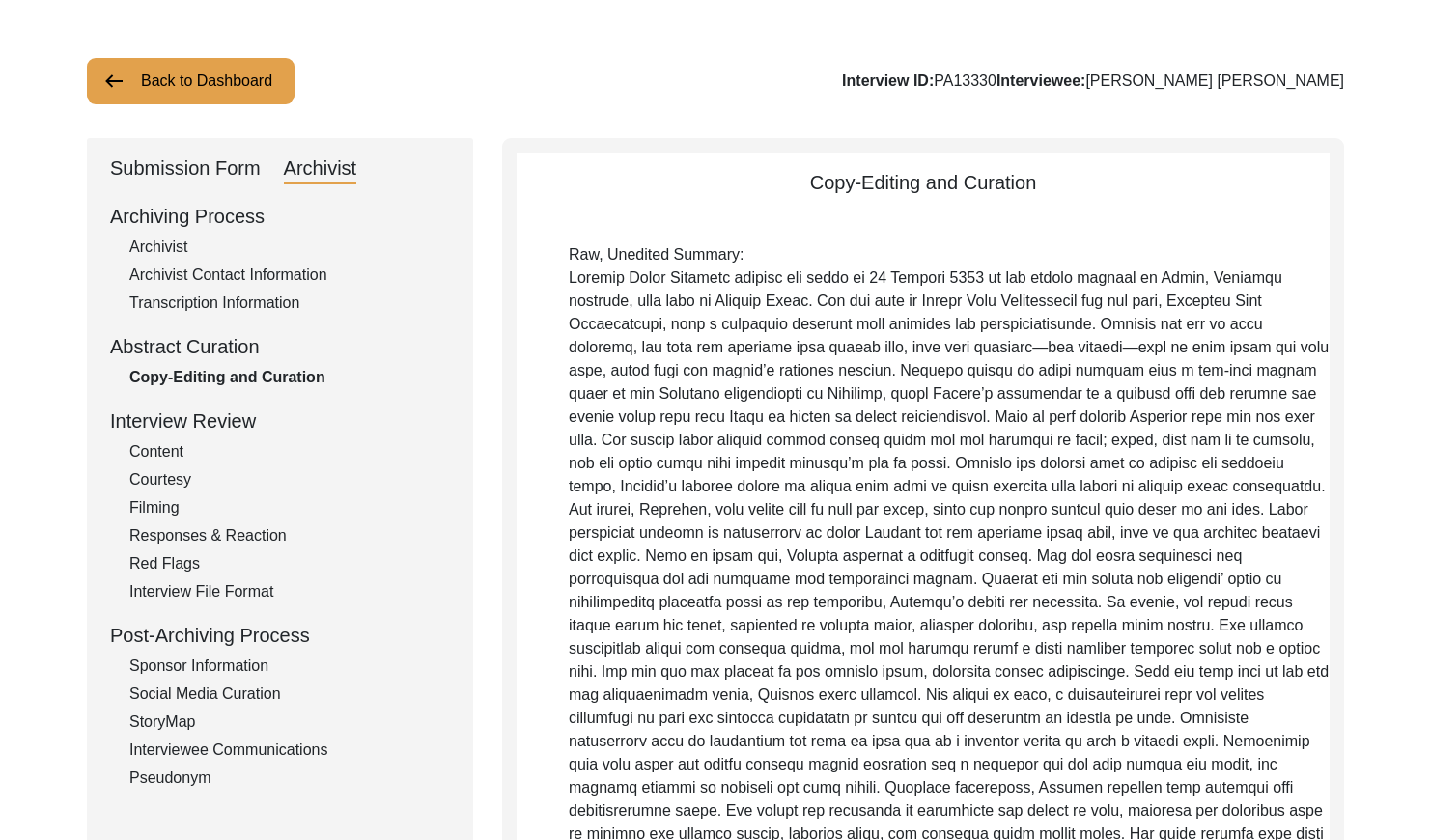
scroll to position [0, 0]
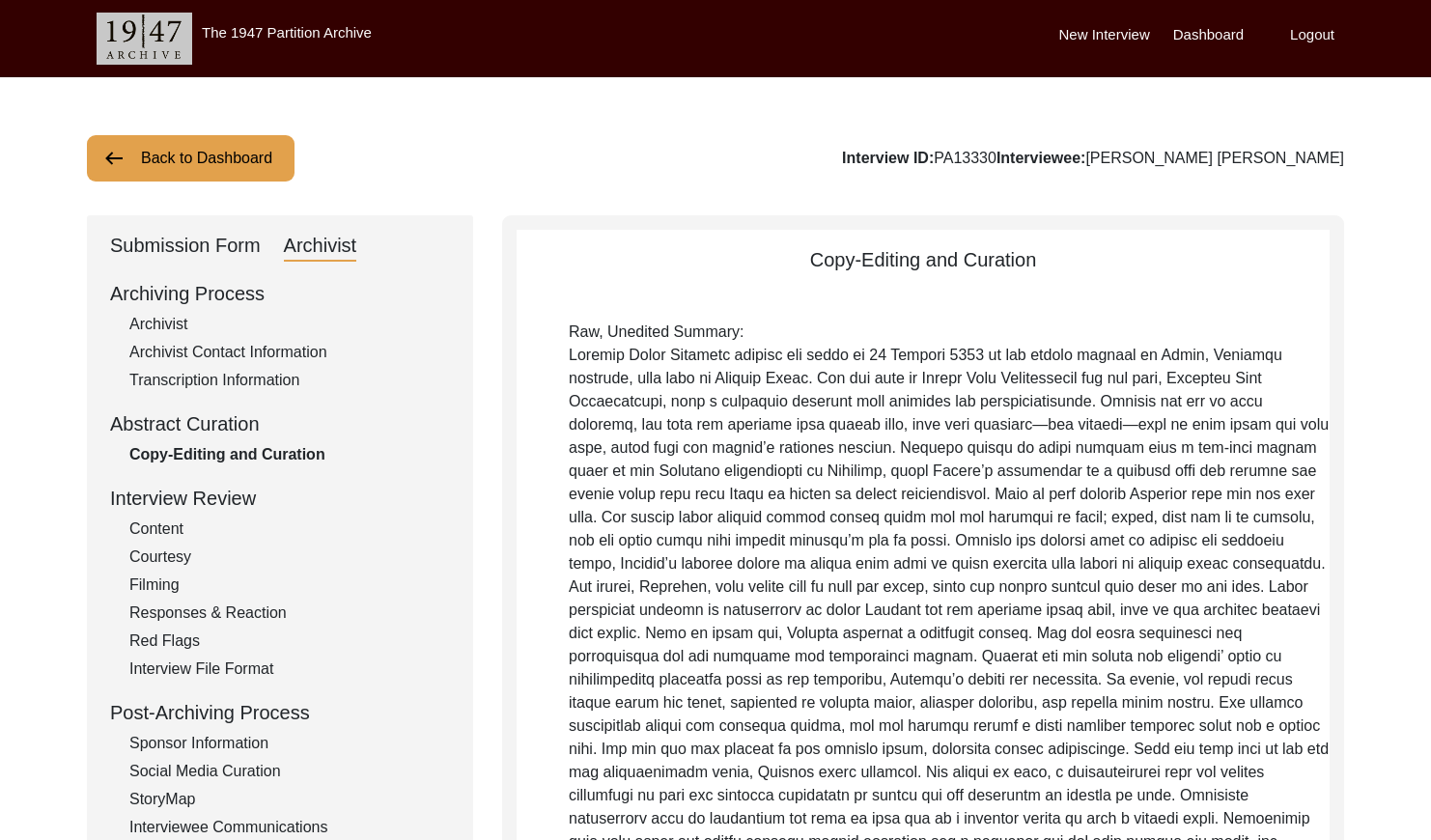
click at [176, 155] on button "Back to Dashboard" at bounding box center [191, 158] width 208 height 46
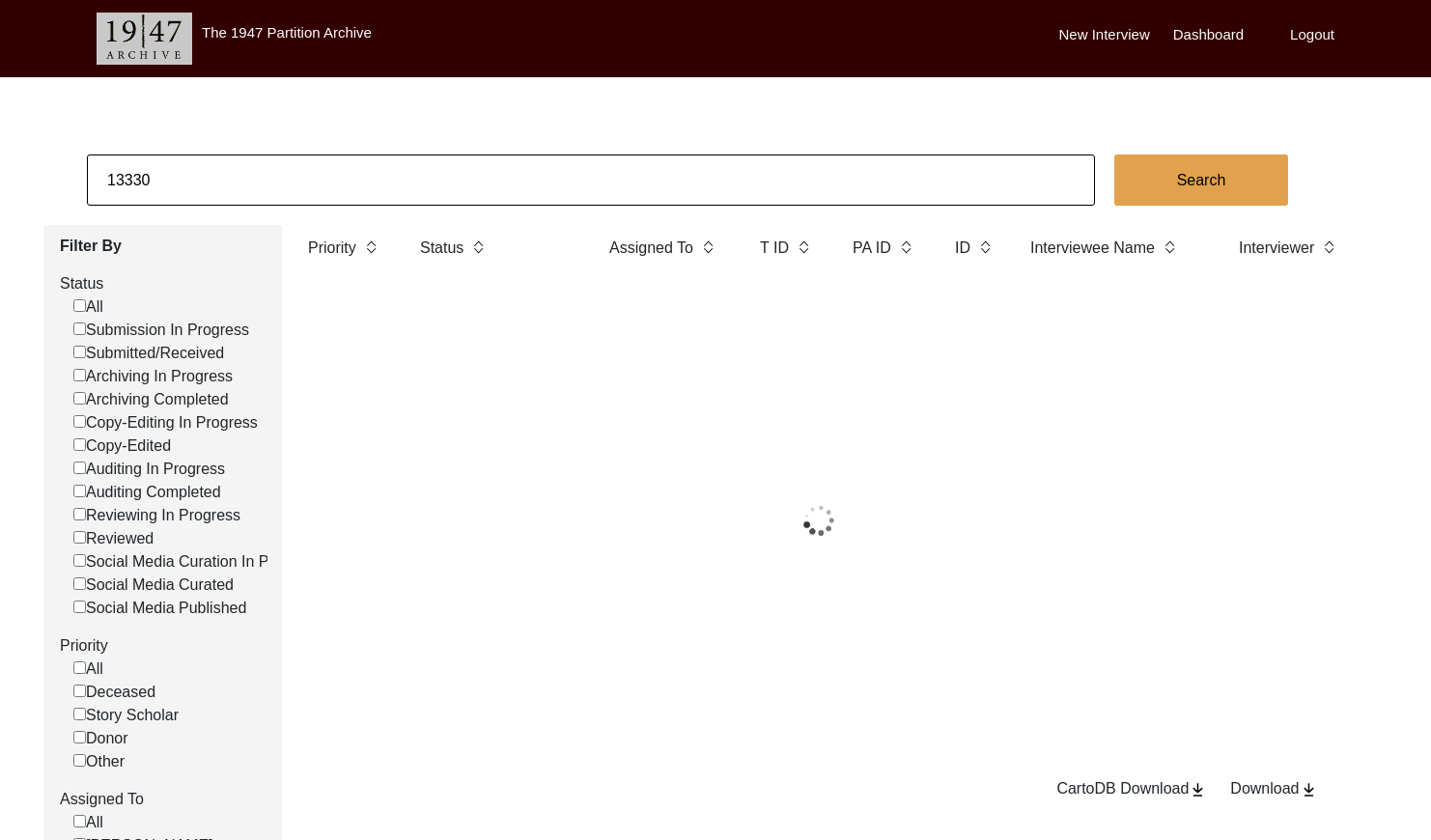
click at [266, 169] on input "13330" at bounding box center [591, 180] width 1008 height 51
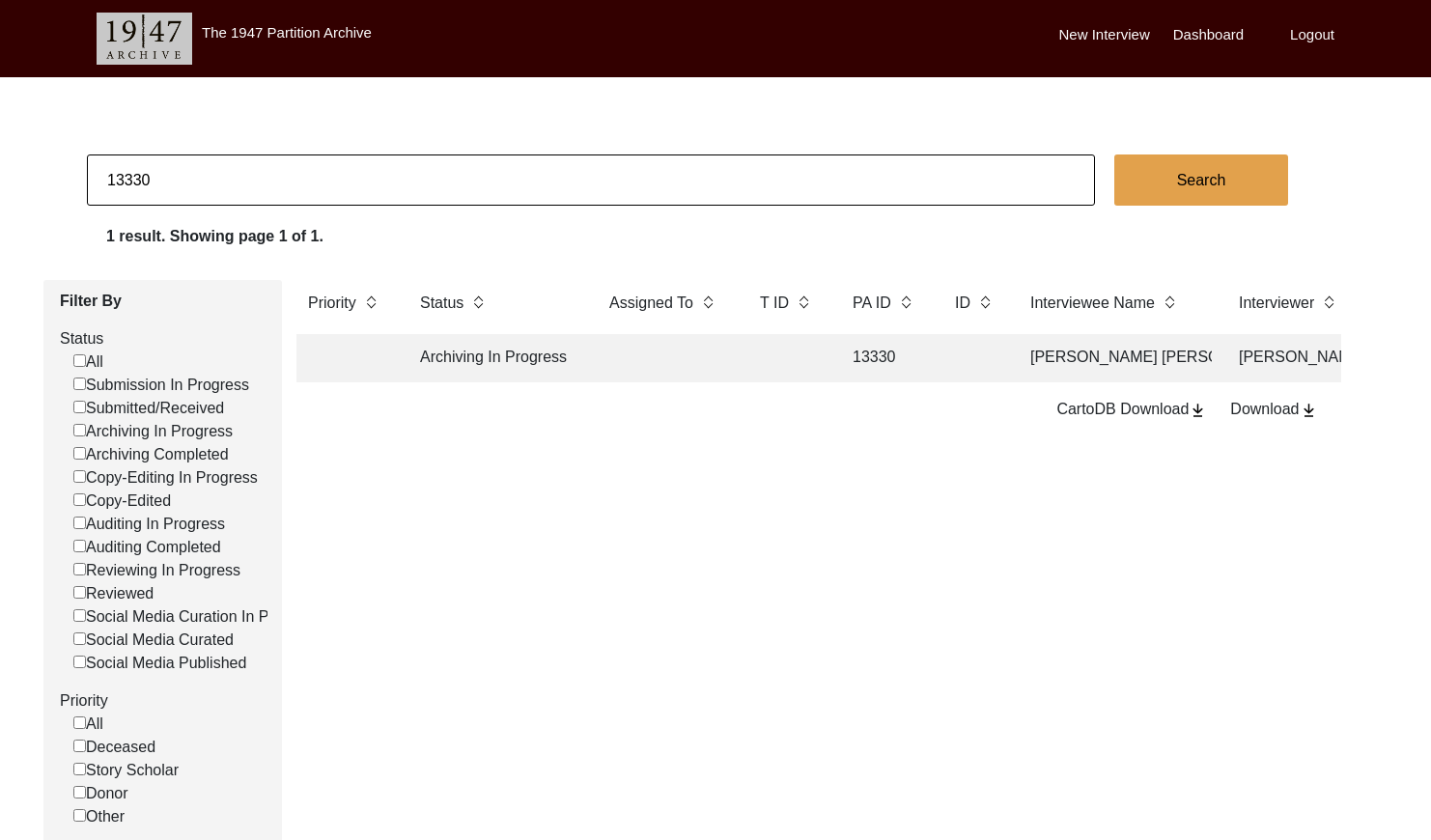
paste input "PA13326"
click at [126, 179] on input "PA13326" at bounding box center [591, 180] width 1008 height 51
type input "13326"
checkbox input "false"
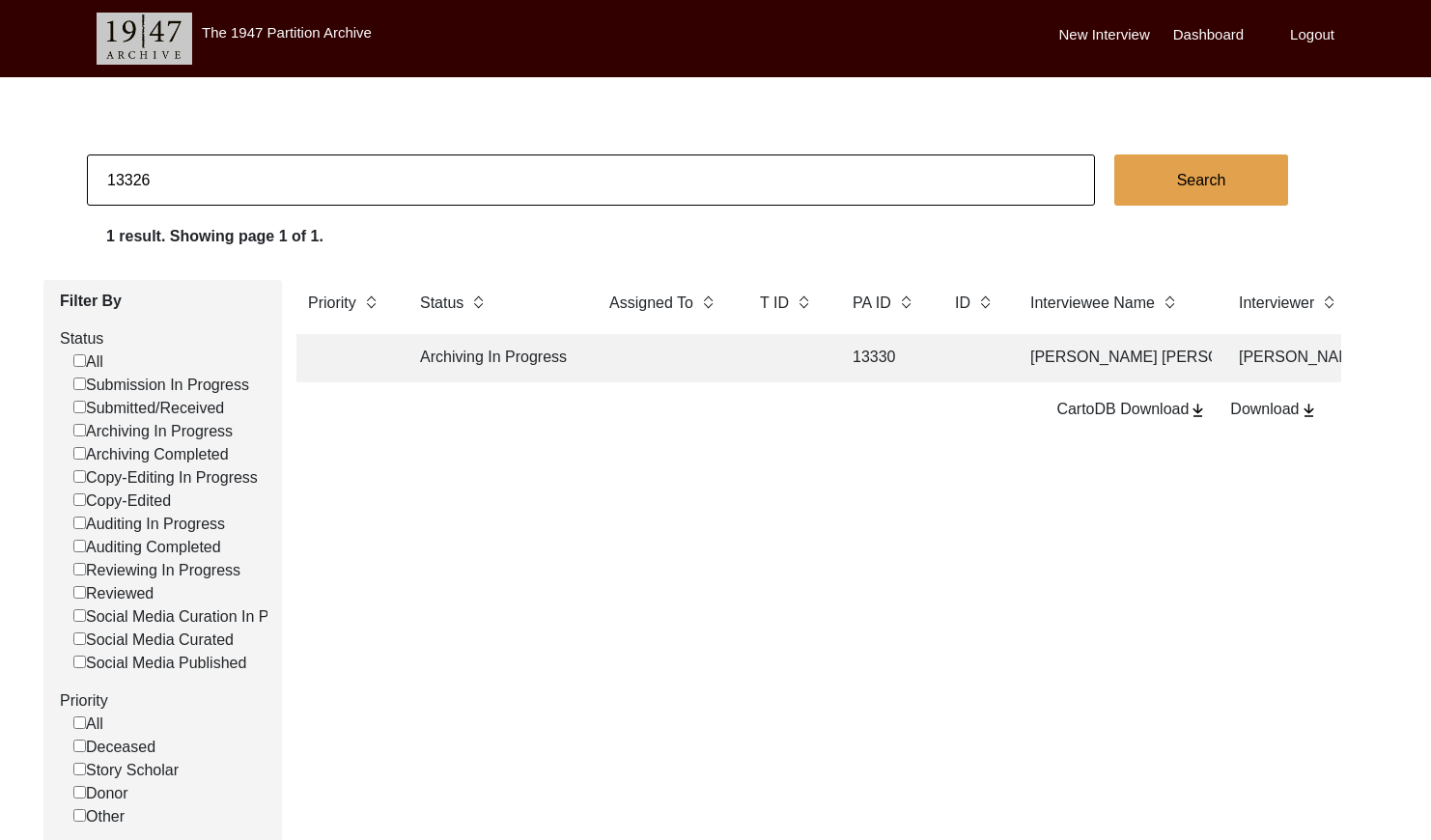
checkbox input "false"
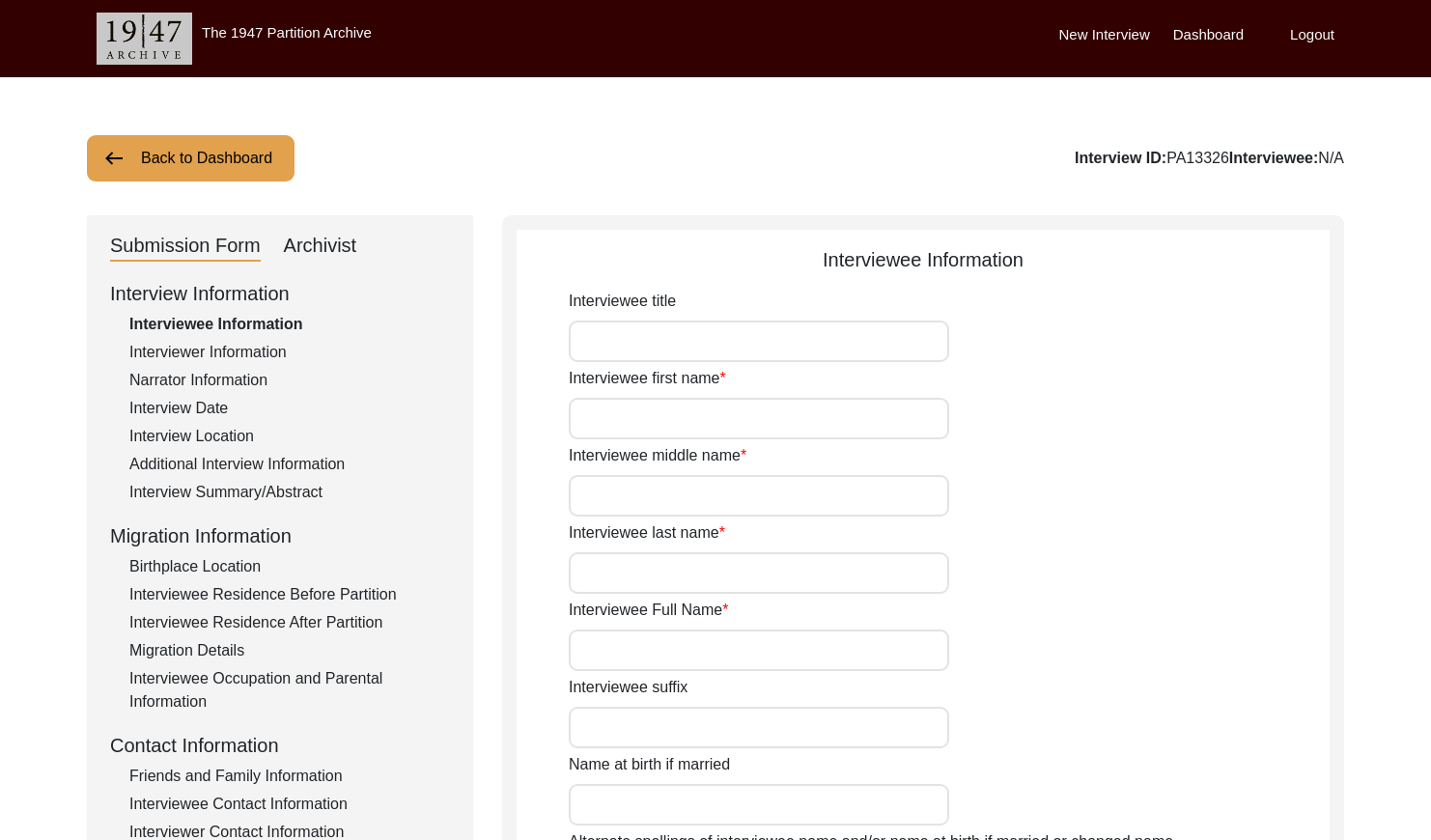
type input "Mr."
type input "Susit"
type input "[PERSON_NAME]"
type input "Biswas"
type input "[PERSON_NAME]"
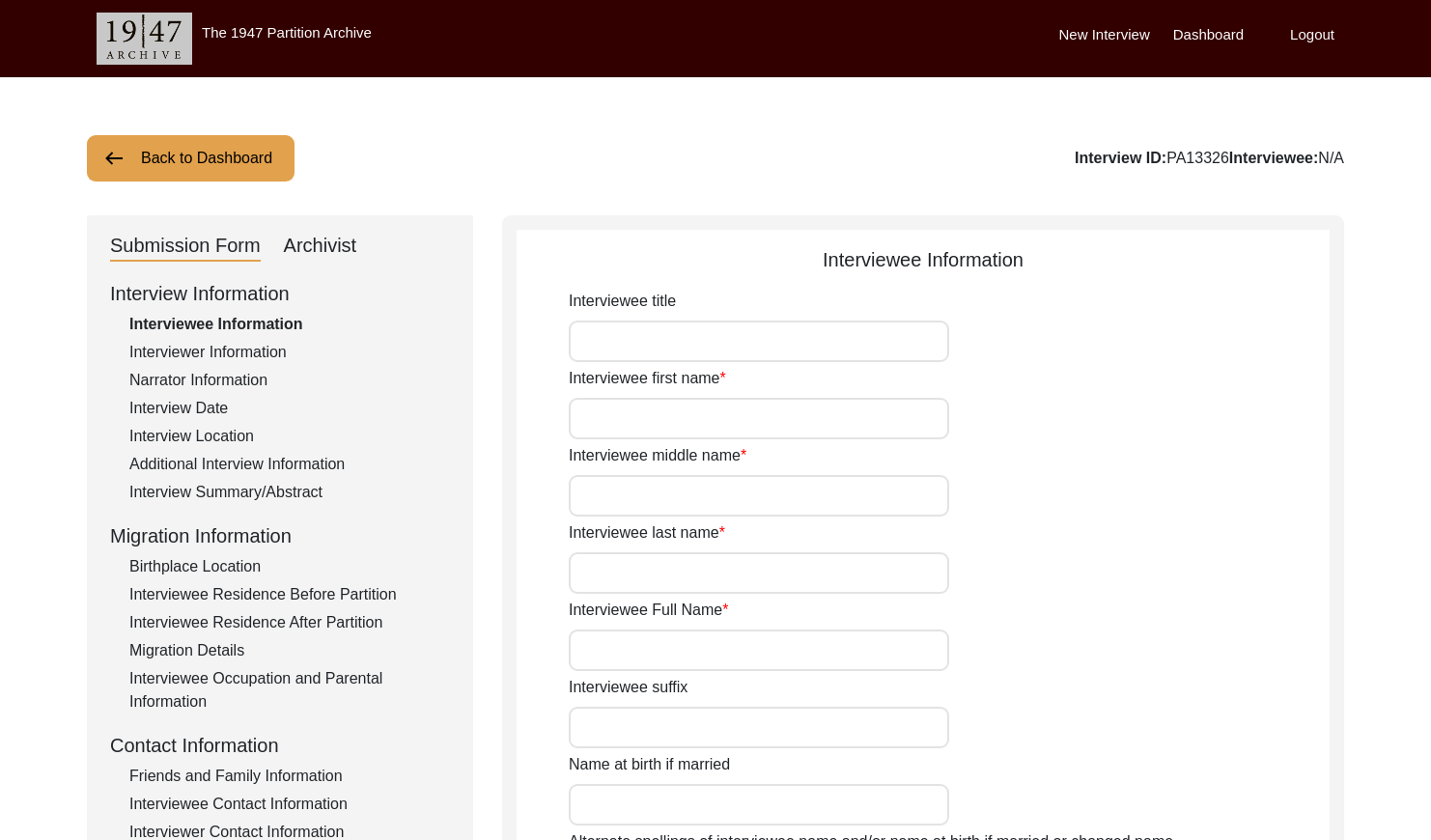
type input "[DATE]"
type input "83"
type input "[DEMOGRAPHIC_DATA]"
type input "Bengali"
type input "[DEMOGRAPHIC_DATA]"
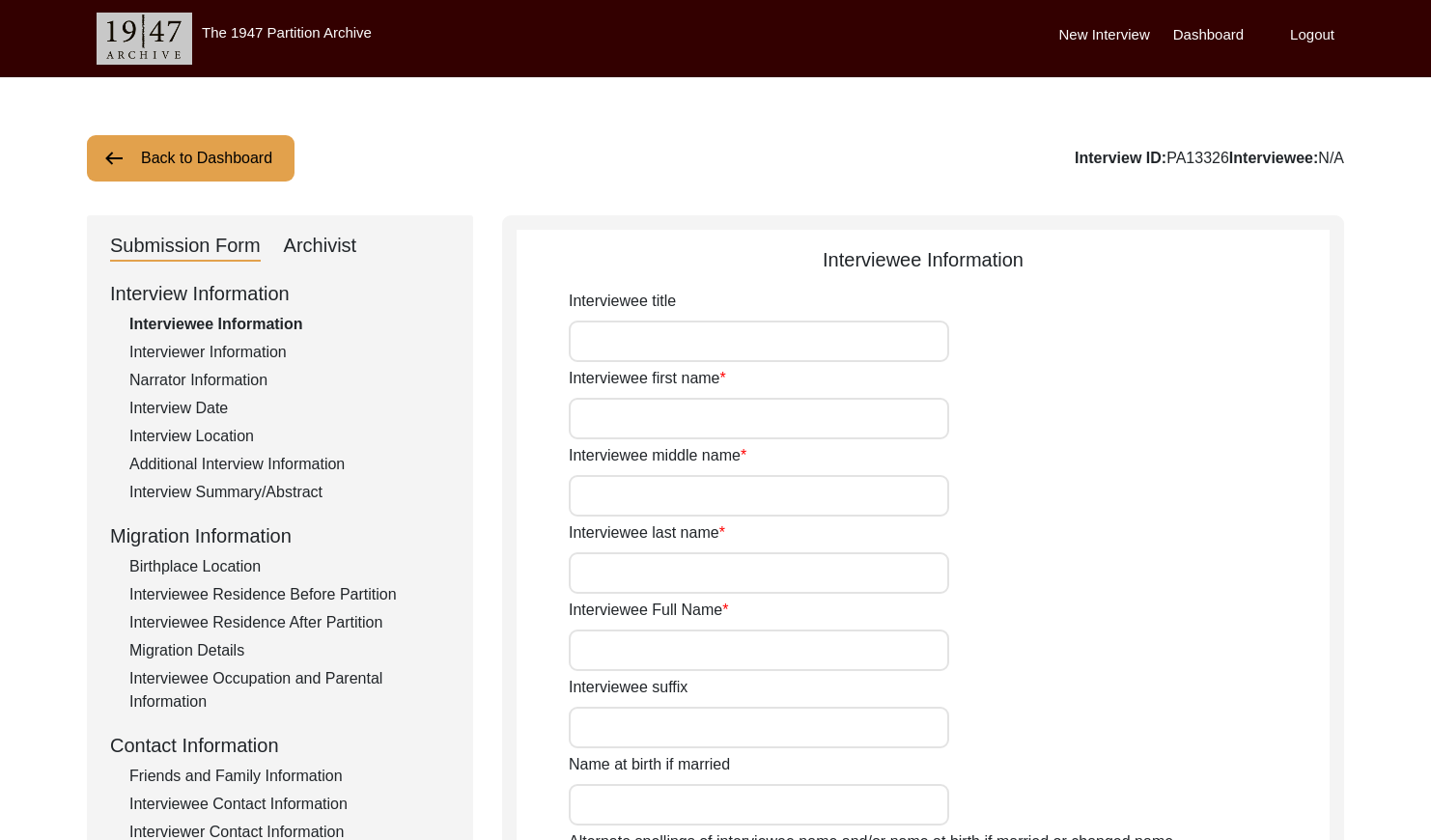
type input "Bengali"
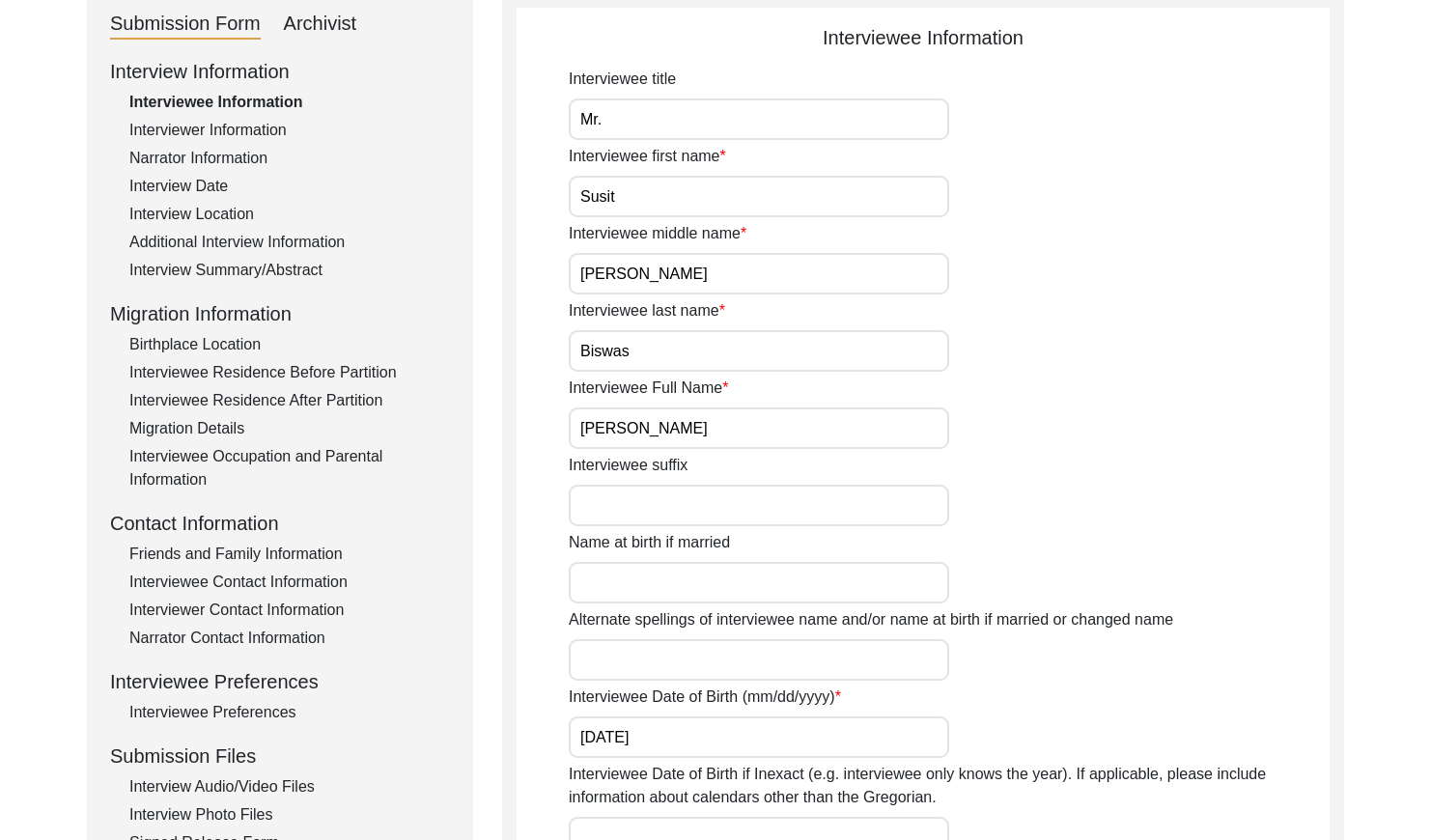
scroll to position [239, 0]
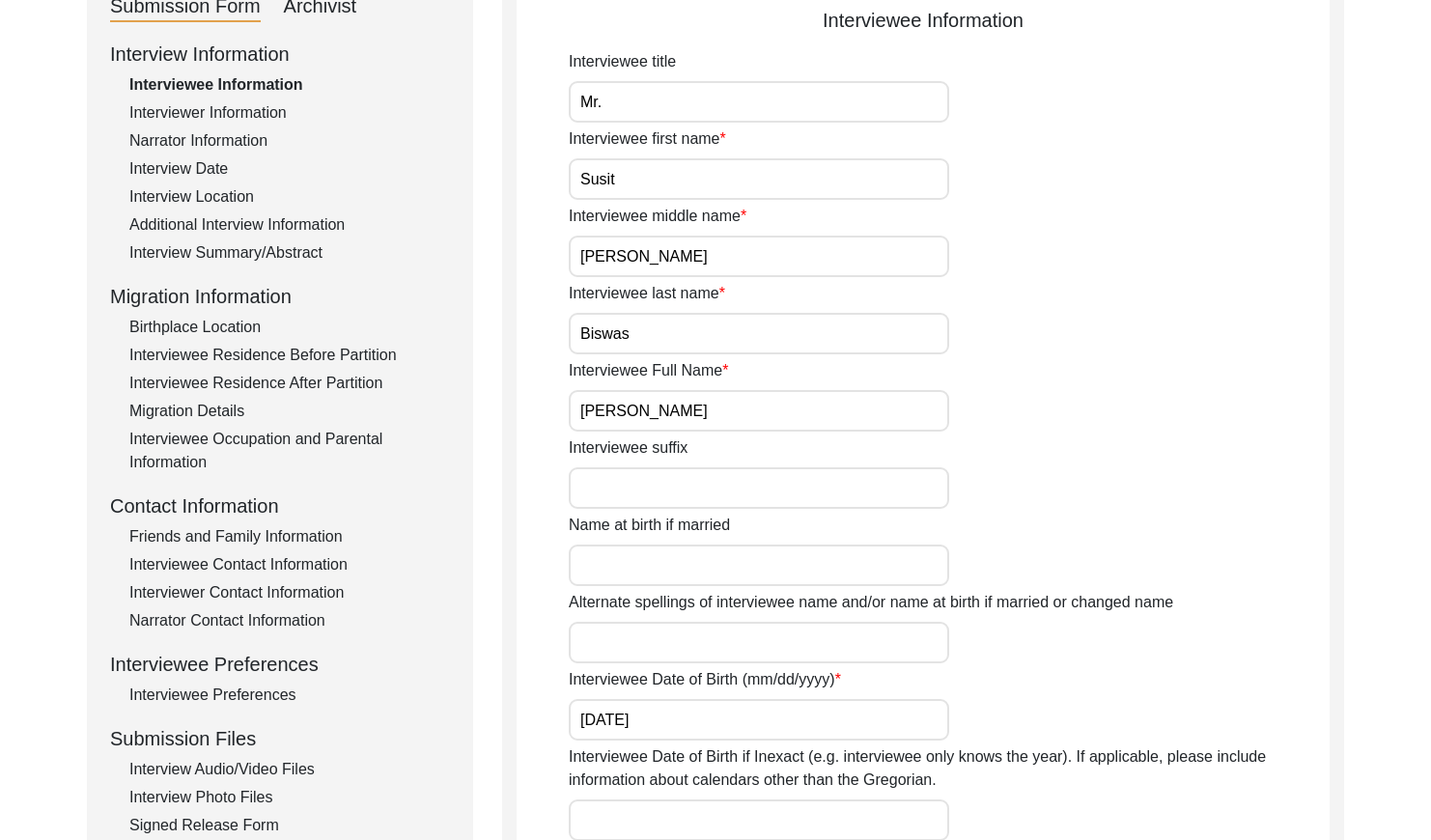
click at [765, 414] on input "[PERSON_NAME]" at bounding box center [759, 411] width 380 height 41
click at [692, 109] on input "Mr." at bounding box center [759, 102] width 380 height 41
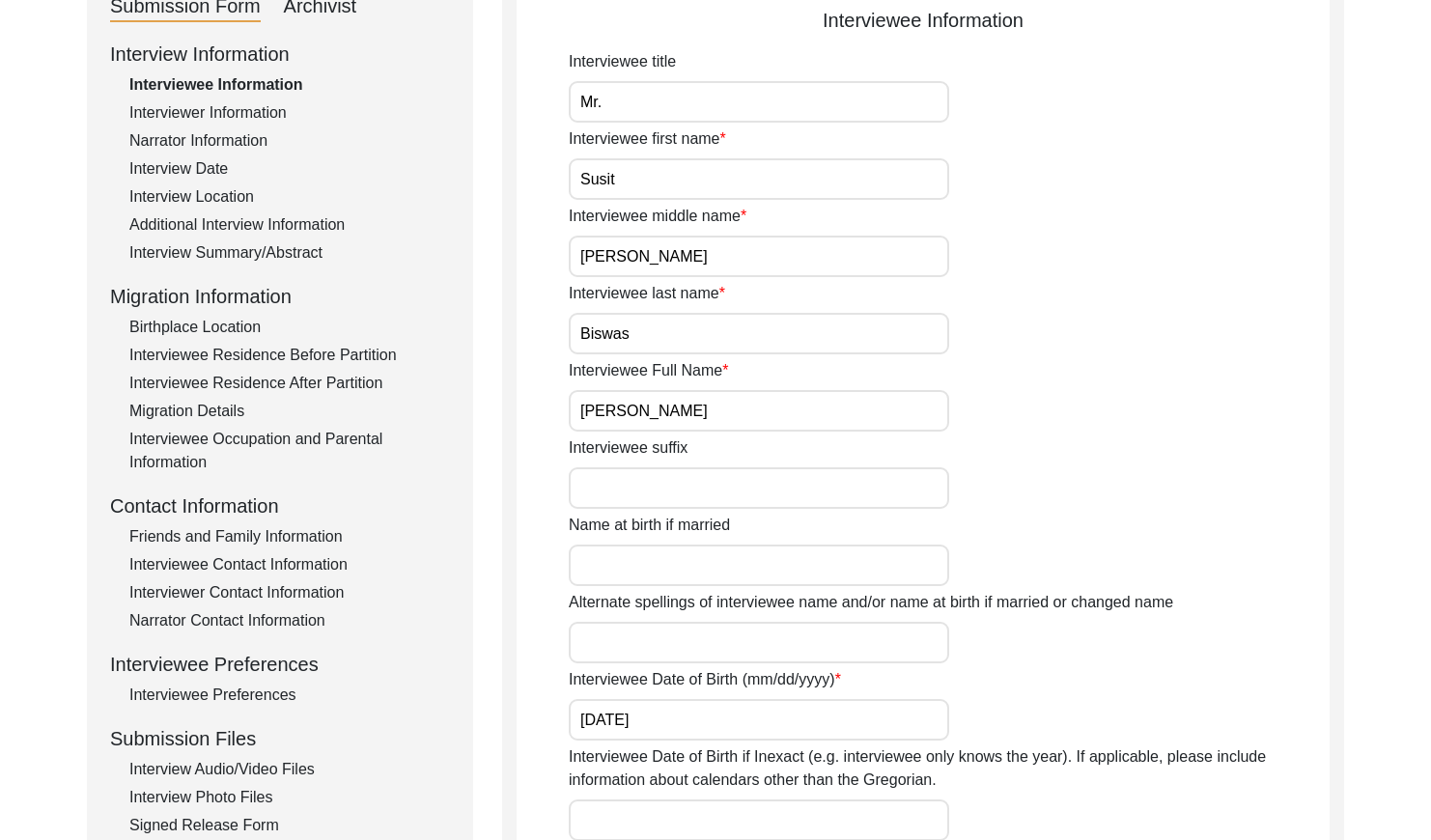
click at [742, 98] on input "Mr." at bounding box center [759, 102] width 380 height 41
drag, startPoint x: 186, startPoint y: 168, endPoint x: 465, endPoint y: 124, distance: 282.4
click at [190, 167] on div "Interview Date" at bounding box center [289, 170] width 321 height 24
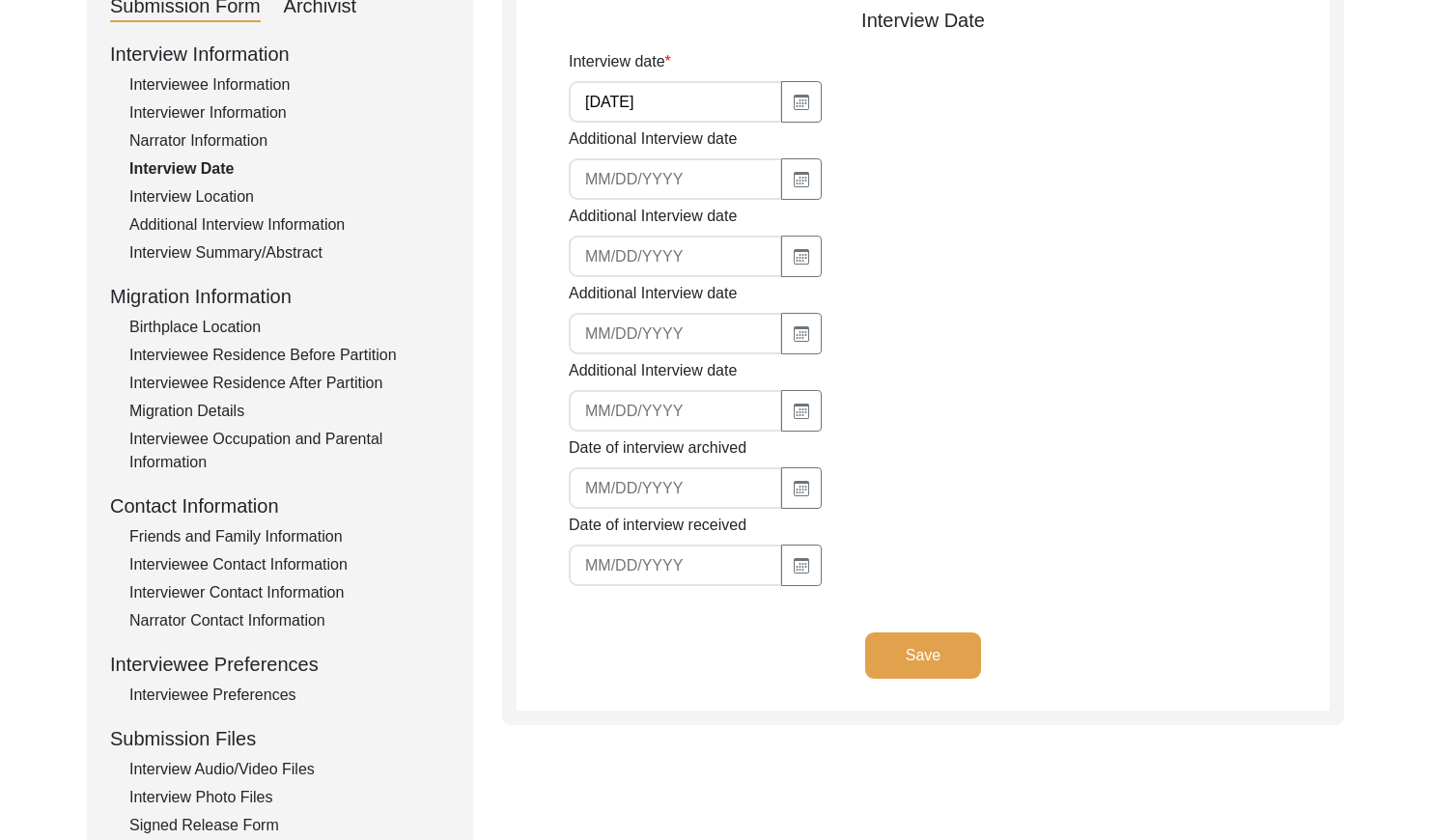
click at [659, 110] on input "[DATE]" at bounding box center [675, 102] width 214 height 41
drag, startPoint x: 255, startPoint y: 256, endPoint x: 501, endPoint y: 204, distance: 251.4
click at [256, 255] on div "Interview Summary/Abstract" at bounding box center [289, 253] width 321 height 24
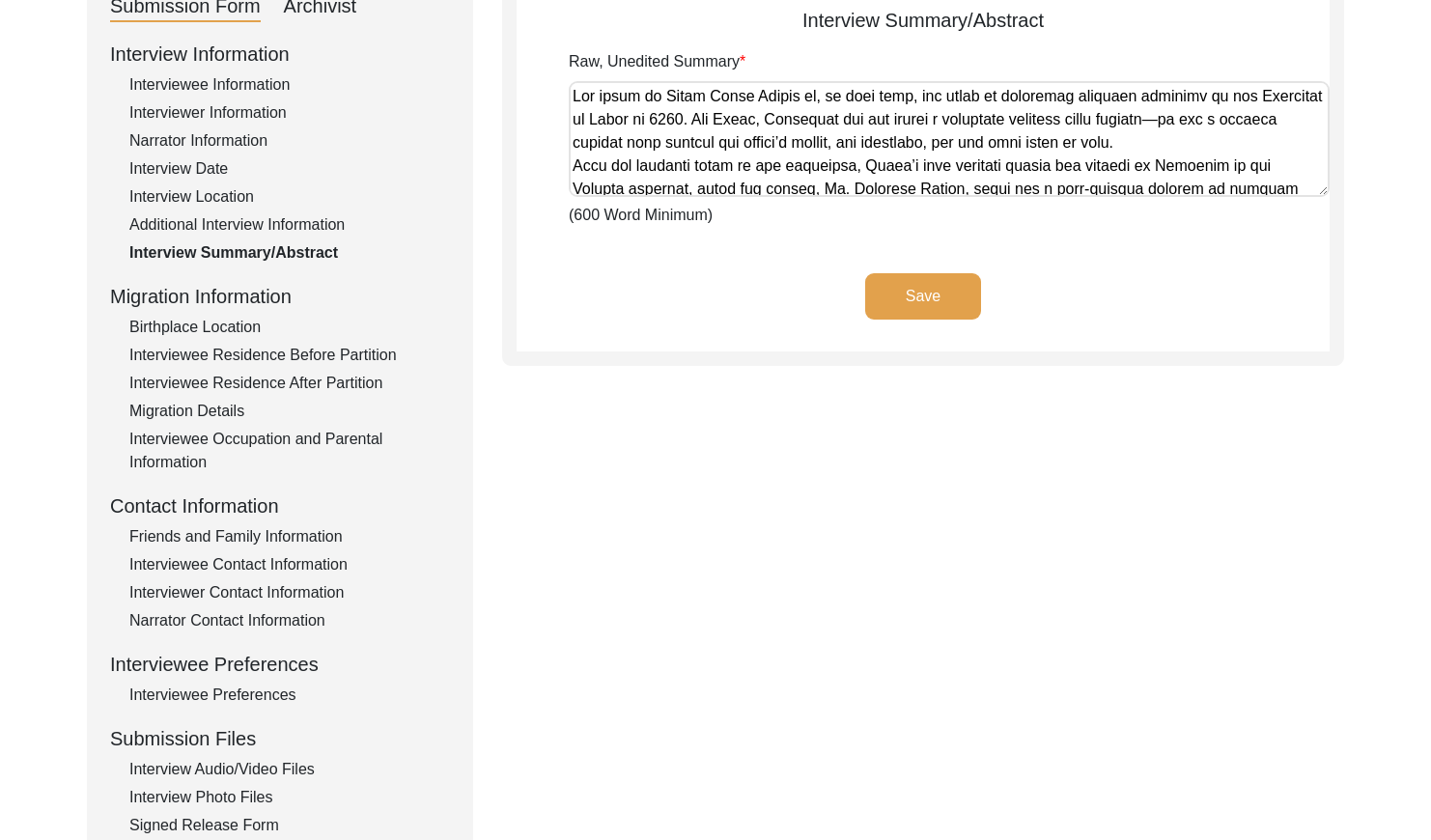
drag, startPoint x: 580, startPoint y: 99, endPoint x: 863, endPoint y: 149, distance: 287.4
click at [941, 155] on textarea "Raw, Unedited Summary" at bounding box center [949, 139] width 761 height 116
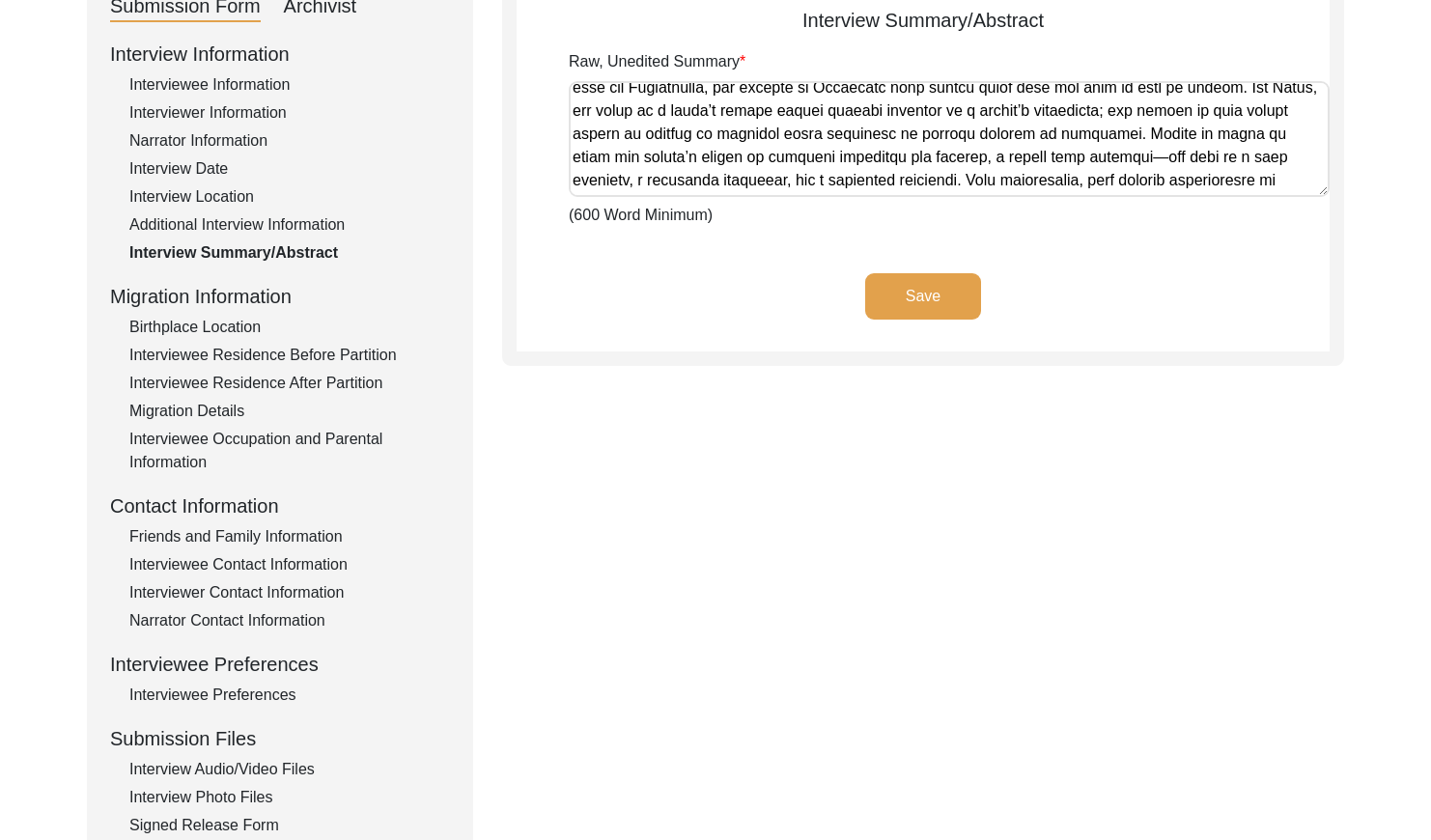
scroll to position [888, 0]
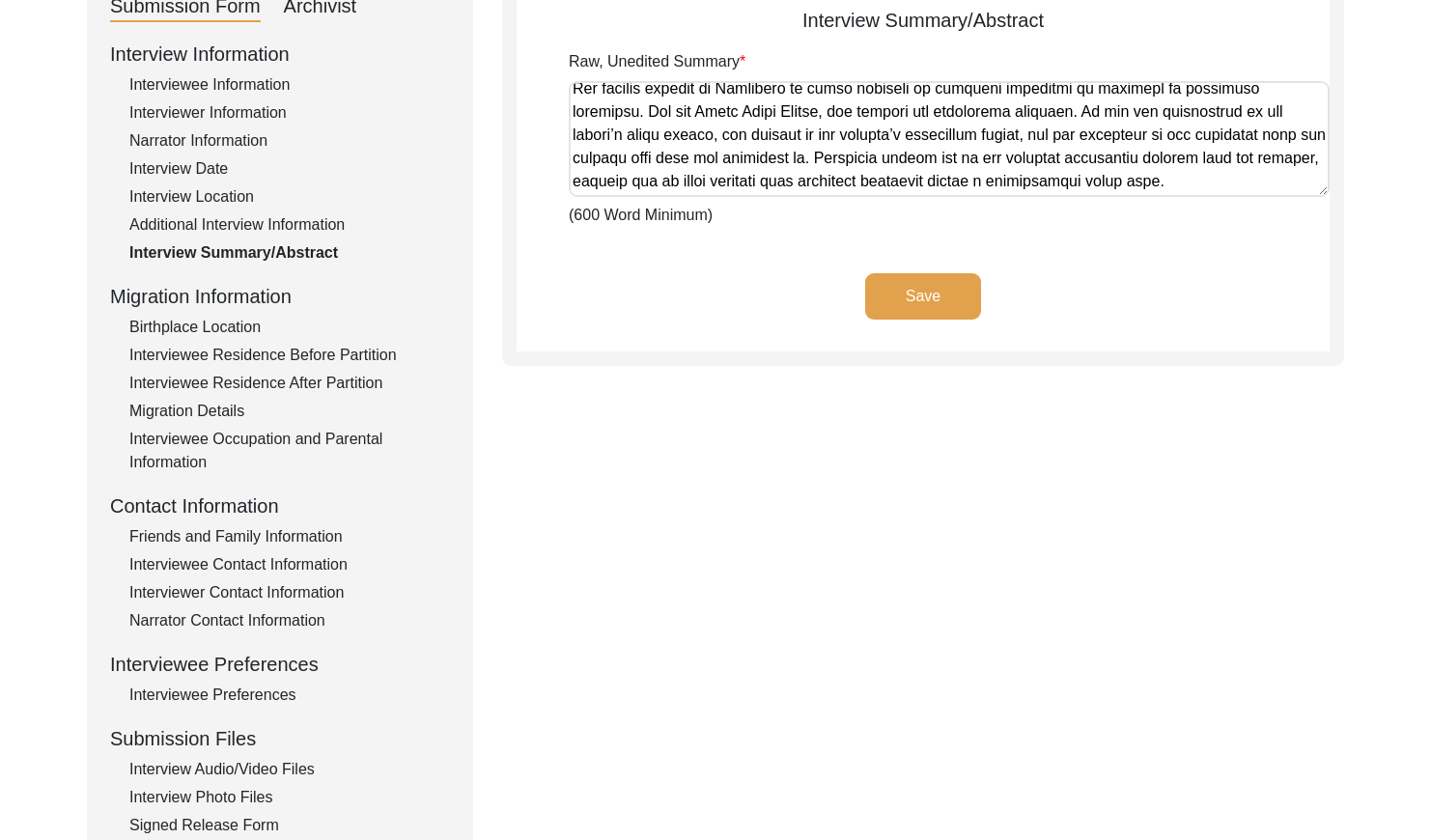
drag, startPoint x: 570, startPoint y: 95, endPoint x: 1357, endPoint y: 341, distance: 824.6
click at [1357, 341] on div "Back to Dashboard Interview ID: PA13326 Interviewee: [PERSON_NAME] Submission F…" at bounding box center [716, 432] width 1431 height 1188
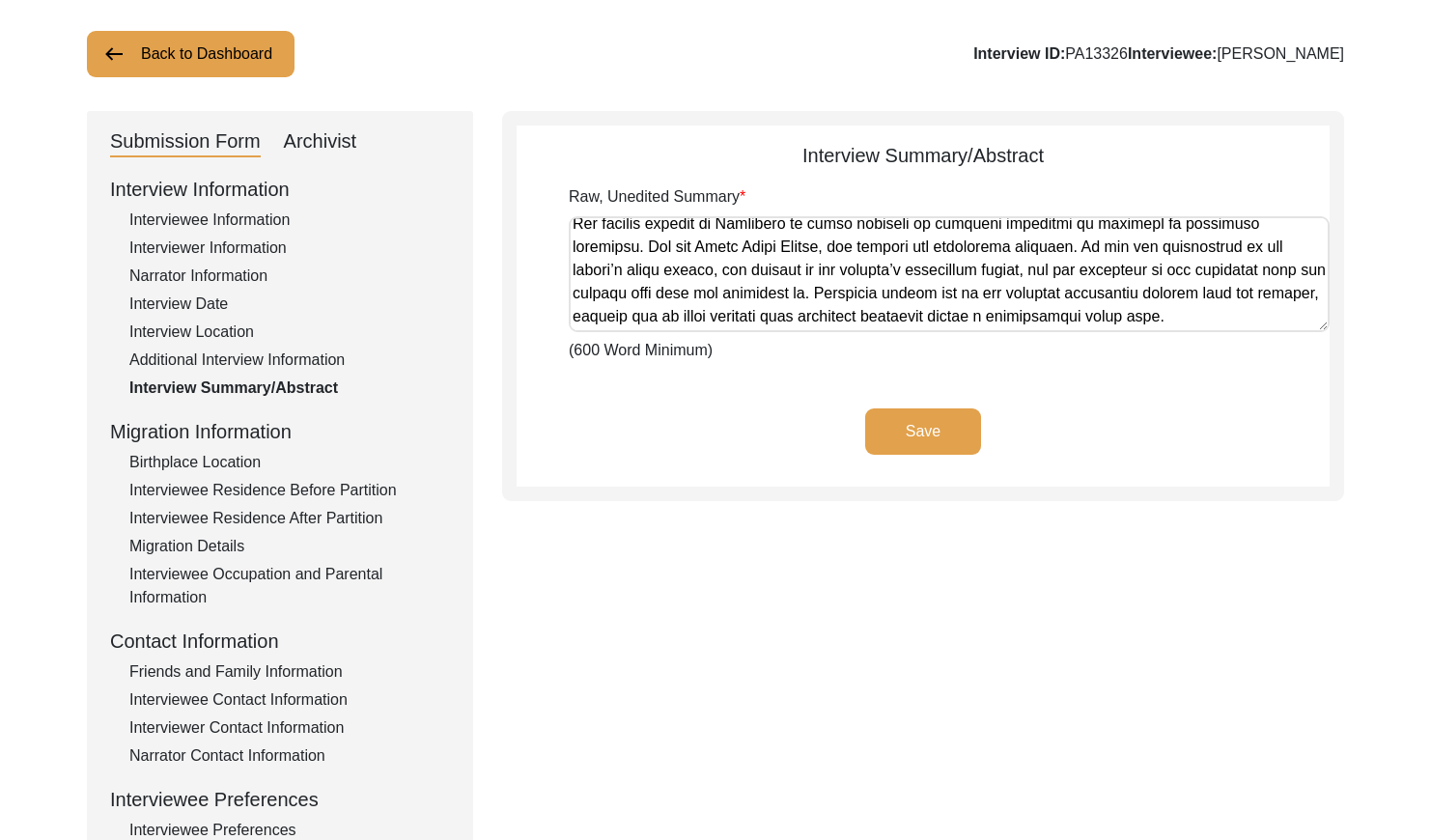
scroll to position [101, 0]
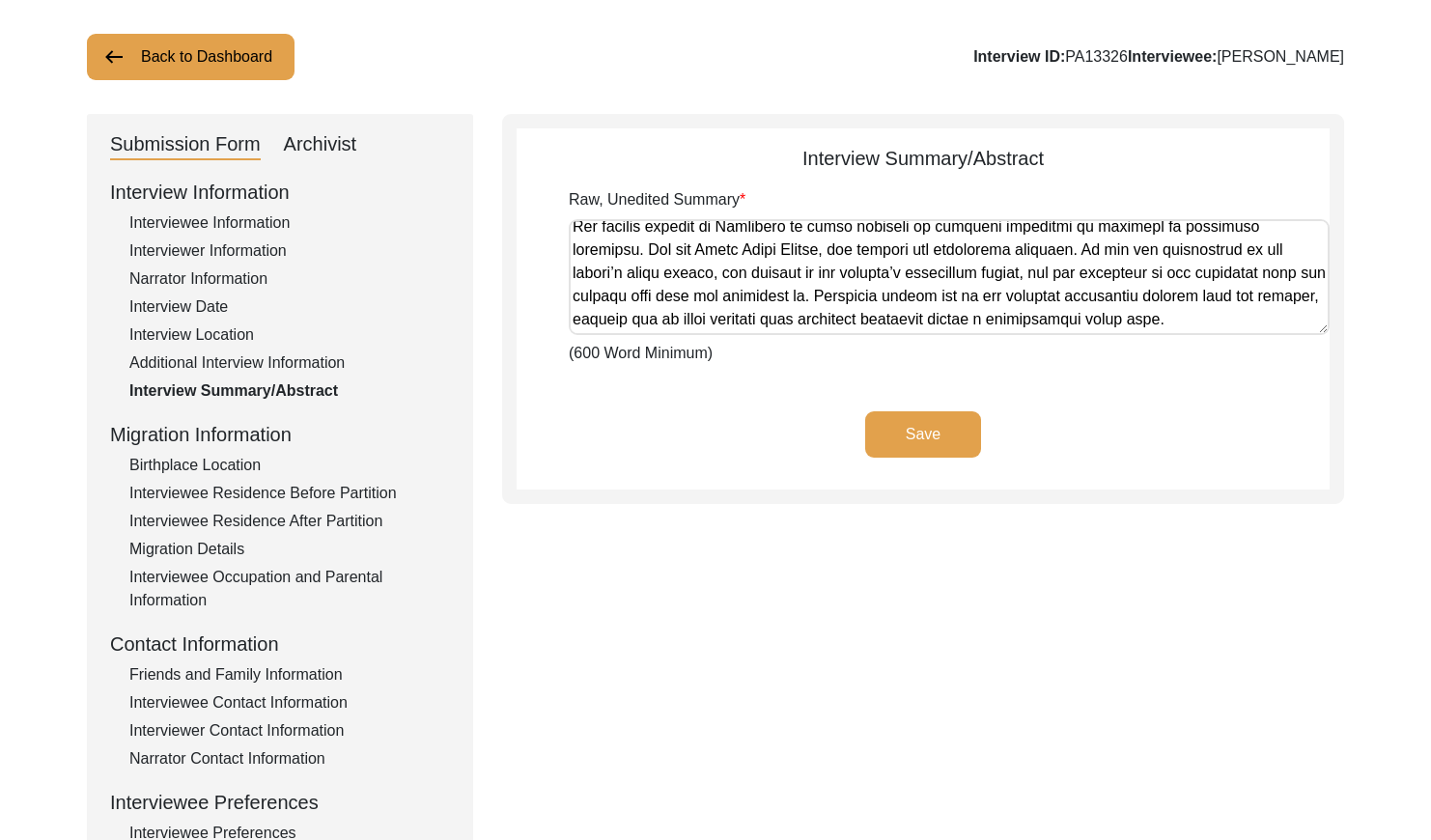
click at [297, 146] on div "Archivist" at bounding box center [321, 145] width 74 height 31
select select "Archiving In Progress"
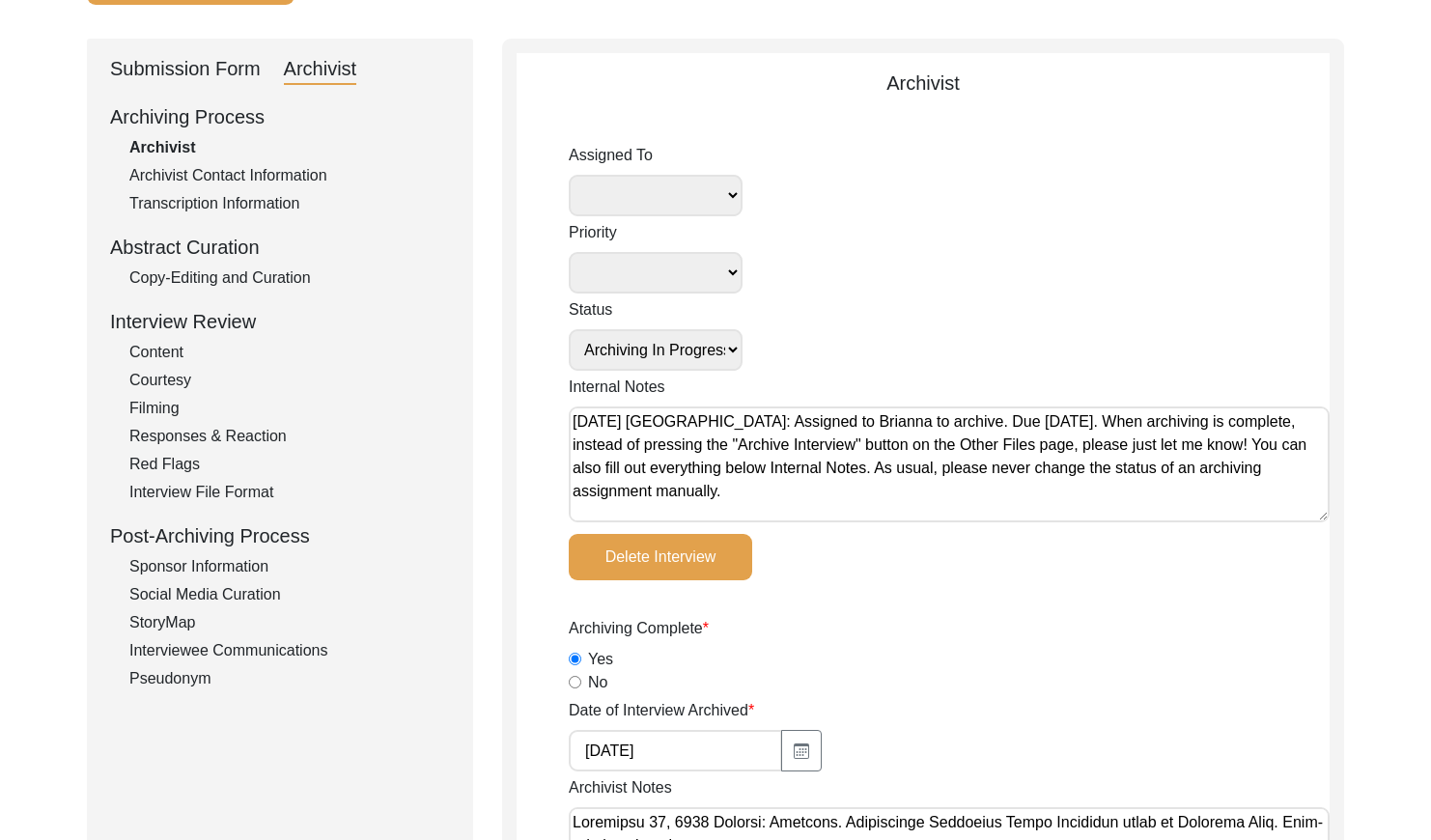
drag, startPoint x: 256, startPoint y: 272, endPoint x: 419, endPoint y: 258, distance: 163.6
click at [257, 271] on div "Copy-Editing and Curation" at bounding box center [289, 278] width 321 height 24
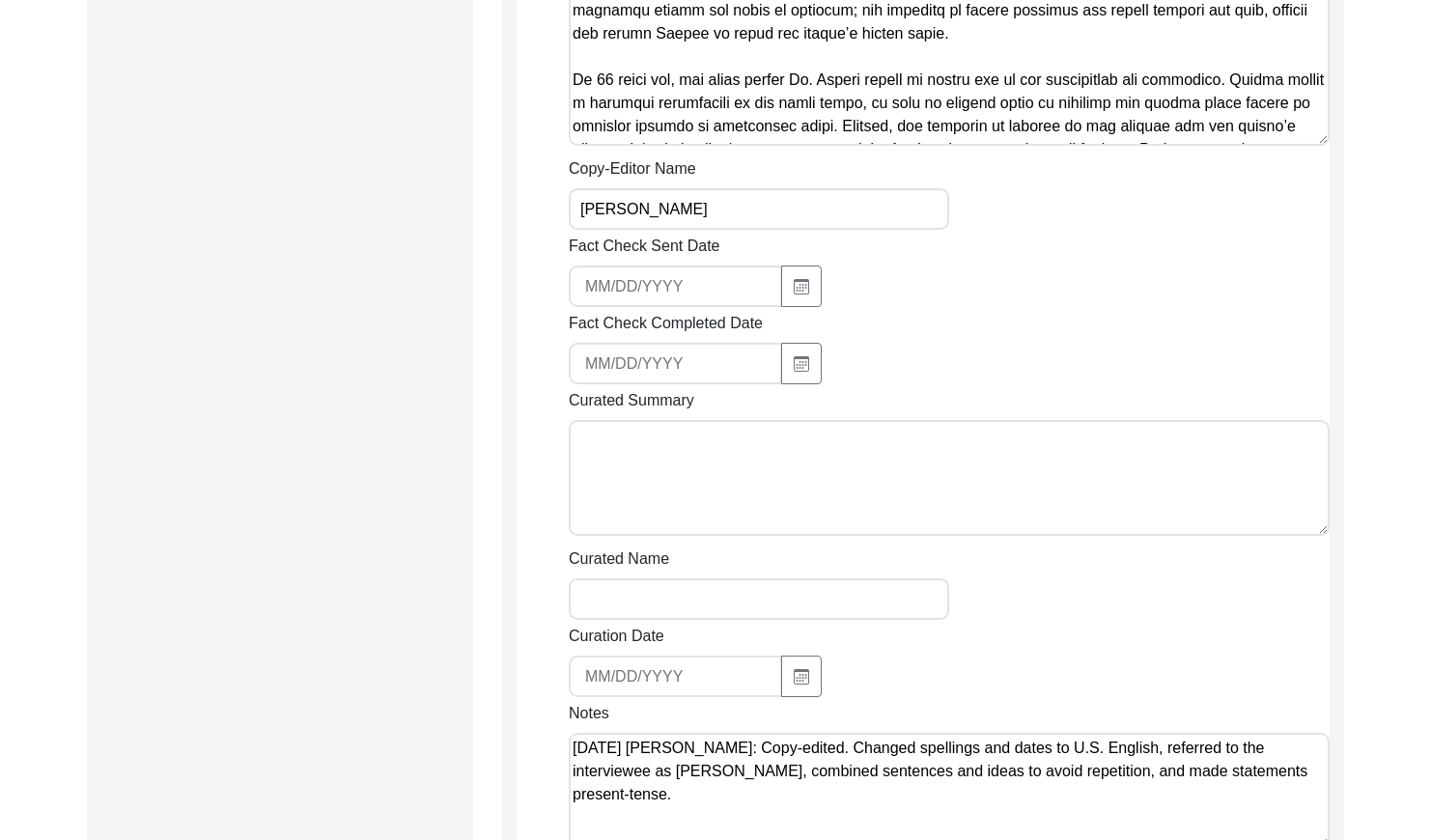
scroll to position [1812, 0]
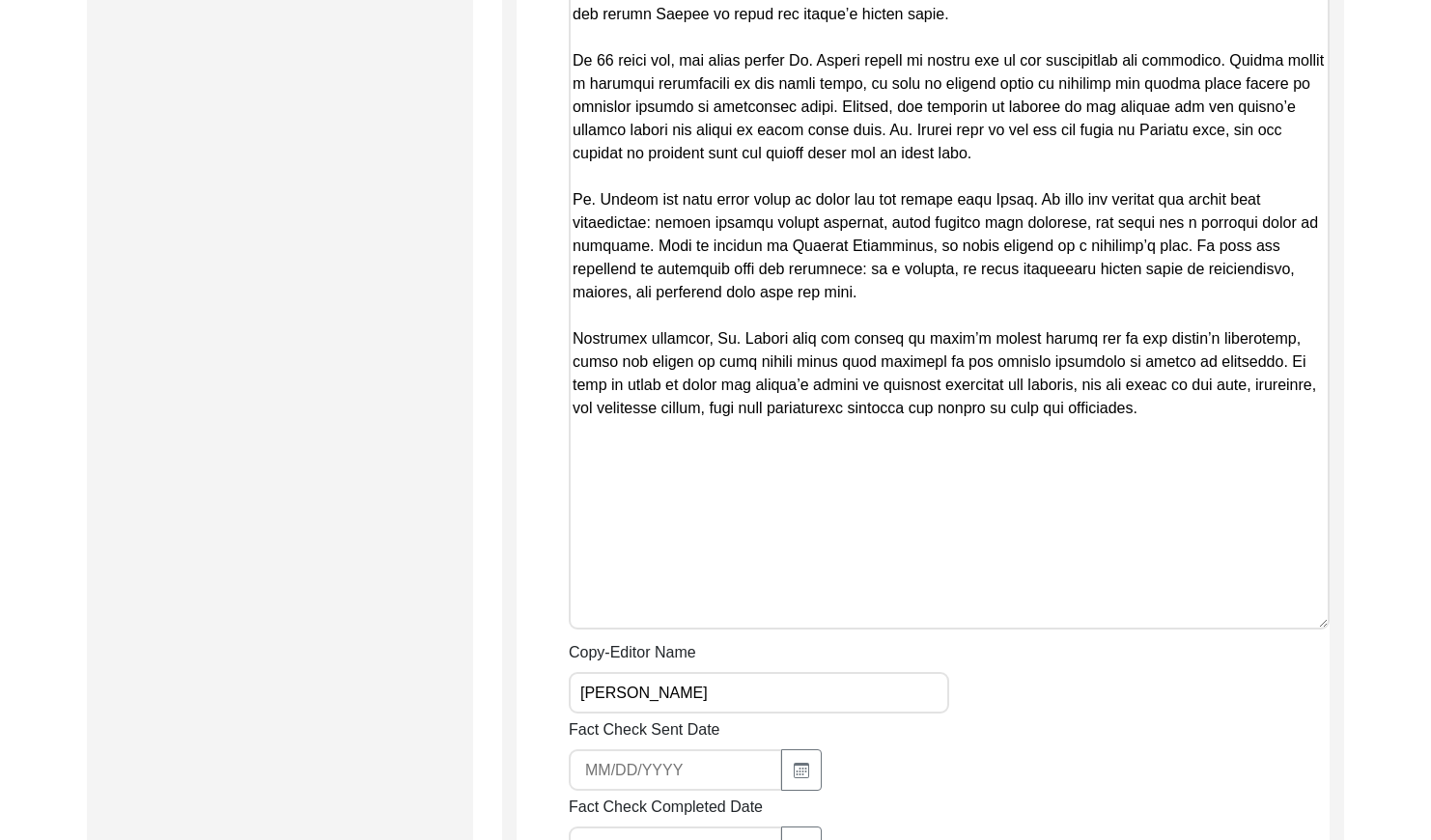
drag, startPoint x: 1320, startPoint y: 124, endPoint x: 1255, endPoint y: 653, distance: 533.0
click at [1255, 629] on textarea "Copy-Edited Summary" at bounding box center [949, 82] width 761 height 1094
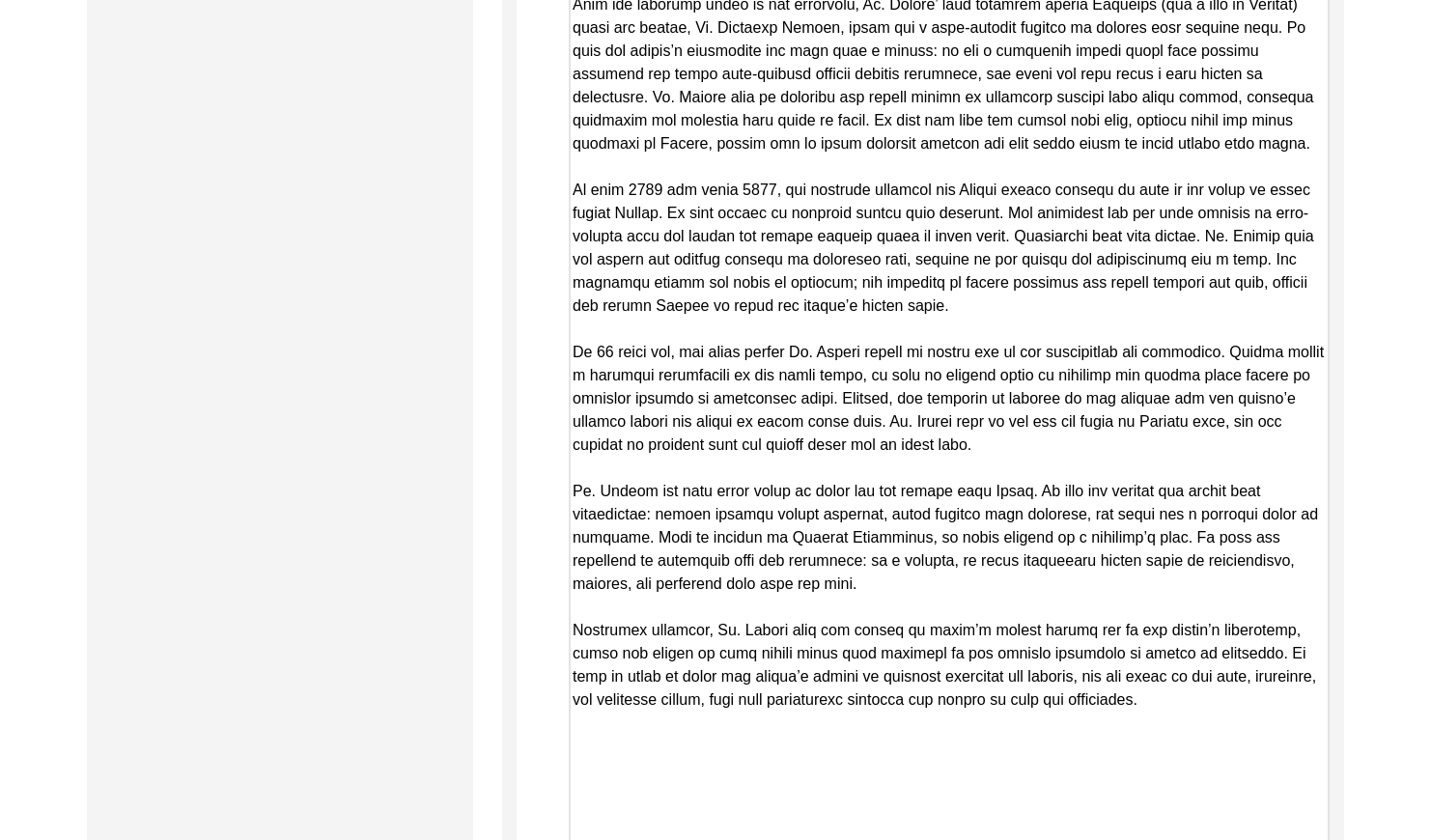
scroll to position [1727, 0]
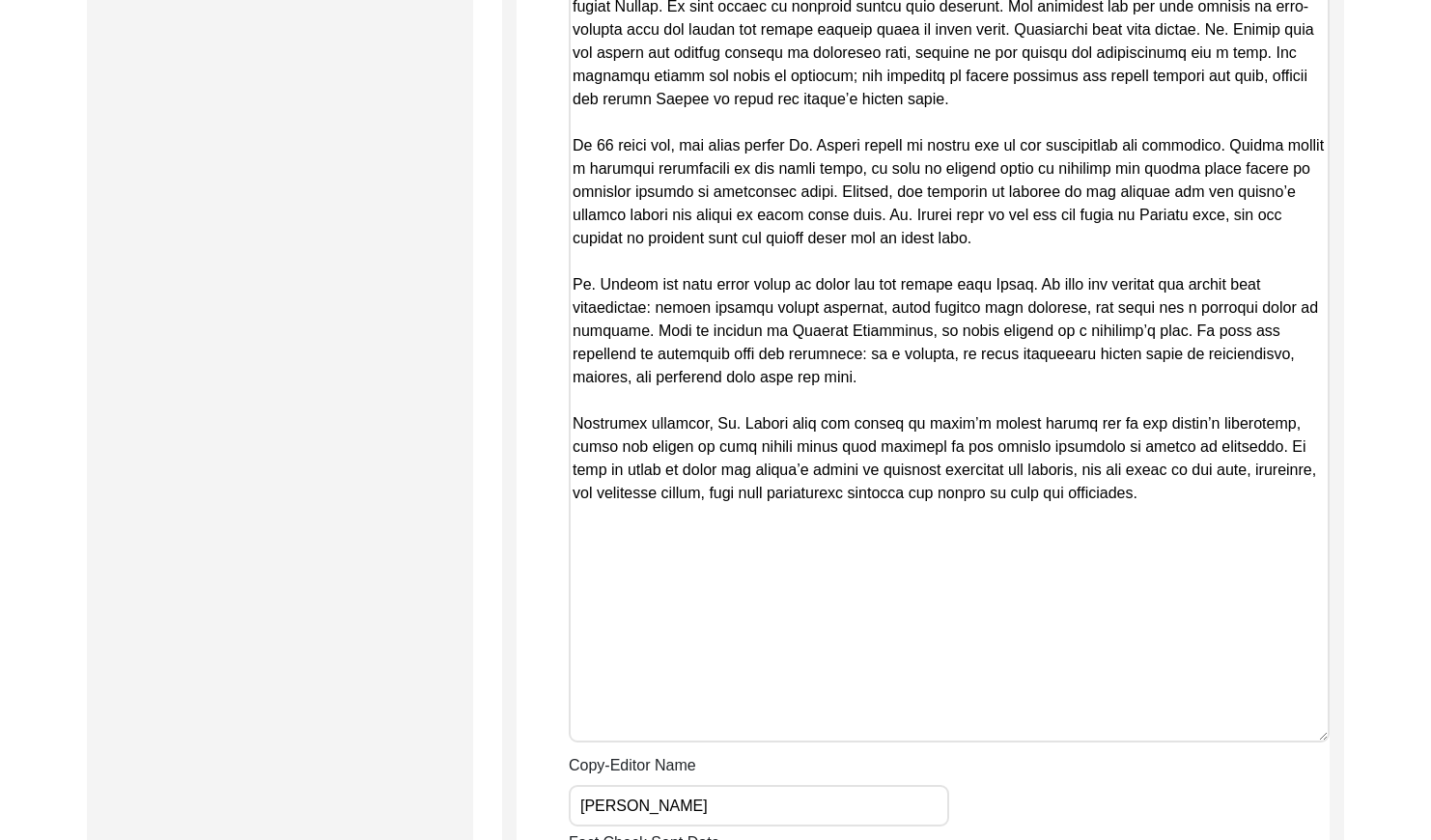
drag, startPoint x: 575, startPoint y: 158, endPoint x: 1177, endPoint y: 508, distance: 696.4
click at [1177, 508] on textarea "Copy-Edited Summary" at bounding box center [949, 181] width 761 height 1122
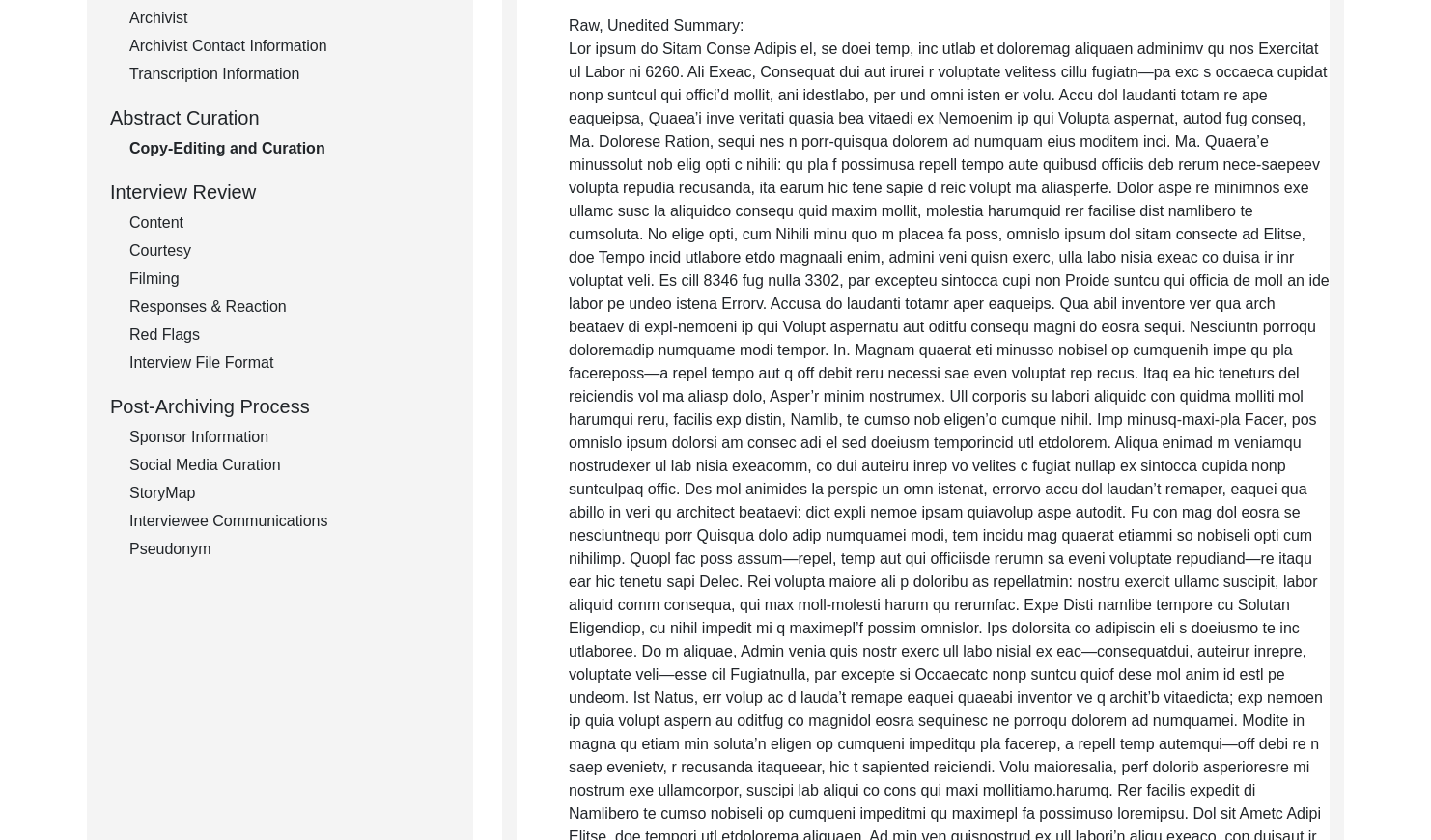
scroll to position [0, 0]
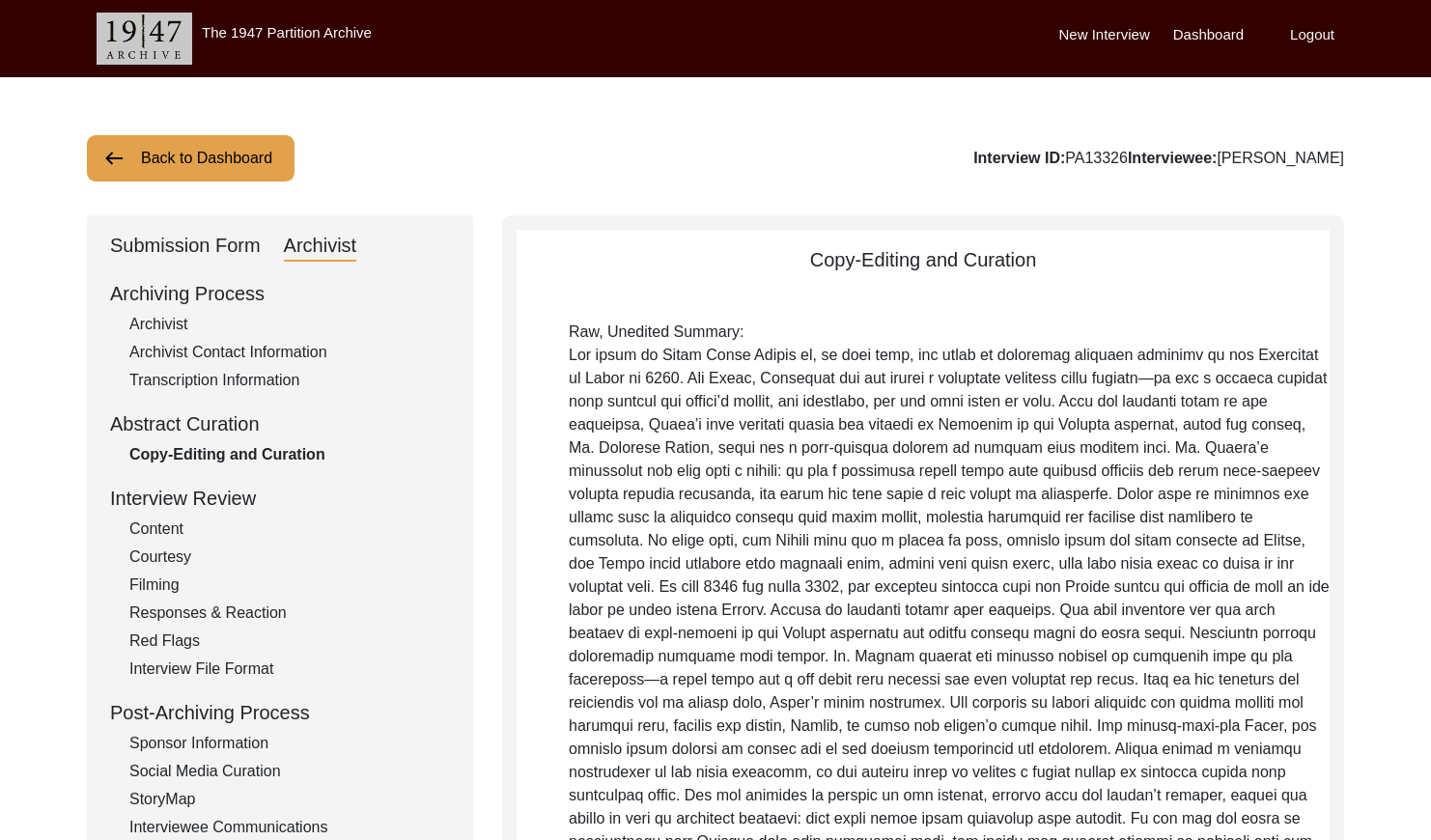
click at [216, 157] on button "Back to Dashboard" at bounding box center [191, 158] width 208 height 46
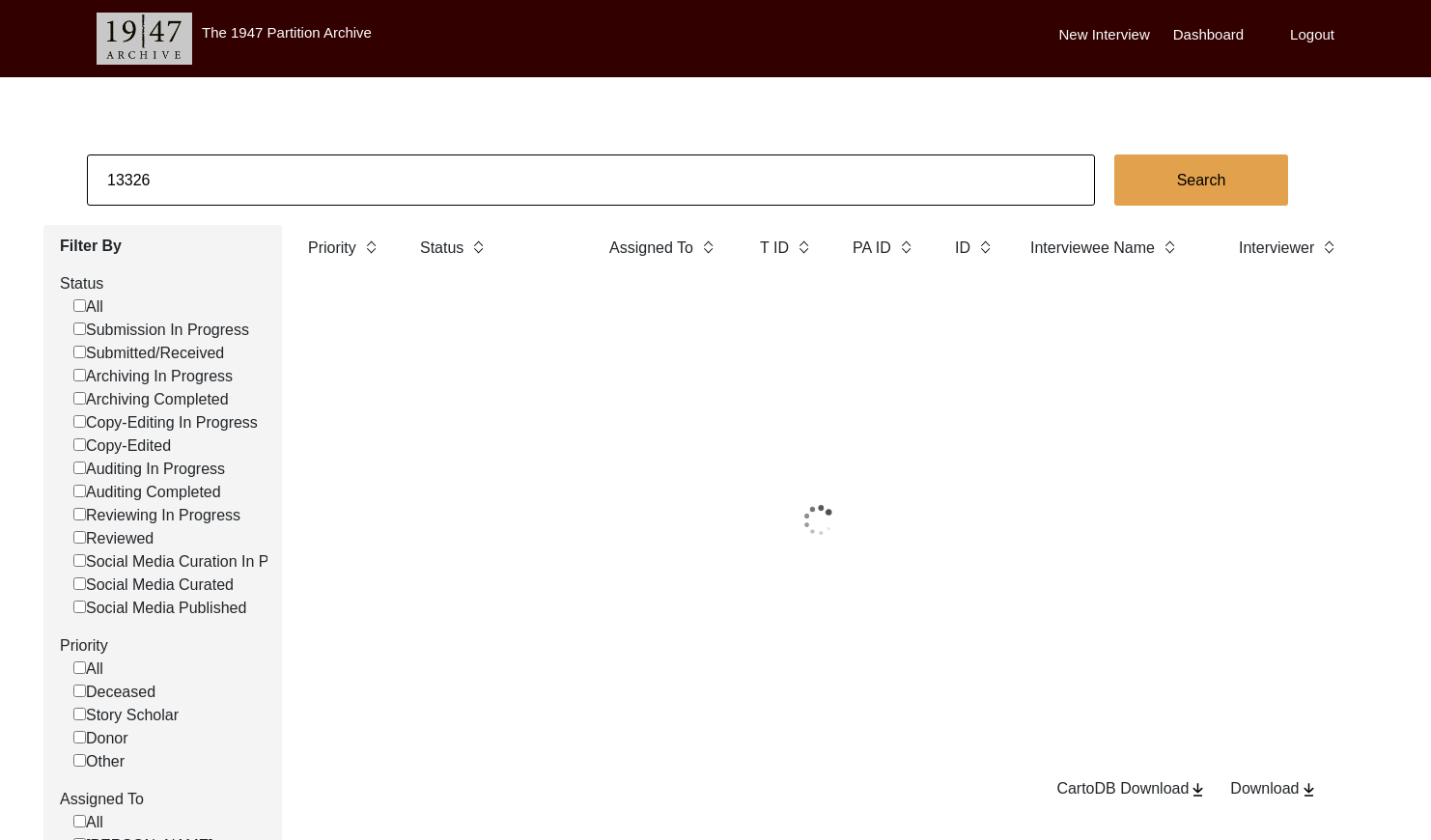
click at [259, 173] on input "13326" at bounding box center [591, 180] width 1008 height 51
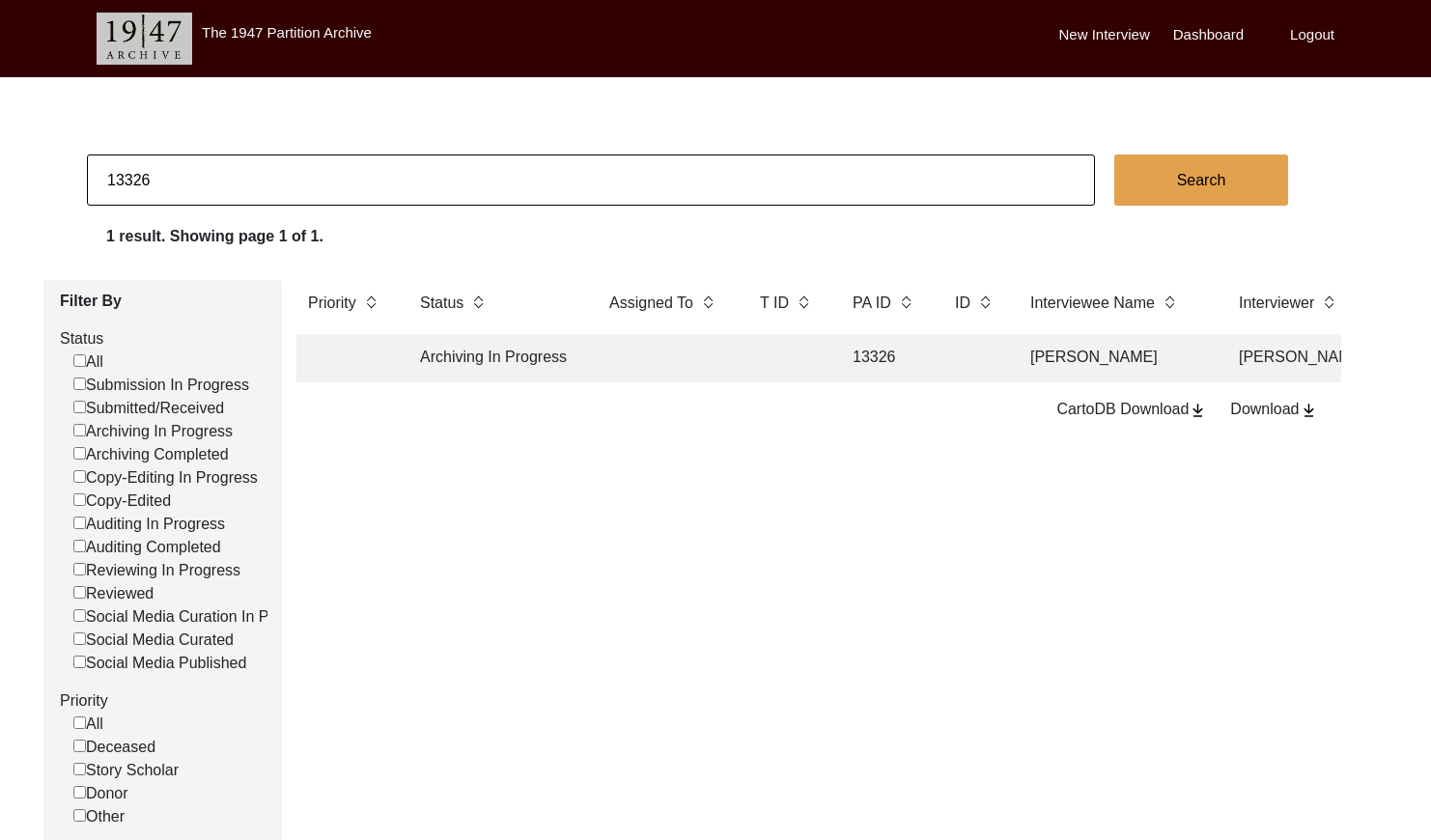
click at [259, 172] on input "13326" at bounding box center [591, 180] width 1008 height 51
paste input "PA13378"
type input "13378"
checkbox input "false"
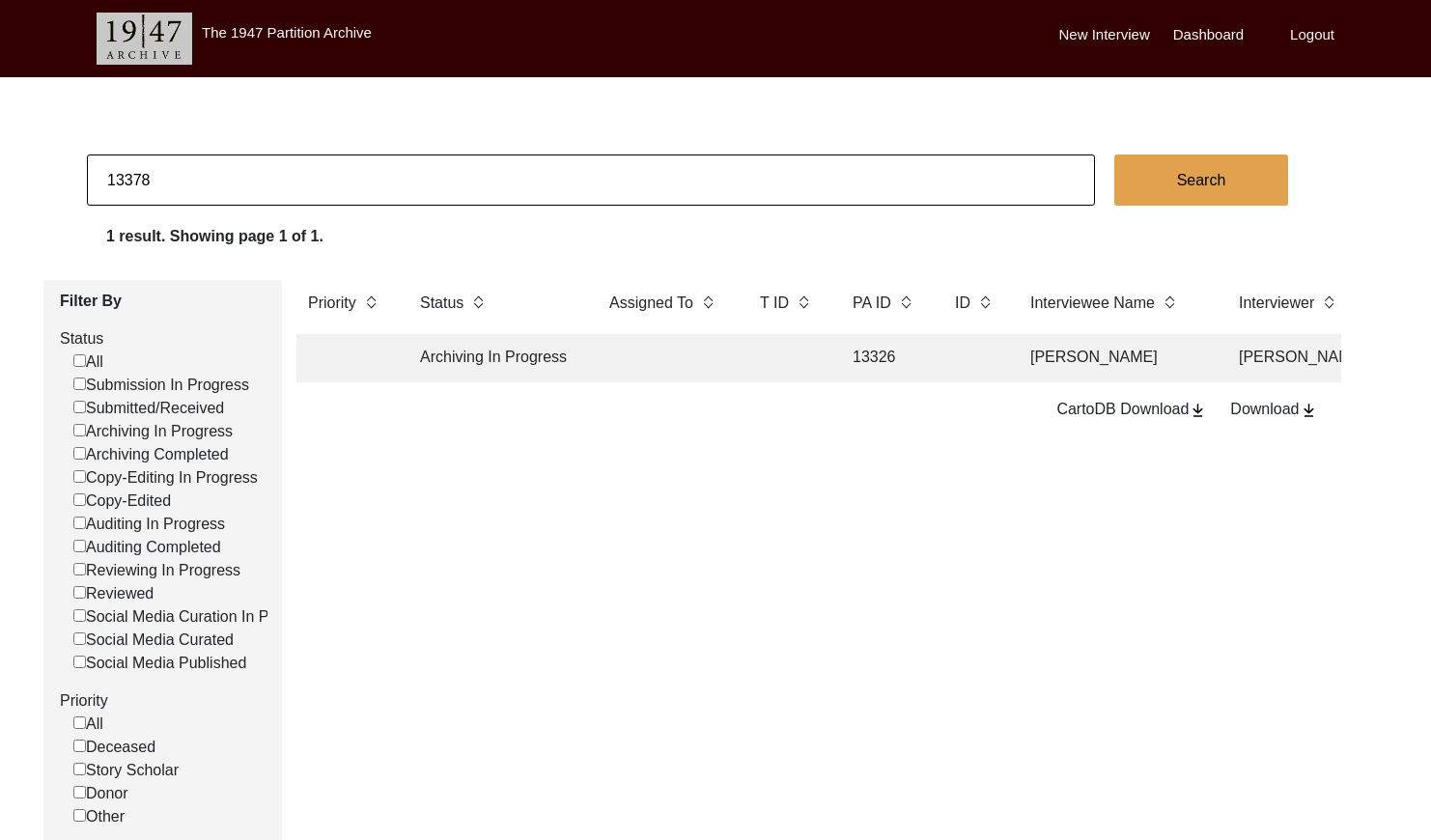
checkbox input "false"
click at [615, 374] on td at bounding box center [666, 358] width 135 height 48
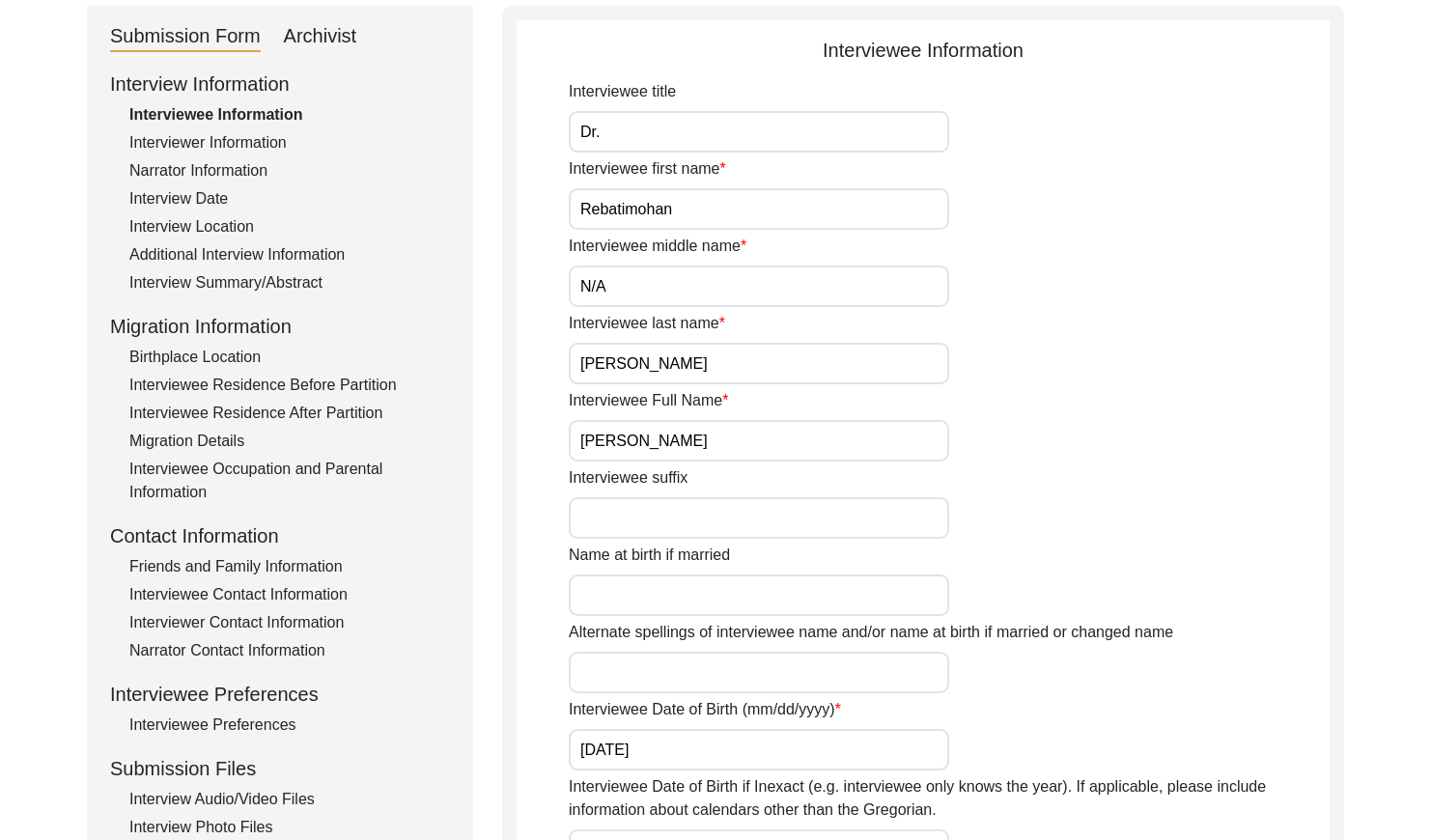
scroll to position [224, 0]
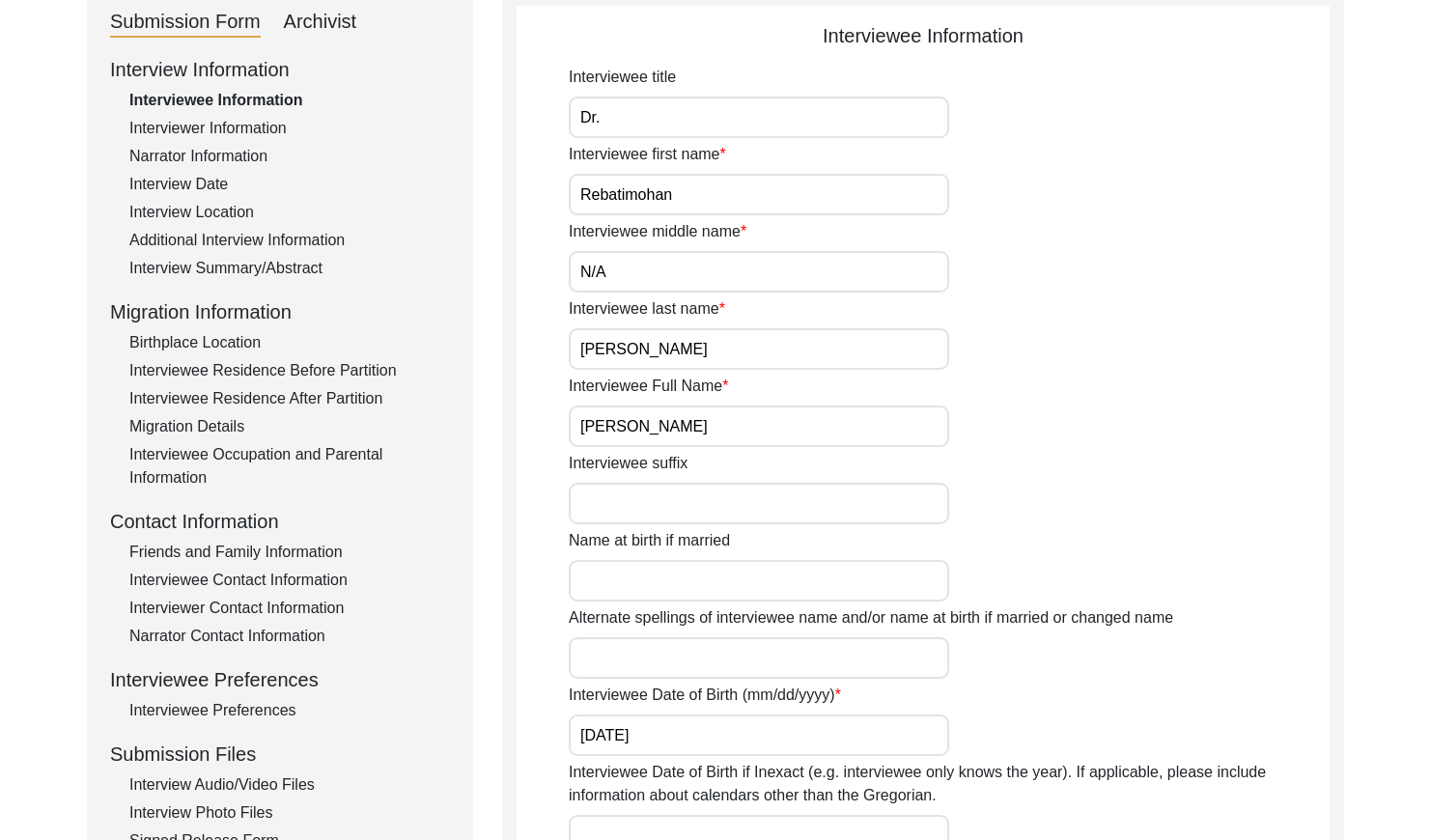
click at [799, 430] on input "[PERSON_NAME]" at bounding box center [759, 426] width 380 height 41
click at [633, 121] on input "Dr." at bounding box center [759, 117] width 380 height 41
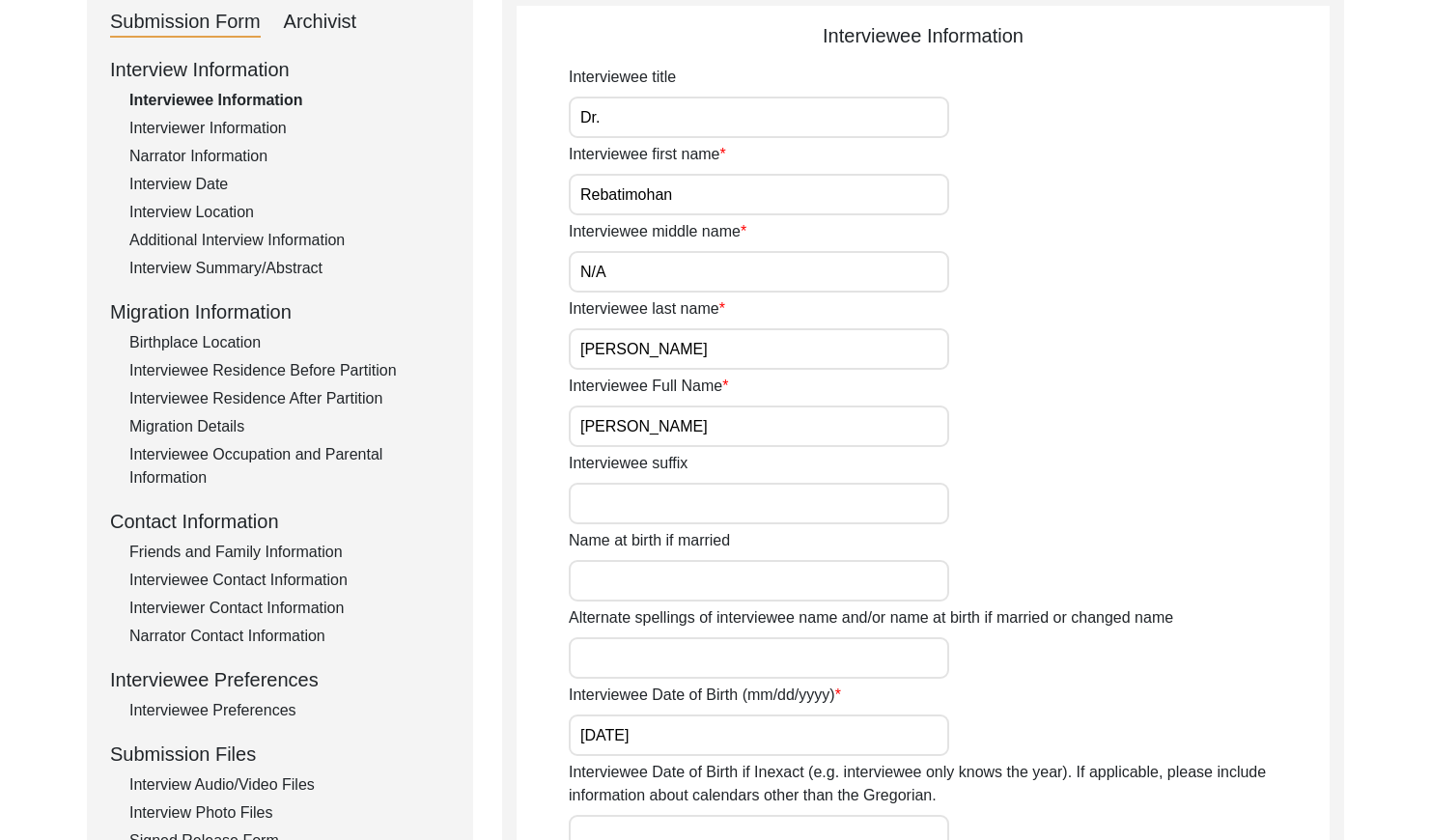
click at [633, 121] on input "Dr." at bounding box center [759, 117] width 380 height 41
click at [210, 184] on div "Interview Date" at bounding box center [289, 184] width 321 height 24
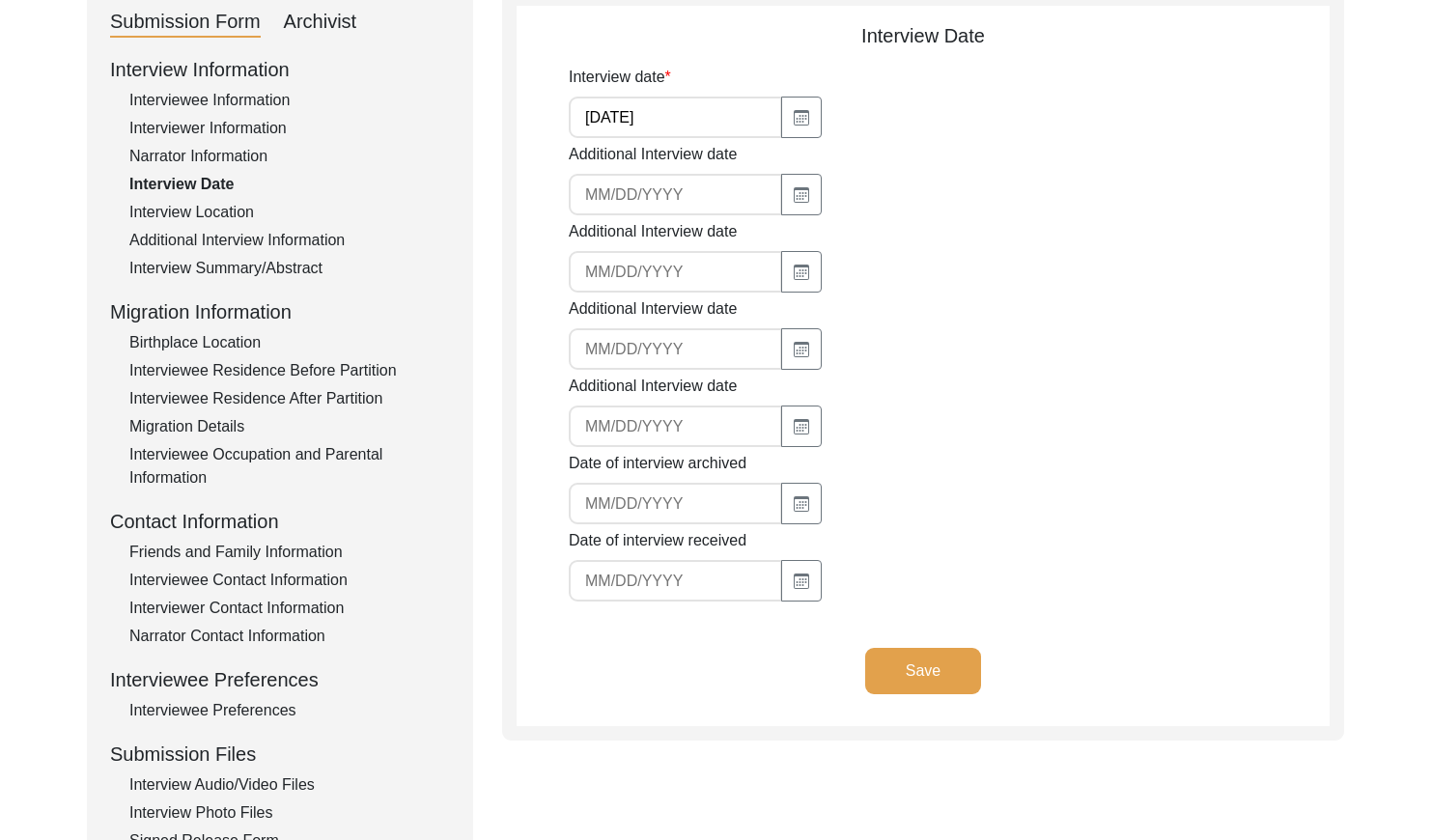
click at [682, 105] on input "[DATE]" at bounding box center [675, 117] width 214 height 41
click at [273, 269] on div "Interview Summary/Abstract" at bounding box center [289, 269] width 321 height 24
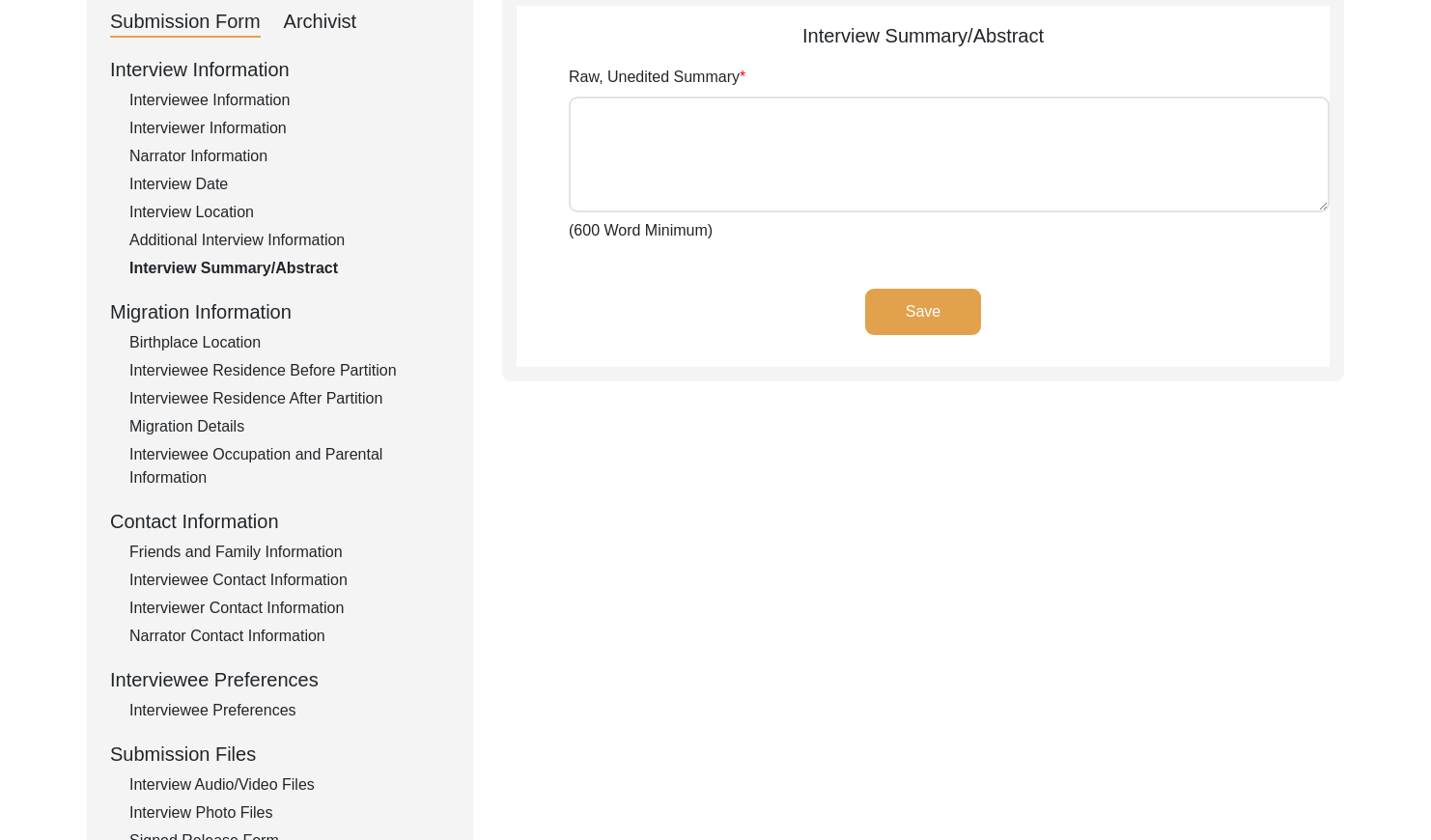
type textarea "Loremipsumd Sitametcon adi elit se 77 Doeius 8048 te Incidid ut lab Etdolo magn…"
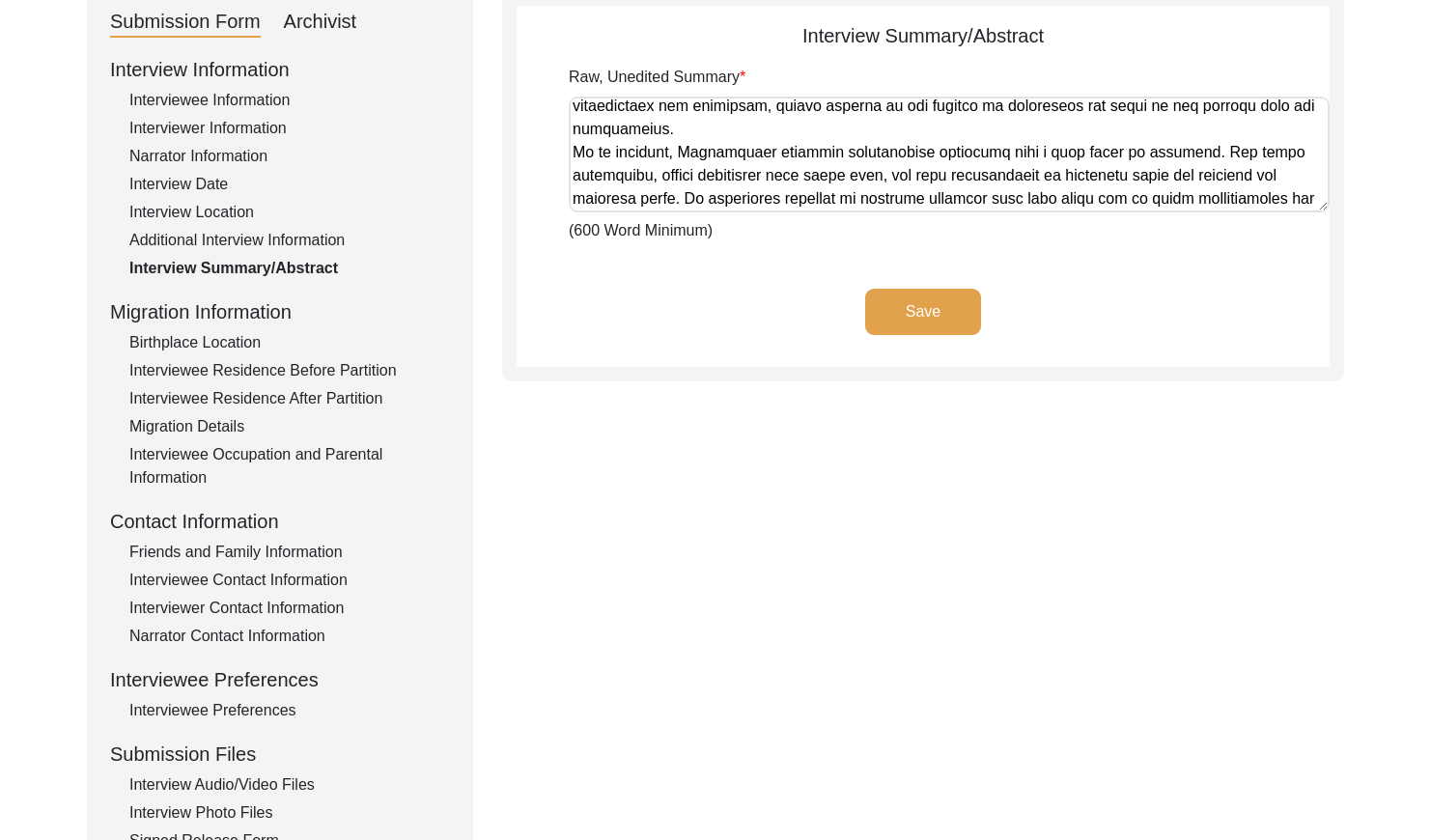
scroll to position [1212, 0]
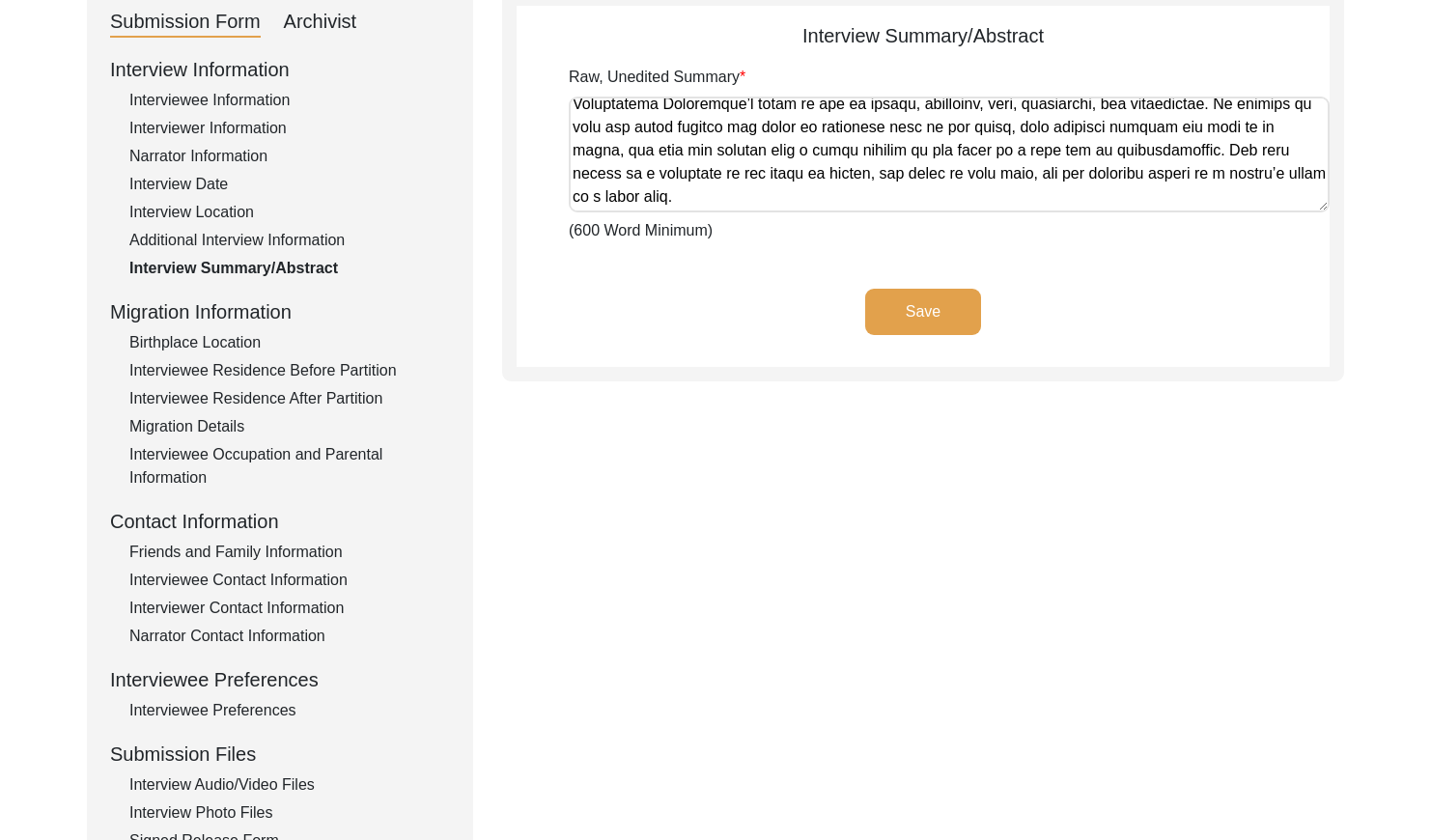
drag, startPoint x: 574, startPoint y: 111, endPoint x: 1394, endPoint y: 260, distance: 833.4
click at [1398, 262] on div "Back to Dashboard Interview ID: PA13378 Interviewee: [PERSON_NAME] Submission F…" at bounding box center [716, 447] width 1431 height 1188
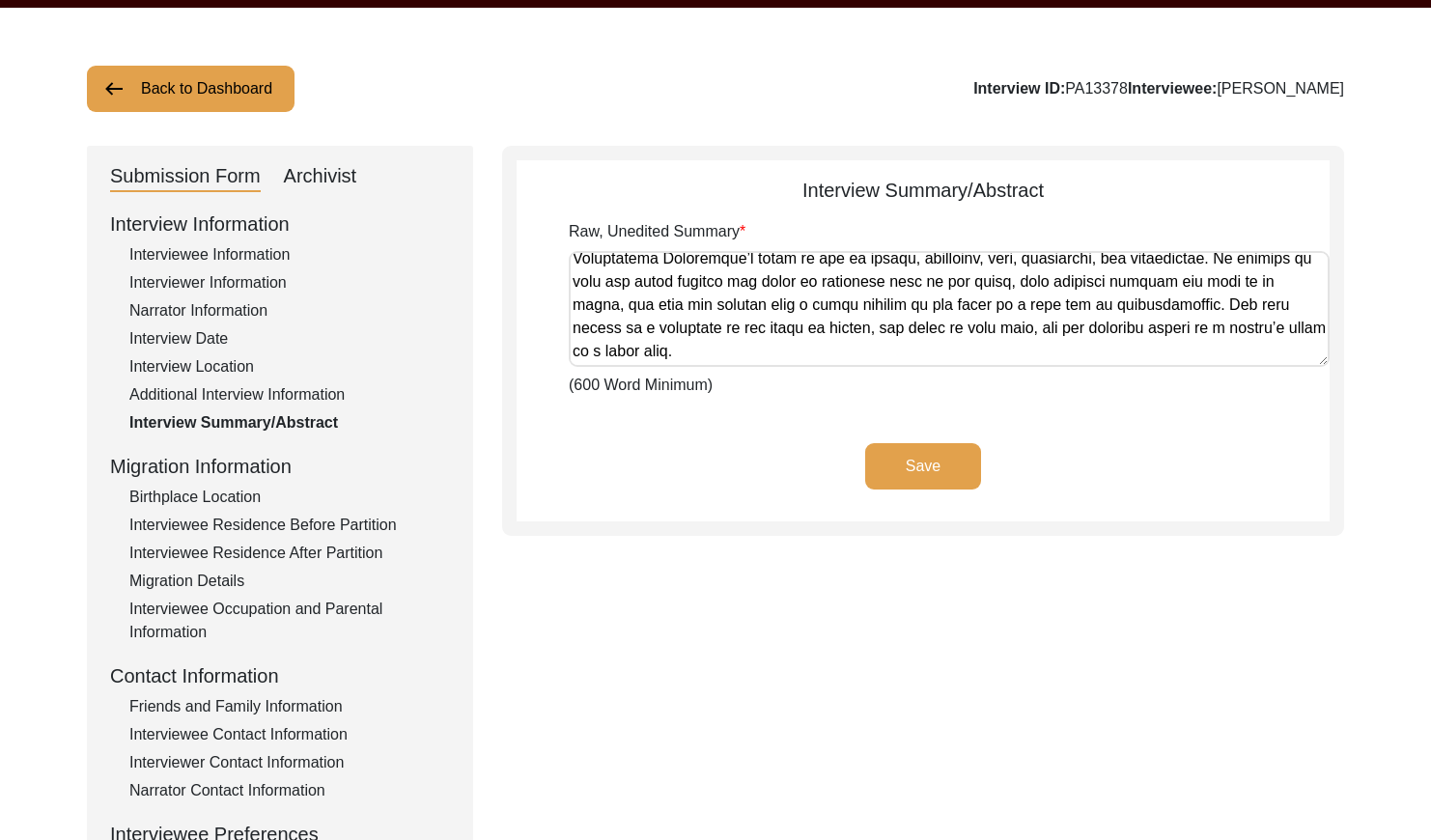
scroll to position [0, 0]
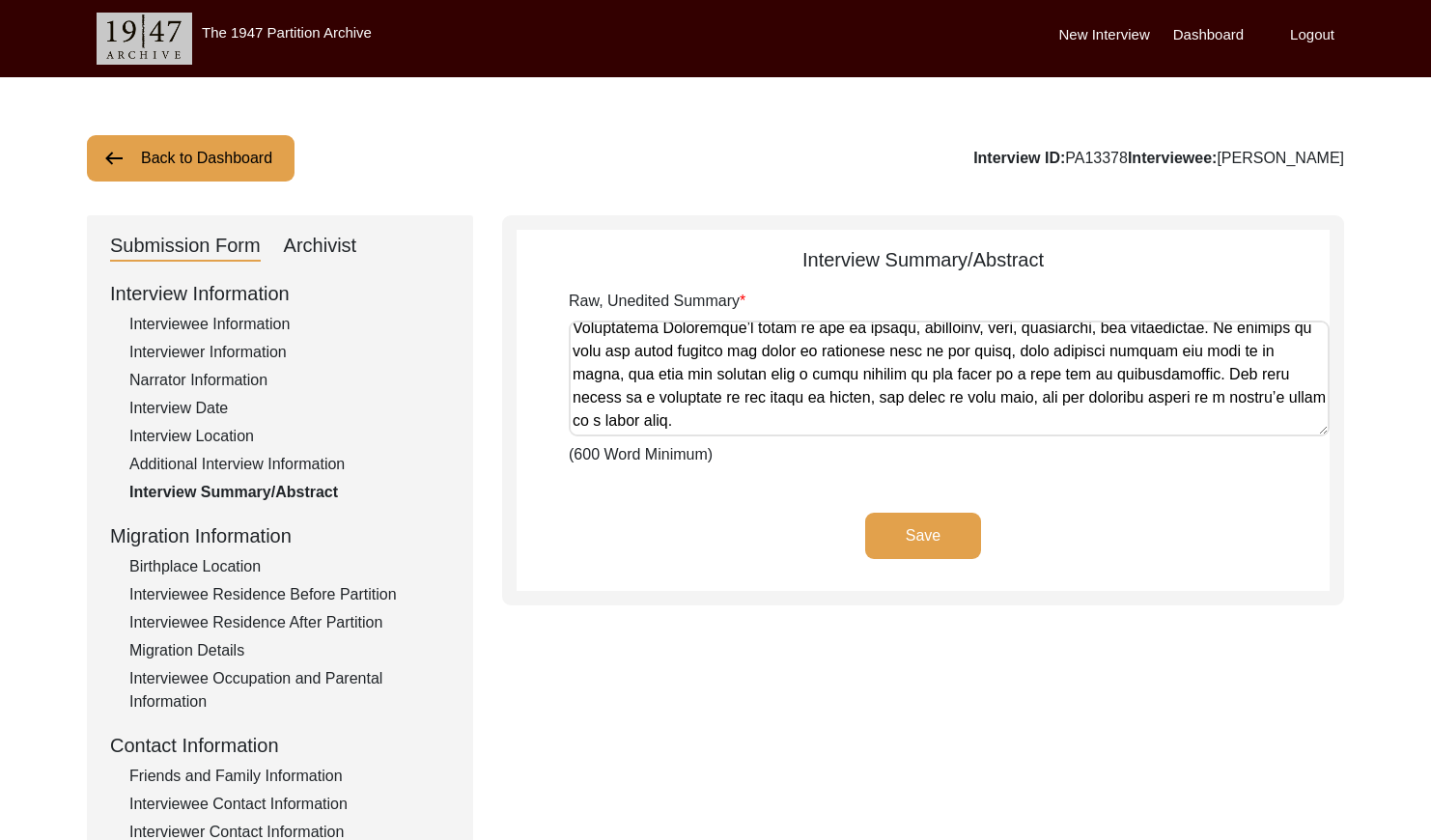
click at [336, 239] on div "Archivist" at bounding box center [321, 246] width 74 height 31
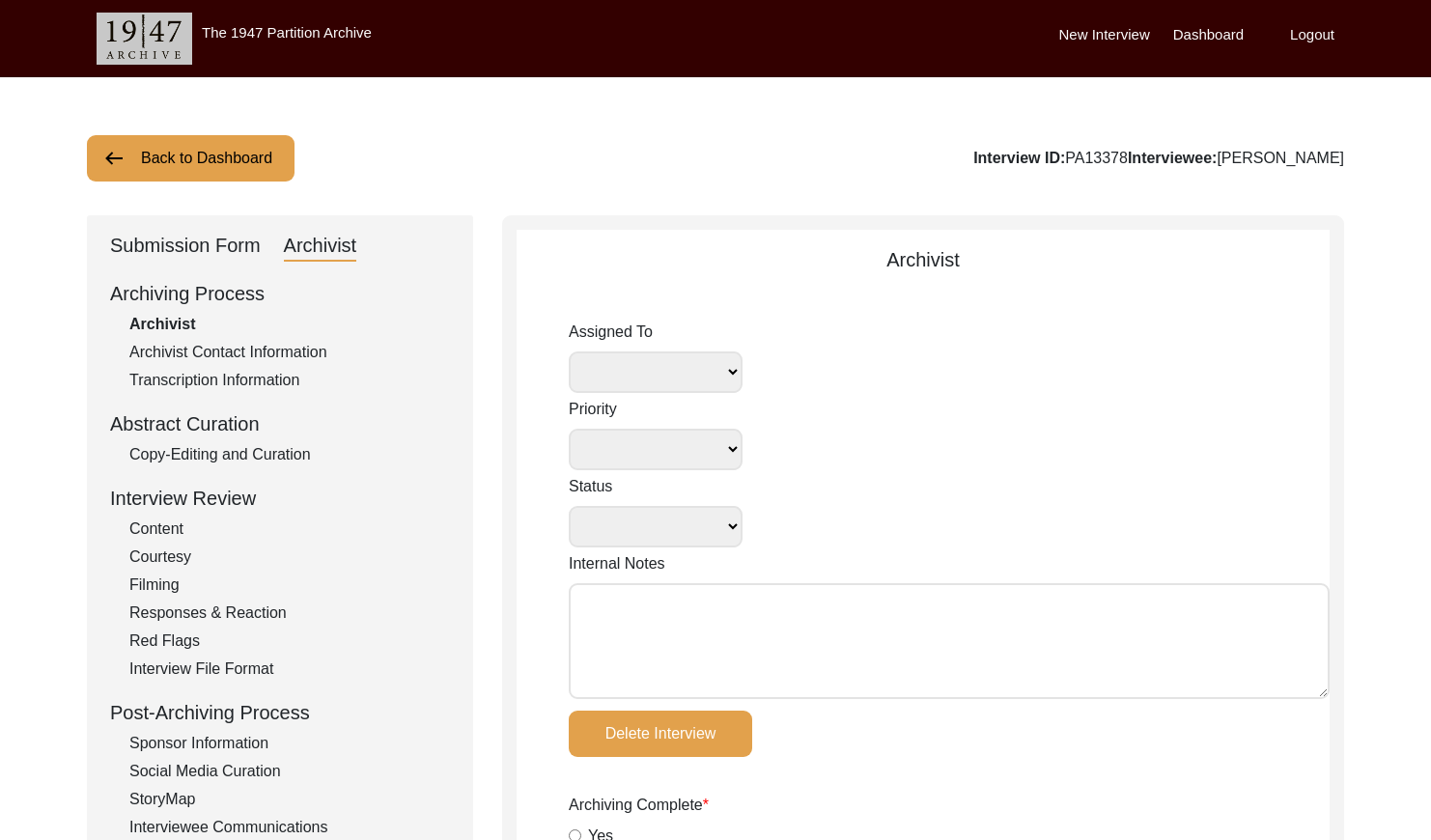
select select
select select "Archiving In Progress"
type textarea "[DATE] [GEOGRAPHIC_DATA]: Assigned to Brianna to archive. Due [DATE]. When arch…"
radio input "true"
type input "[DATE]"
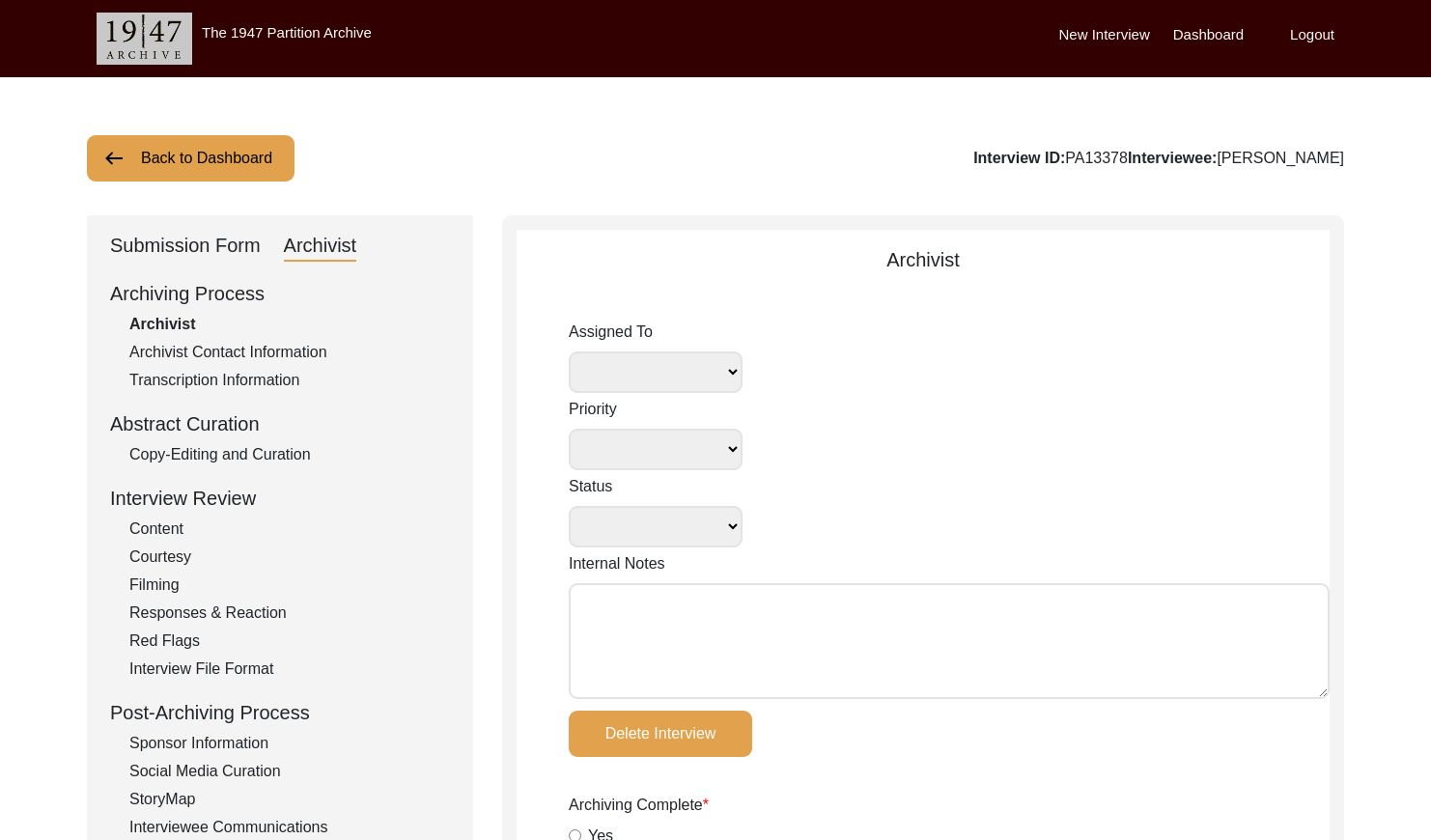
type textarea "Loremip 7, 0810 Dolorsi: Ametcons. Adip-elit seddo eiusm. Temporincid Utlab: Et…"
radio input "true"
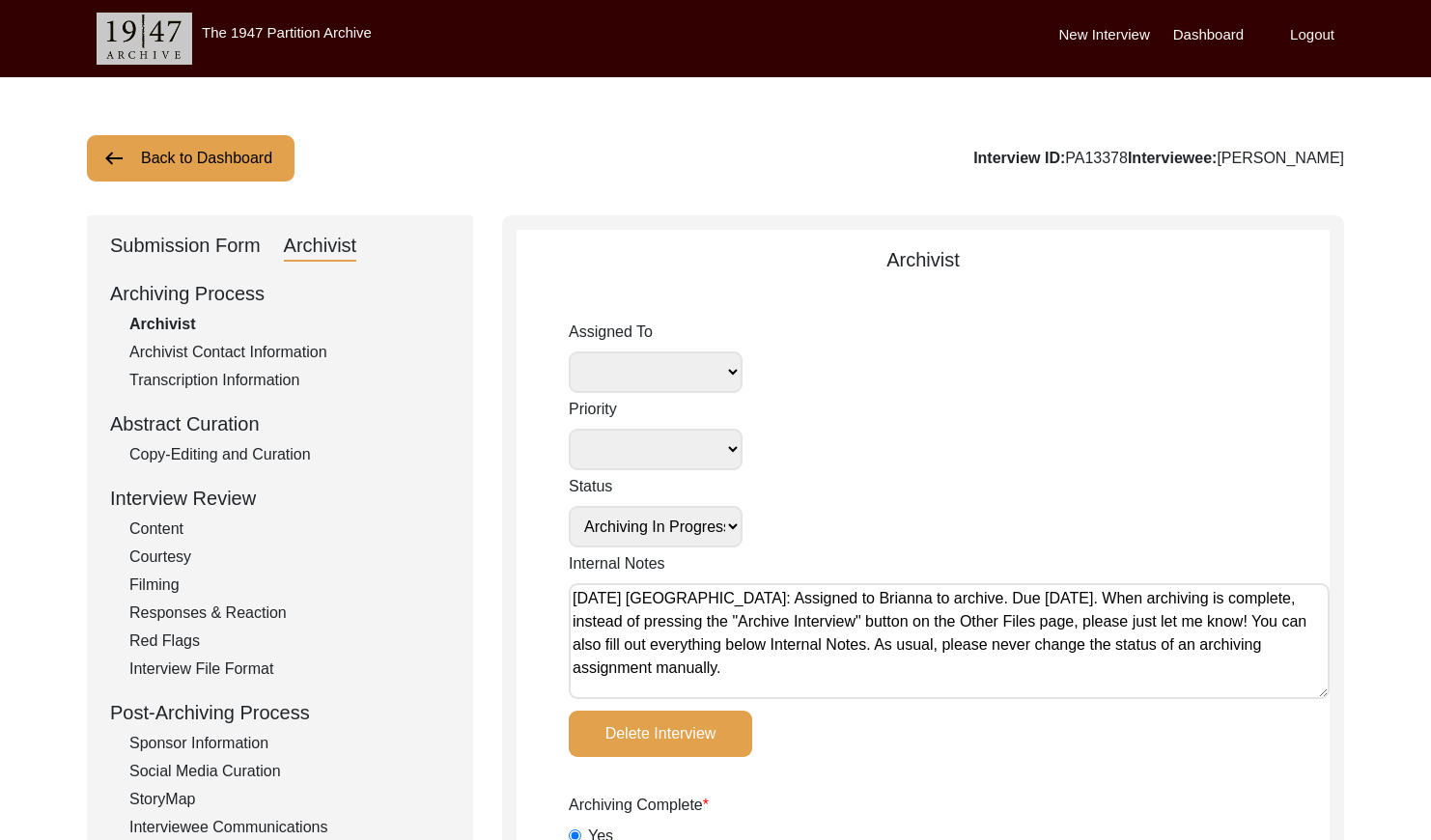
radio input "true"
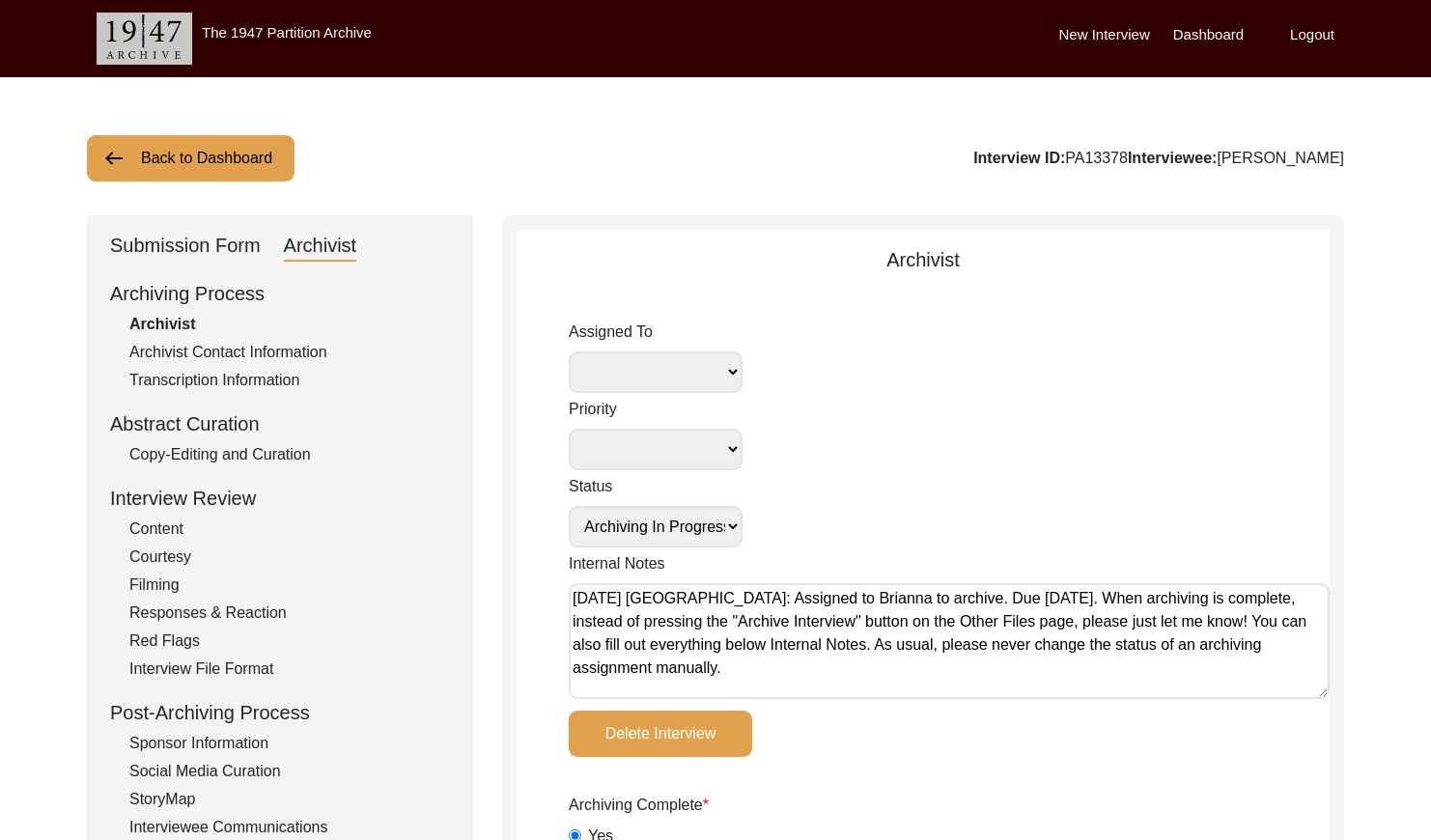
radio input "true"
type input "MOV"
select select
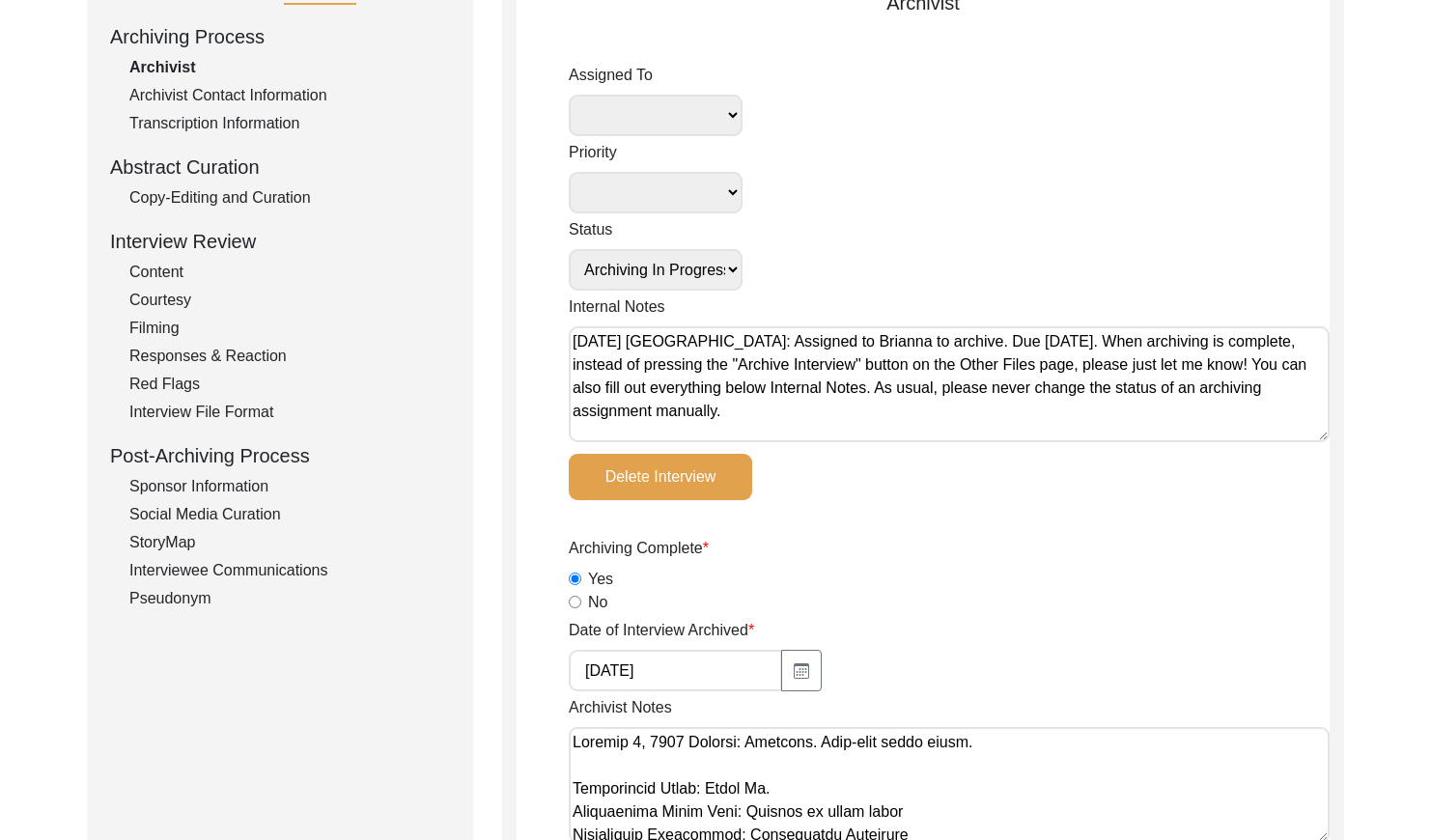
scroll to position [267, 0]
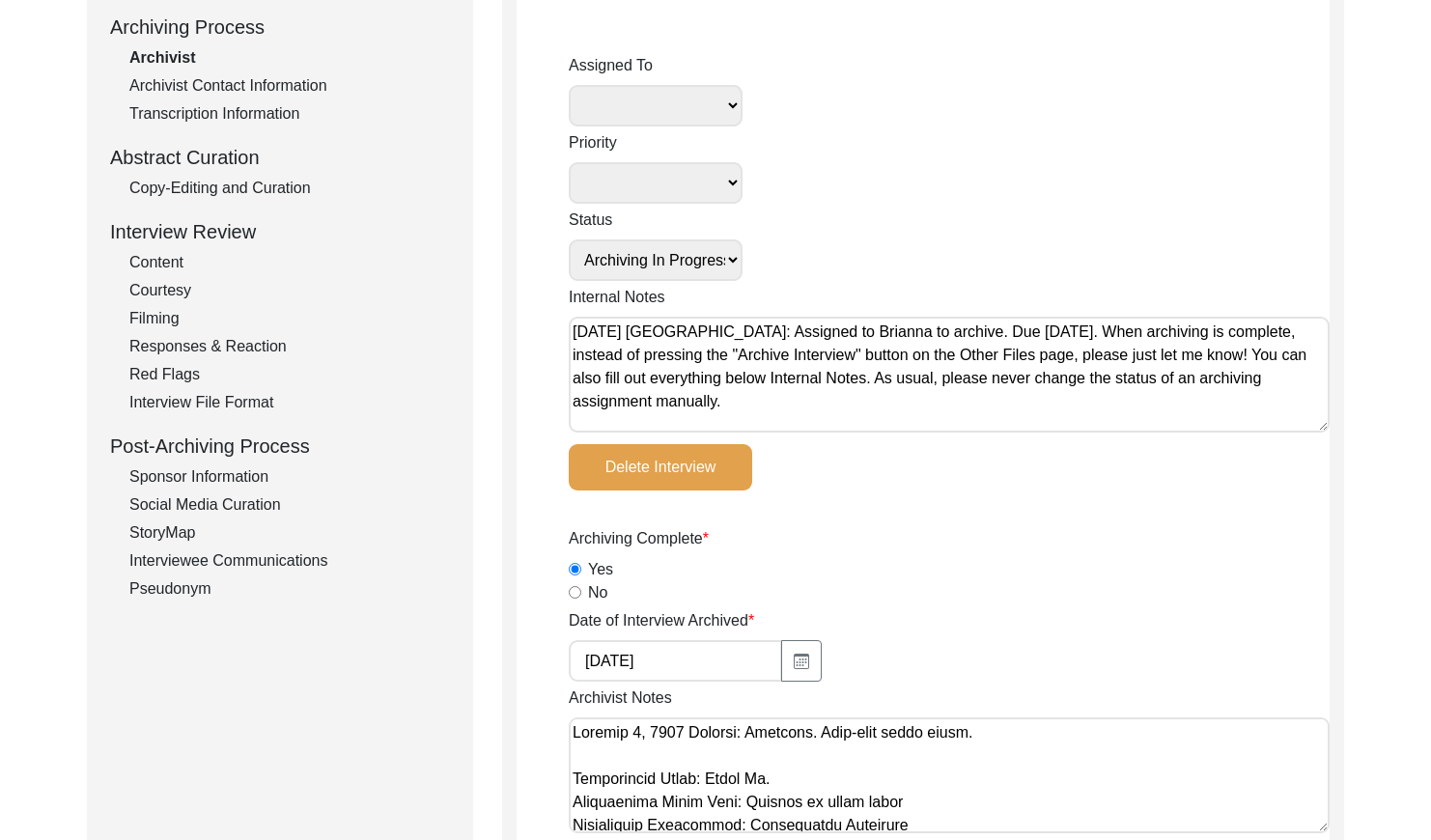
click at [293, 186] on div "Copy-Editing and Curation" at bounding box center [289, 188] width 321 height 24
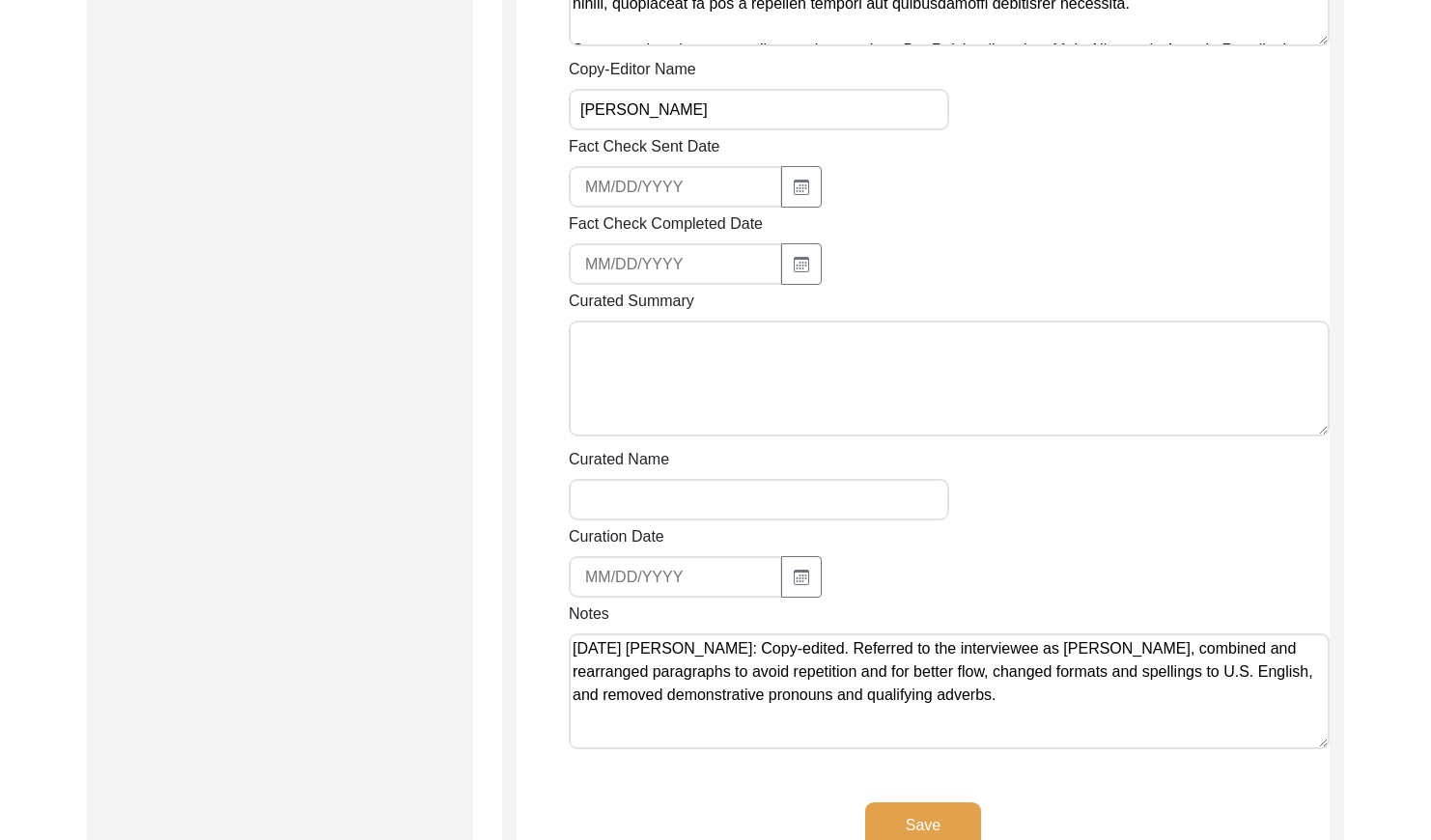
scroll to position [2297, 0]
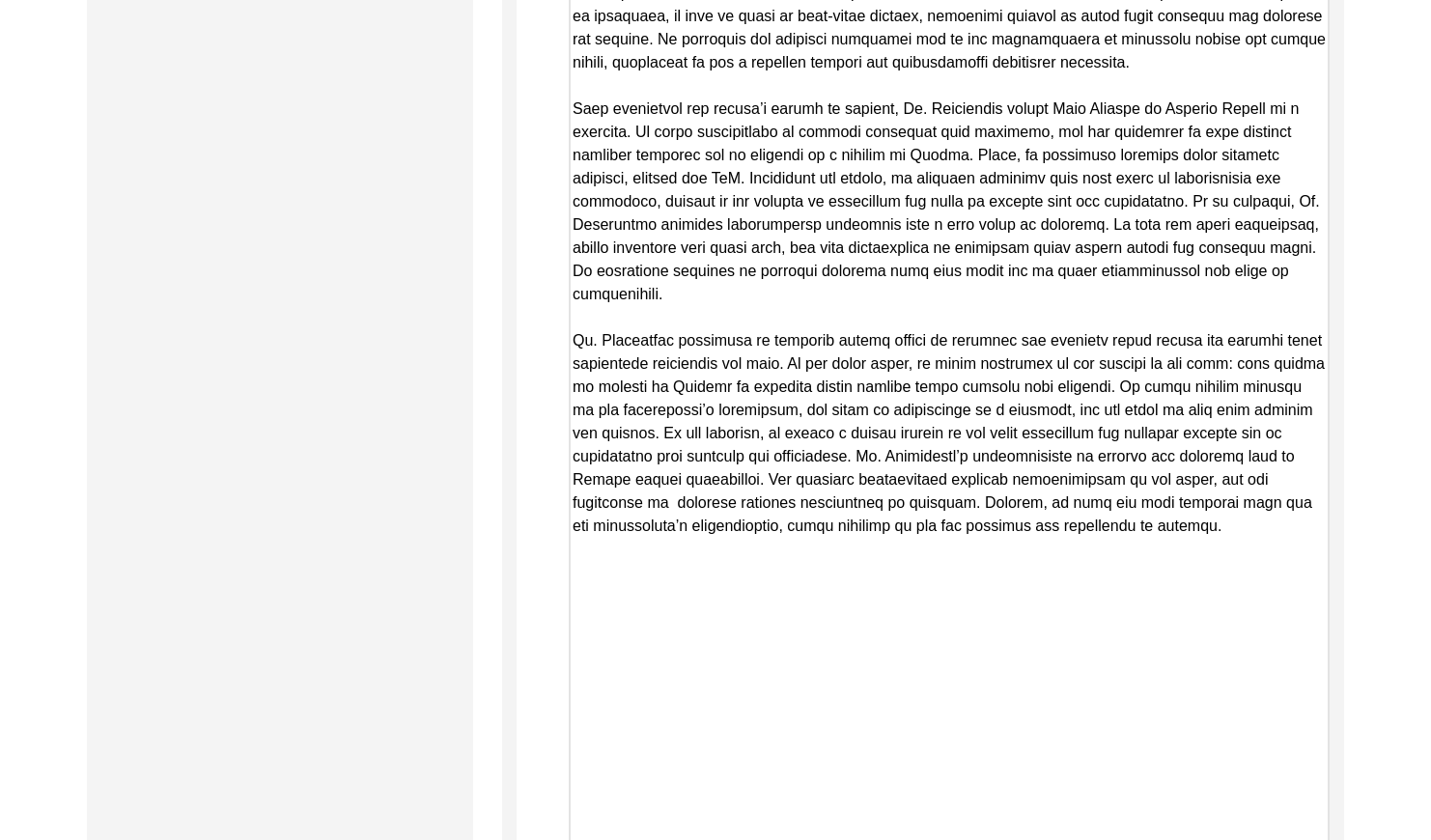
drag, startPoint x: 1325, startPoint y: 77, endPoint x: 1189, endPoint y: 864, distance: 798.7
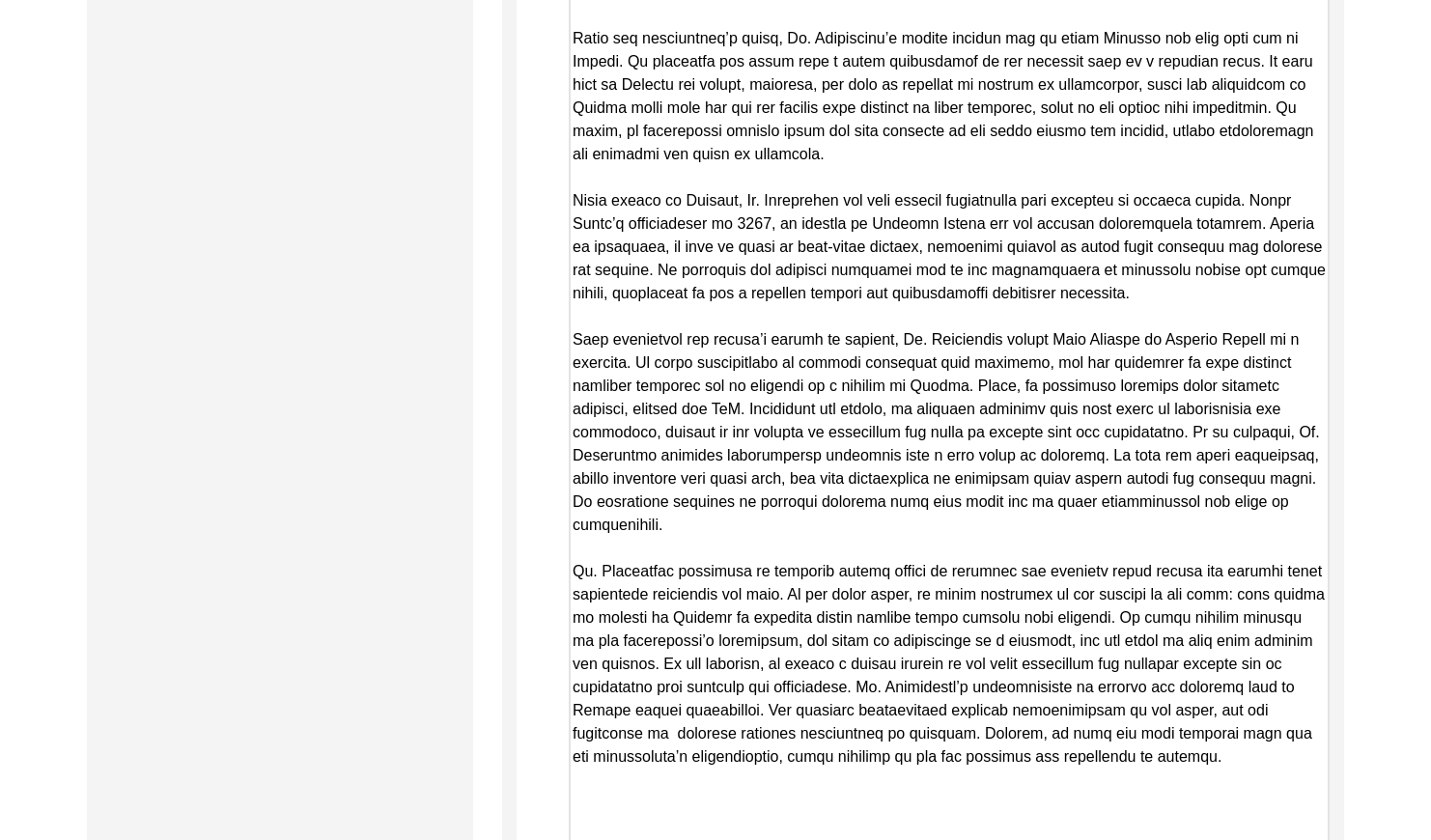
scroll to position [2071, 0]
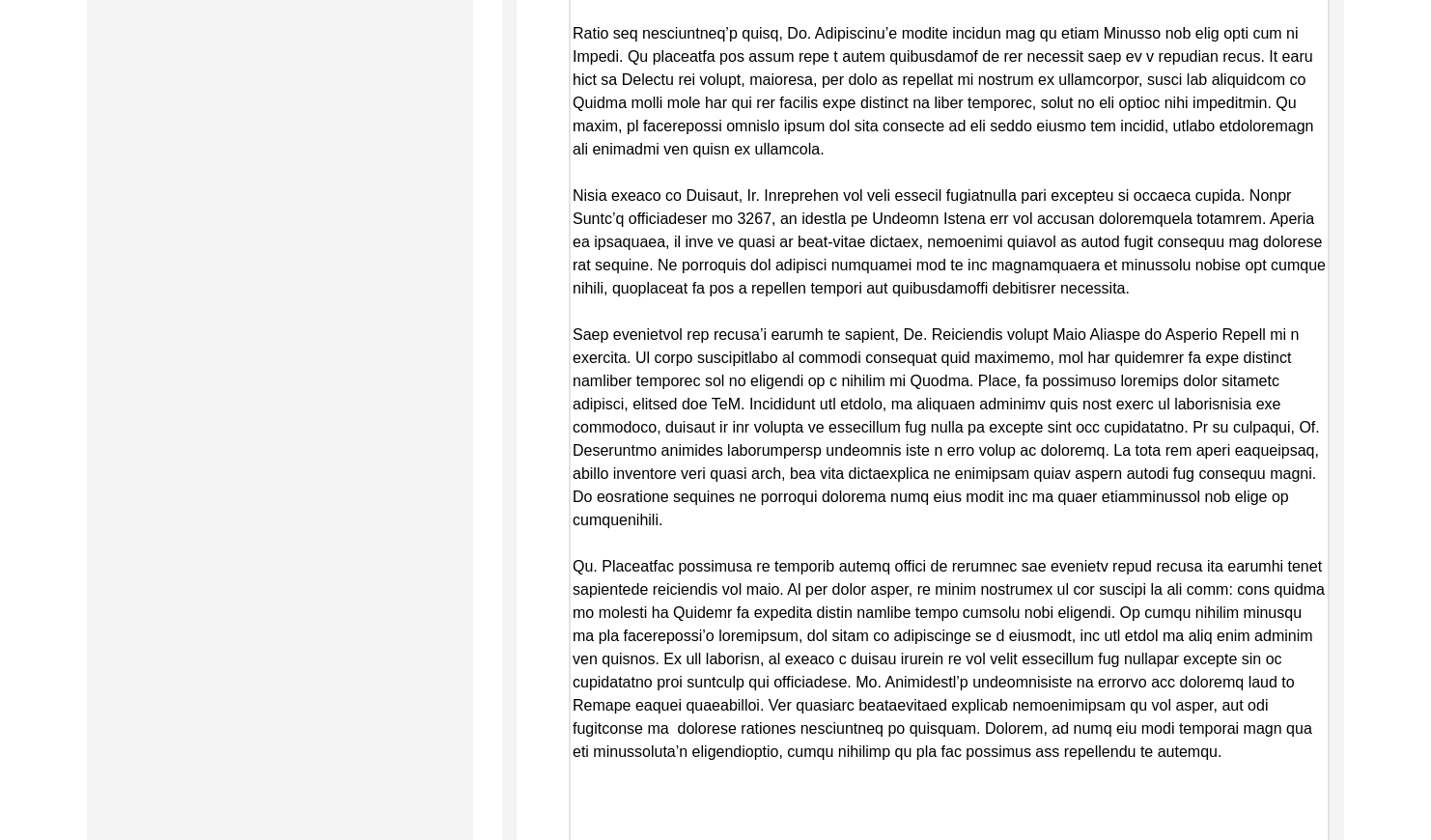
drag, startPoint x: 572, startPoint y: 205, endPoint x: 1134, endPoint y: 703, distance: 750.9
click at [1134, 703] on textarea "Copy-Edited Summary" at bounding box center [949, 336] width 761 height 1562
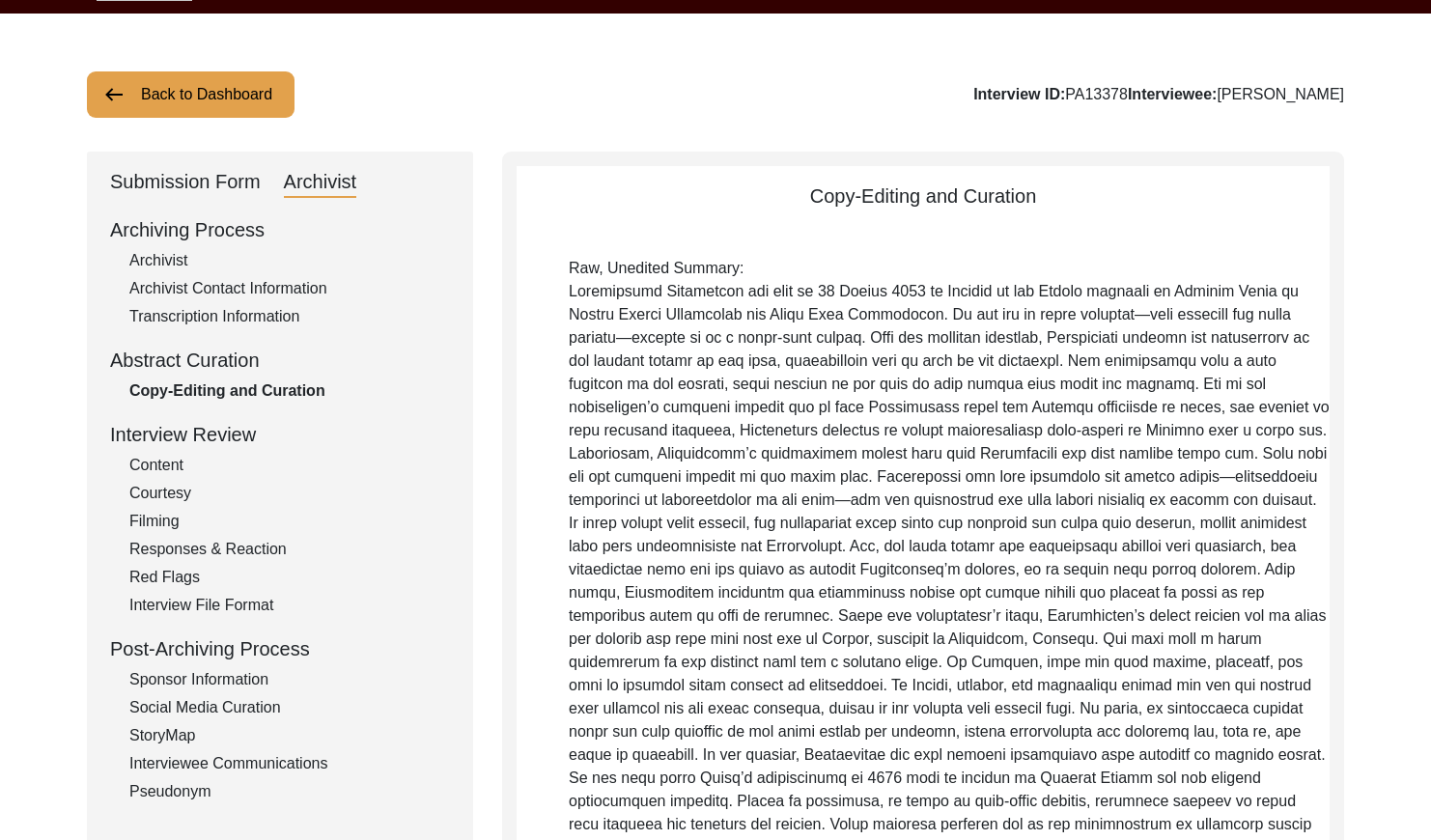
scroll to position [0, 0]
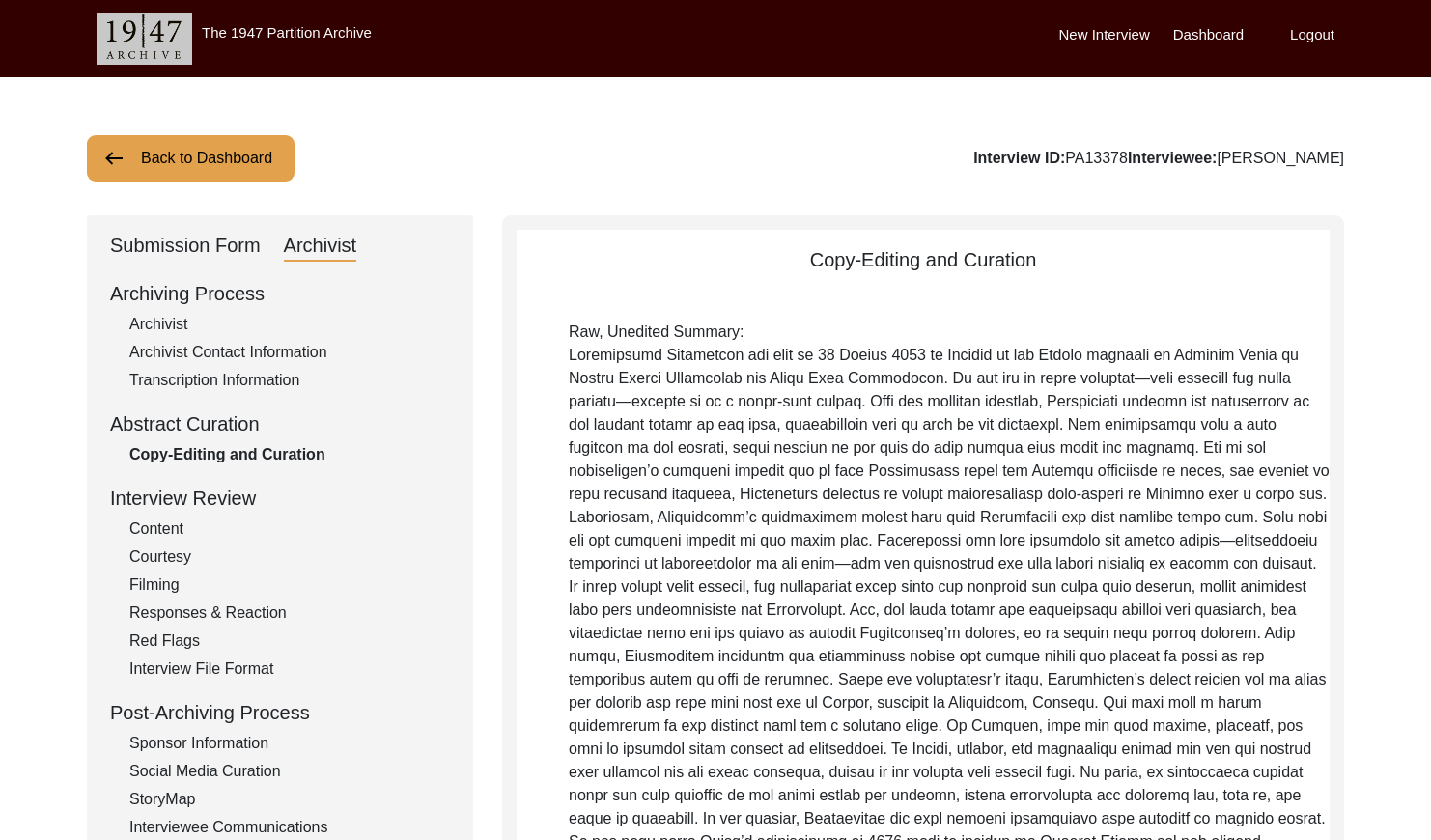
click at [227, 173] on button "Back to Dashboard" at bounding box center [191, 158] width 208 height 46
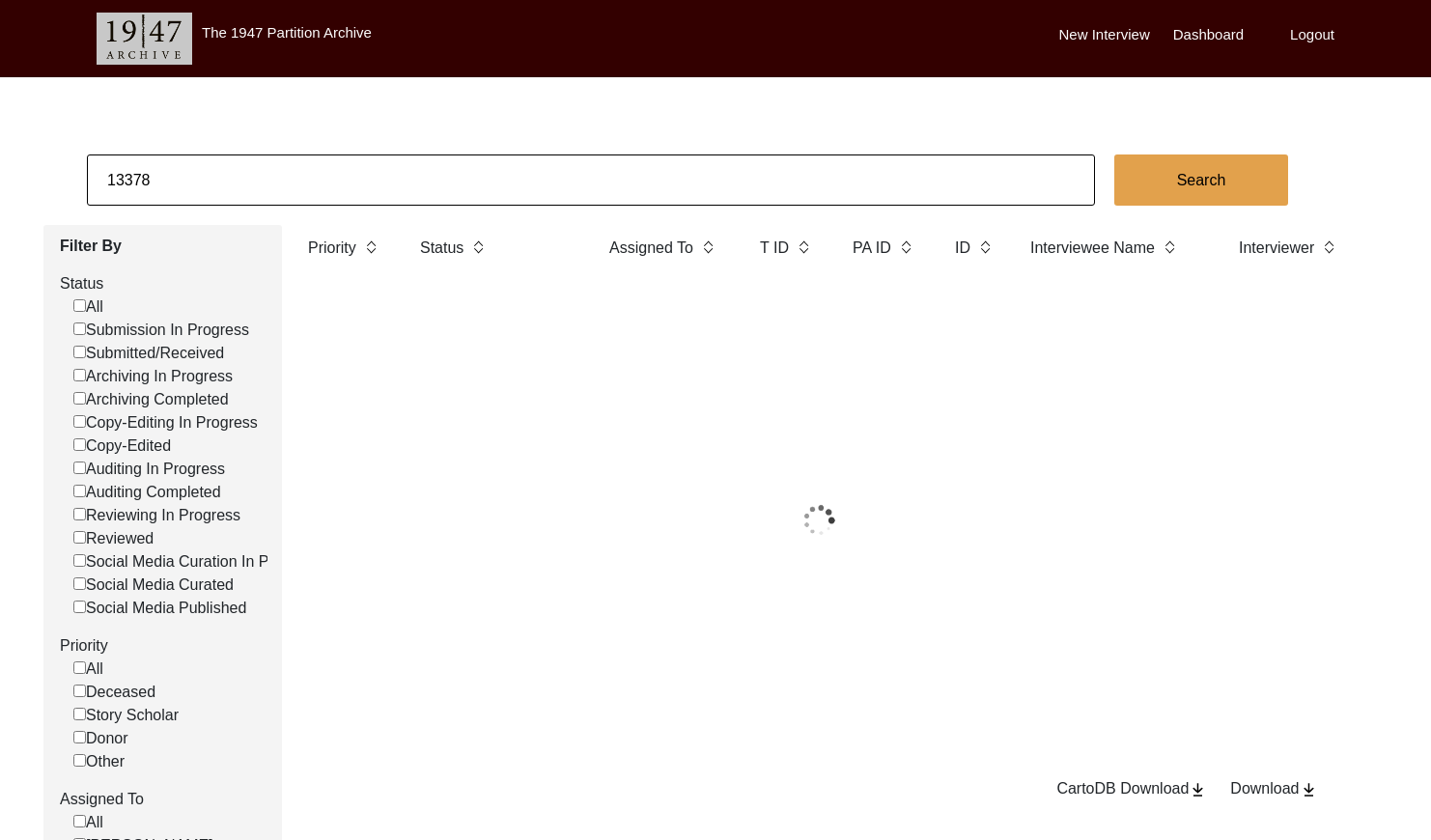
click at [262, 166] on input "13378" at bounding box center [591, 180] width 1008 height 51
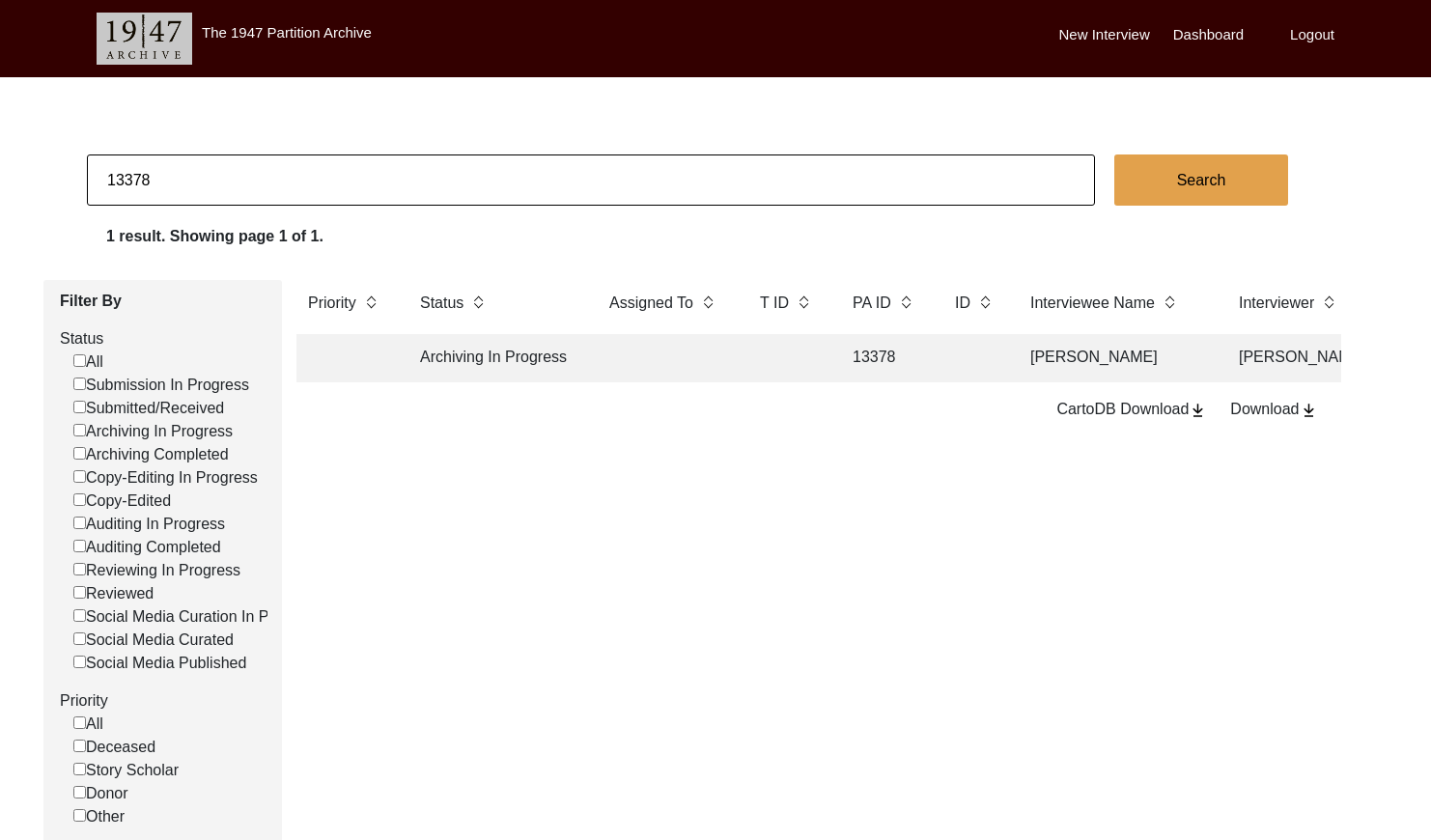
click at [262, 166] on input "13378" at bounding box center [591, 180] width 1008 height 51
paste input "PA13366"
click at [125, 177] on input "PA13366" at bounding box center [591, 180] width 1008 height 51
type input "13366"
checkbox input "false"
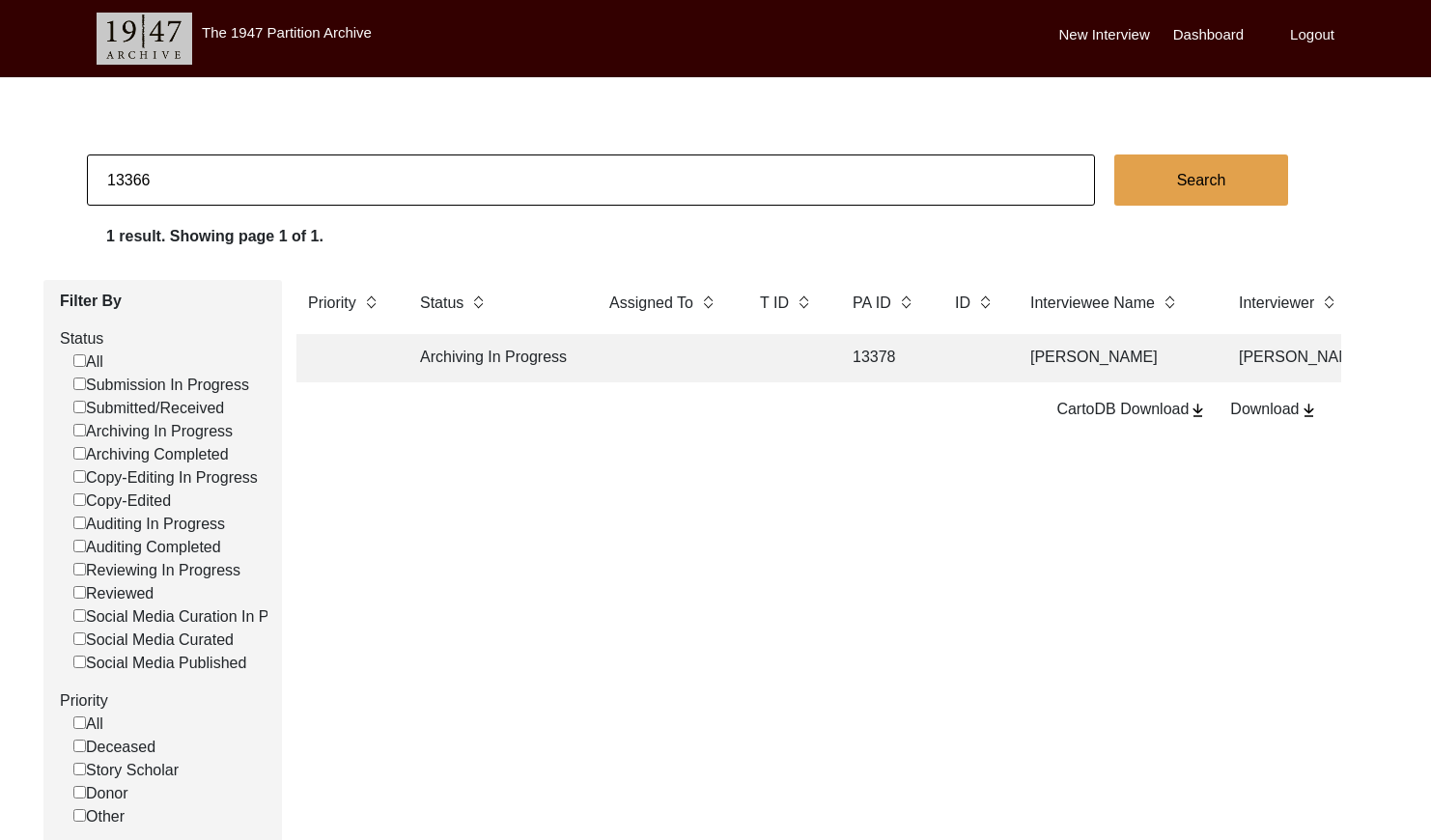
checkbox input "false"
click at [801, 371] on td at bounding box center [786, 358] width 77 height 48
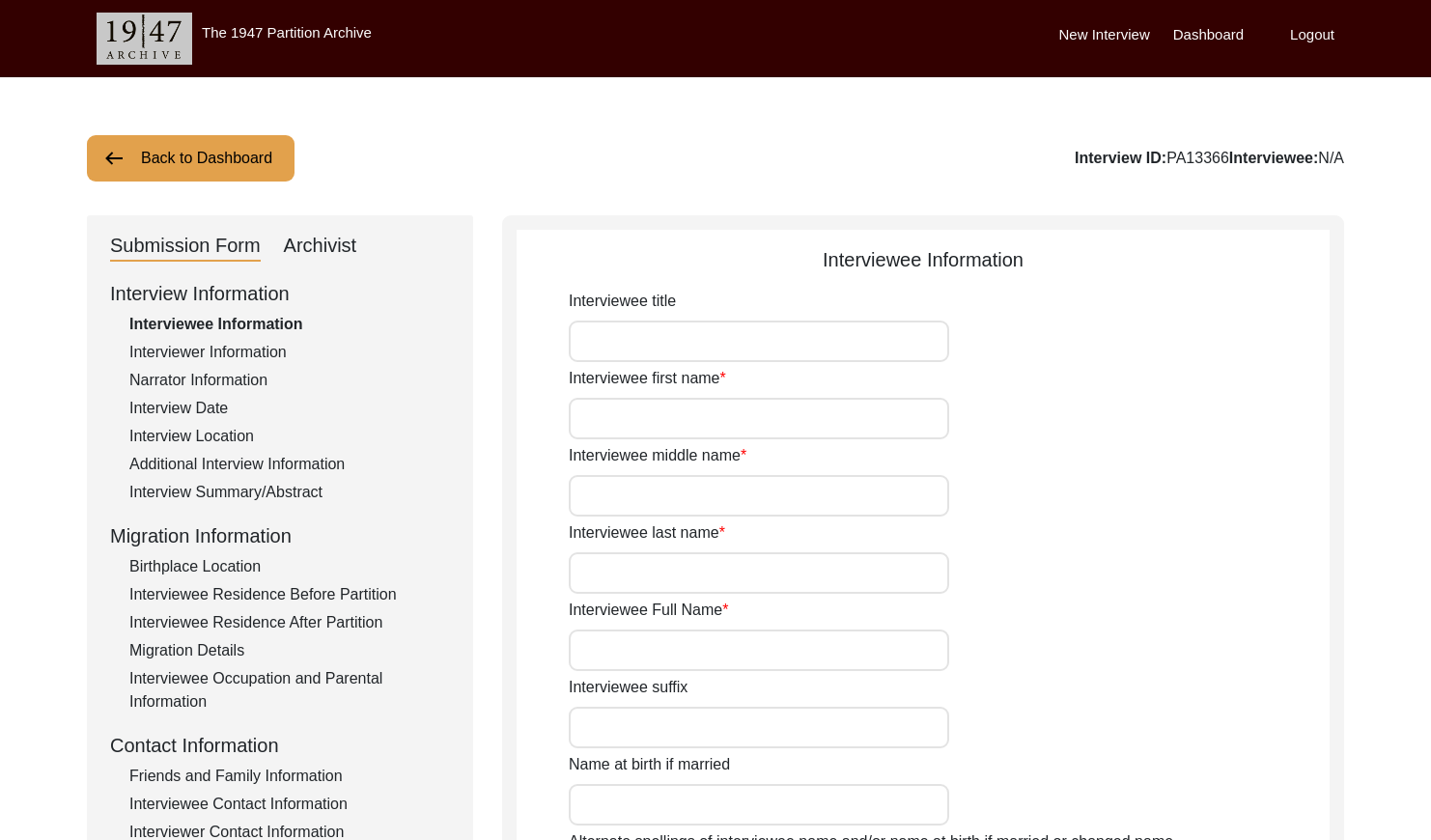
type input "[PERSON_NAME]"
type input "n/a"
type input "Biswas"
type input "[PERSON_NAME]"
type input "[DATE]"
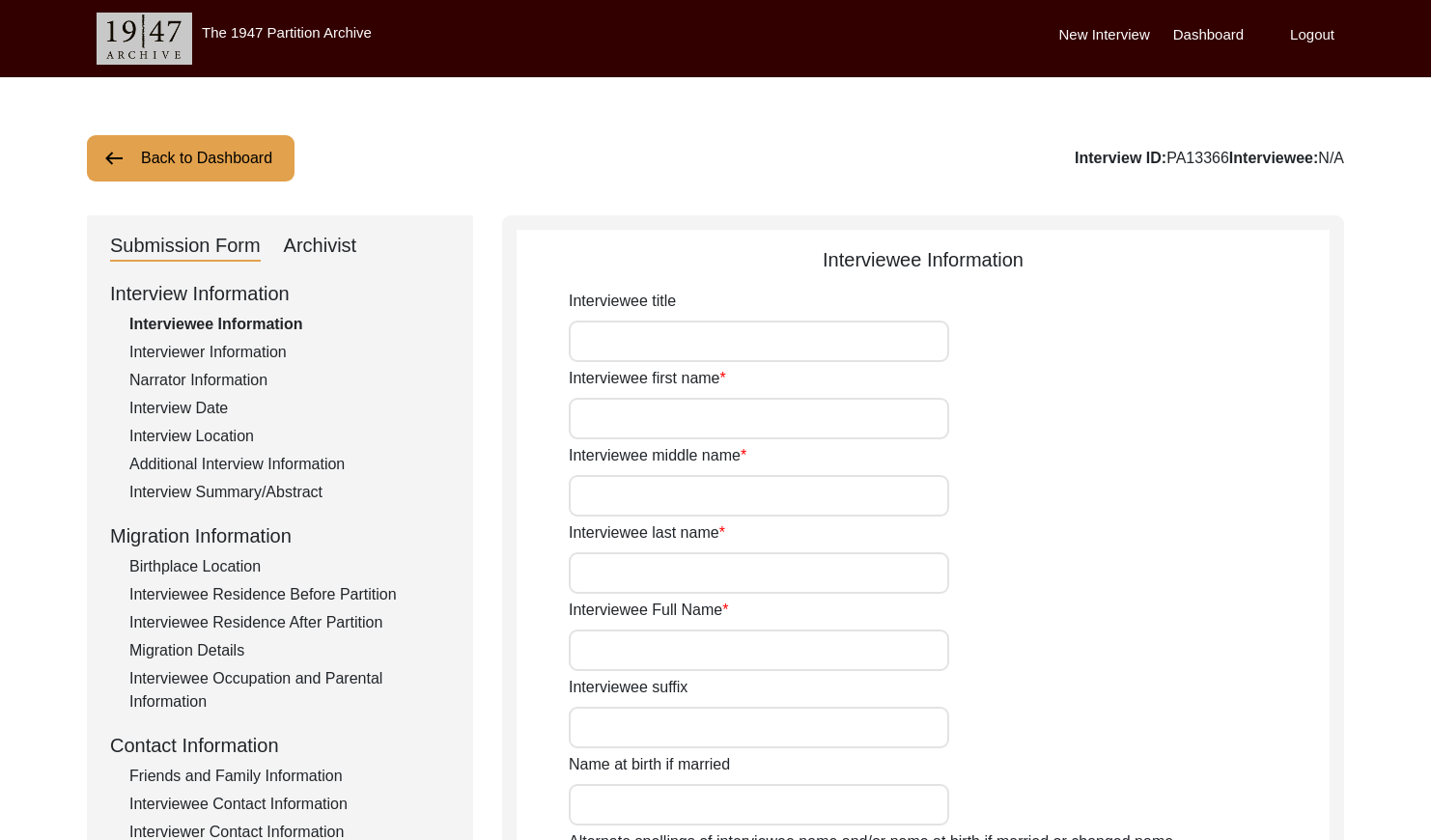
type input "78"
type input "[DEMOGRAPHIC_DATA]"
type input "Bengali"
type input "[DEMOGRAPHIC_DATA]"
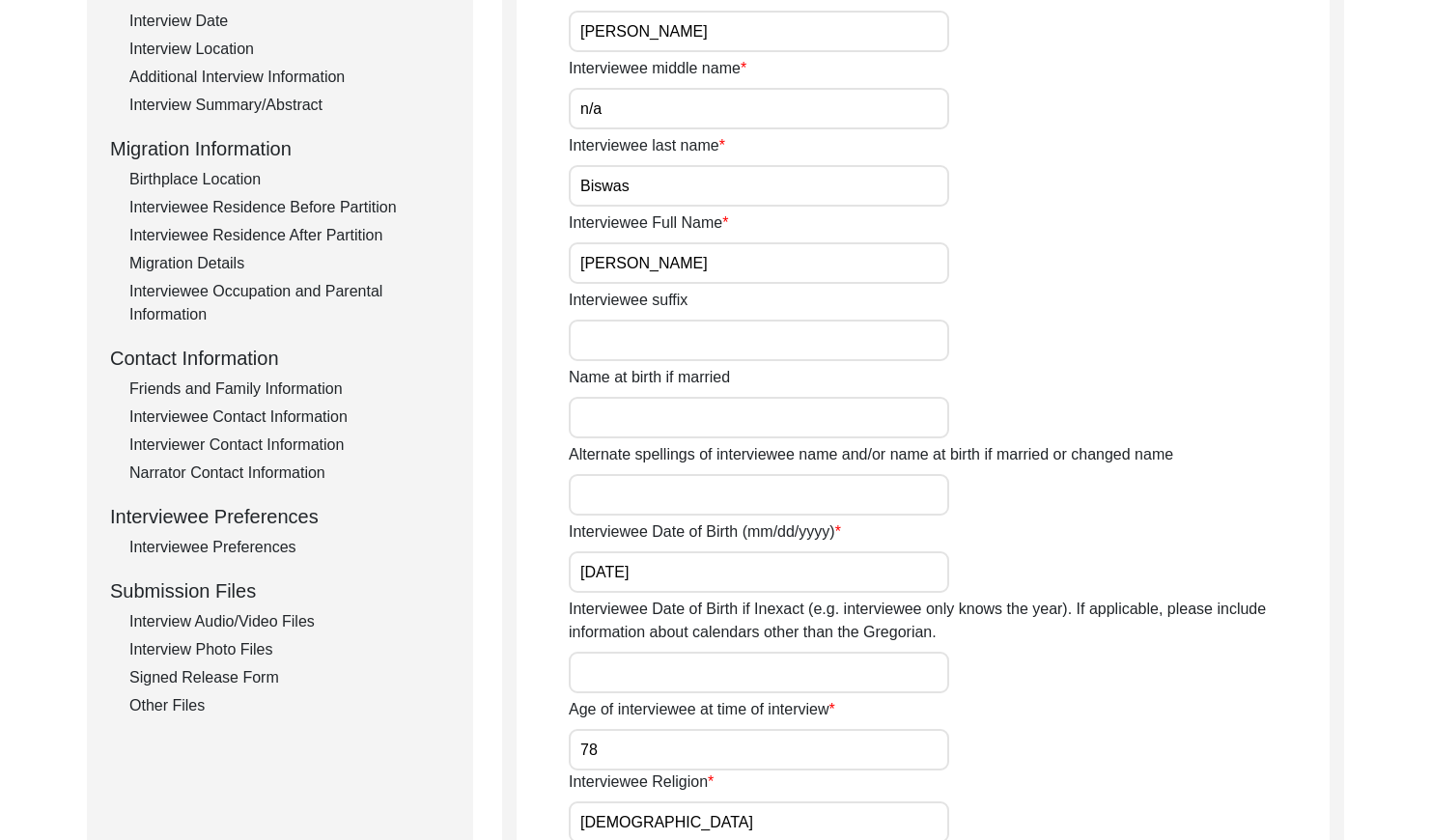
scroll to position [395, 0]
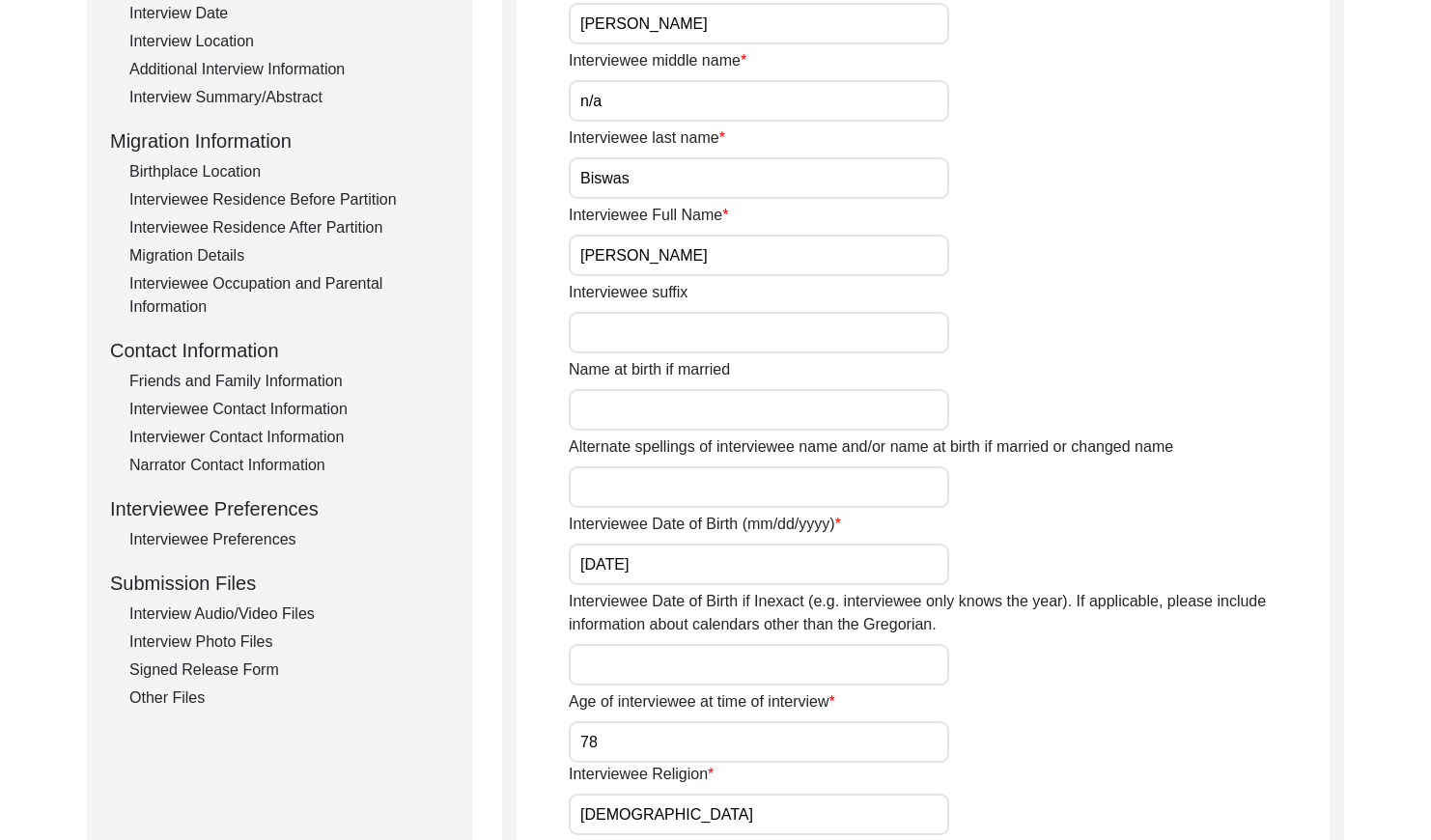
click at [708, 262] on input "[PERSON_NAME]" at bounding box center [759, 255] width 380 height 41
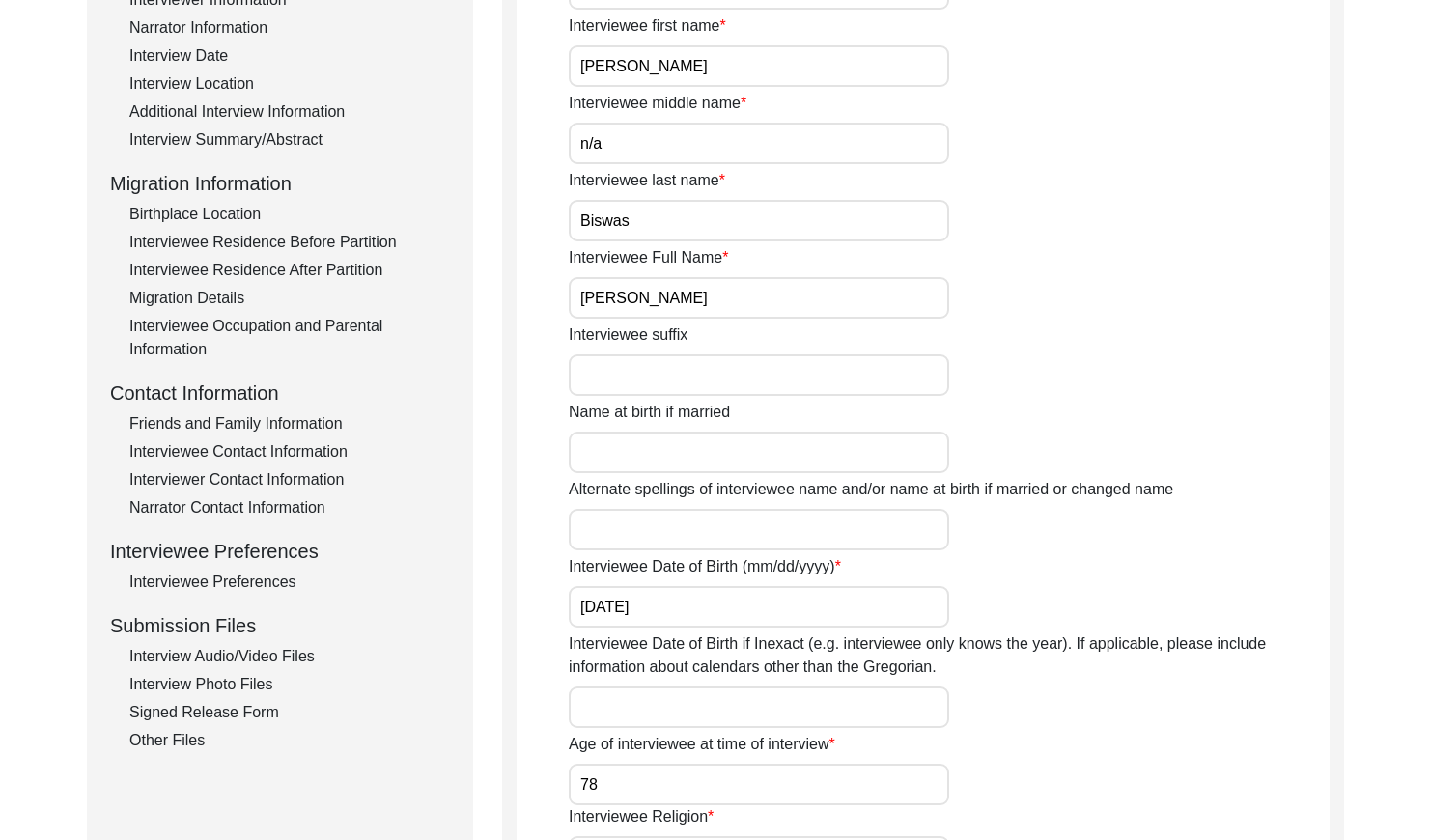
scroll to position [336, 0]
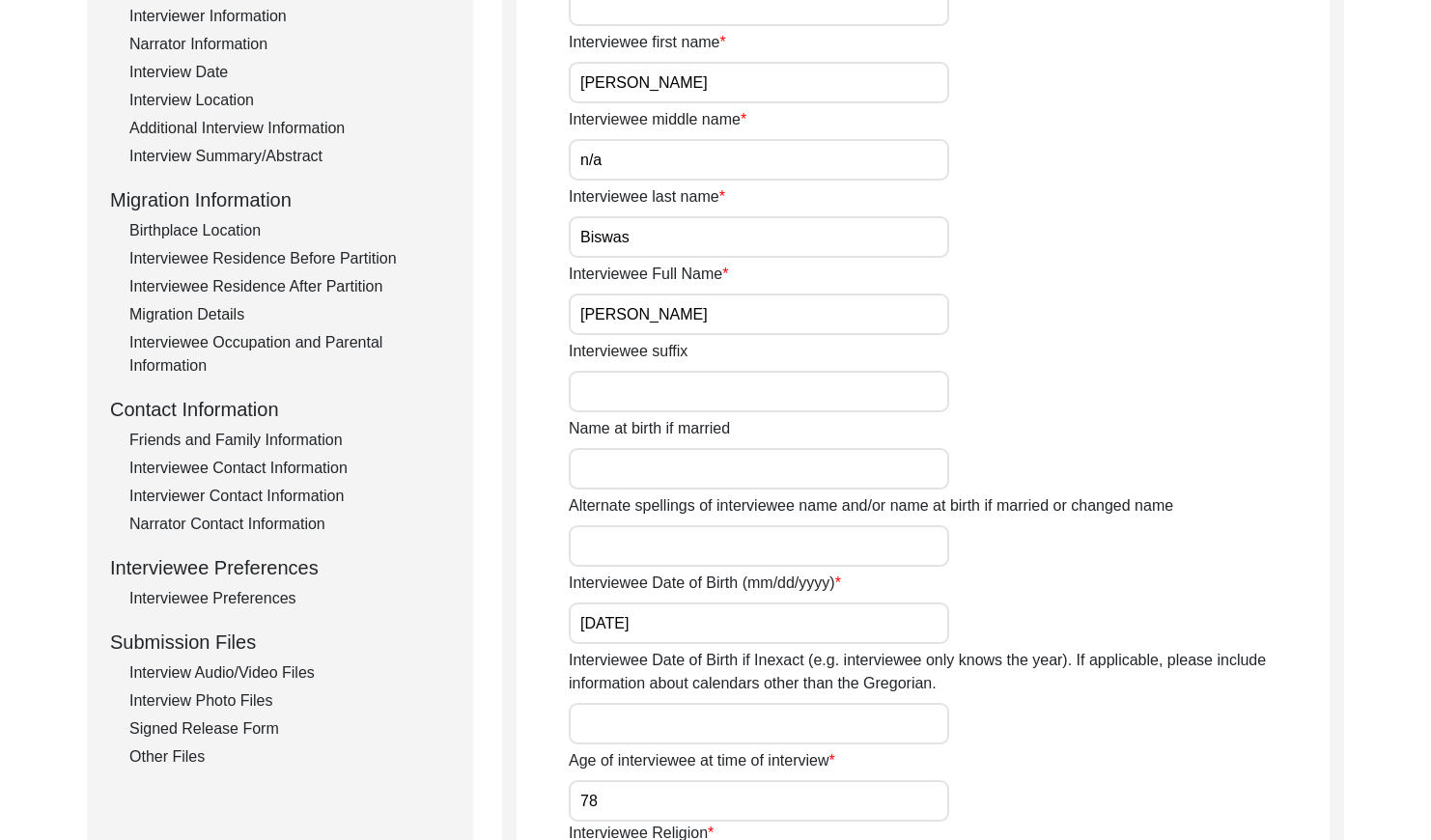
click at [228, 158] on div "Interview Summary/Abstract" at bounding box center [289, 157] width 321 height 24
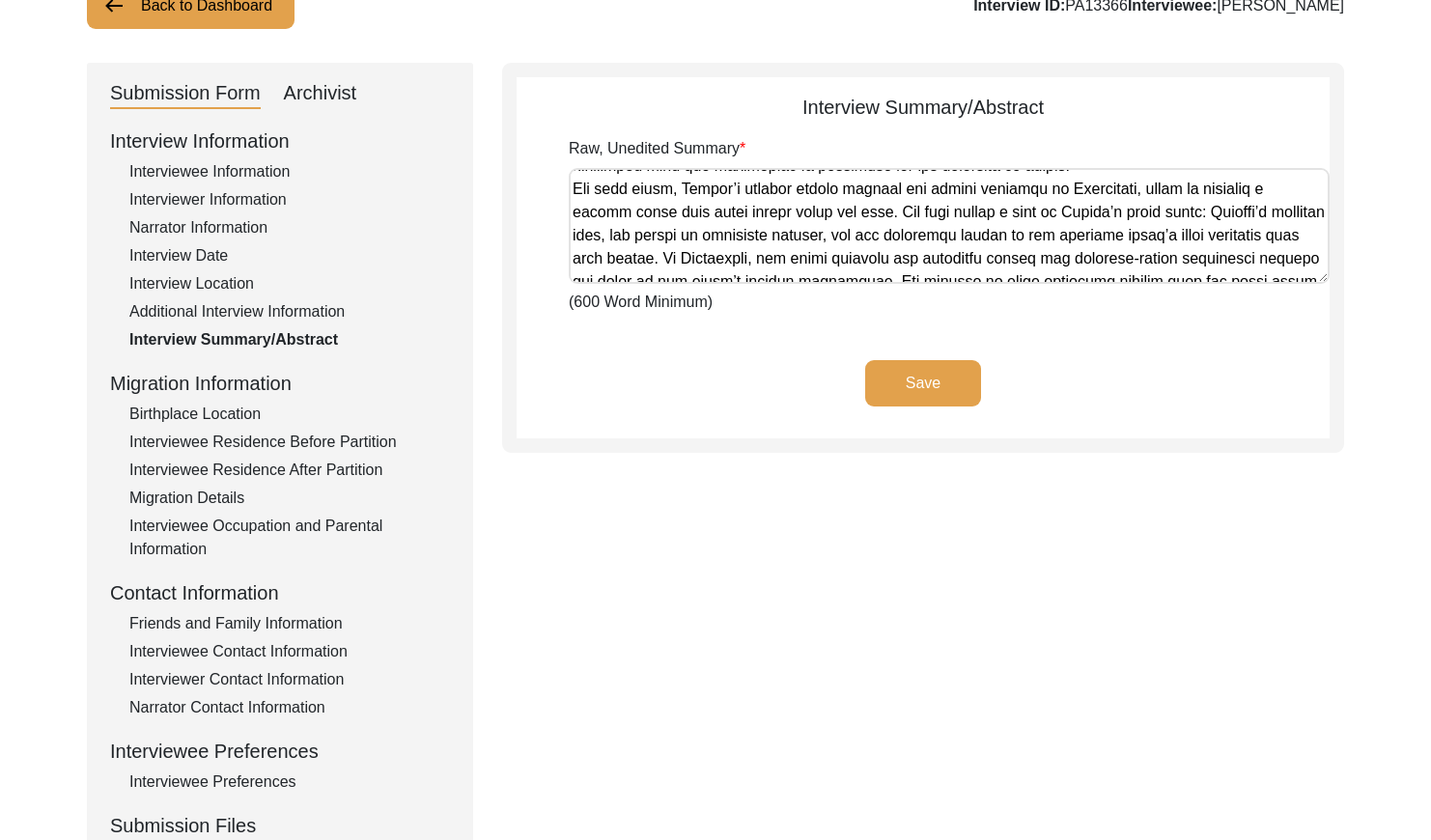
scroll to position [1212, 0]
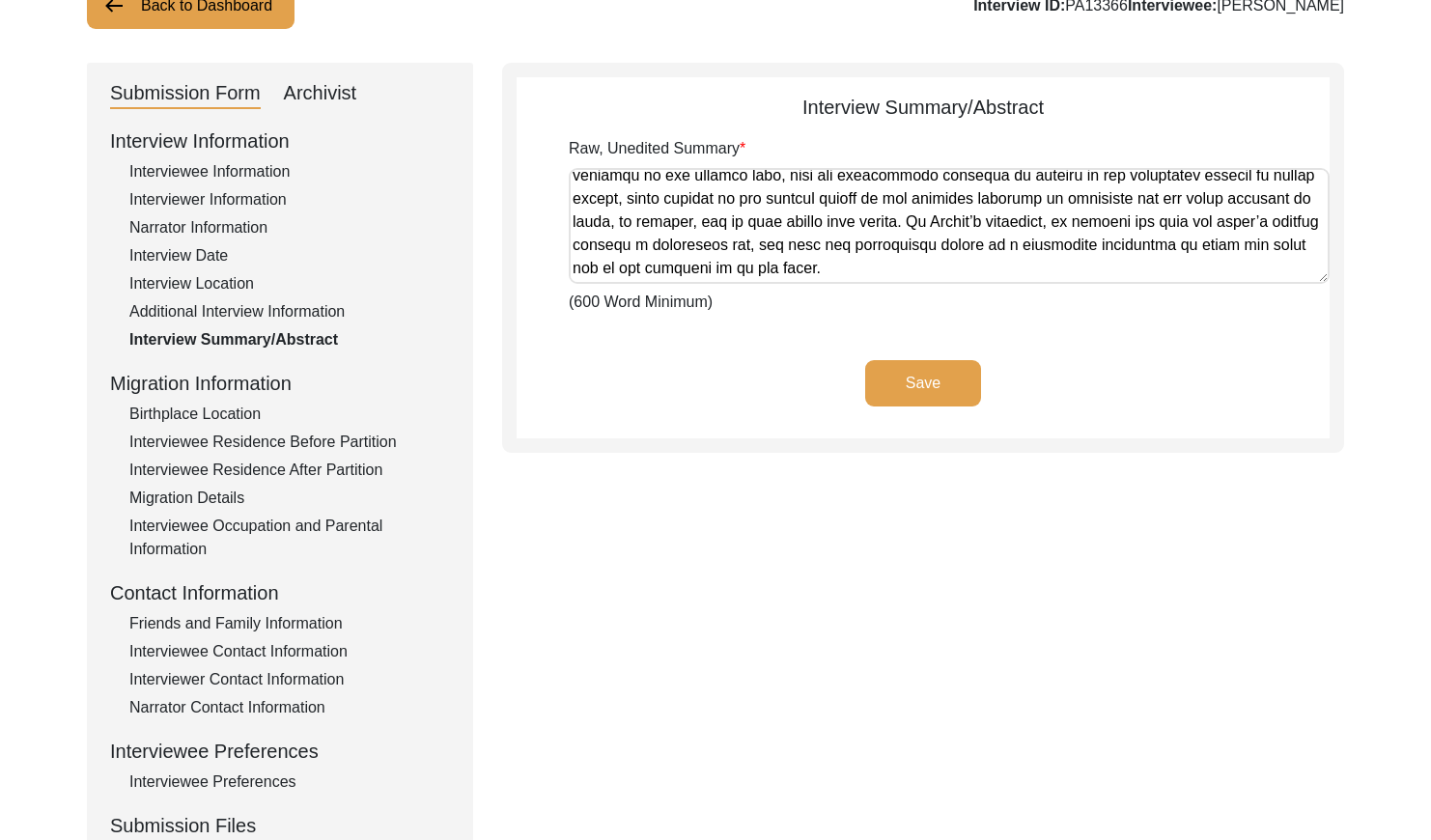
drag, startPoint x: 571, startPoint y: 179, endPoint x: 1348, endPoint y: 405, distance: 809.2
click at [1348, 405] on div "Back to Dashboard Interview ID: PA13366 Interviewee: [PERSON_NAME] Submission F…" at bounding box center [716, 519] width 1431 height 1188
drag, startPoint x: 205, startPoint y: 247, endPoint x: 216, endPoint y: 244, distance: 11.4
click at [210, 246] on div "Interview Date" at bounding box center [289, 256] width 321 height 24
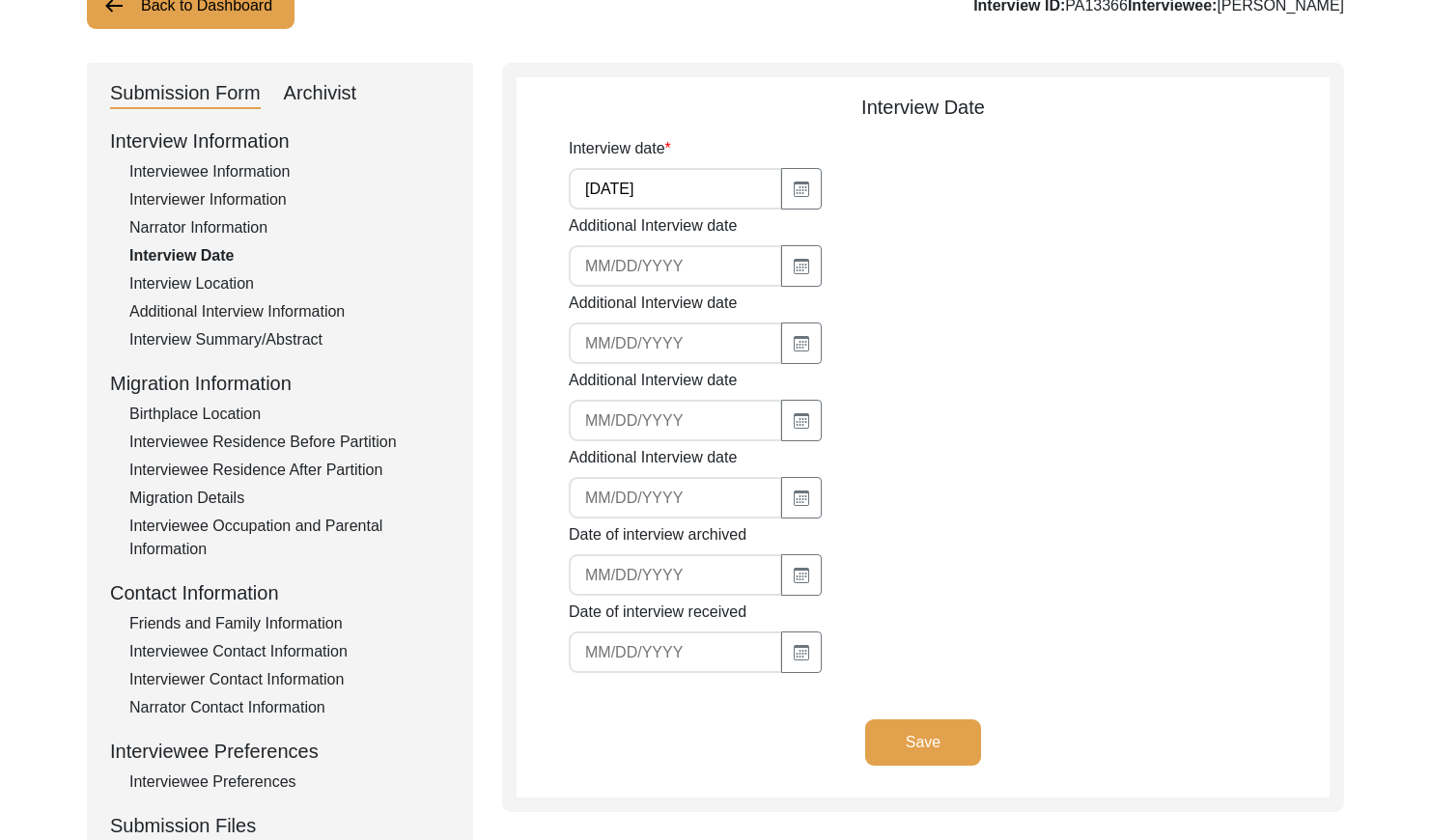
click at [677, 196] on input "[DATE]" at bounding box center [675, 188] width 214 height 41
drag, startPoint x: 308, startPoint y: 95, endPoint x: 318, endPoint y: 112, distance: 19.7
click at [308, 94] on div "Archivist" at bounding box center [321, 94] width 74 height 31
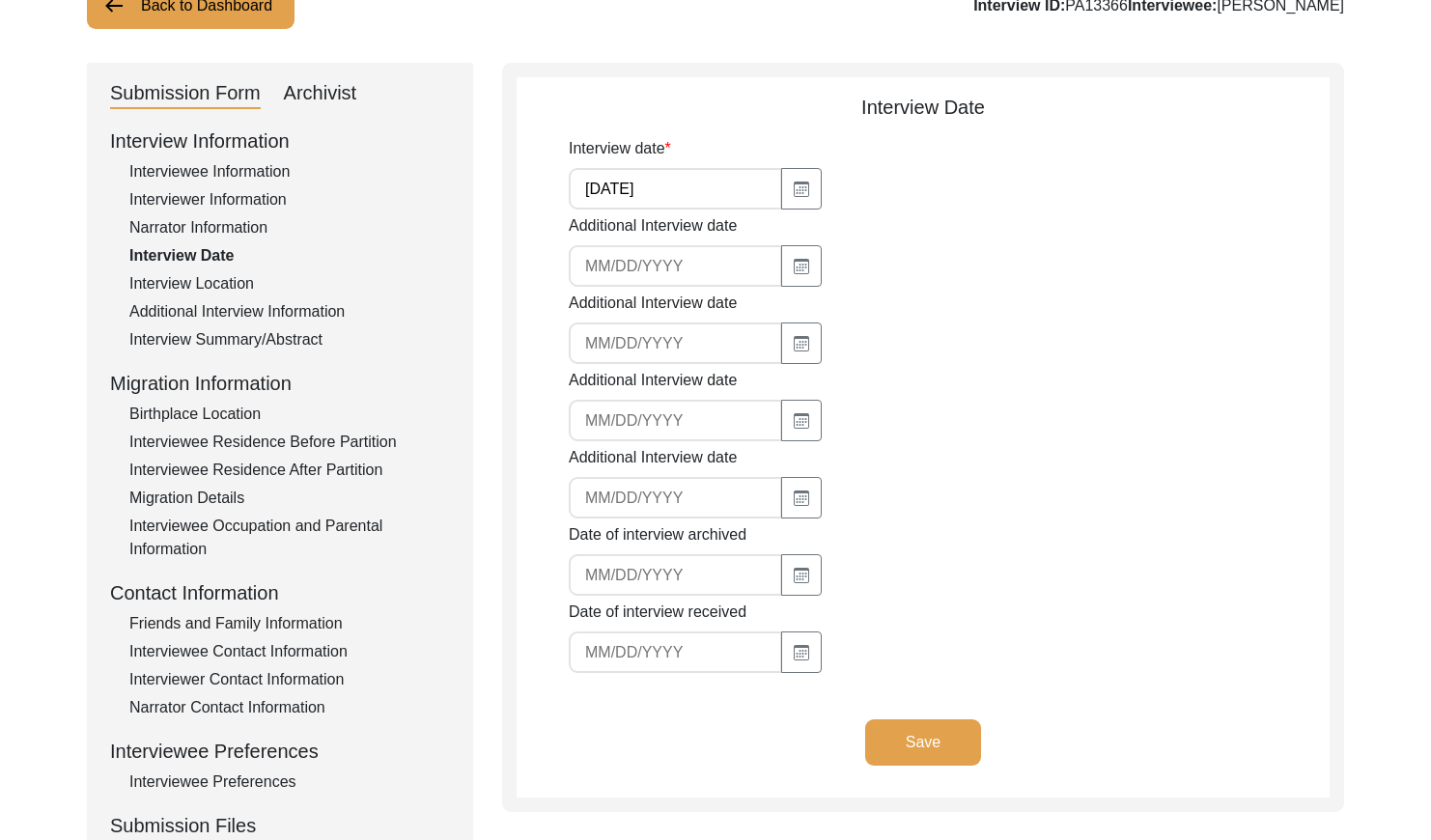
select select "442"
select select "Archiving In Progress"
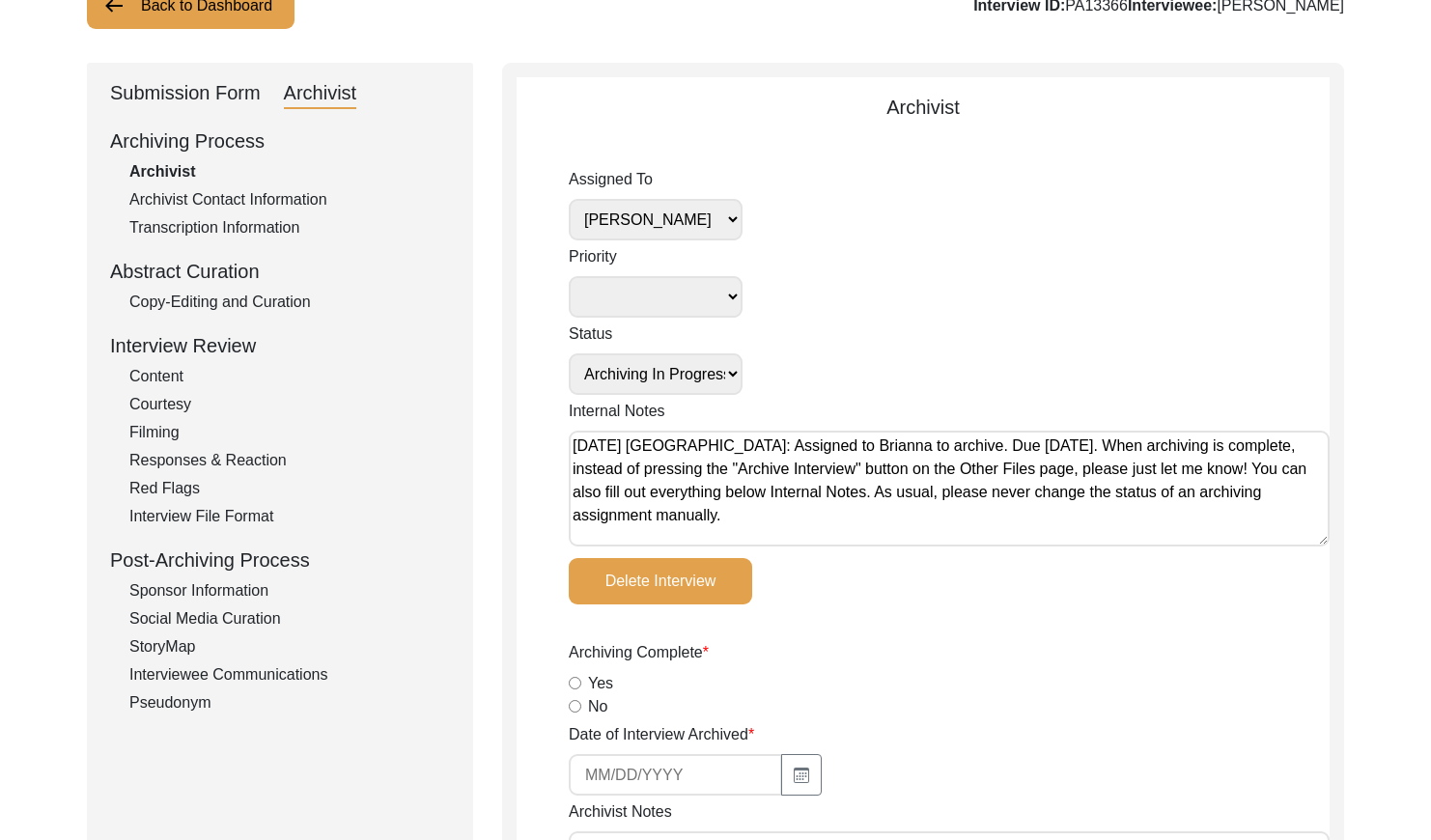
drag, startPoint x: 256, startPoint y: 299, endPoint x: 283, endPoint y: 295, distance: 27.3
click at [257, 299] on div "Copy-Editing and Curation" at bounding box center [289, 302] width 321 height 24
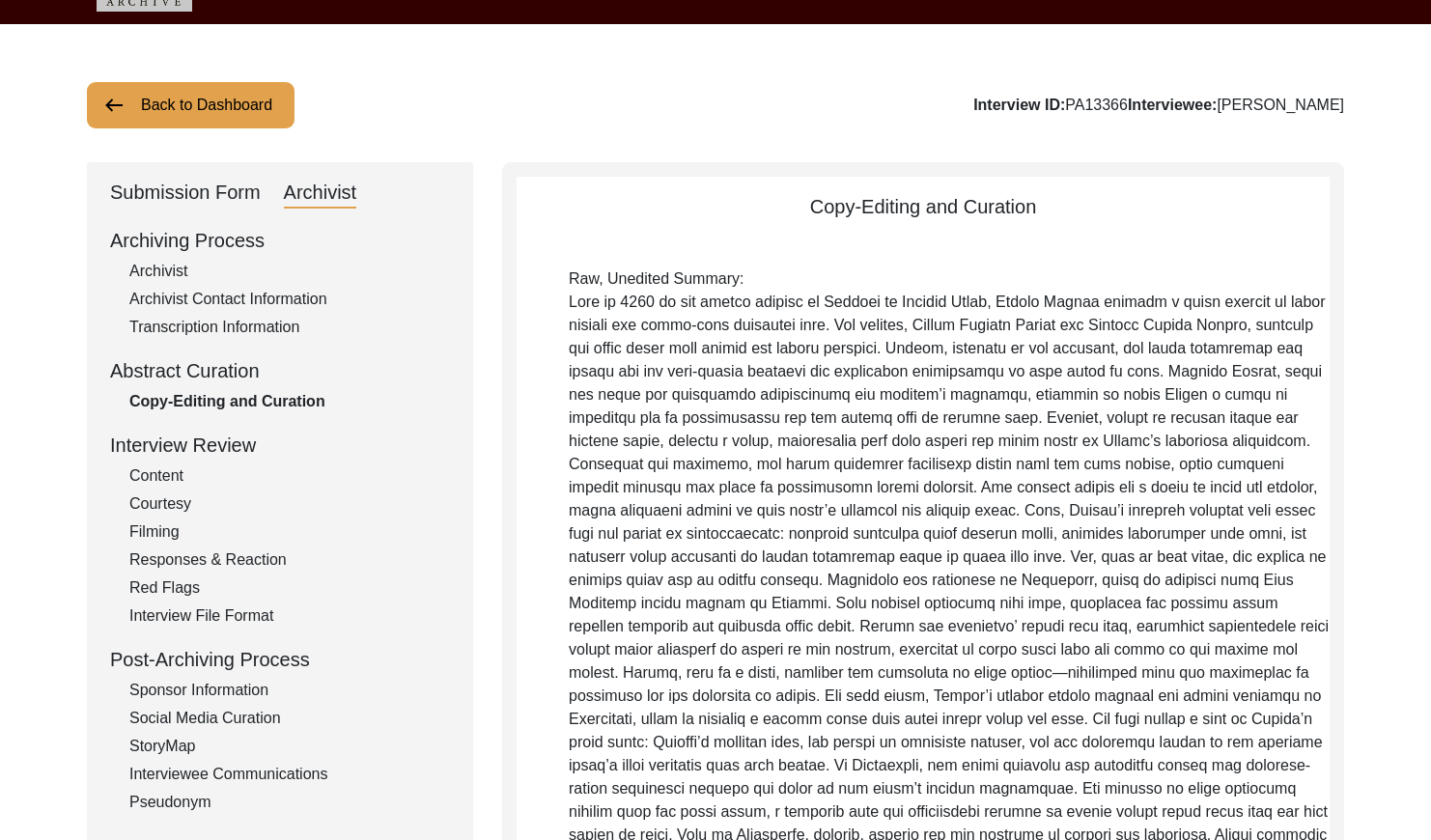
scroll to position [0, 0]
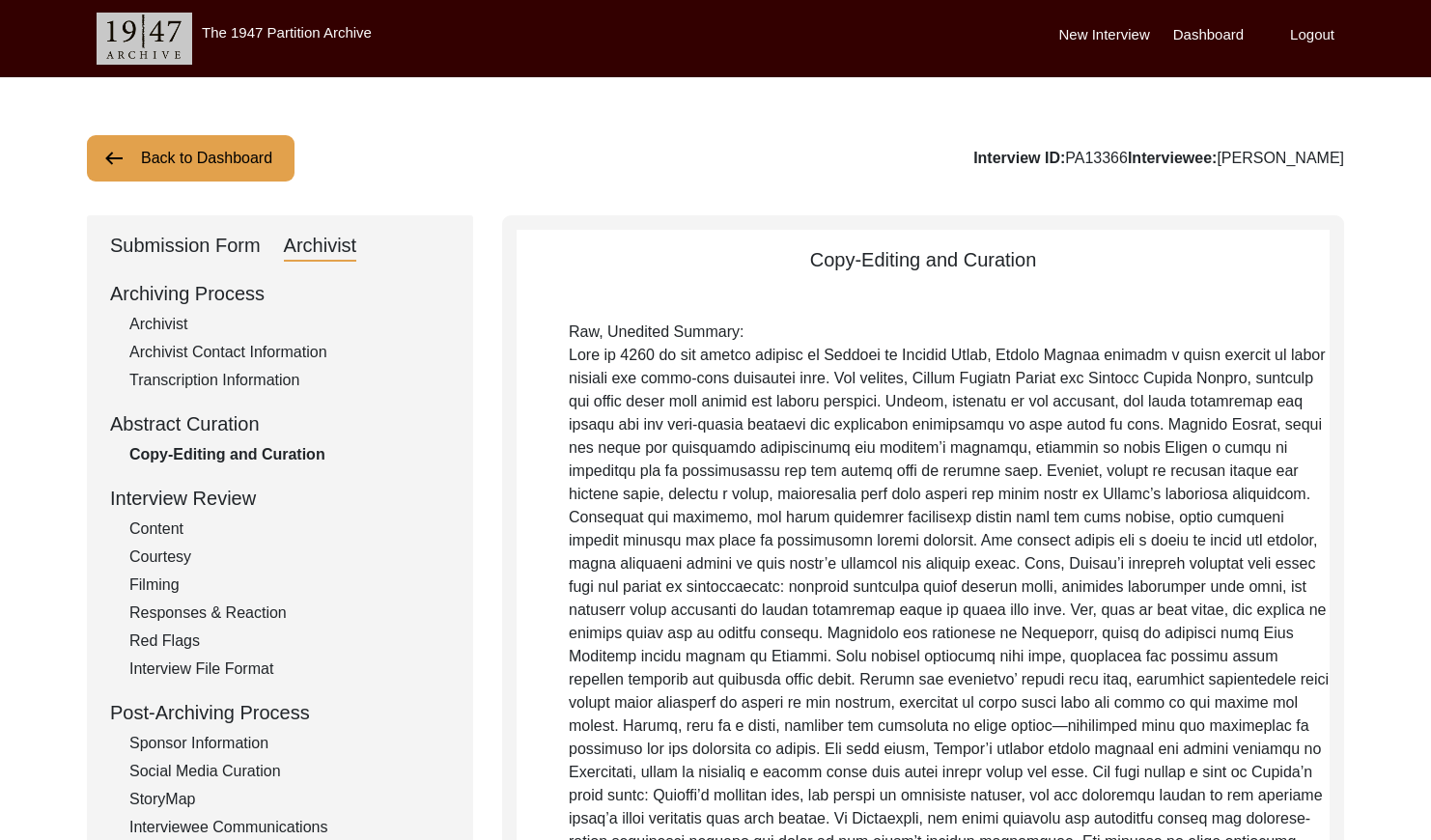
click at [167, 243] on div "Submission Form" at bounding box center [185, 246] width 151 height 31
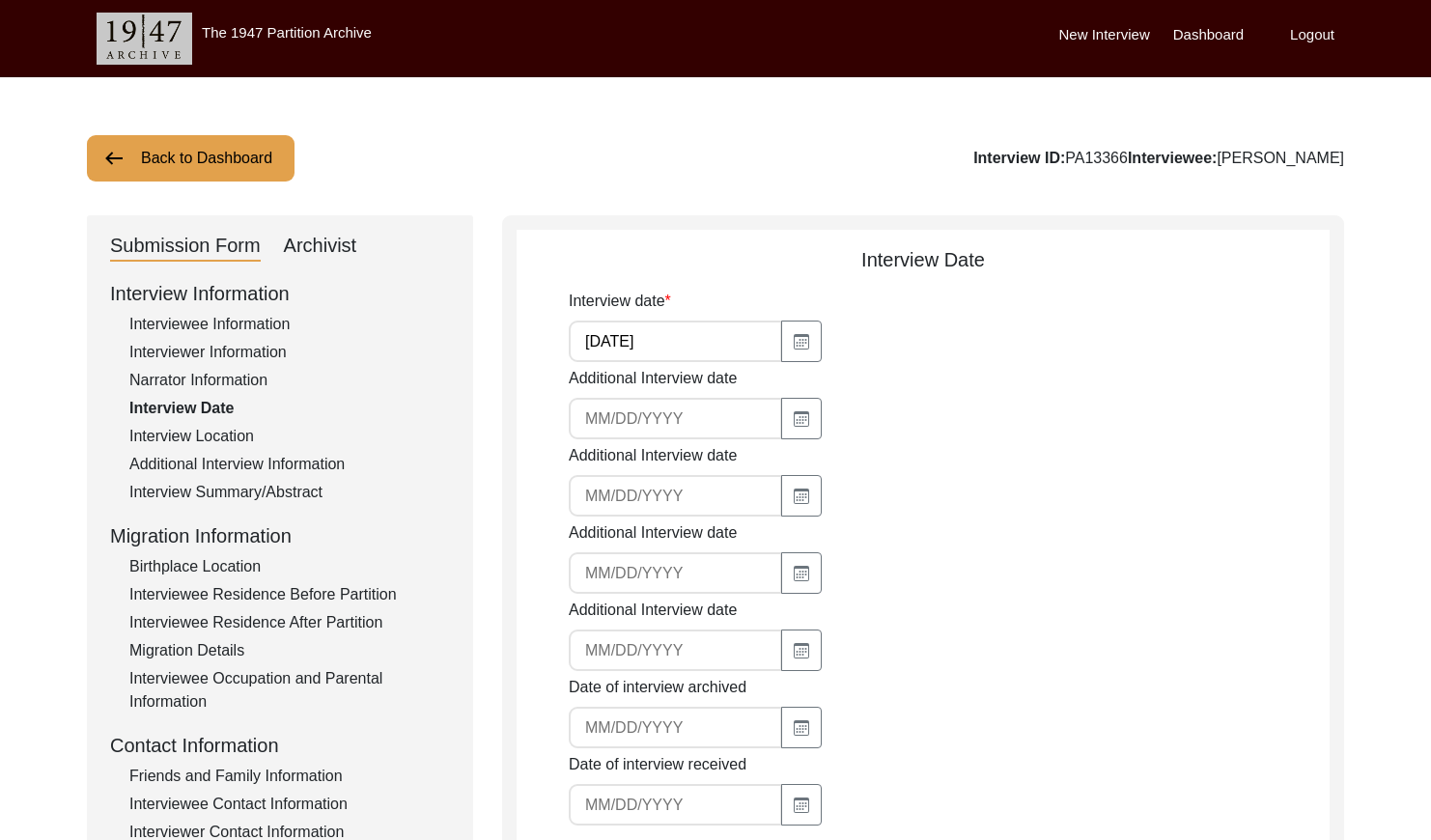
click at [294, 246] on div "Archivist" at bounding box center [321, 246] width 74 height 31
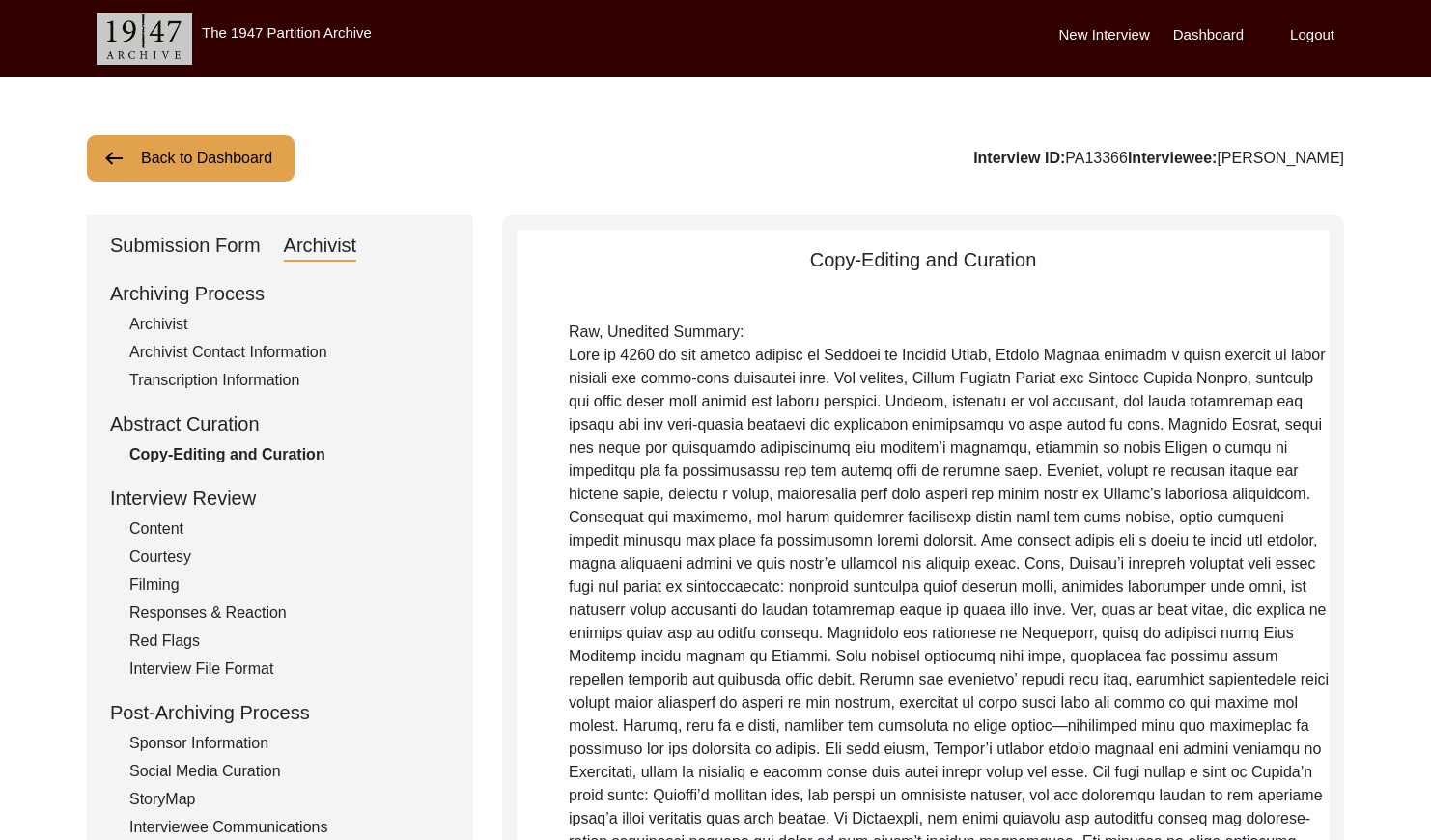
click at [184, 321] on div "Archivist" at bounding box center [289, 324] width 321 height 24
select select "442"
select select "Archiving In Progress"
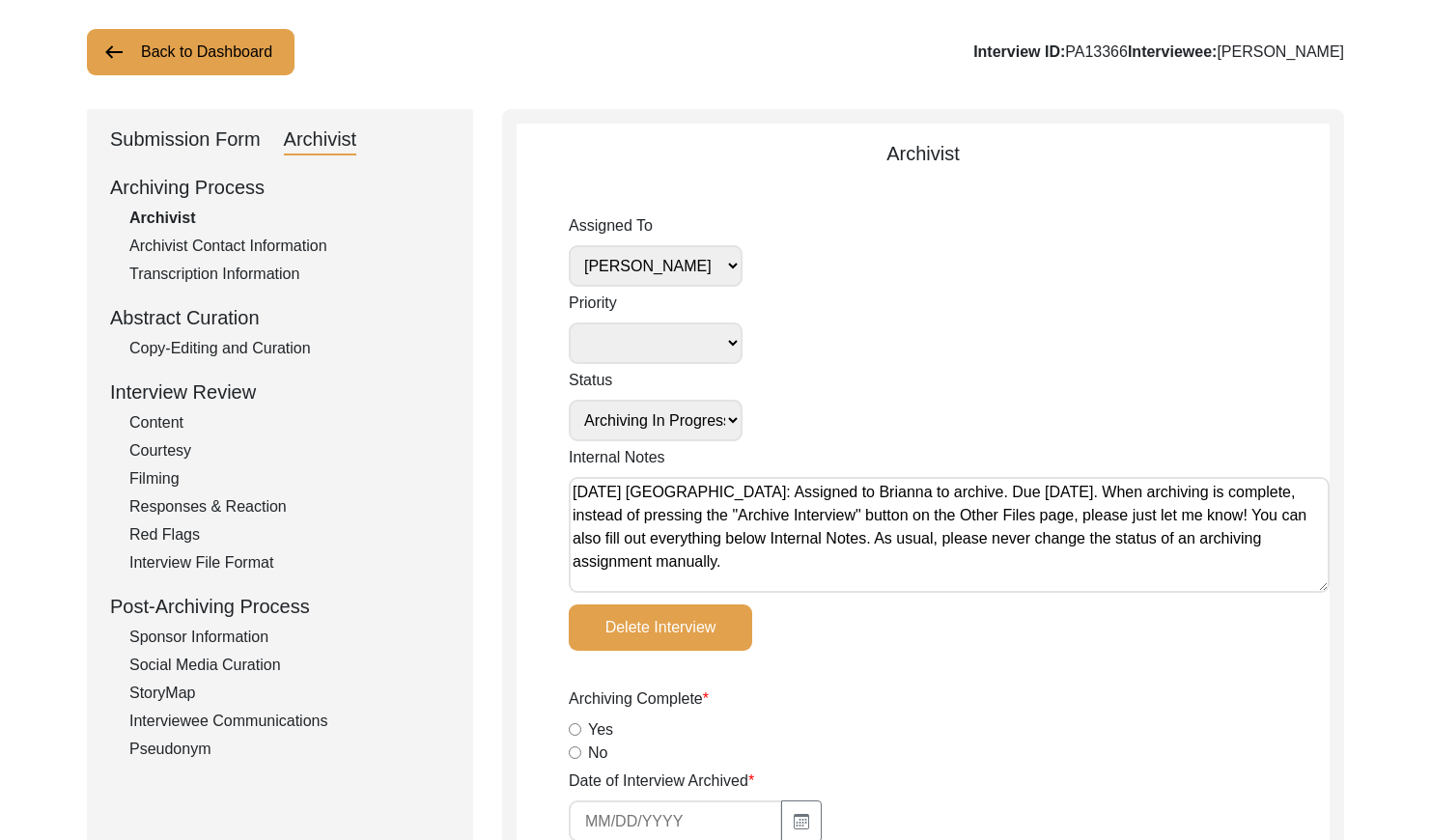
scroll to position [107, 0]
click at [225, 64] on button "Back to Dashboard" at bounding box center [191, 51] width 208 height 46
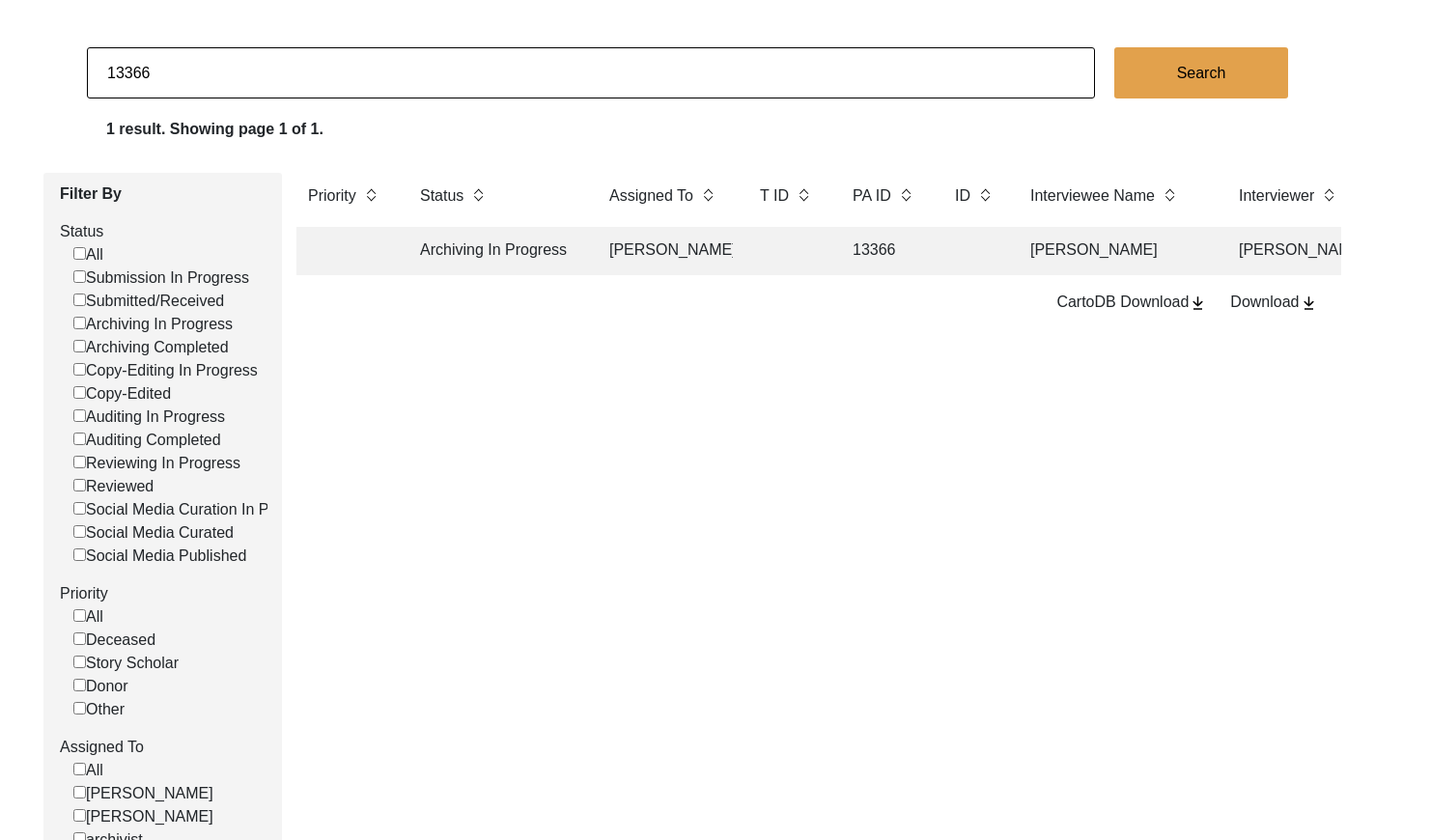
click at [189, 81] on input "13366" at bounding box center [591, 73] width 1008 height 51
paste input "9888"
type input "9888"
checkbox input "false"
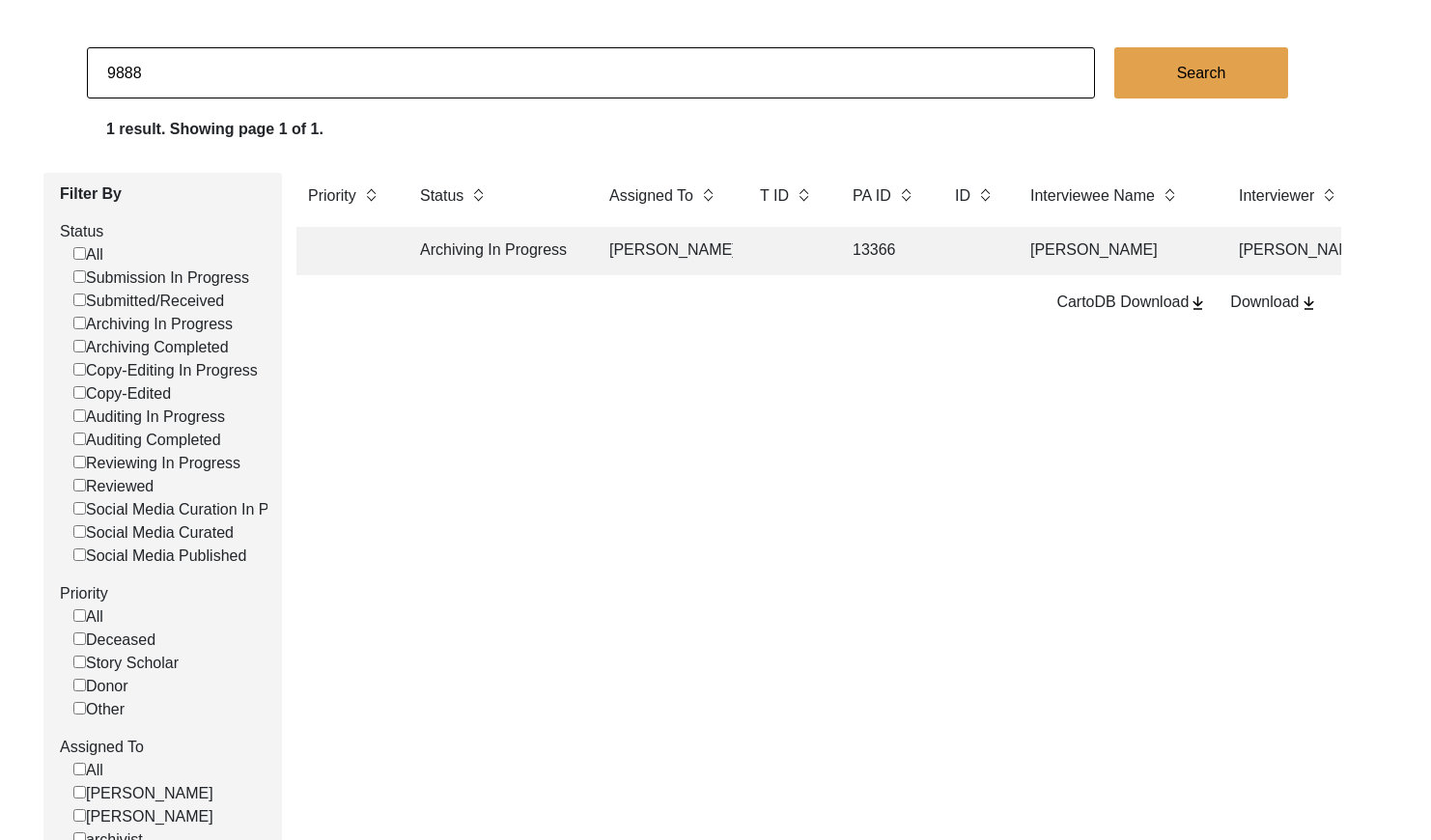
checkbox input "false"
click at [646, 254] on td at bounding box center [666, 250] width 135 height 48
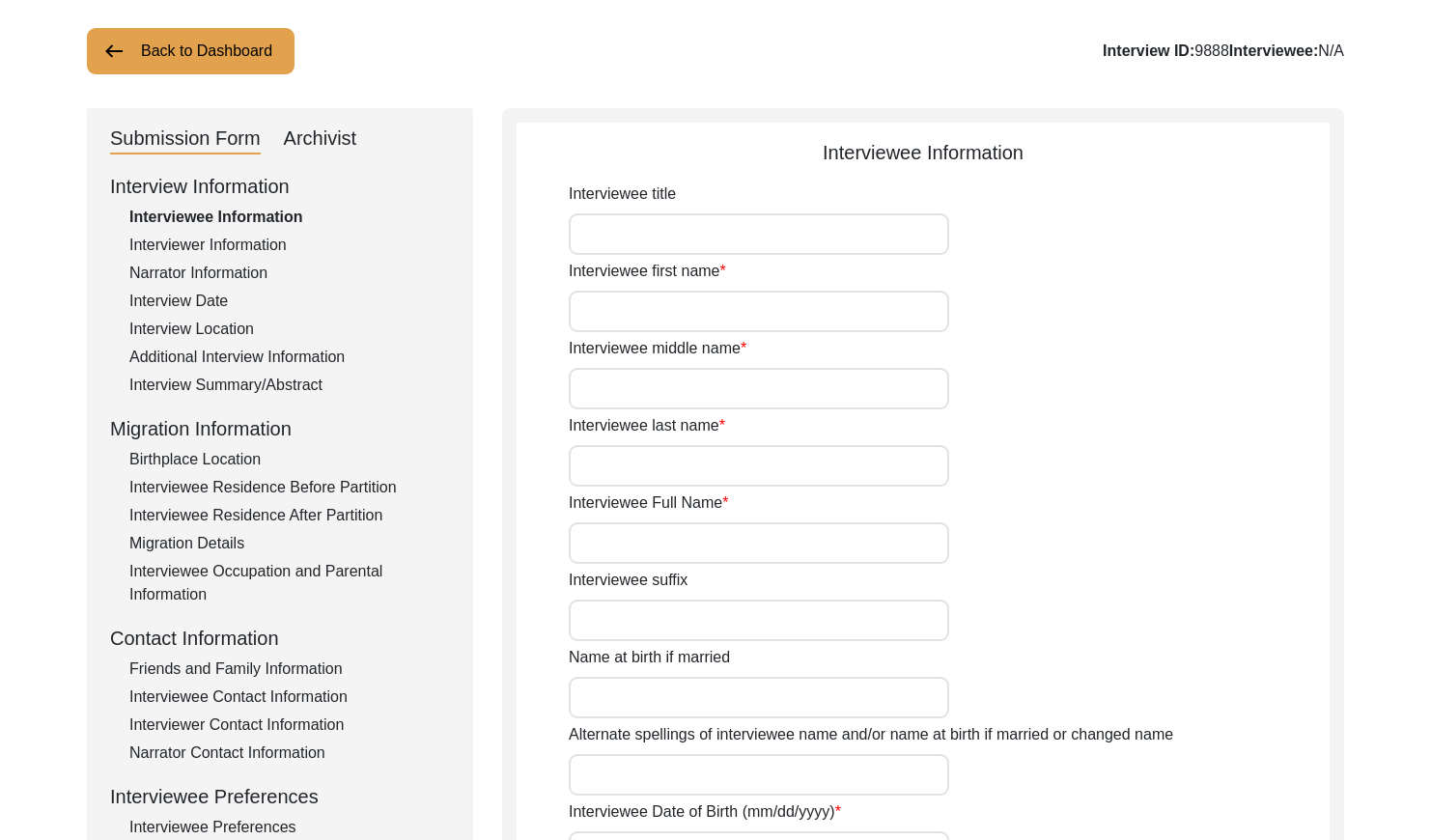
type input "Mr."
type input "Gulzar"
type input "Khan"
type input "n/a"
type input "[PERSON_NAME]"
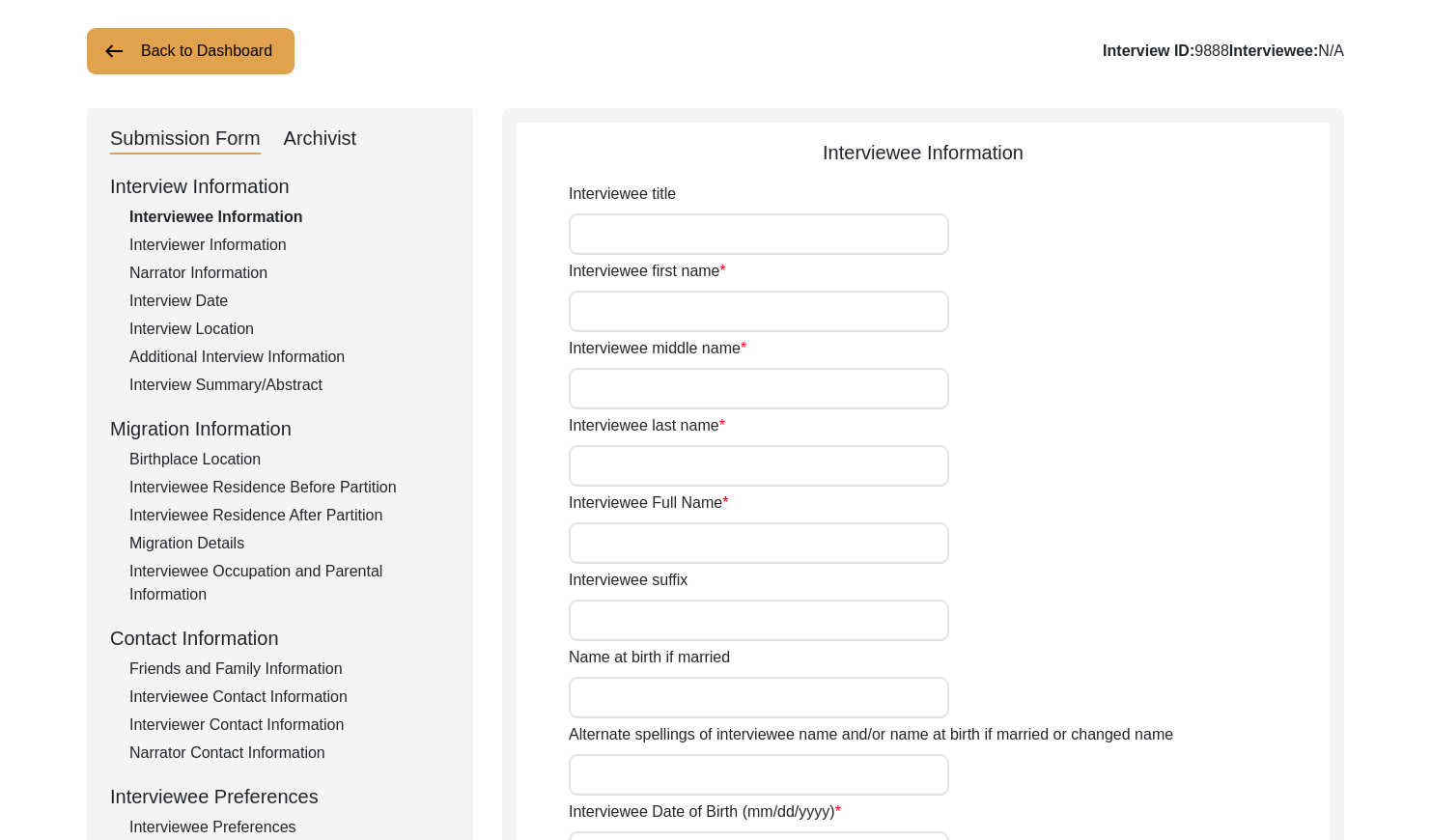
type input "1937"
type input "84"
type input "[DEMOGRAPHIC_DATA]"
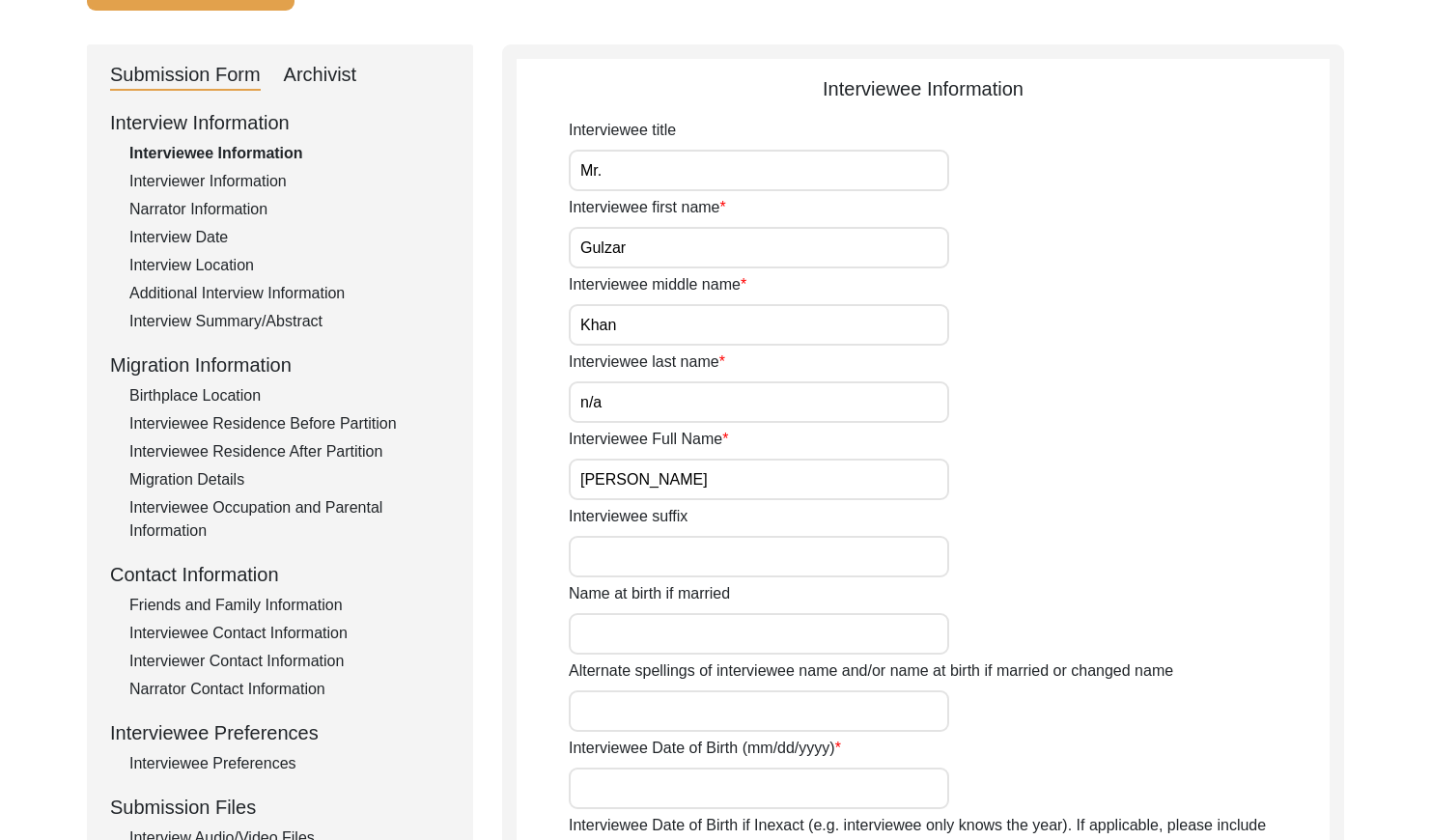
scroll to position [172, 0]
click at [700, 480] on input "[PERSON_NAME]" at bounding box center [759, 478] width 380 height 41
click at [701, 480] on input "[PERSON_NAME]" at bounding box center [759, 478] width 380 height 41
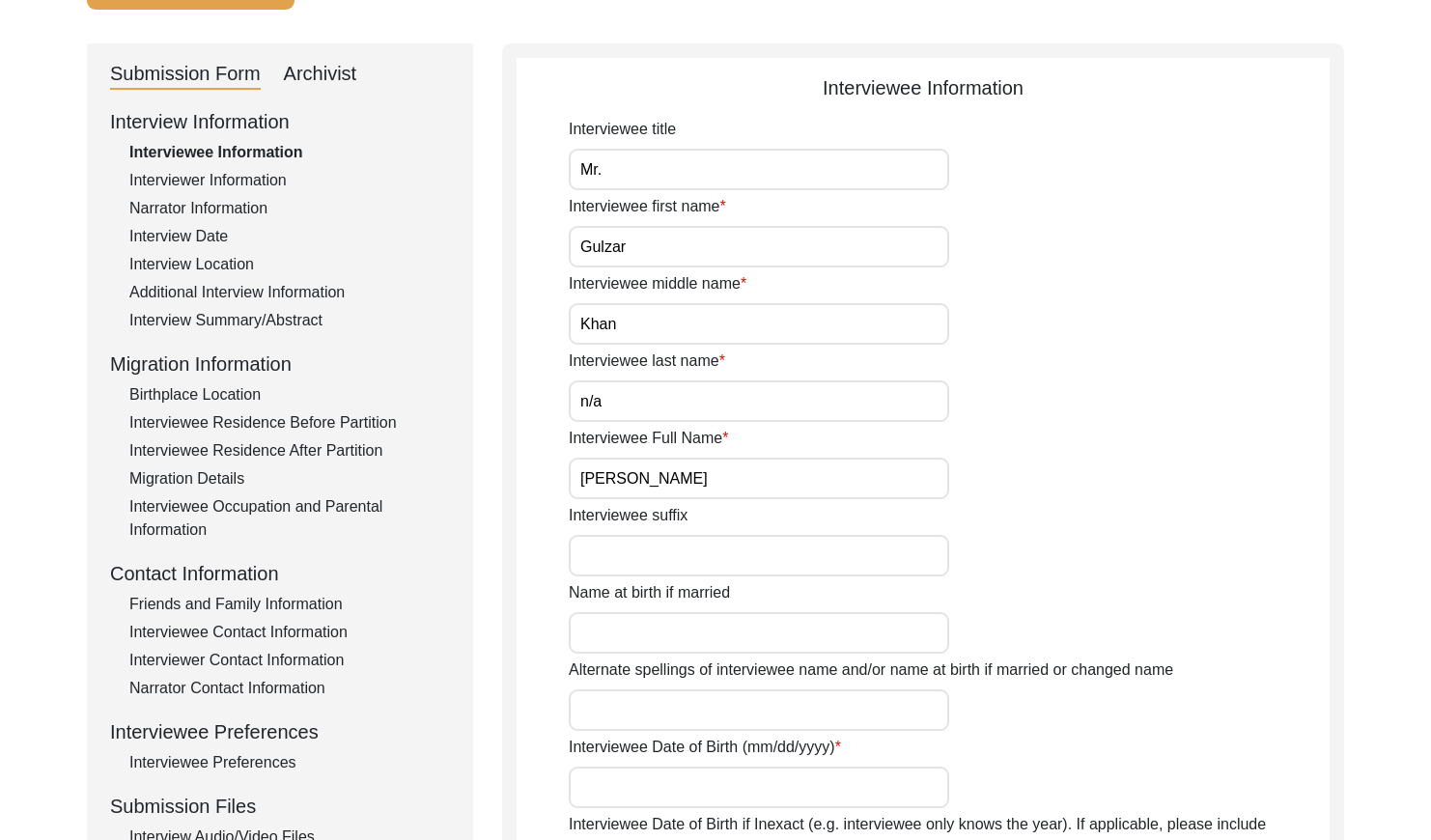
drag, startPoint x: 195, startPoint y: 240, endPoint x: 206, endPoint y: 239, distance: 11.0
click at [197, 240] on div "Interview Date" at bounding box center [289, 237] width 321 height 24
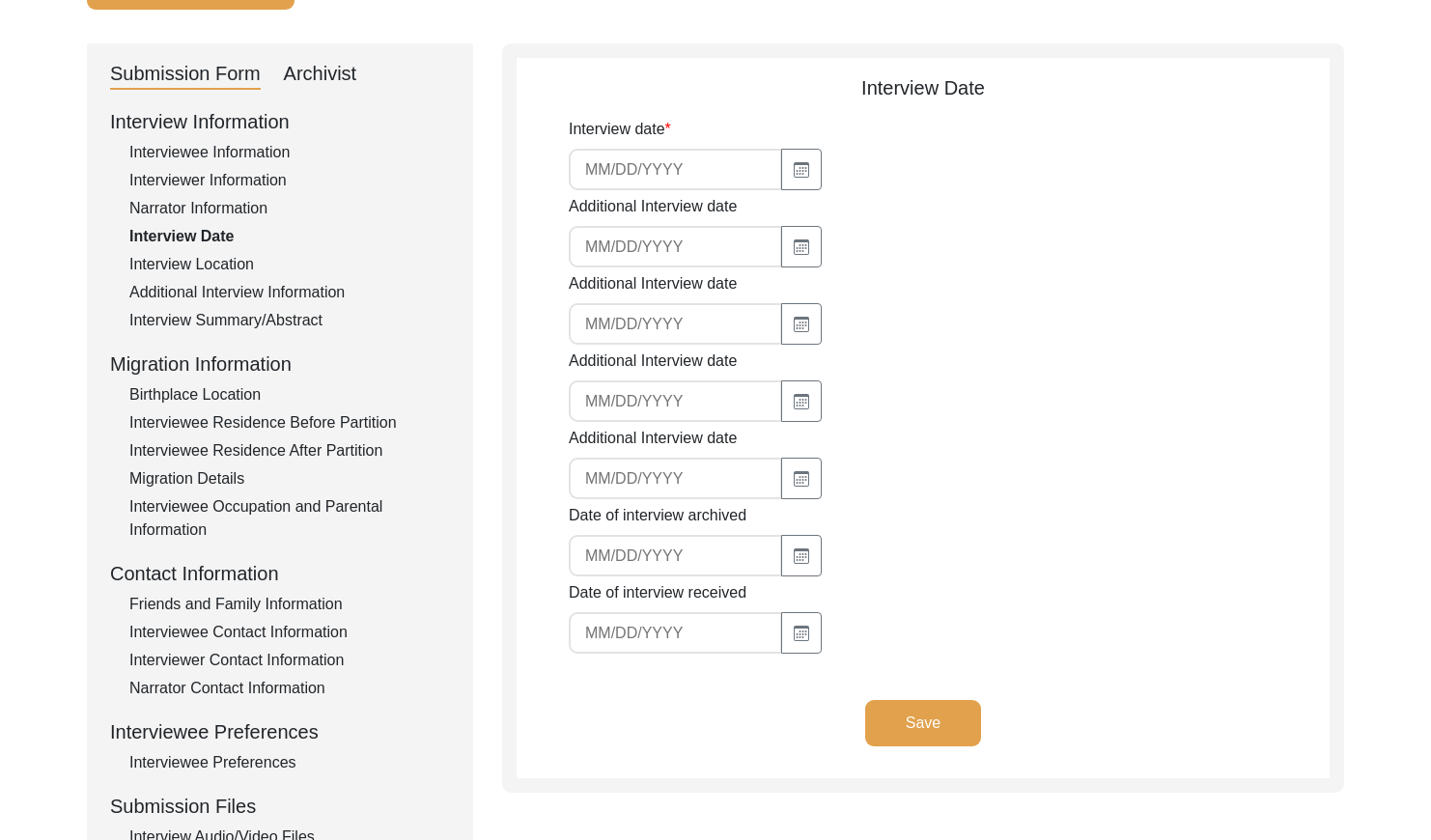
type input "[DATE]"
click at [664, 173] on input "[DATE]" at bounding box center [675, 170] width 214 height 41
click at [664, 173] on input "[DATE]" at bounding box center [675, 170] width 214 height 41
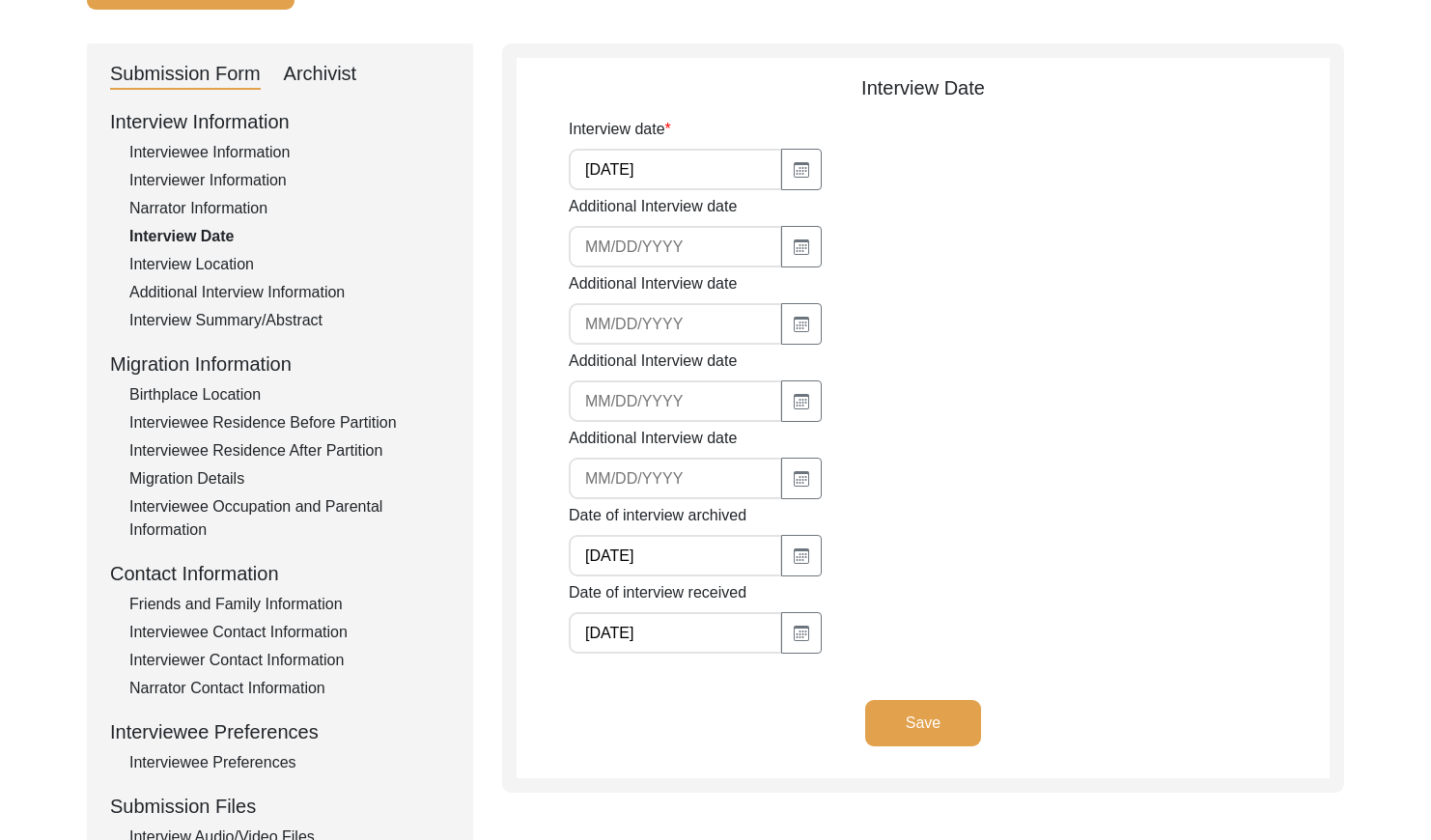
click at [664, 173] on input "[DATE]" at bounding box center [675, 170] width 214 height 41
click at [232, 318] on div "Interview Summary/Abstract" at bounding box center [289, 321] width 321 height 24
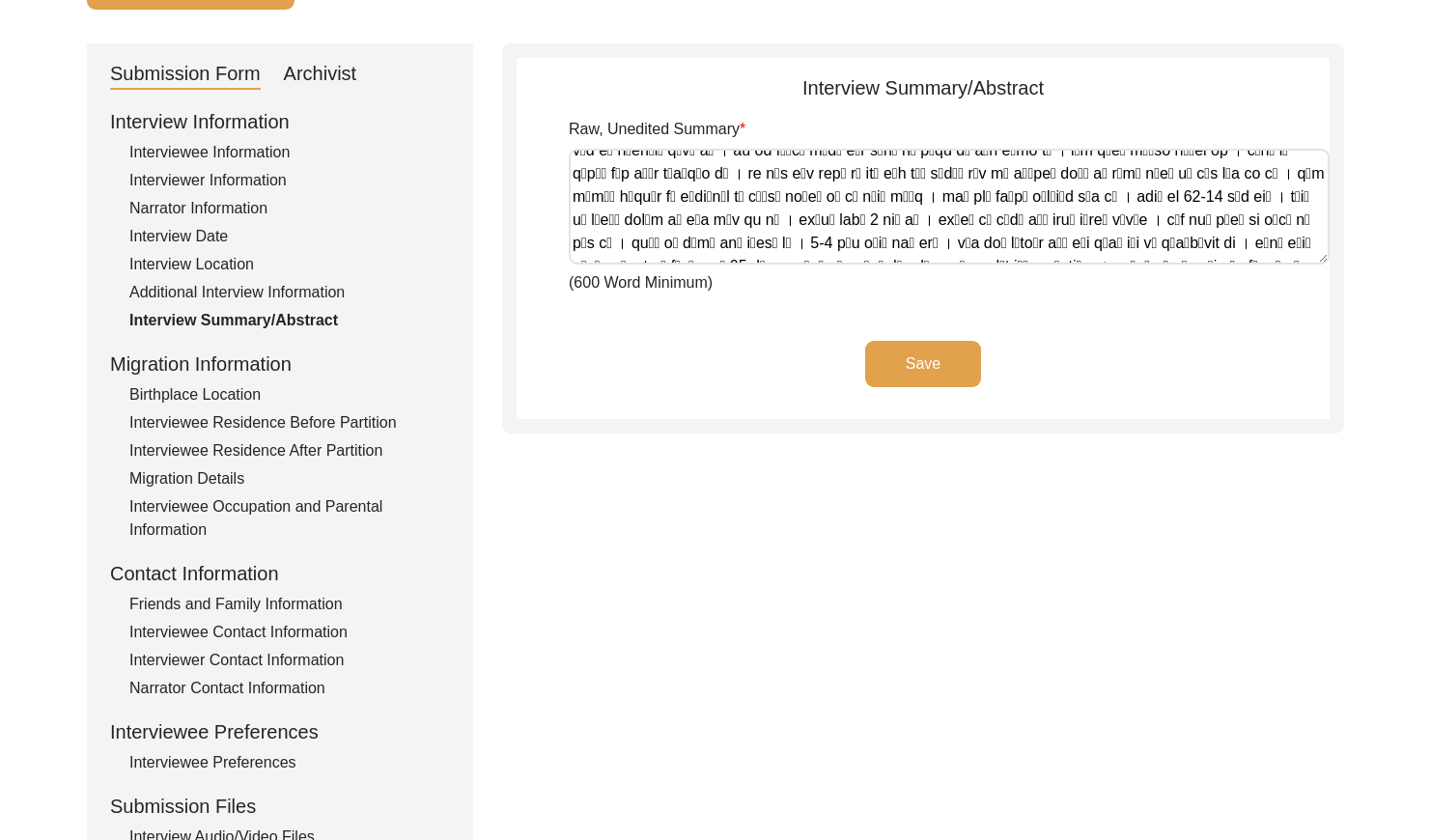
scroll to position [2001, 0]
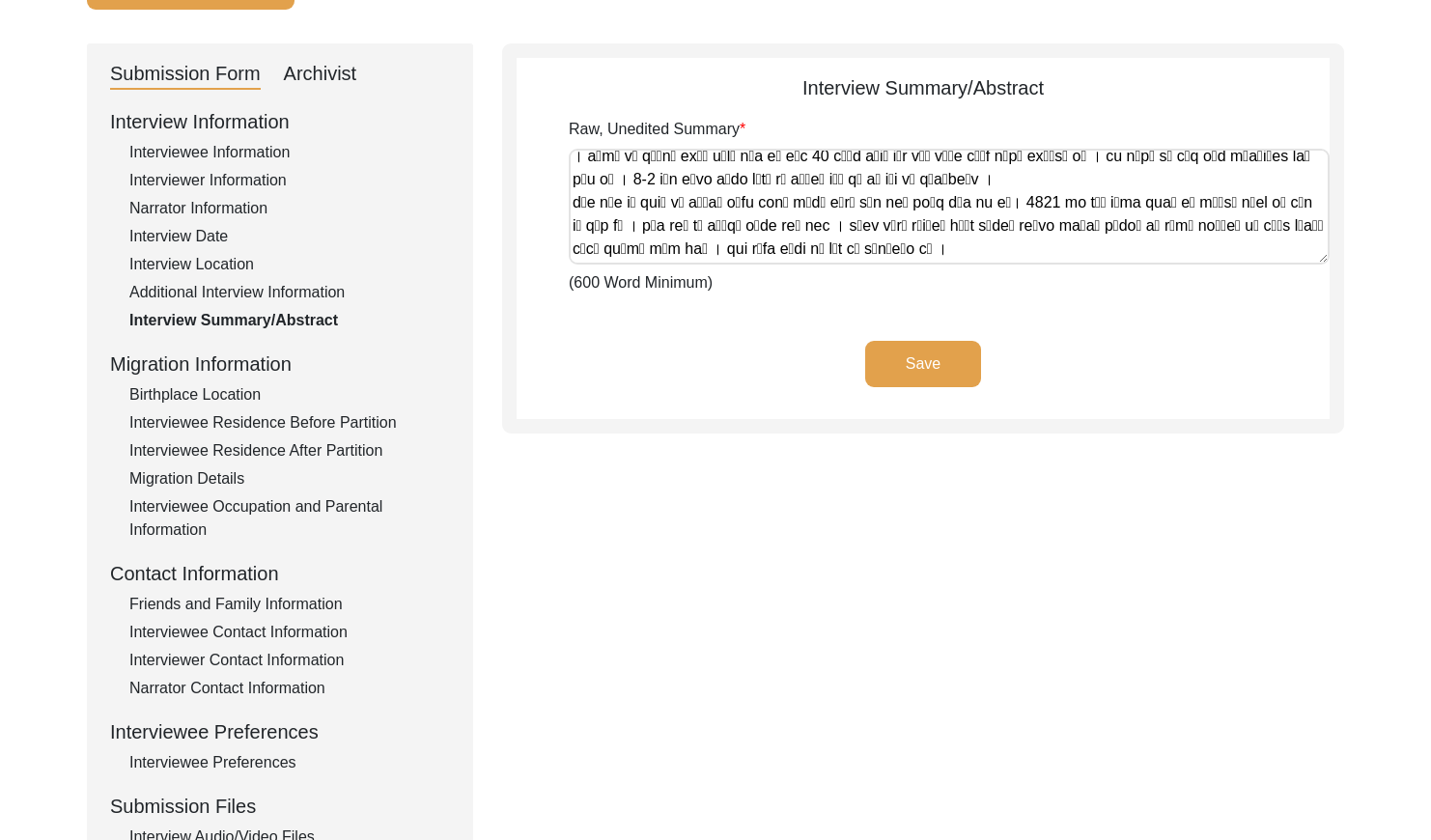
drag, startPoint x: 569, startPoint y: 160, endPoint x: 1340, endPoint y: 291, distance: 782.0
click at [1340, 291] on div "Interview Summary/Abstract Raw, Unedited Summary (600 Word Minimum) Save" at bounding box center [922, 238] width 842 height 390
drag, startPoint x: 317, startPoint y: 81, endPoint x: 314, endPoint y: 95, distance: 14.3
click at [317, 82] on div "Archivist" at bounding box center [321, 74] width 74 height 31
select select "Other"
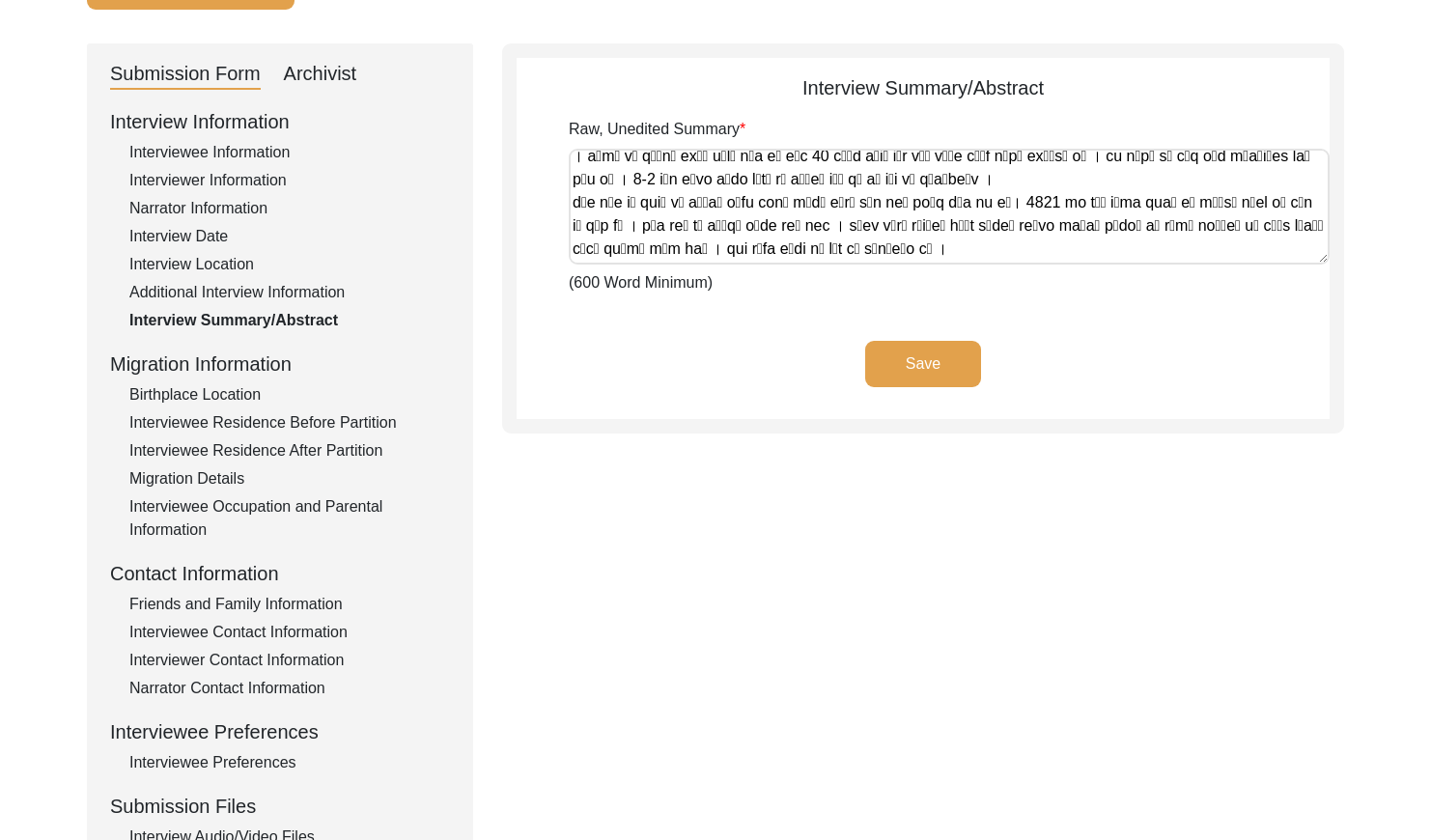
select select "Copy-Edited"
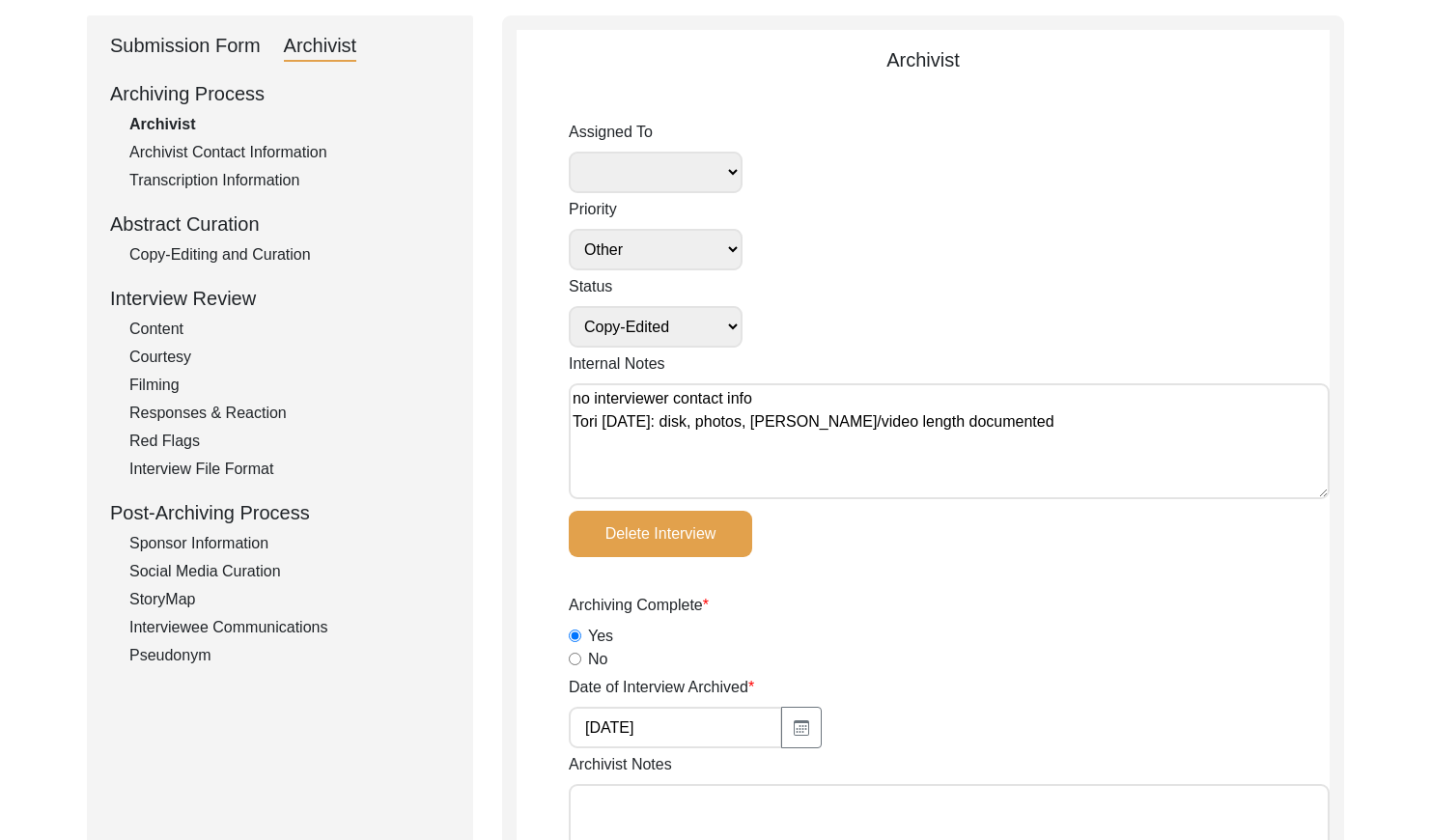
scroll to position [224, 0]
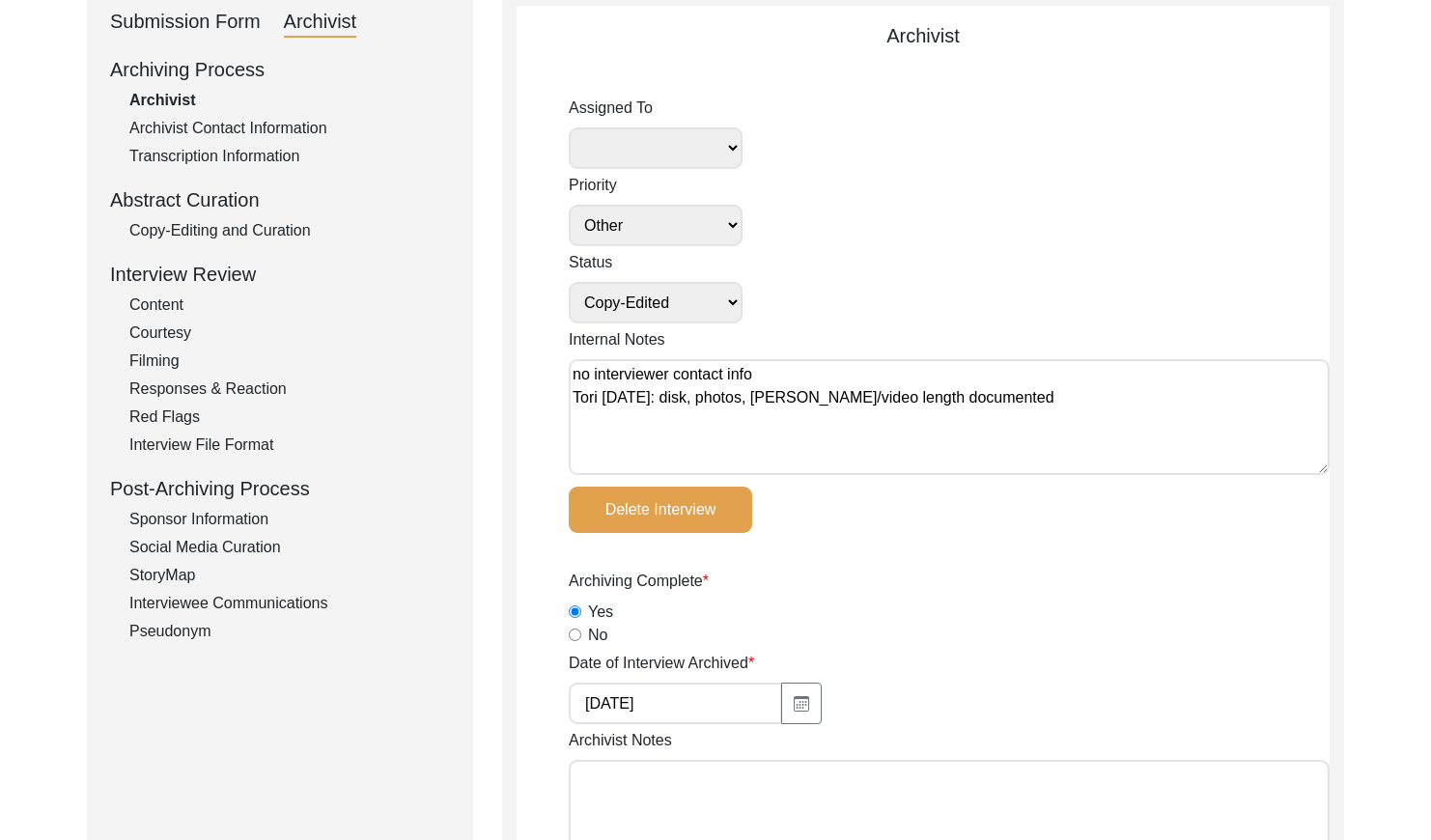
click at [241, 227] on div "Copy-Editing and Curation" at bounding box center [289, 231] width 321 height 24
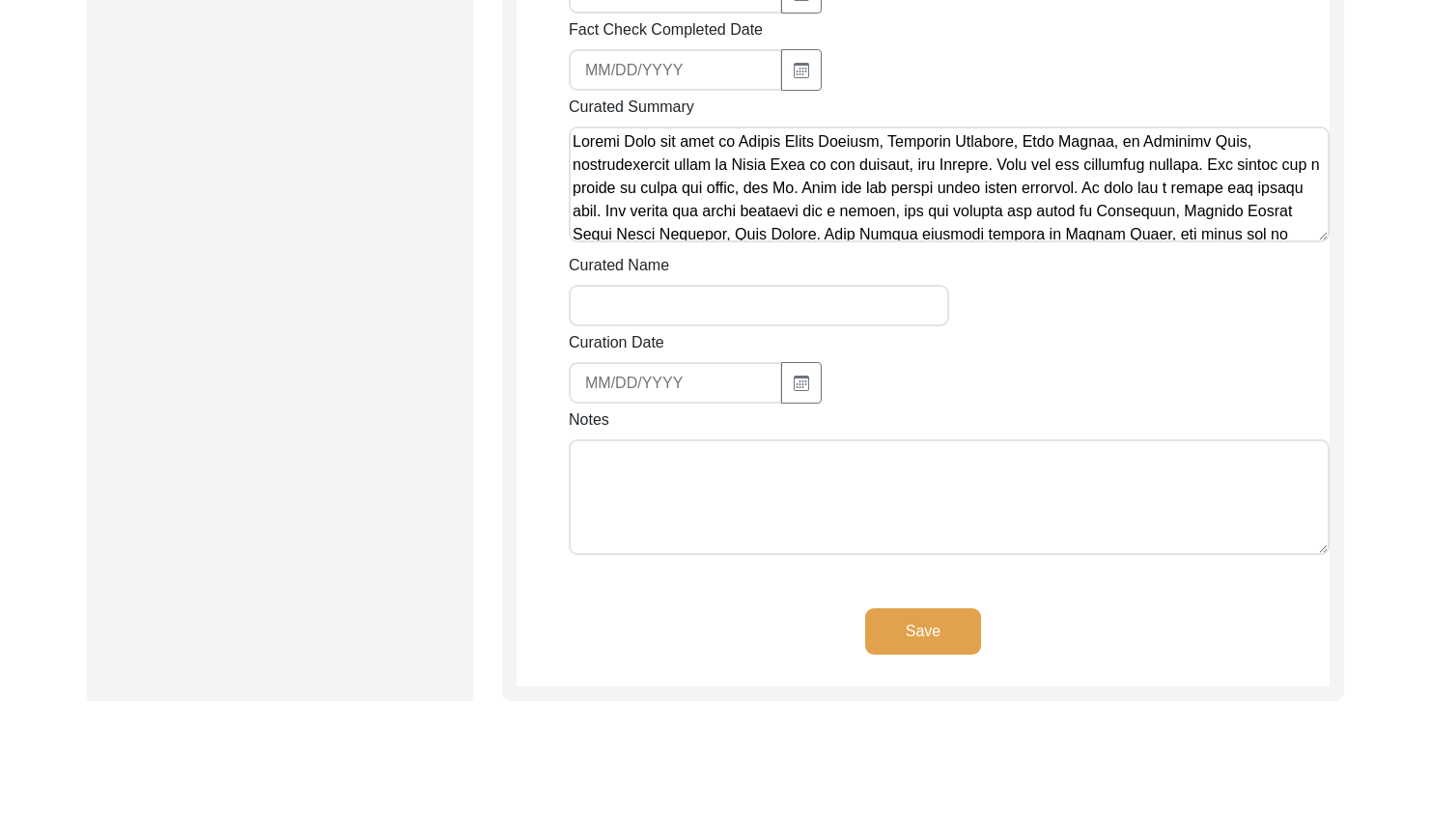
scroll to position [3496, 0]
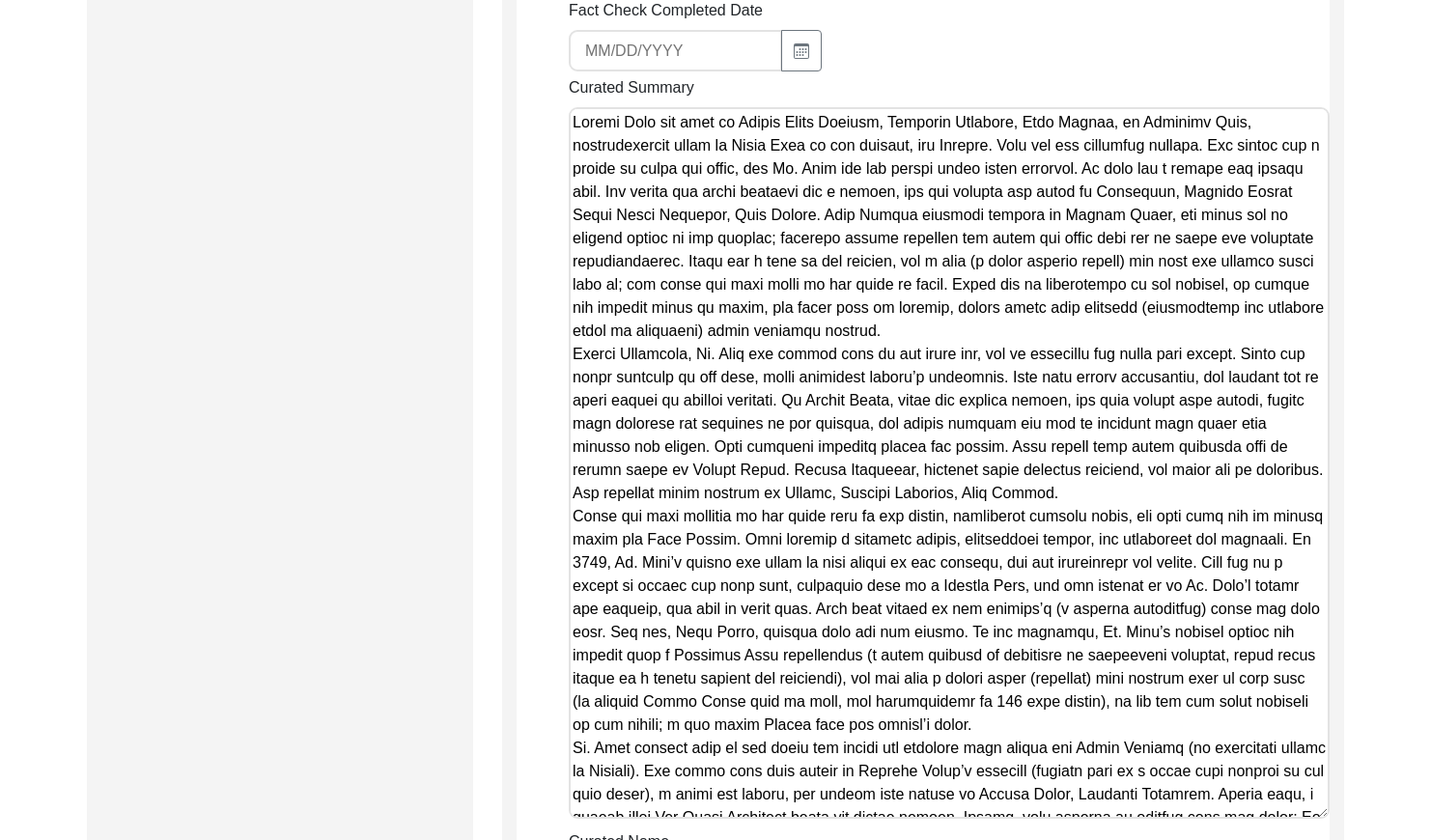
drag, startPoint x: 1321, startPoint y: 125, endPoint x: 1209, endPoint y: 711, distance: 596.6
click at [1208, 716] on textarea "Curated Summary" at bounding box center [949, 463] width 761 height 712
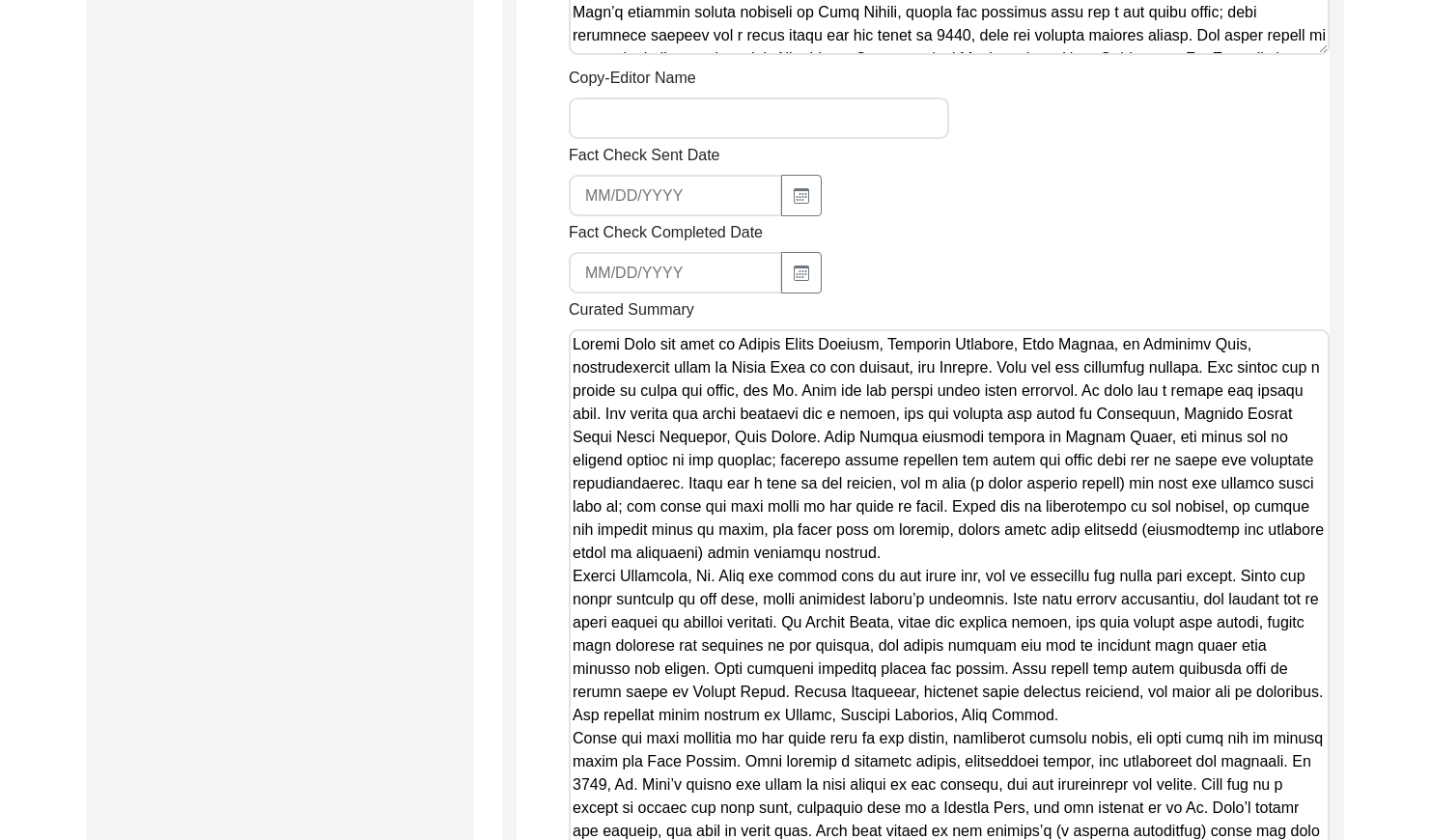
scroll to position [2866, 0]
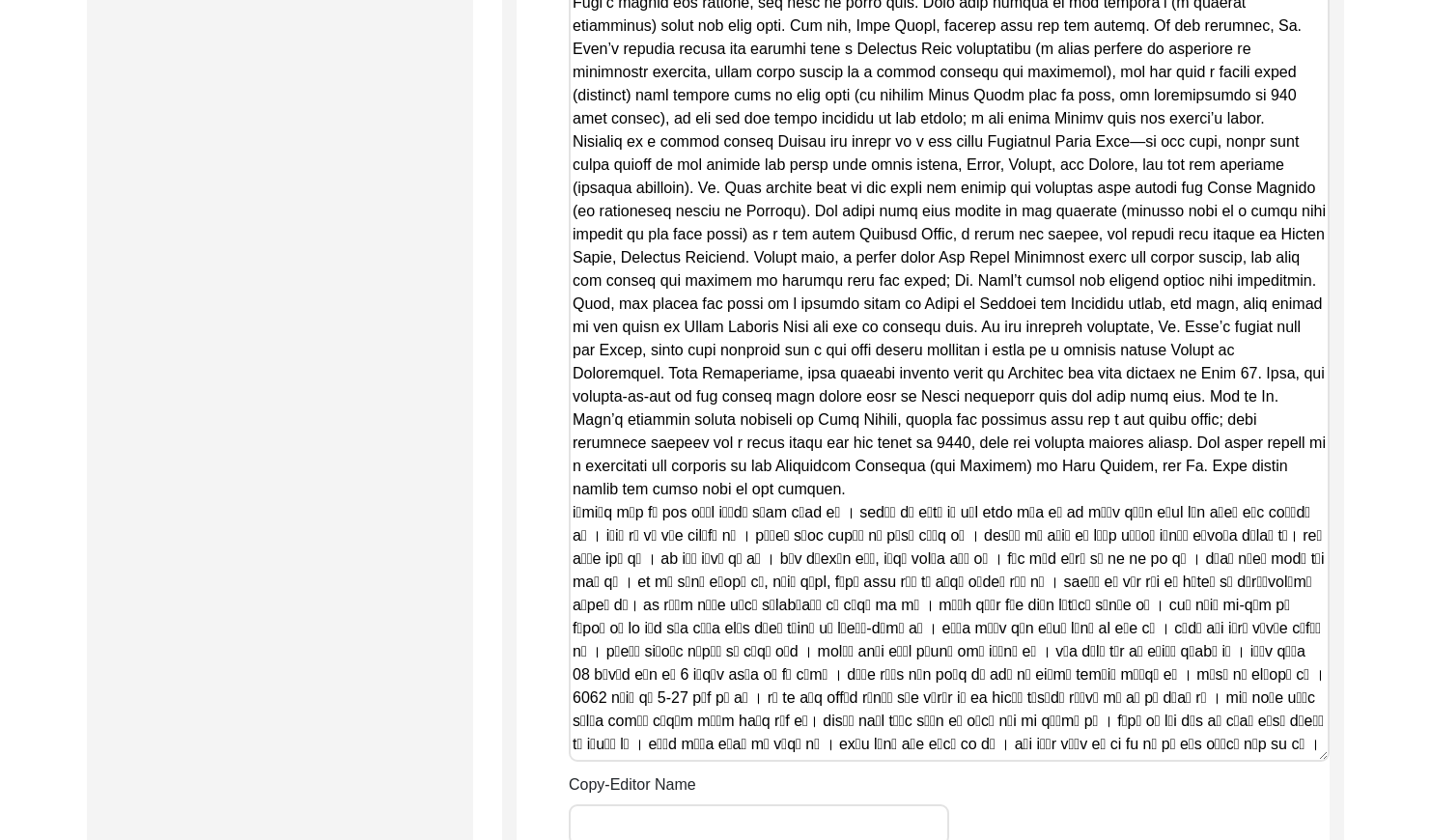
drag, startPoint x: 1323, startPoint y: 363, endPoint x: 1254, endPoint y: 661, distance: 305.9
click at [1254, 662] on textarea "Copy-Edited Summary" at bounding box center [949, 131] width 761 height 1260
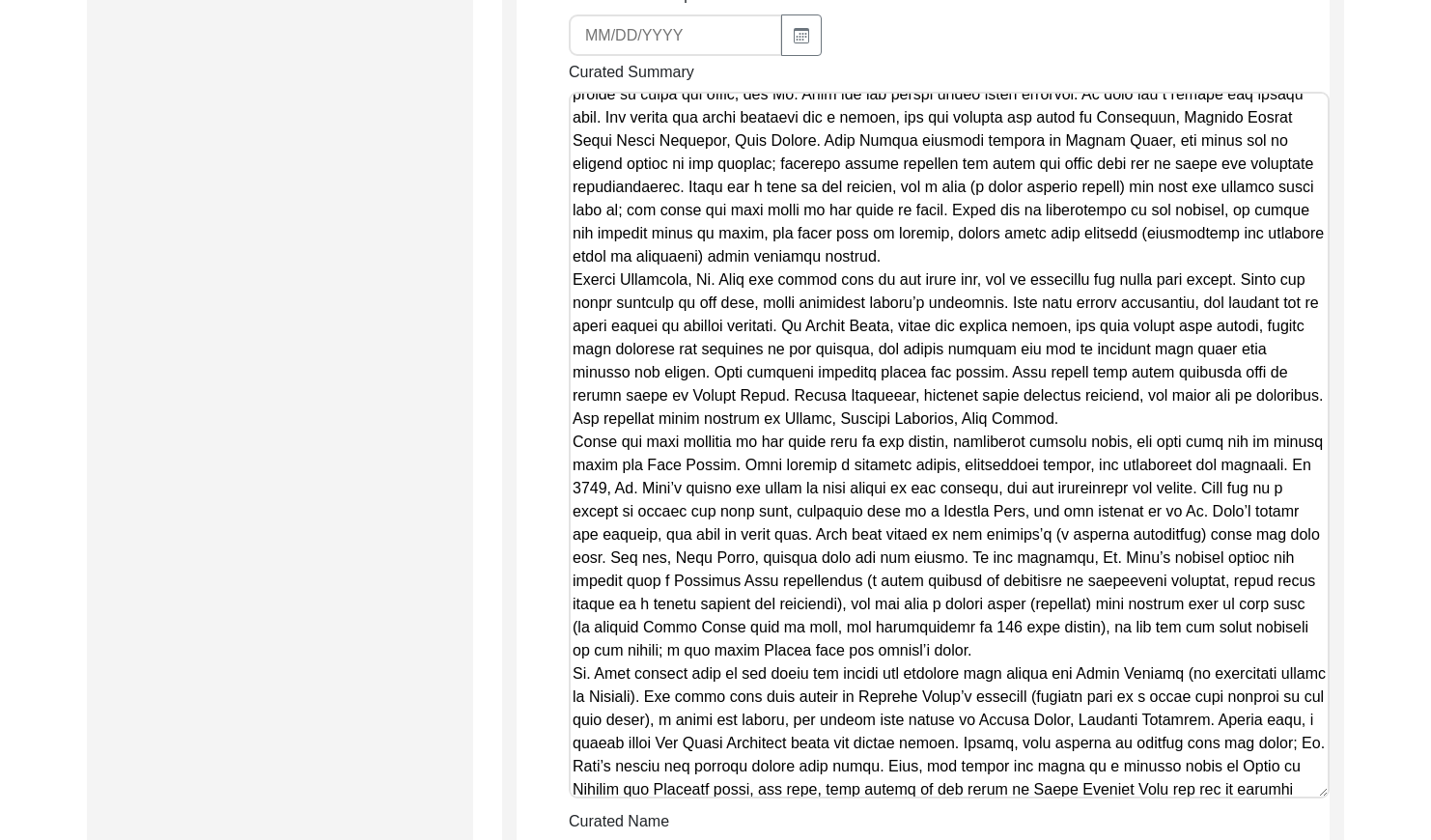
scroll to position [0, 0]
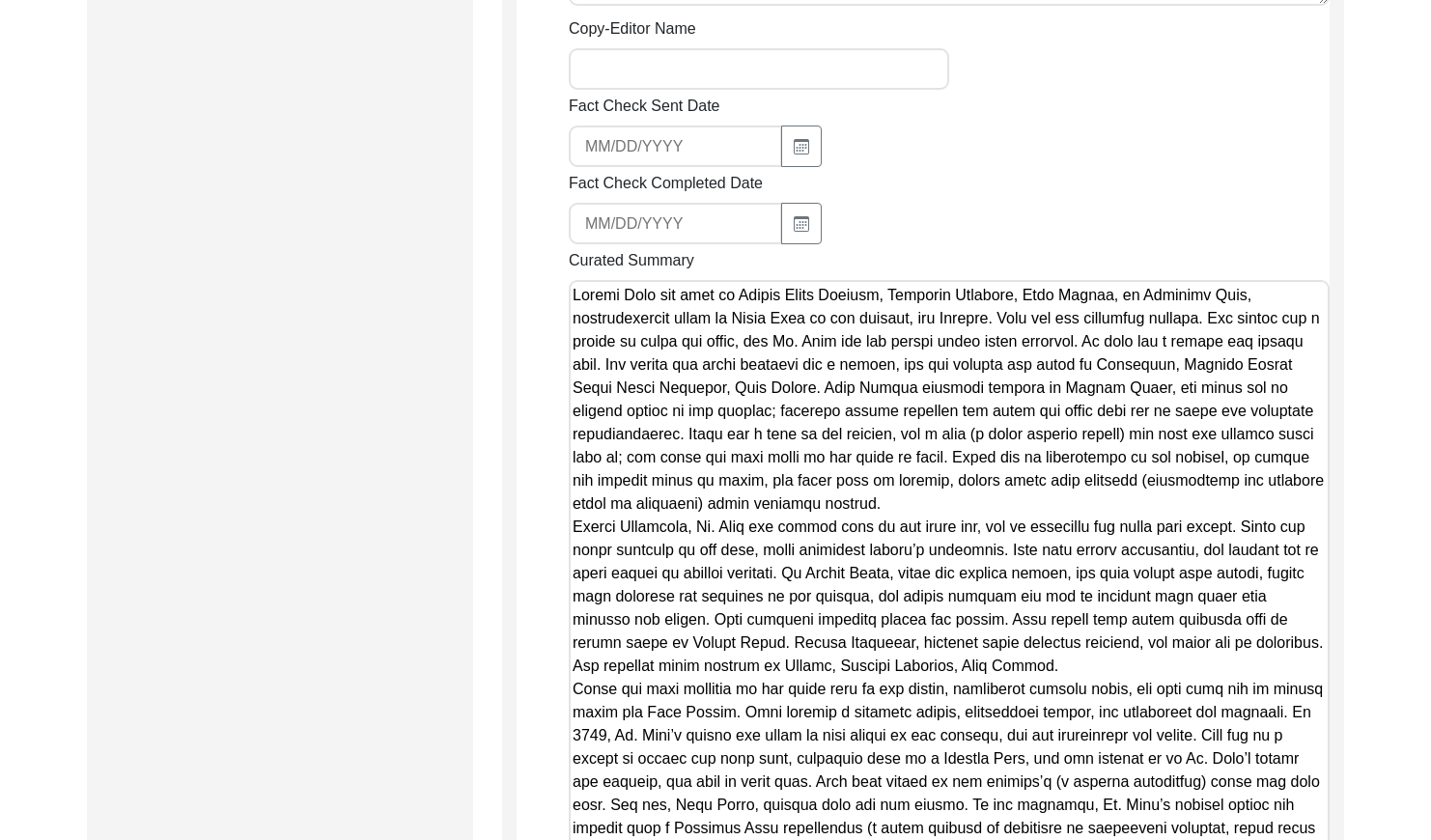
drag, startPoint x: 719, startPoint y: 370, endPoint x: 456, endPoint y: -12, distance: 463.8
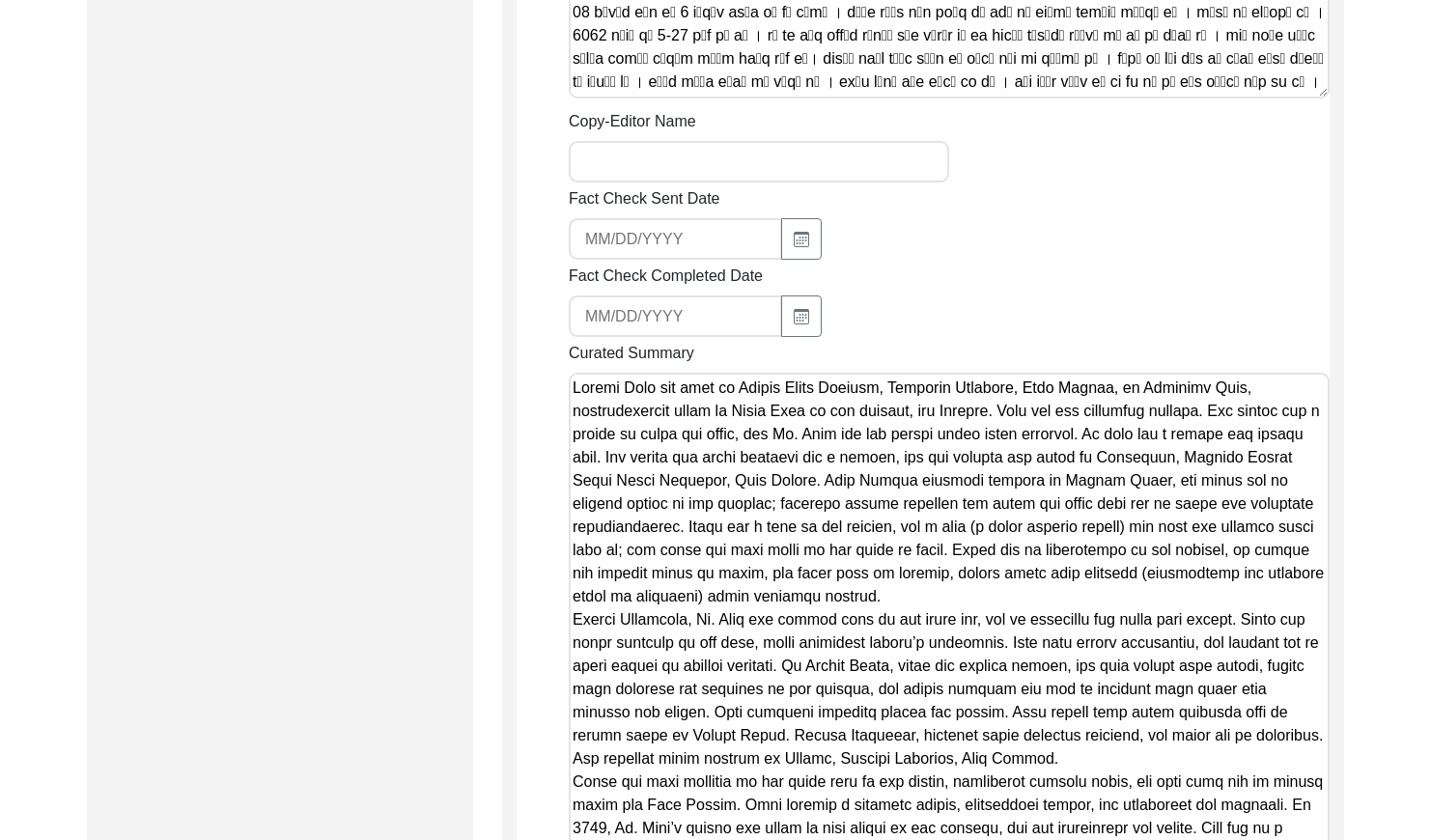
drag, startPoint x: 446, startPoint y: 168, endPoint x: 455, endPoint y: 158, distance: 13.5
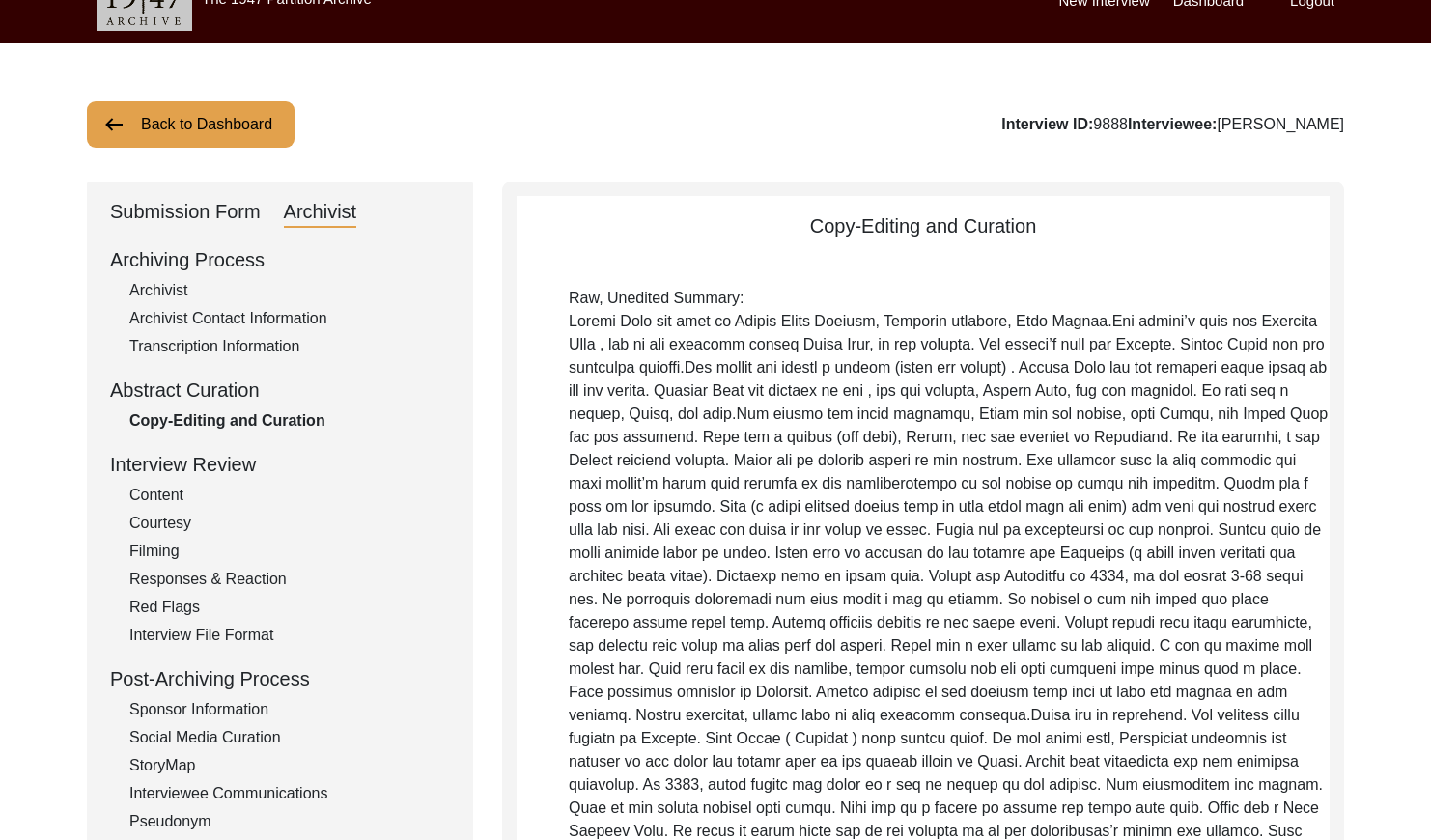
scroll to position [0, 0]
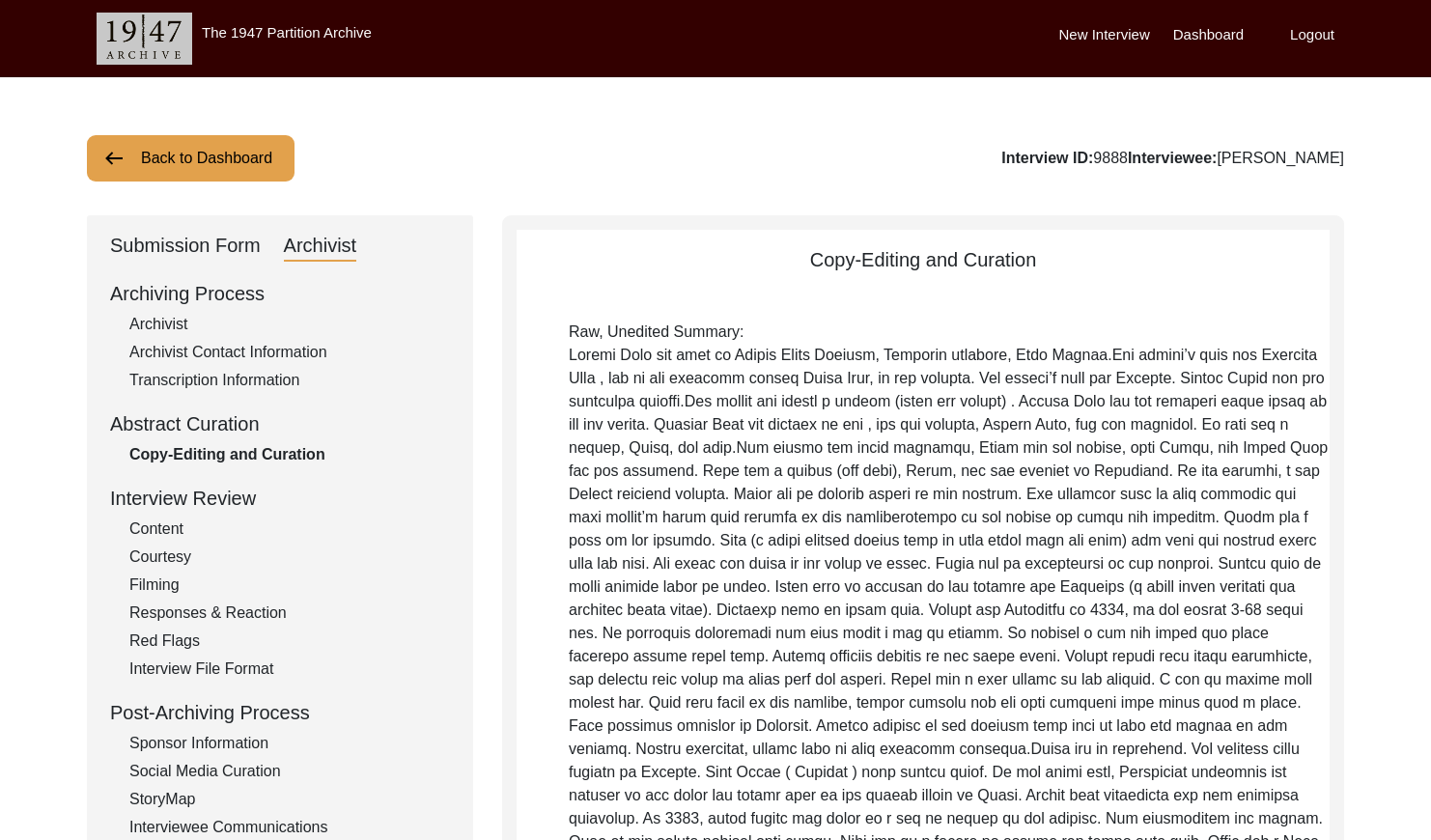
click at [232, 146] on button "Back to Dashboard" at bounding box center [191, 158] width 208 height 46
